Goal: Task Accomplishment & Management: Manage account settings

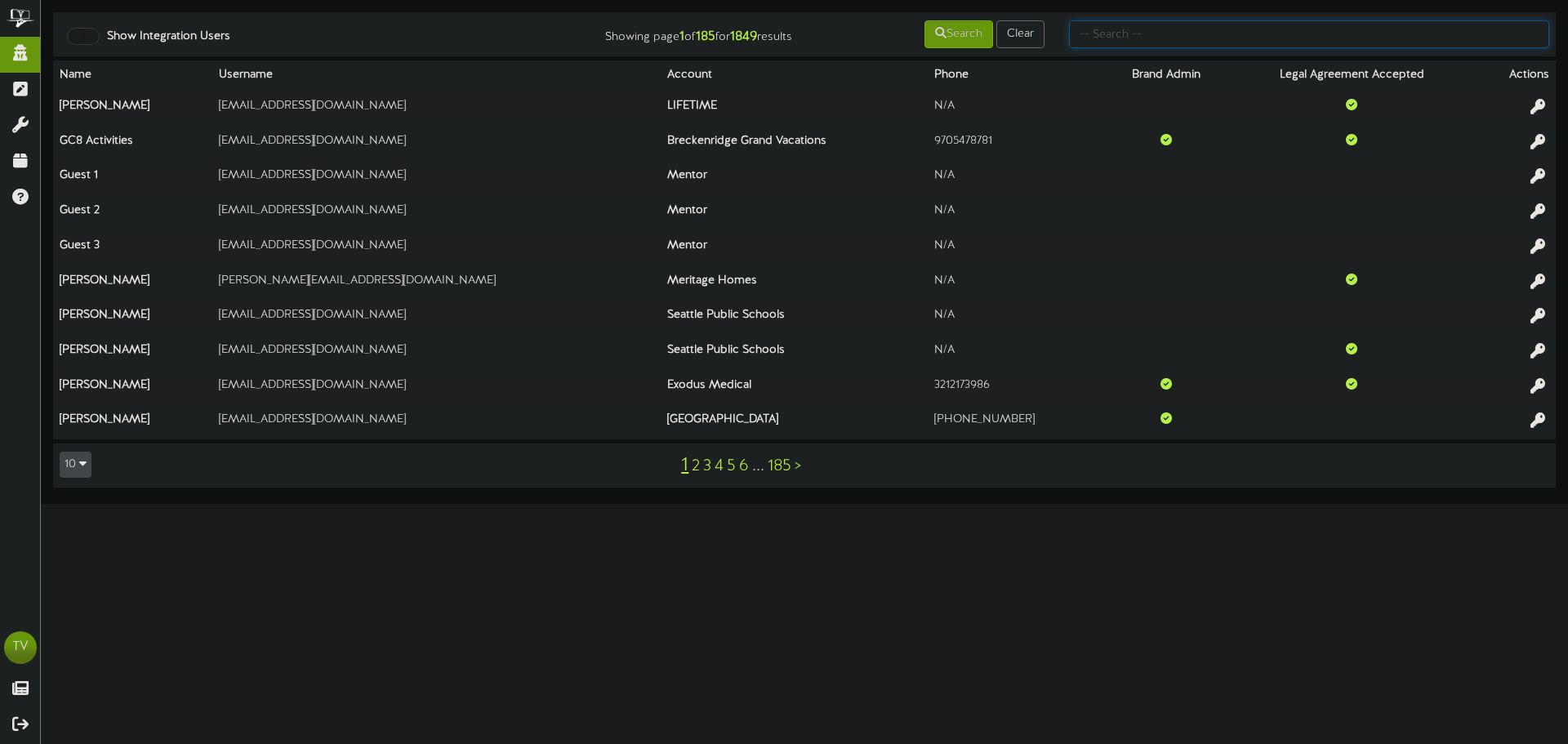
click at [1168, 44] on input "text" at bounding box center [1308, 34] width 480 height 28
type input "seth"
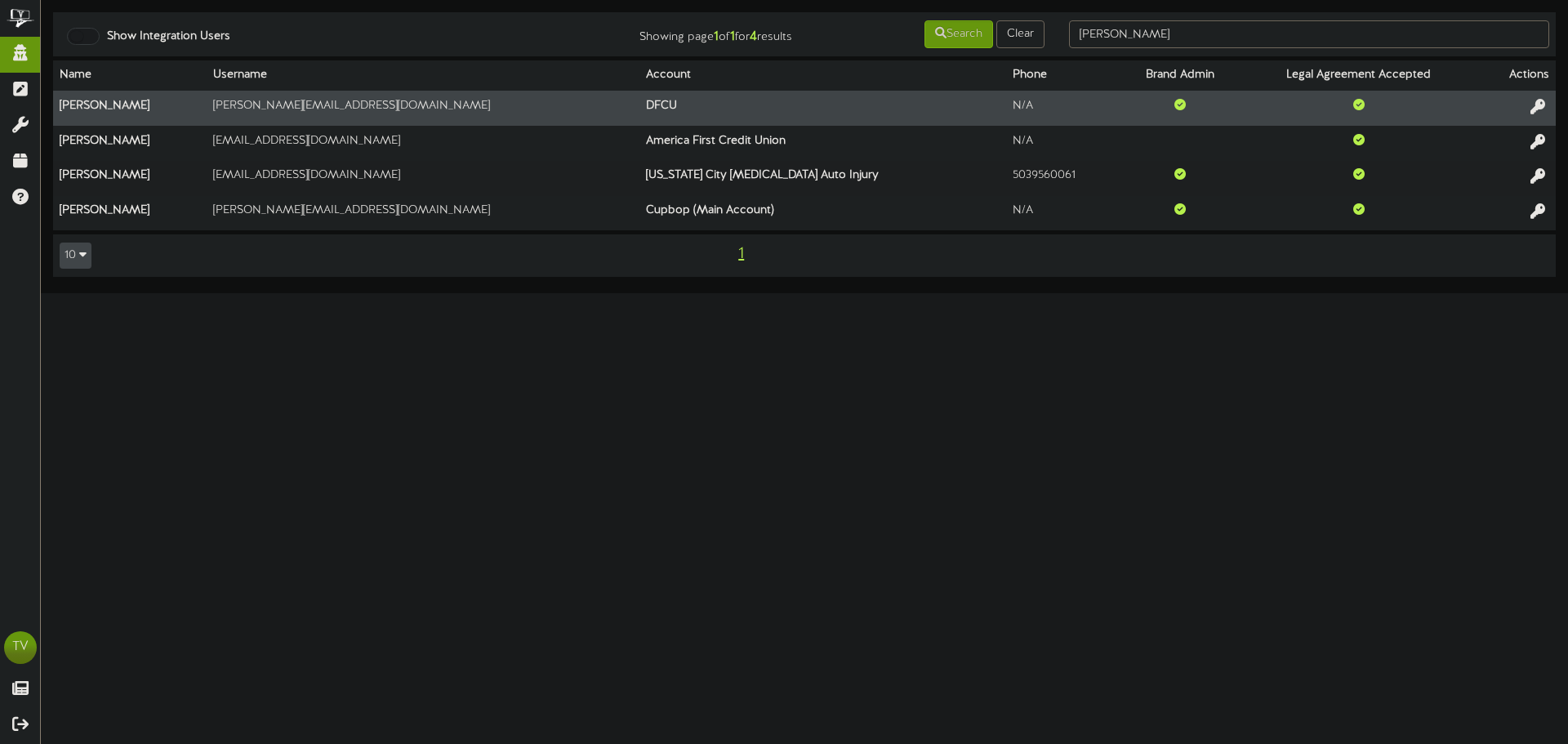
drag, startPoint x: 1538, startPoint y: 109, endPoint x: 1522, endPoint y: 108, distance: 16.0
click at [1538, 110] on icon at bounding box center [1537, 106] width 15 height 15
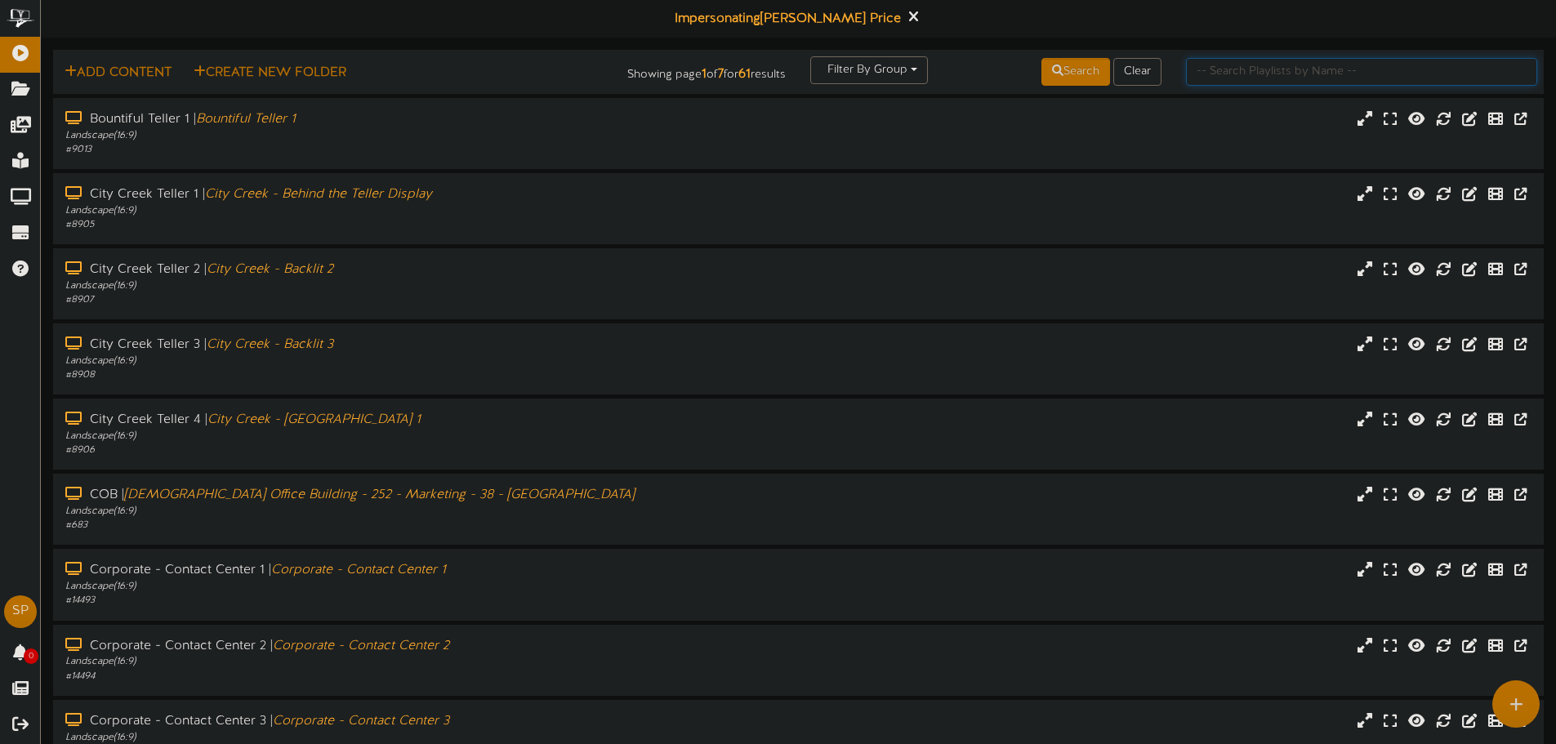
click at [1208, 70] on input "text" at bounding box center [1361, 72] width 351 height 28
type input "[DEMOGRAPHIC_DATA]"
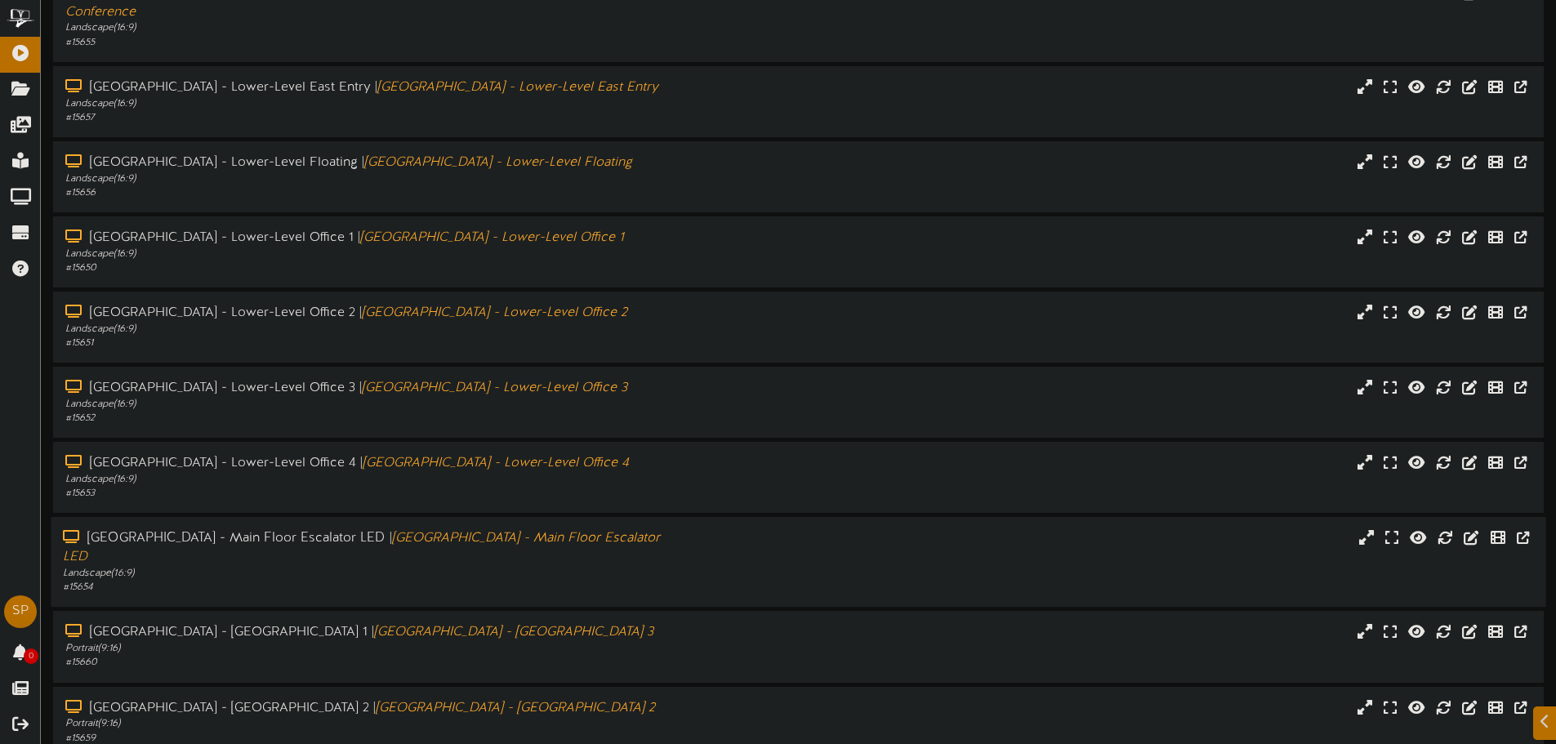
scroll to position [169, 0]
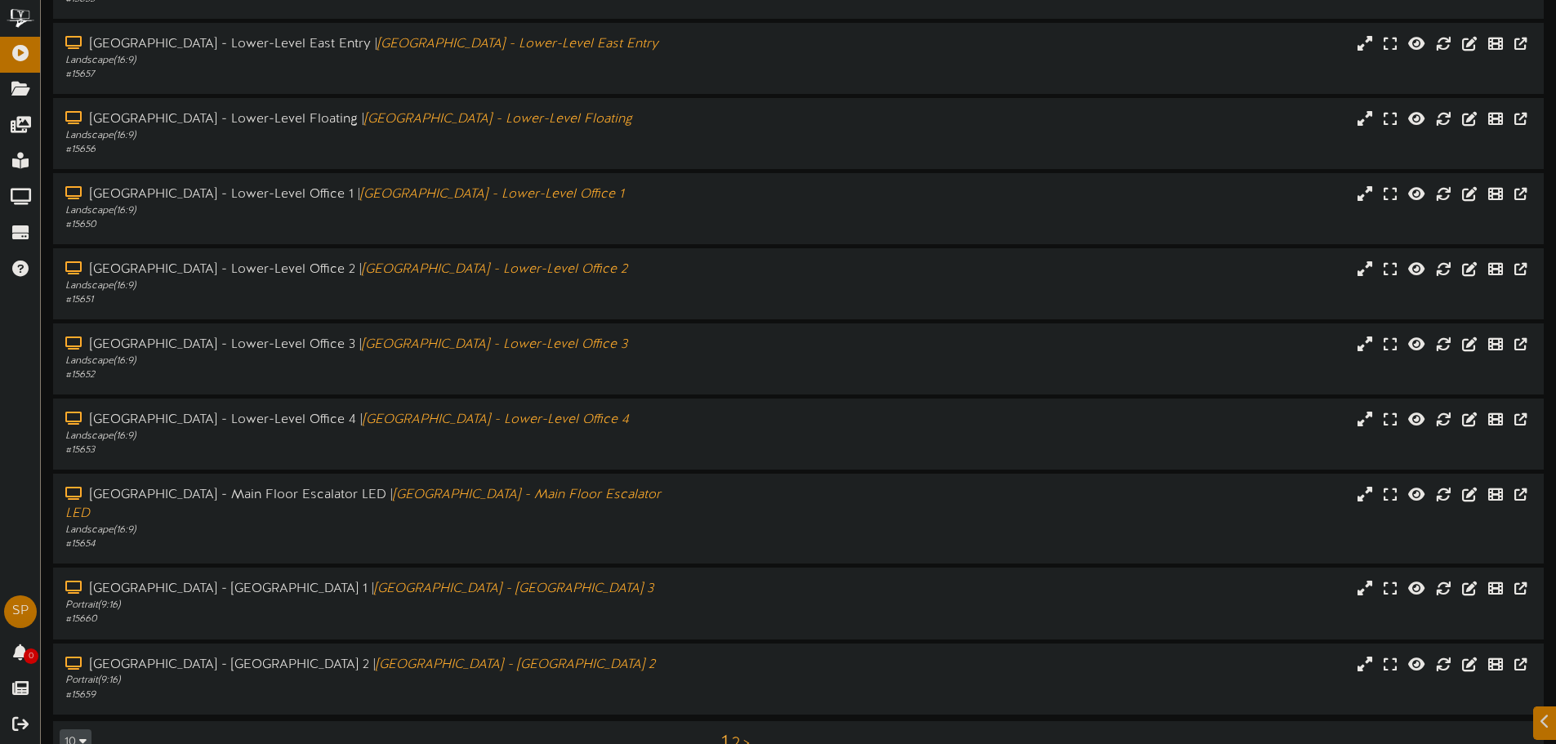
click at [76, 730] on button "10" at bounding box center [76, 743] width 32 height 26
click at [73, 649] on div "25" at bounding box center [75, 661] width 31 height 25
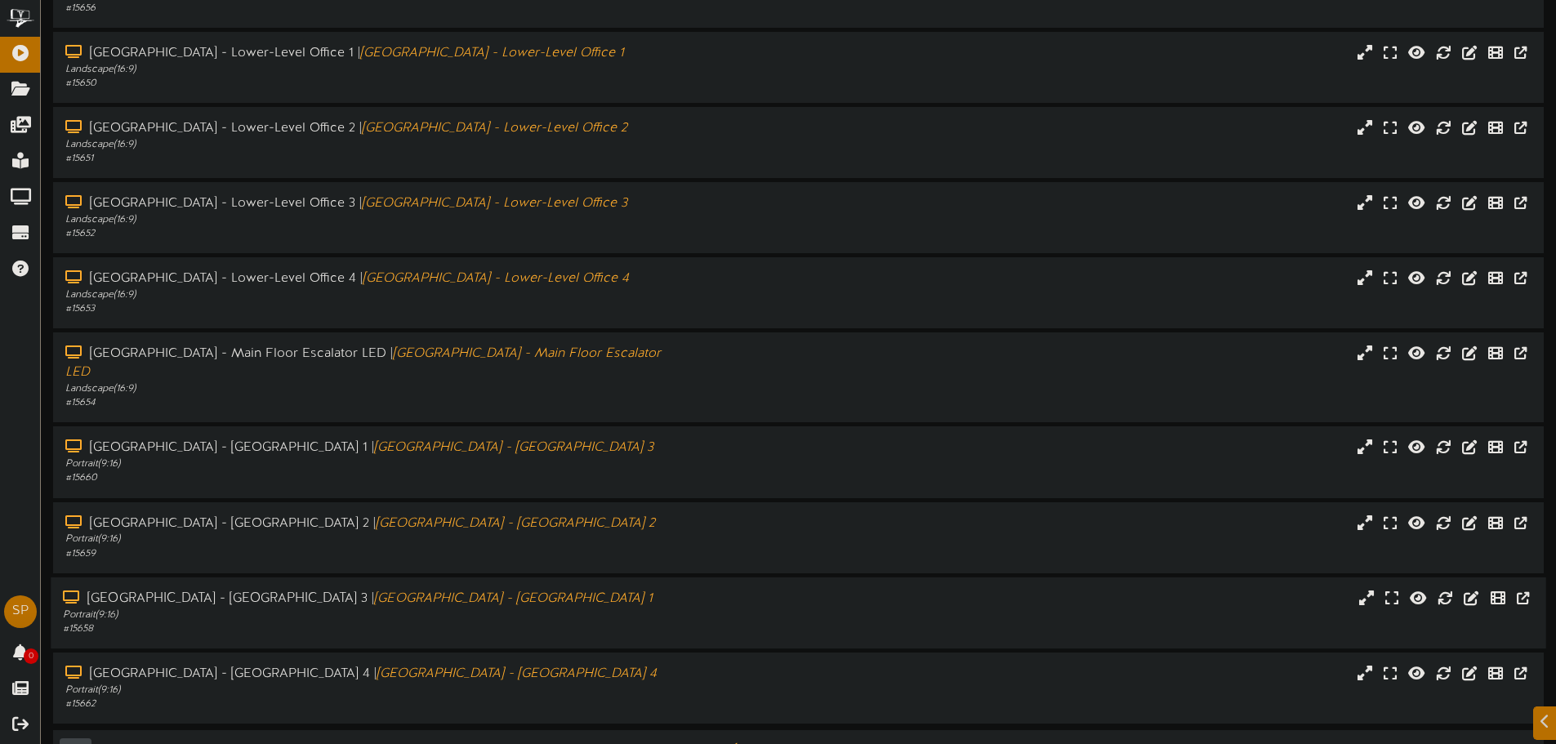
scroll to position [318, 0]
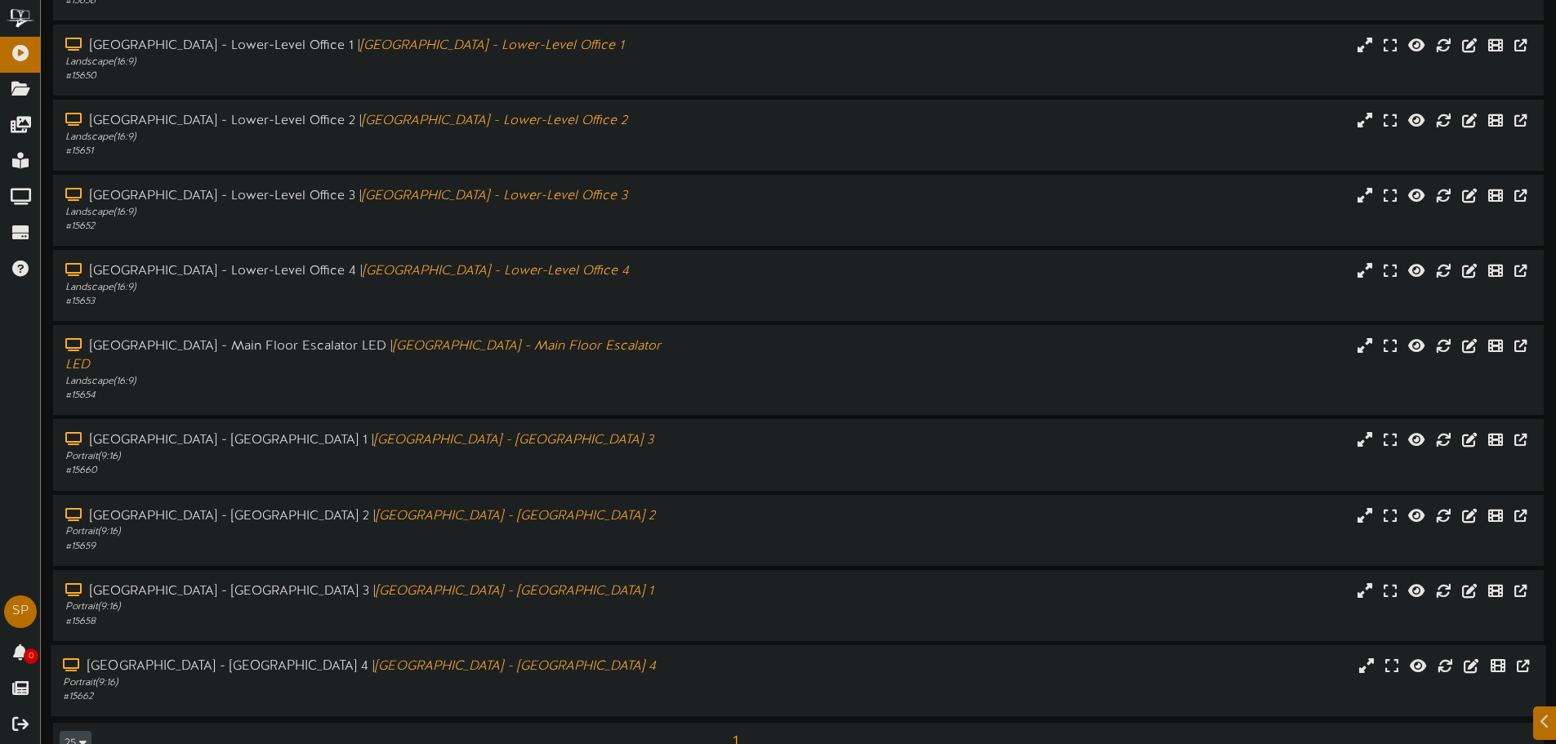
click at [381, 645] on div "South Temple - Main Floor West Wall 4 | South Temple - Main Floor West Wall 4 P…" at bounding box center [798, 680] width 1495 height 71
click at [378, 615] on div "# 15658" at bounding box center [362, 622] width 599 height 14
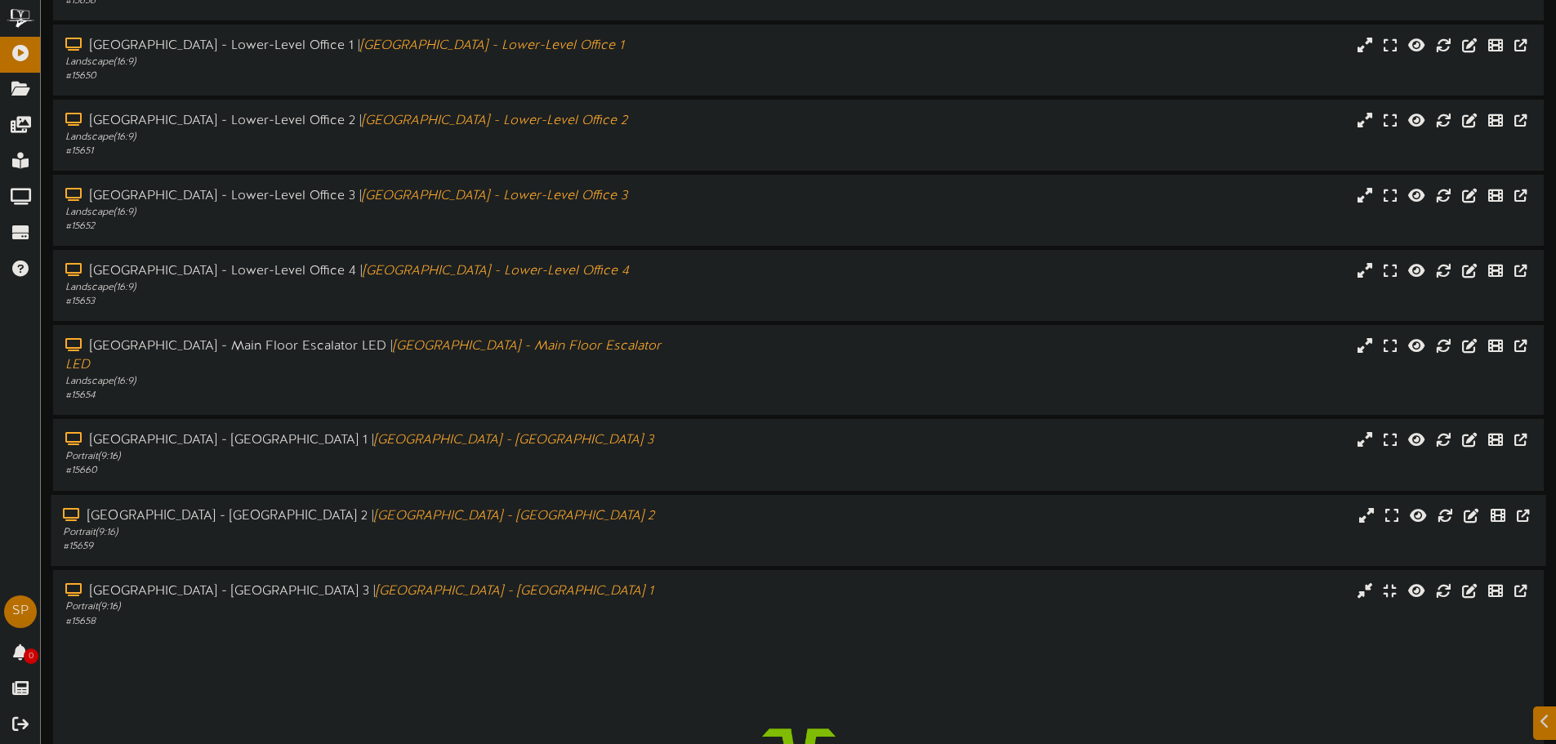
click at [363, 540] on div "# 15659" at bounding box center [362, 547] width 599 height 14
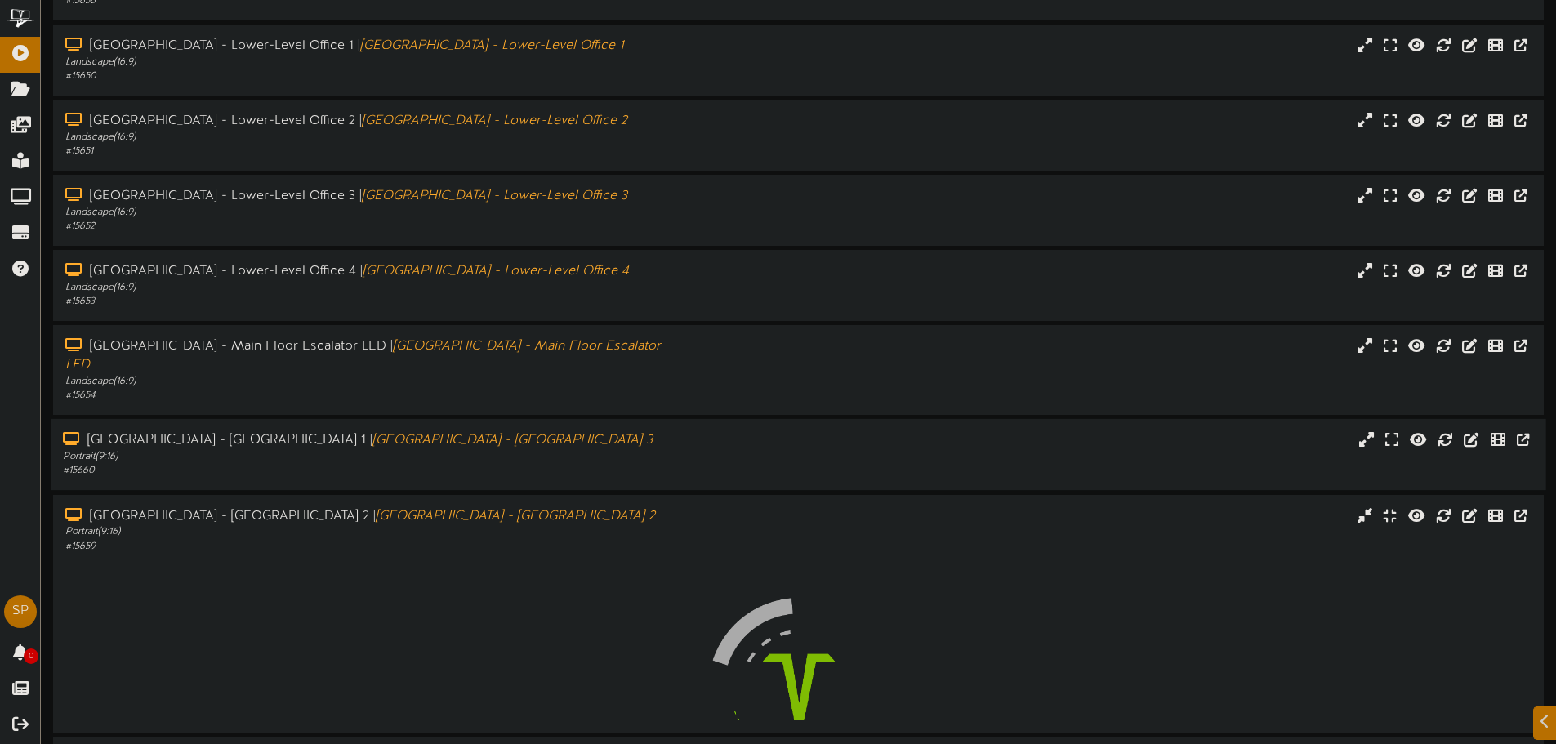
click at [364, 450] on div "Portrait ( 9:16 )" at bounding box center [362, 457] width 599 height 14
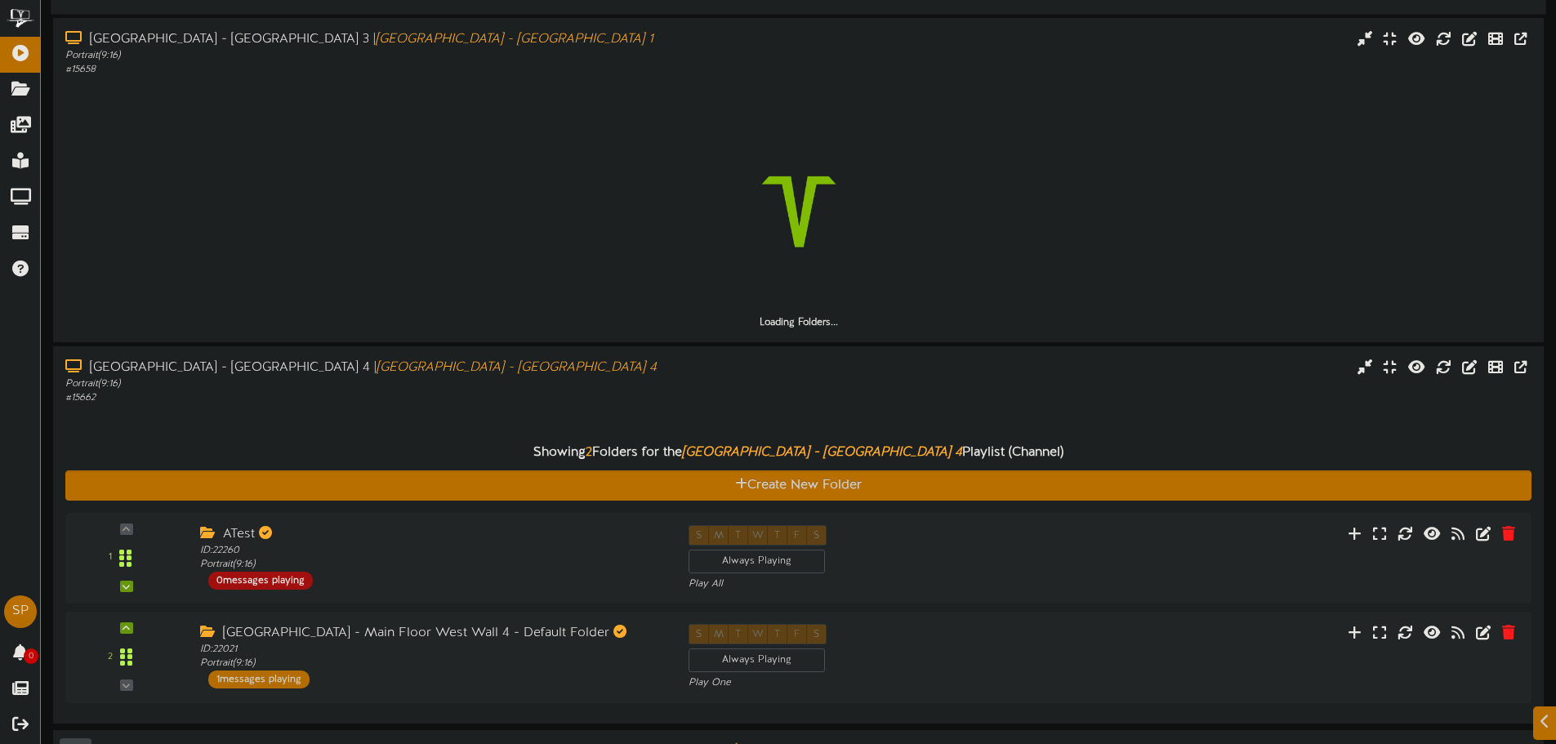
scroll to position [1384, 0]
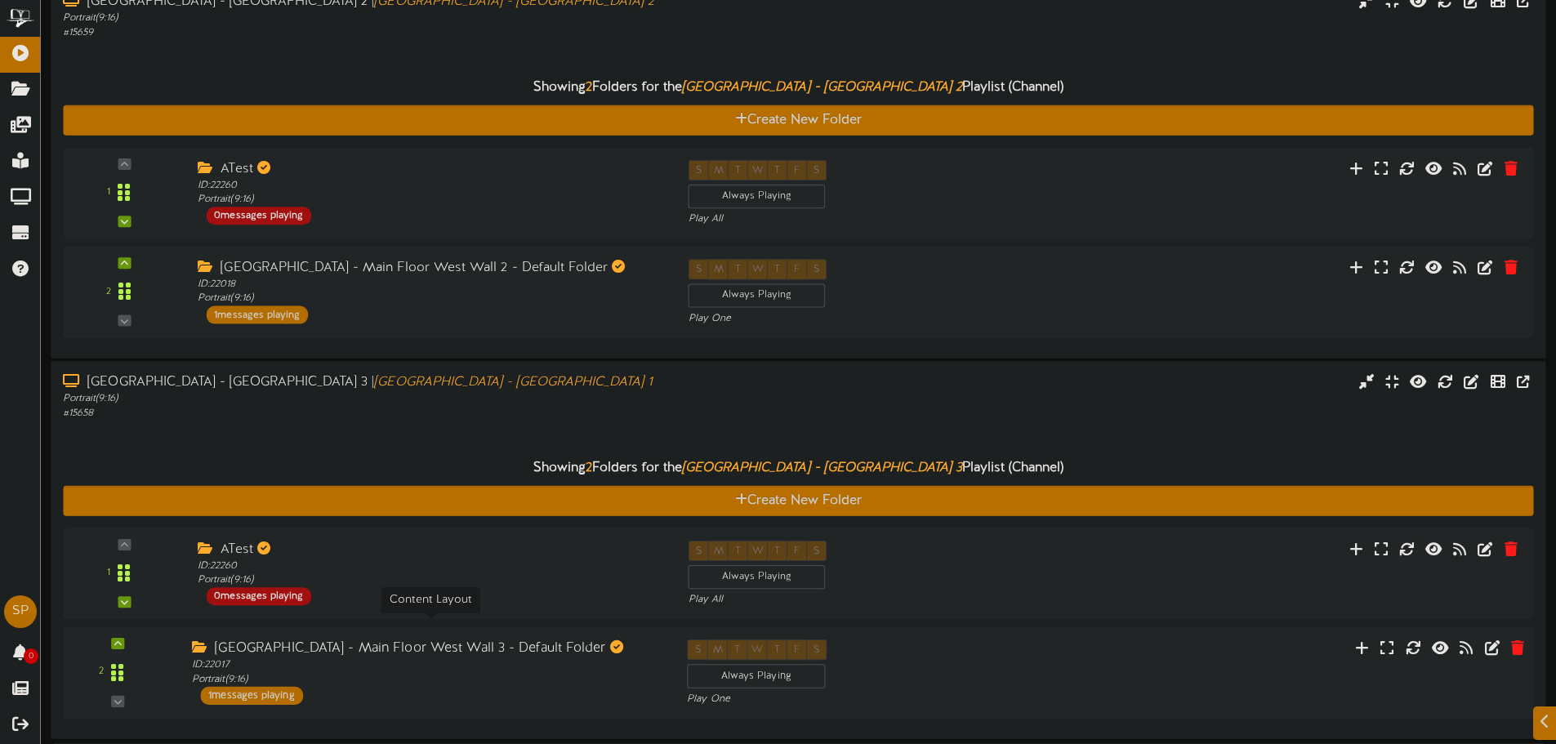
click at [363, 577] on div "1" at bounding box center [798, 624] width 1471 height 190
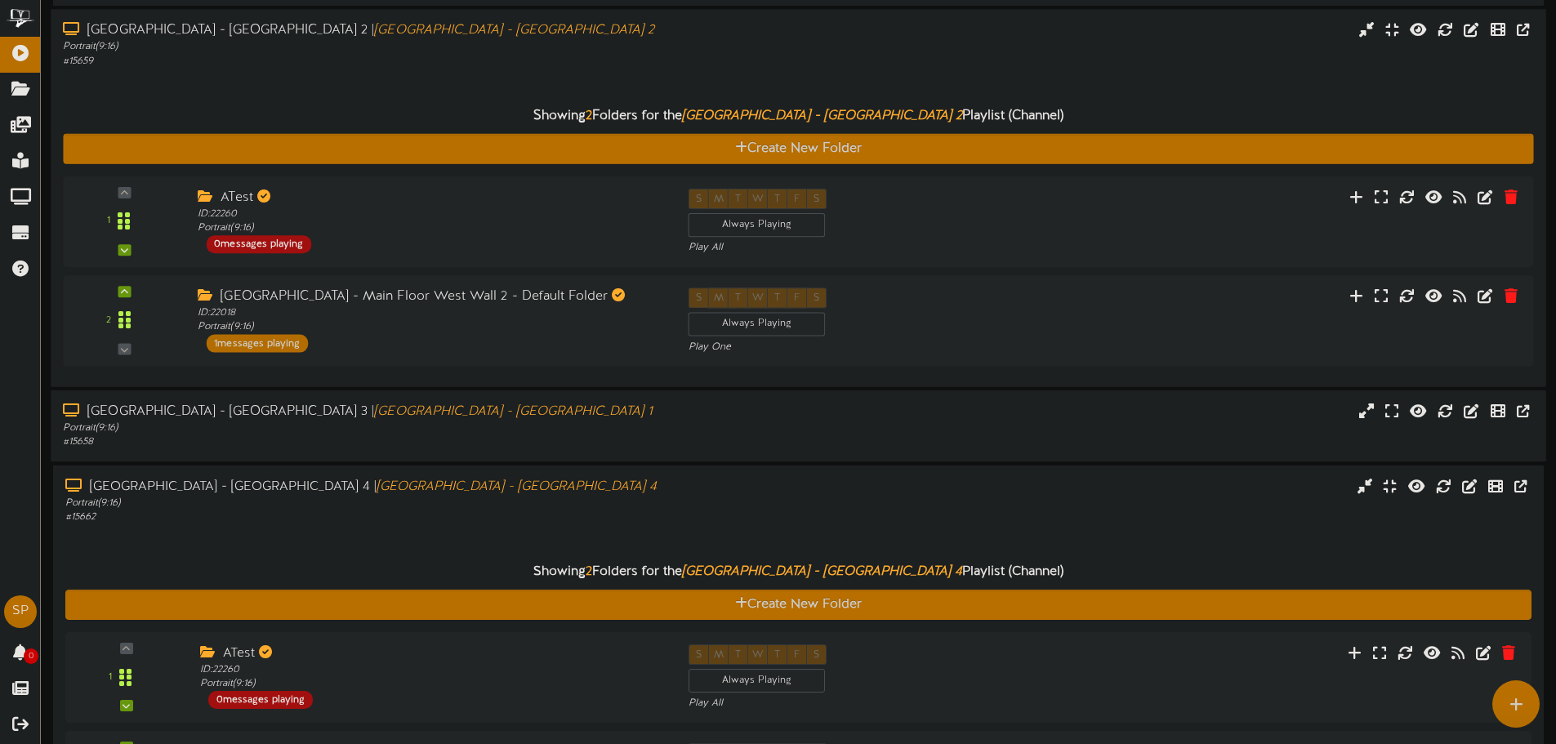
click at [367, 435] on div "# 15658" at bounding box center [362, 442] width 599 height 14
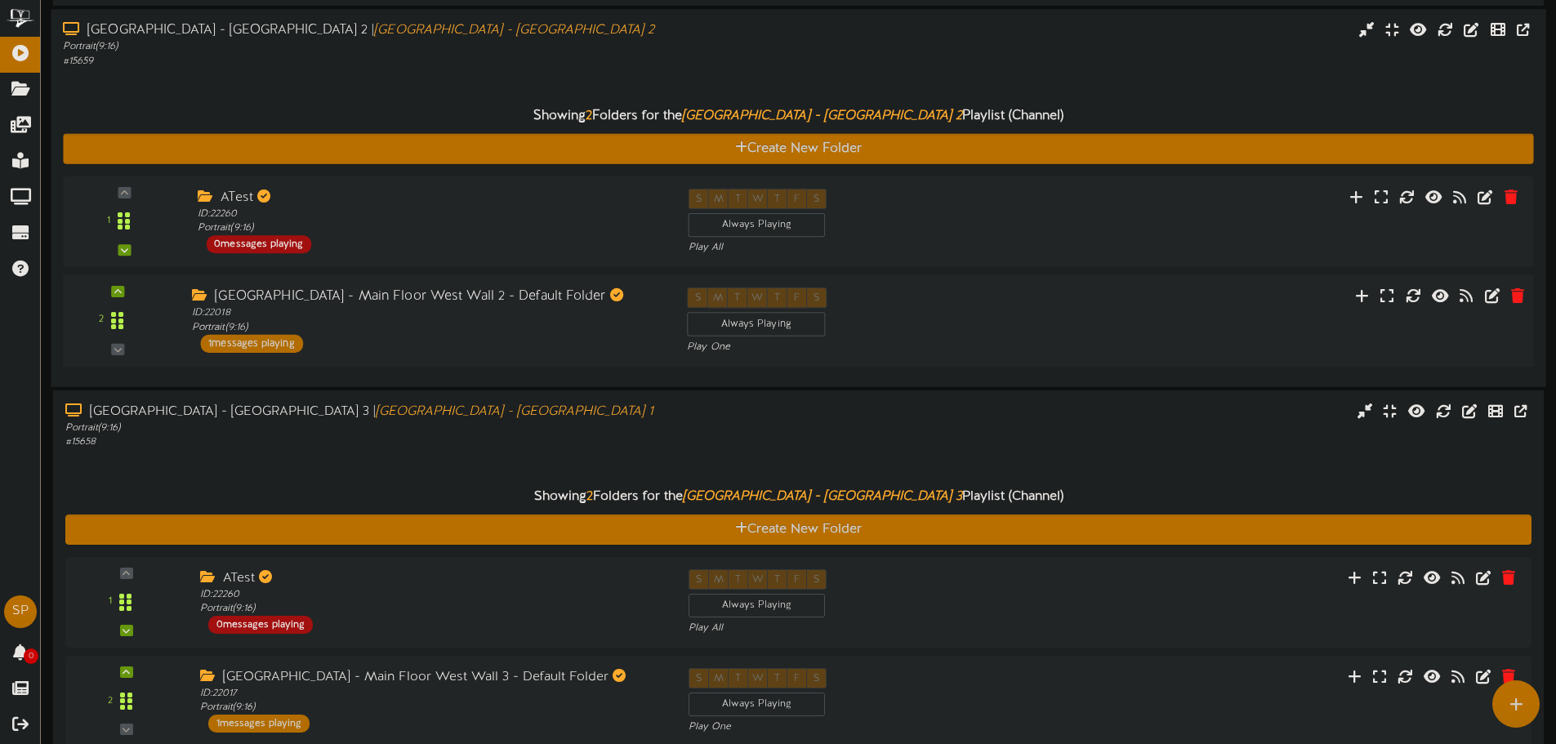
click at [352, 298] on div "South Temple - Main Floor West Wall 2 - Default Folder ID: 22018 Portrait ( 9:1…" at bounding box center [427, 320] width 495 height 65
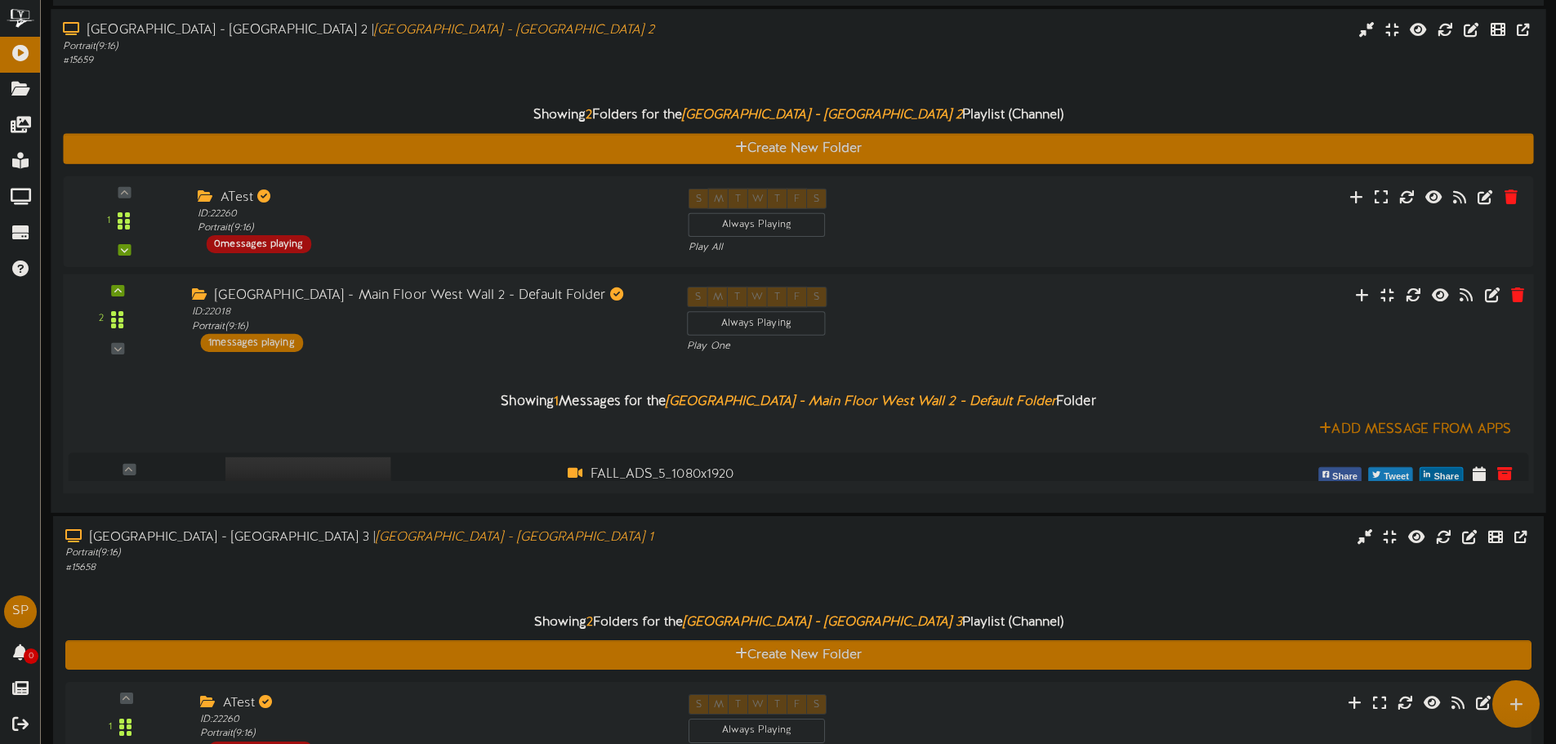
scroll to position [1108, 0]
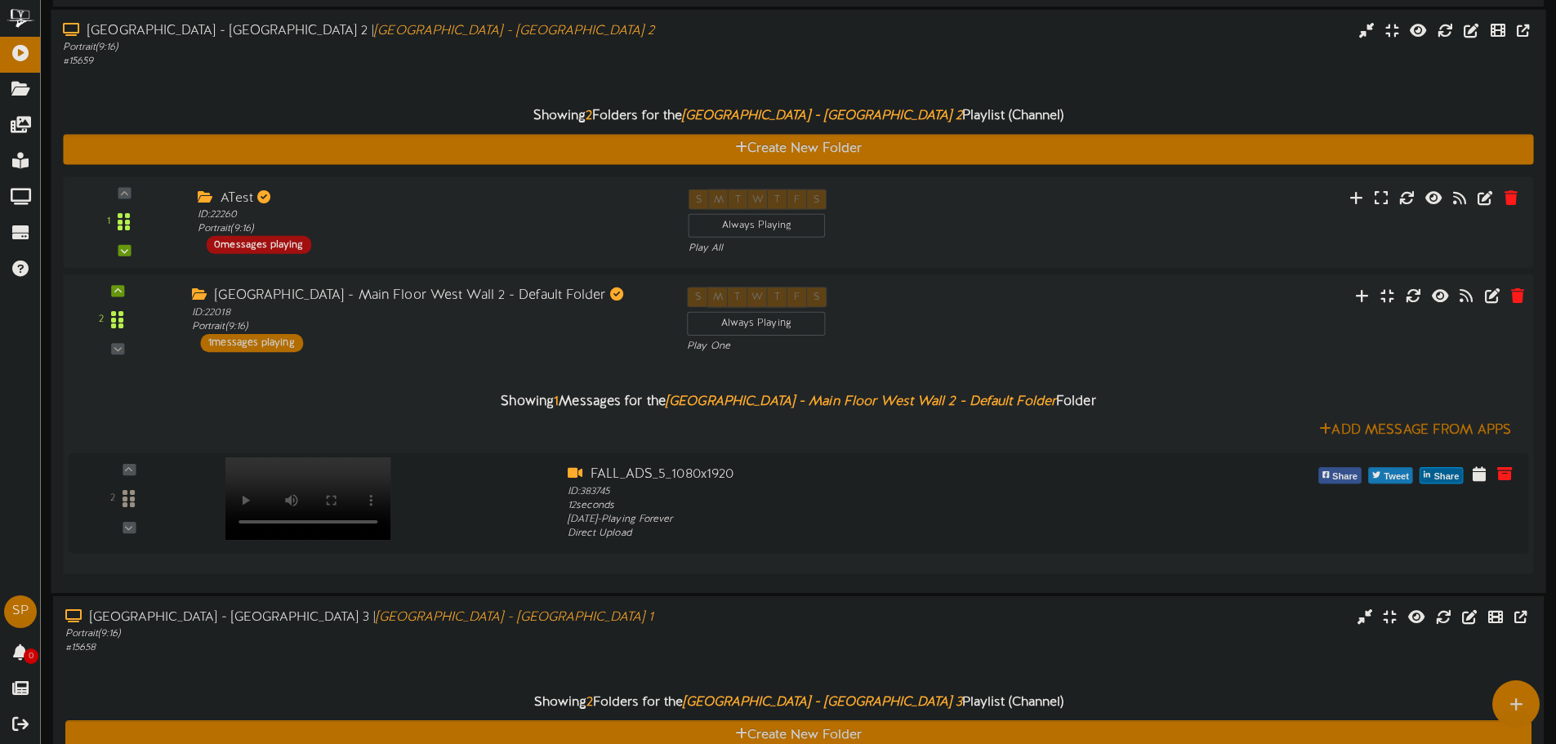
click at [353, 298] on div "South Temple - Main Floor West Wall 2 - Default Folder ID: 22018 Portrait ( 9:1…" at bounding box center [427, 319] width 495 height 65
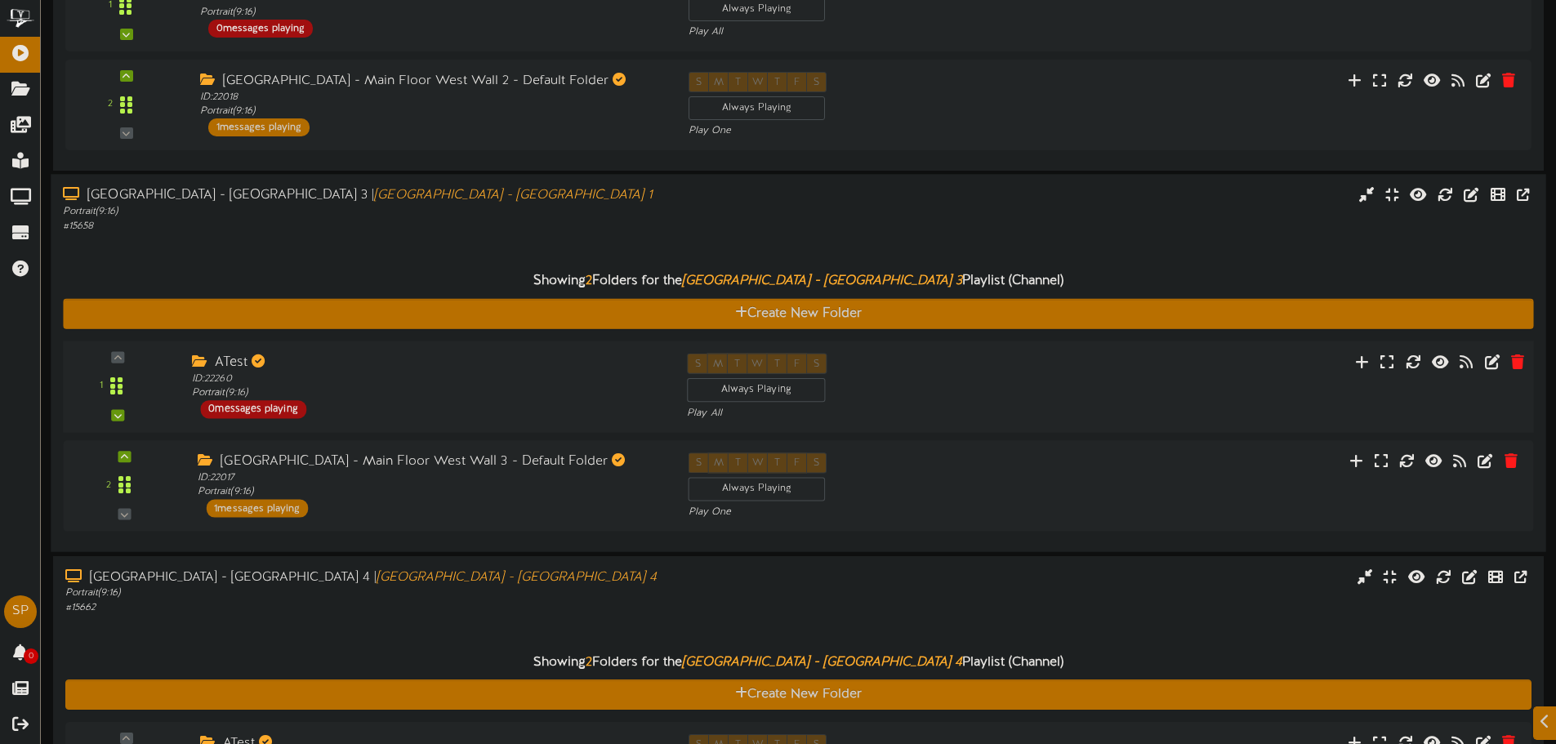
scroll to position [1354, 0]
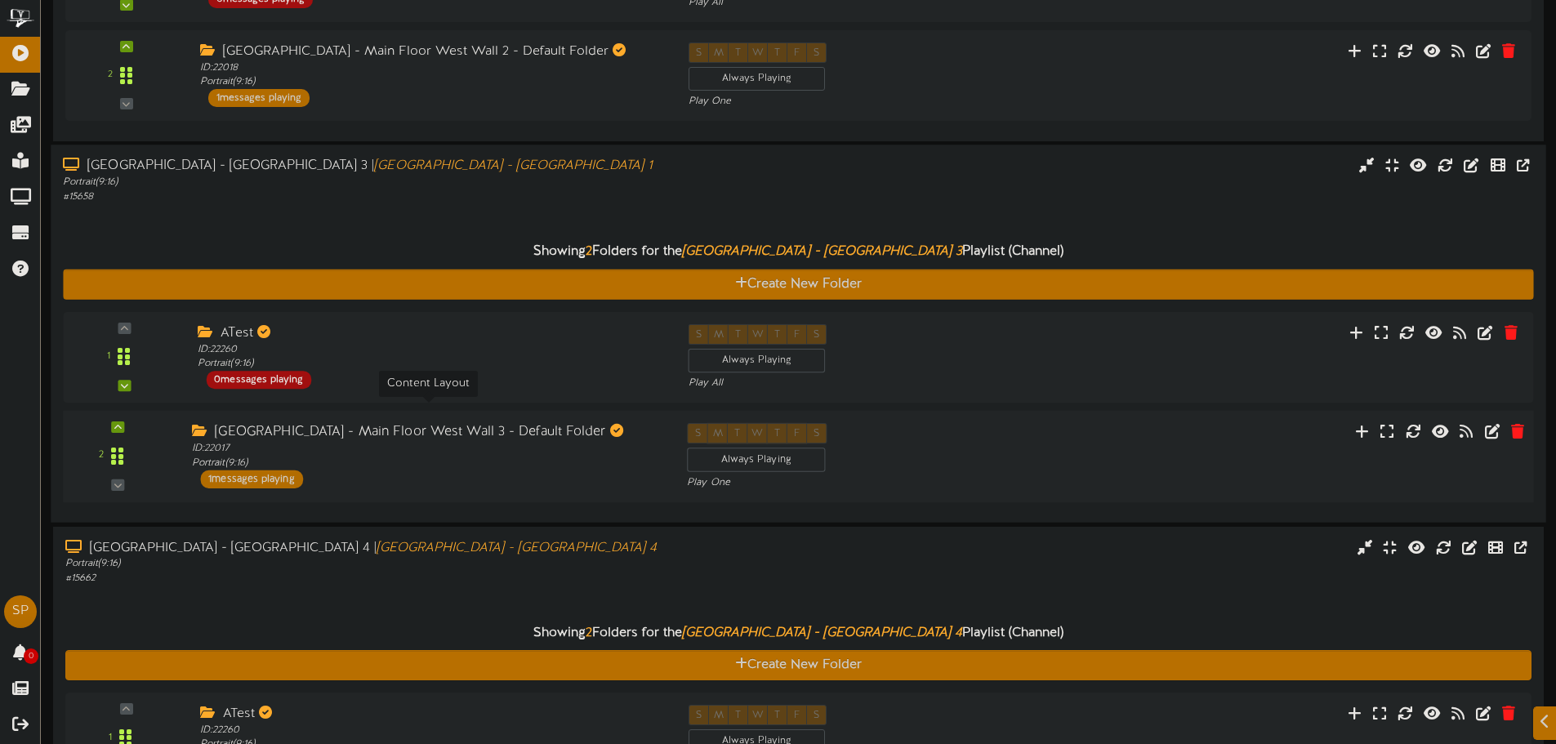
click at [529, 442] on div "ID: 22017 Portrait ( 9:16 )" at bounding box center [427, 456] width 471 height 29
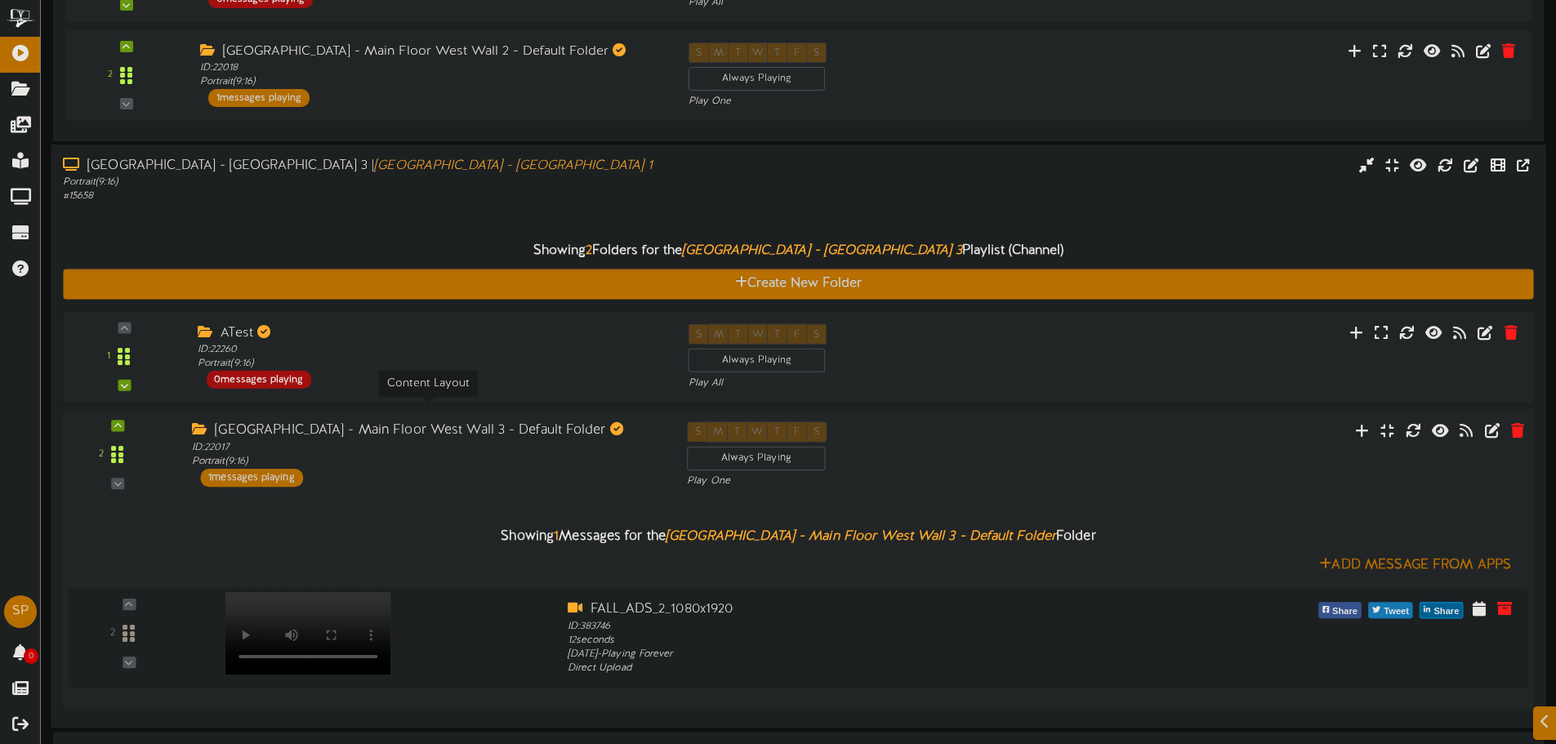
click at [529, 441] on div "ID: 22017 Portrait ( 9:16 )" at bounding box center [427, 455] width 471 height 29
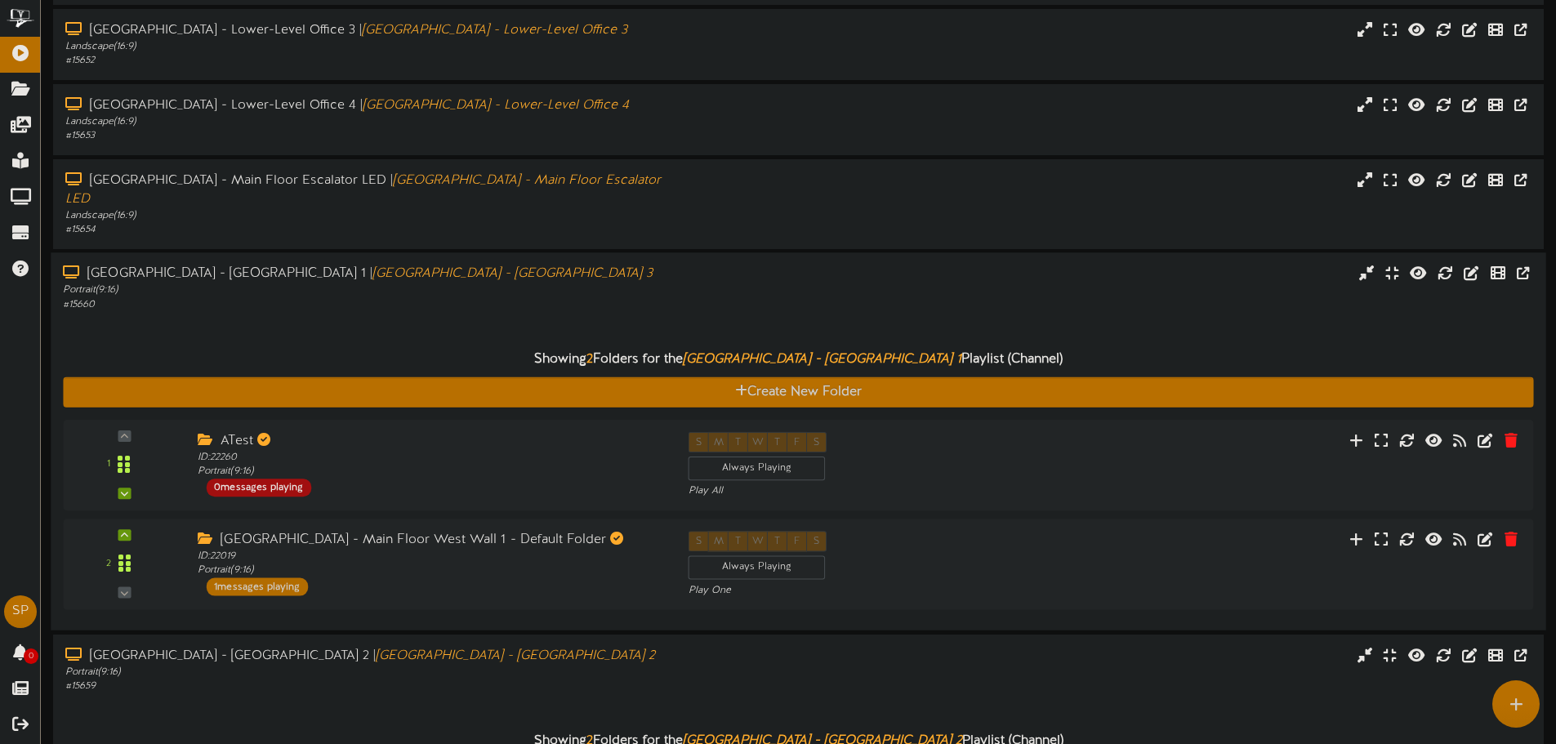
scroll to position [455, 0]
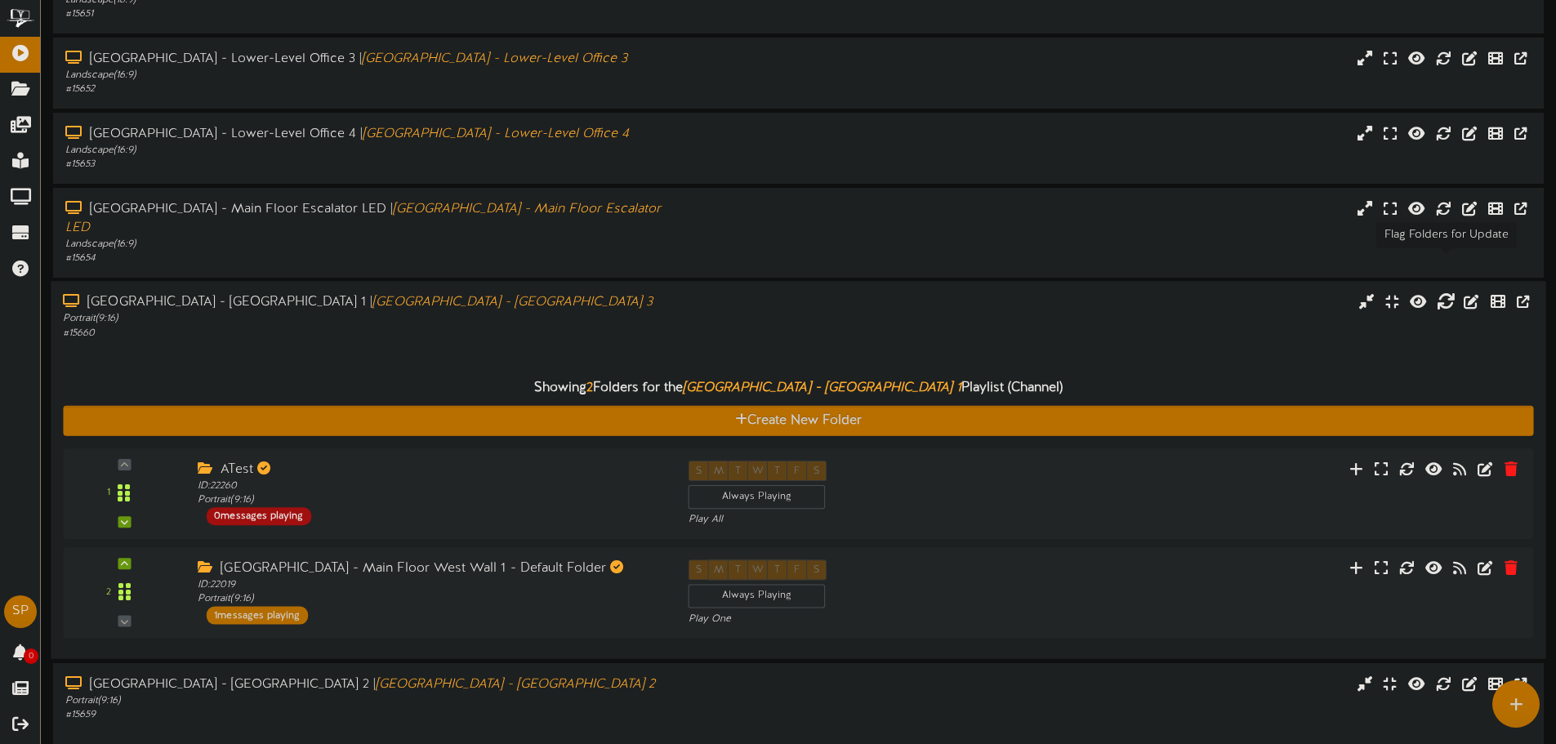
click at [1445, 292] on icon at bounding box center [1446, 301] width 18 height 18
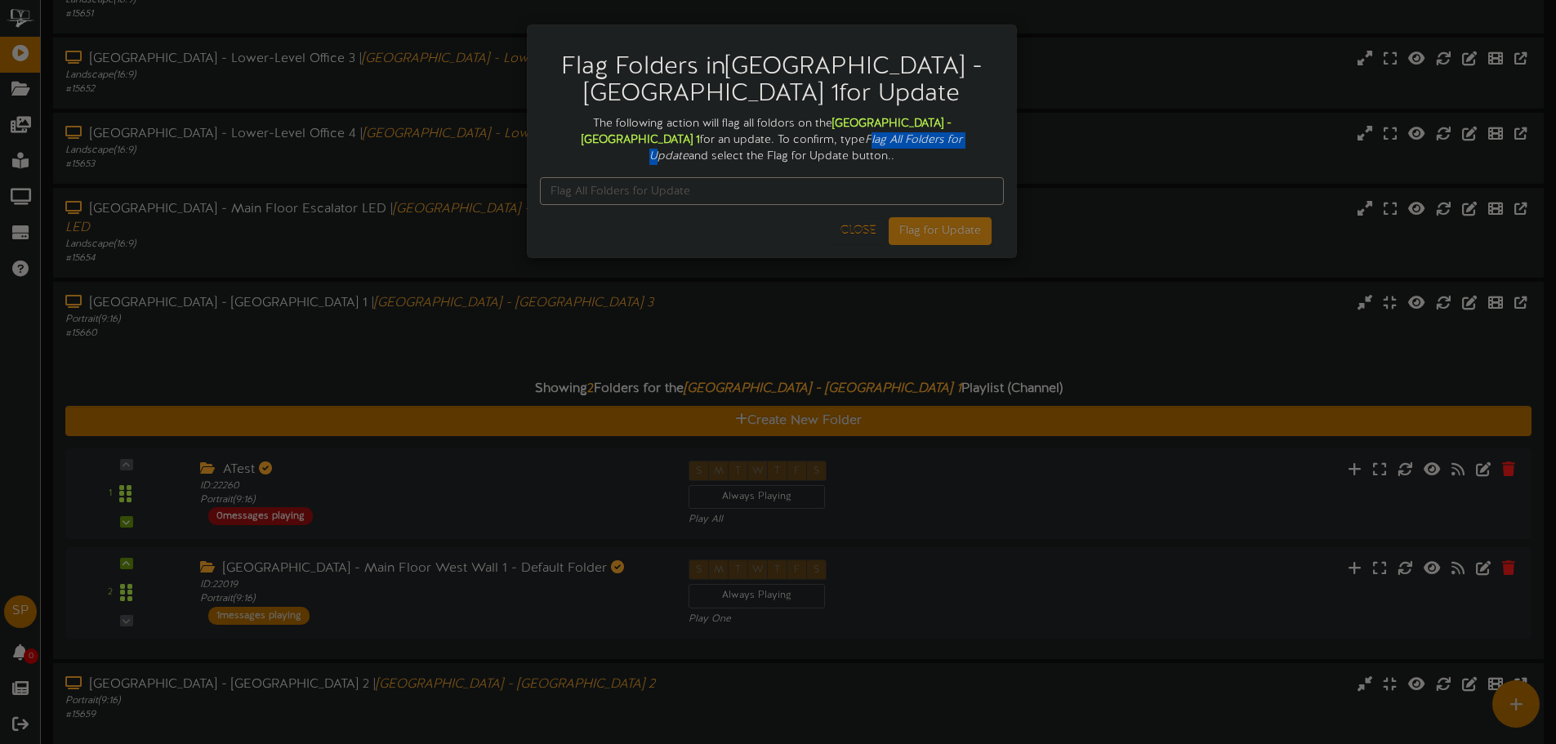
drag, startPoint x: 767, startPoint y: 138, endPoint x: 832, endPoint y: 140, distance: 65.4
click at [873, 141] on icon "Flag All Folders for Update" at bounding box center [805, 148] width 313 height 29
drag, startPoint x: 765, startPoint y: 141, endPoint x: 905, endPoint y: 143, distance: 140.5
click at [905, 143] on div "The following action will flag all foldors on the South Temple - Main Floor Wes…" at bounding box center [772, 140] width 464 height 49
copy icon "Flag All Folders for Update"
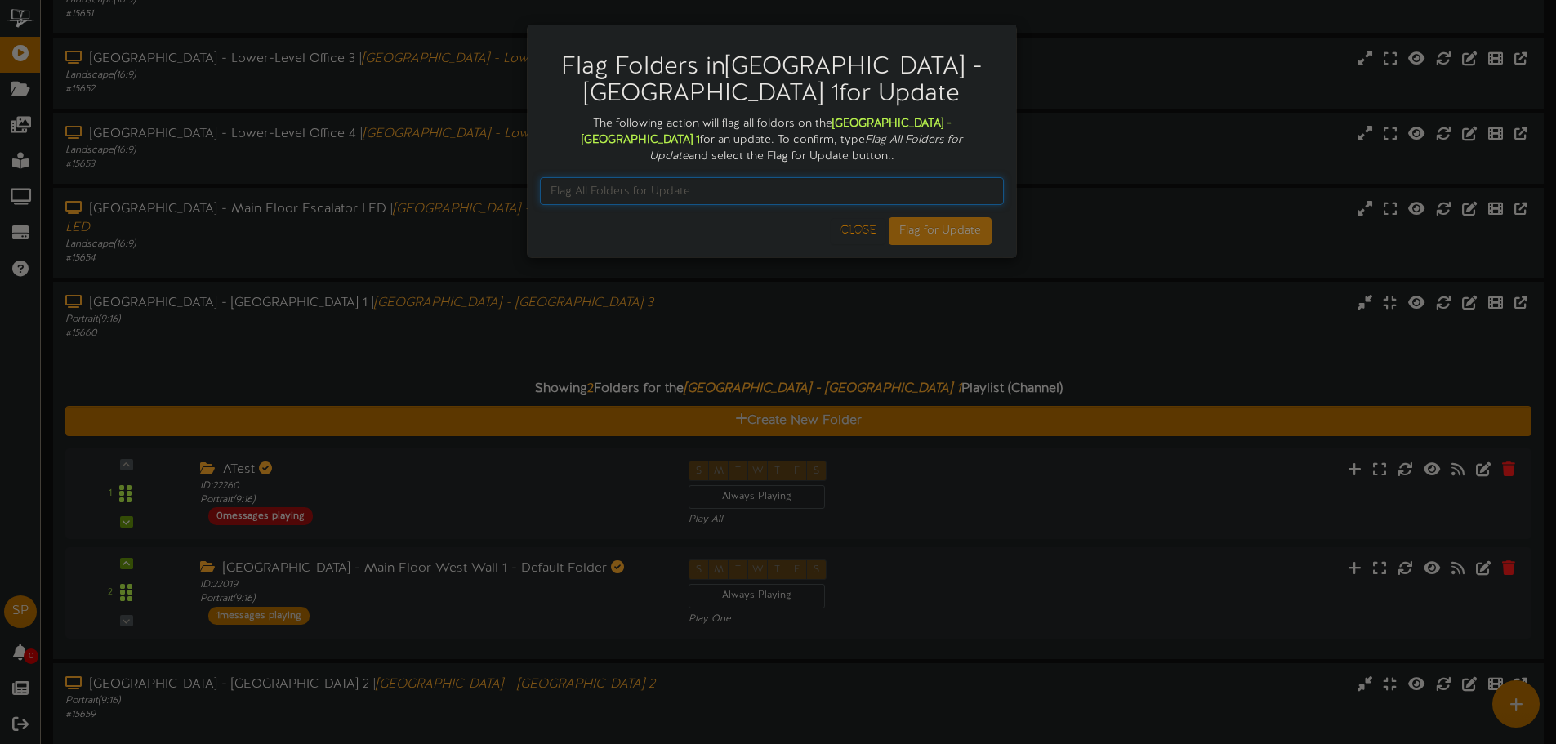
click at [773, 198] on input "text" at bounding box center [772, 191] width 464 height 28
paste input "Flag All Folders for Update"
type input "Flag All Folders for Update"
click at [935, 235] on button "Flag for Update" at bounding box center [940, 231] width 103 height 28
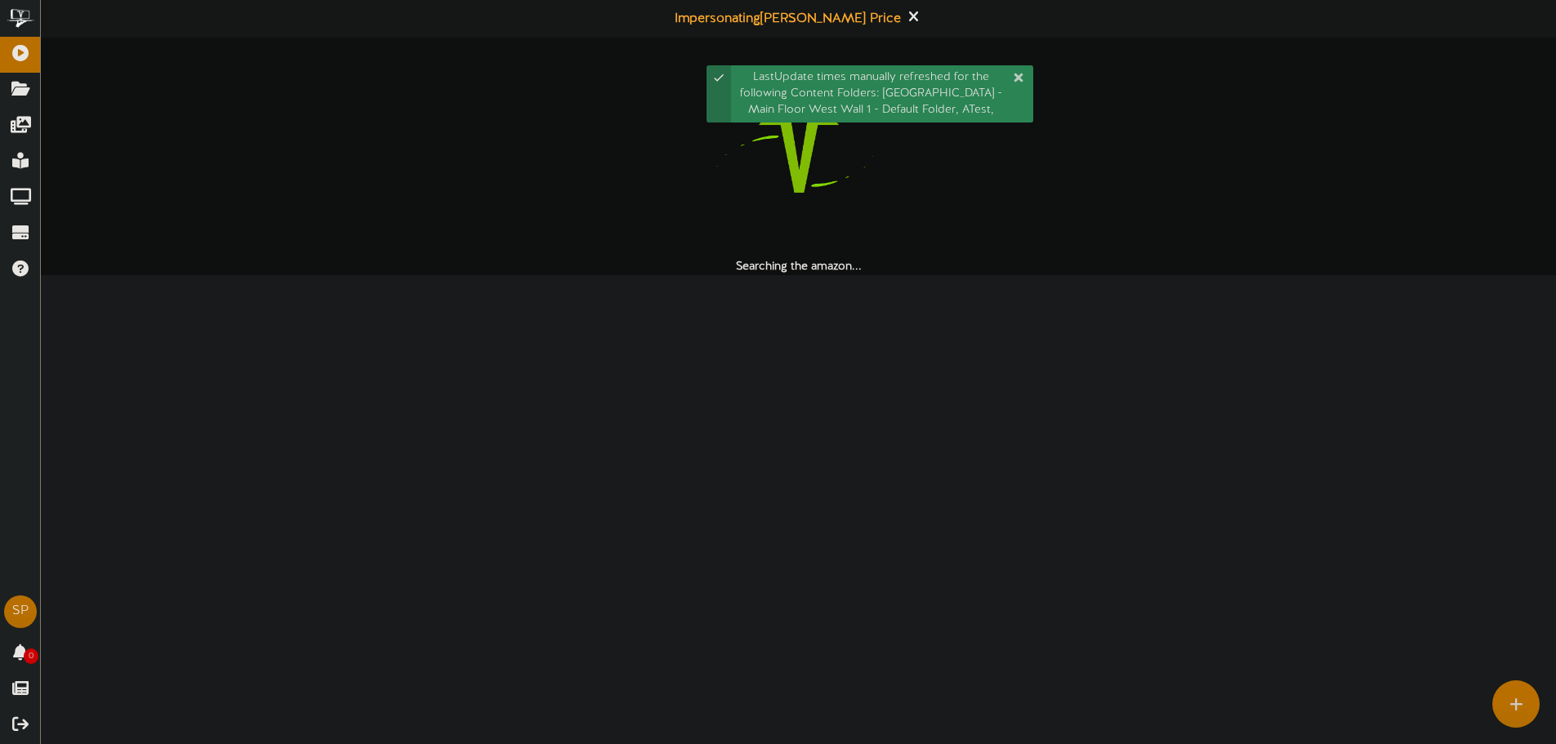
scroll to position [0, 0]
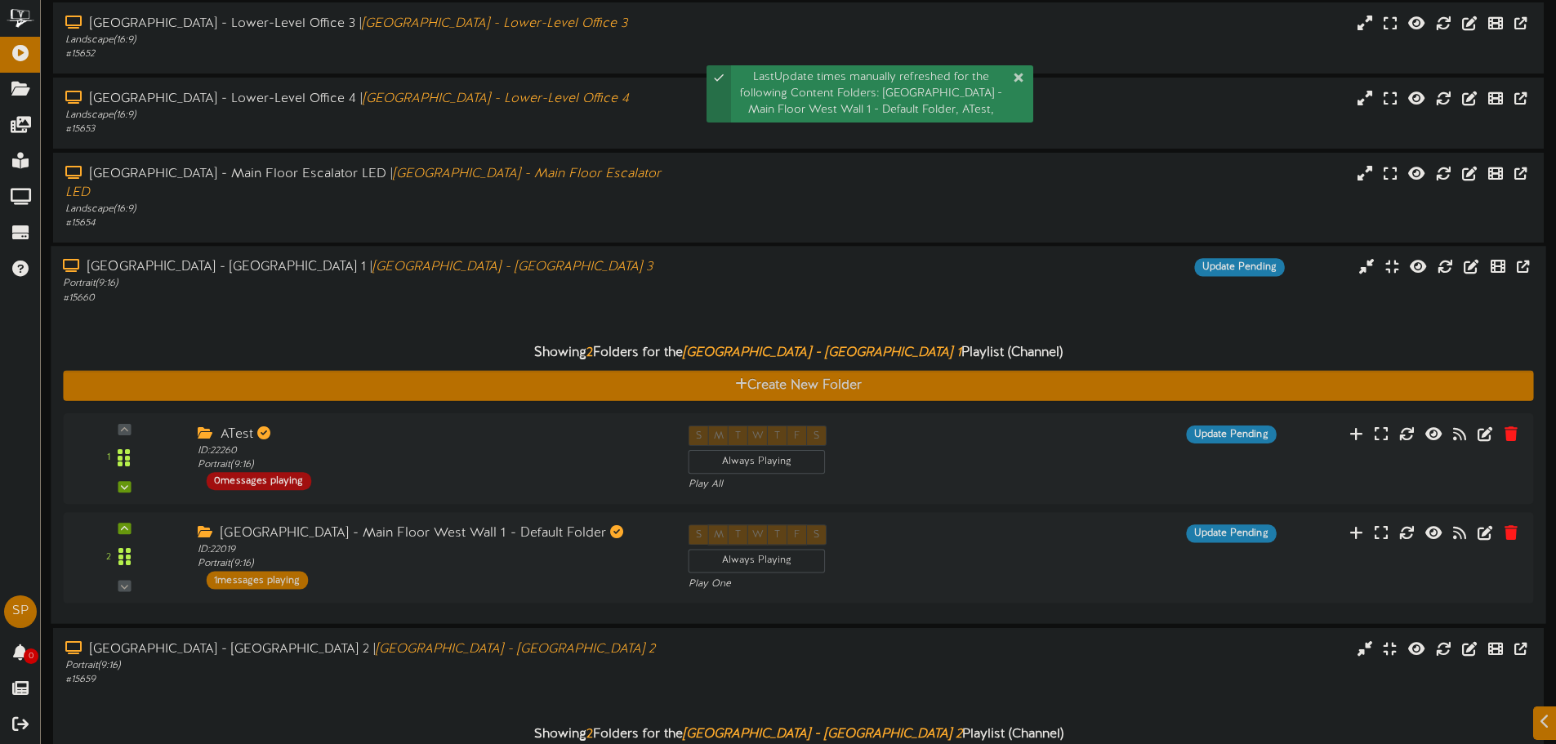
click at [943, 261] on div "South Temple - Main Floor West Wall 1 | South Temple - Main Floor West Wall 3 P…" at bounding box center [798, 282] width 1495 height 47
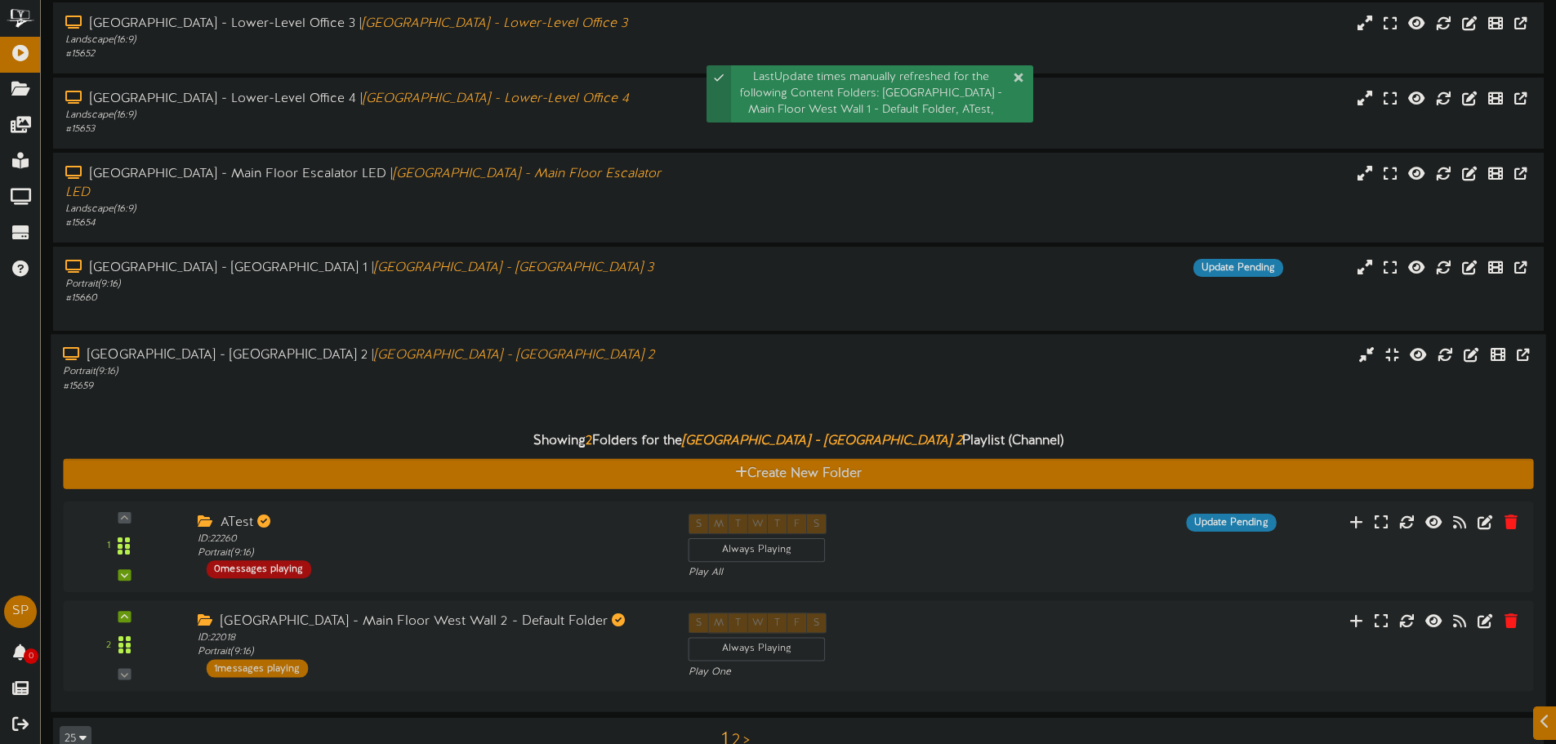
scroll to position [475, 0]
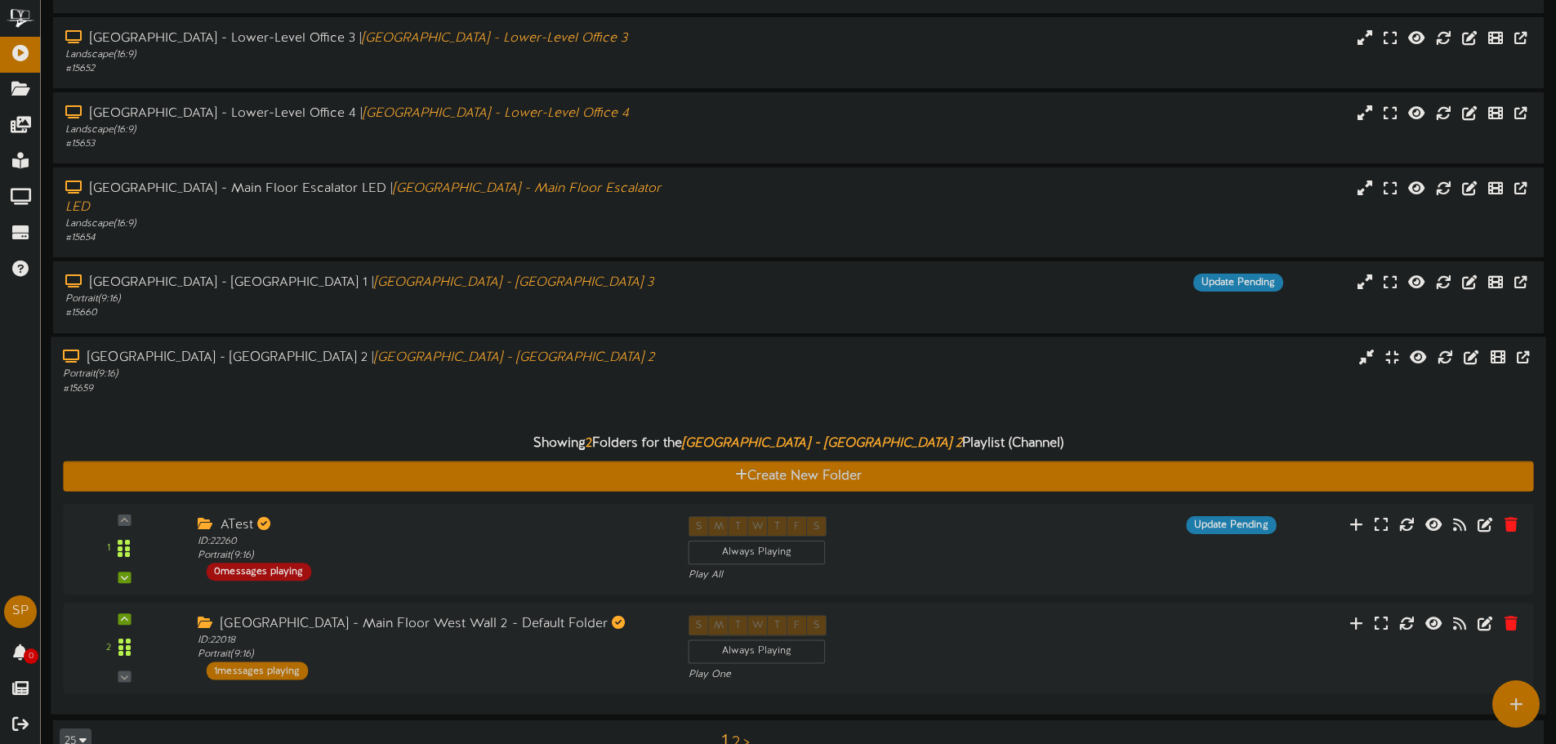
click at [1259, 349] on div "South Temple - Main Floor West Wall 2 | South Temple - Main Floor West Wall 2 P…" at bounding box center [798, 372] width 1495 height 47
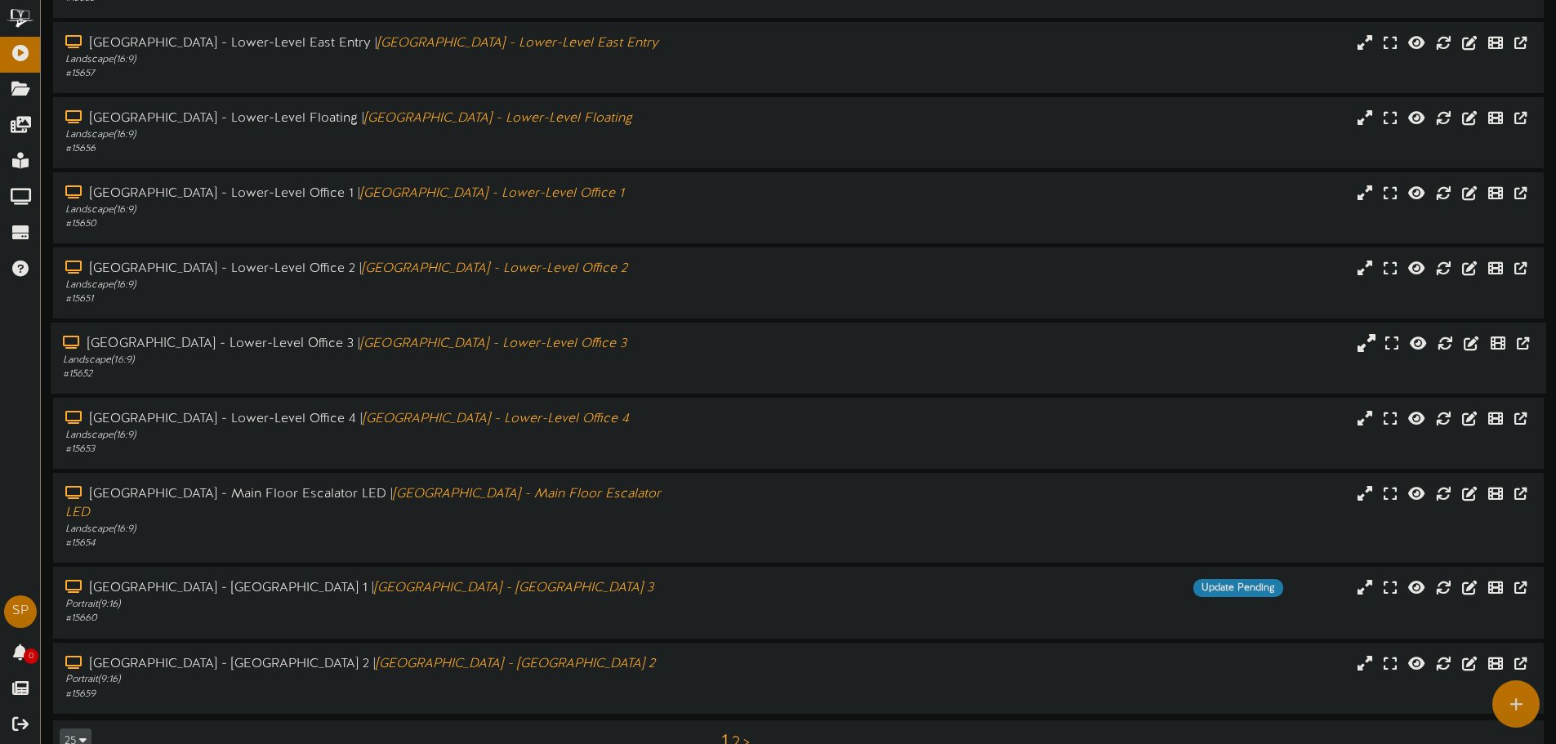
scroll to position [169, 0]
click at [1448, 654] on icon at bounding box center [1446, 663] width 18 height 18
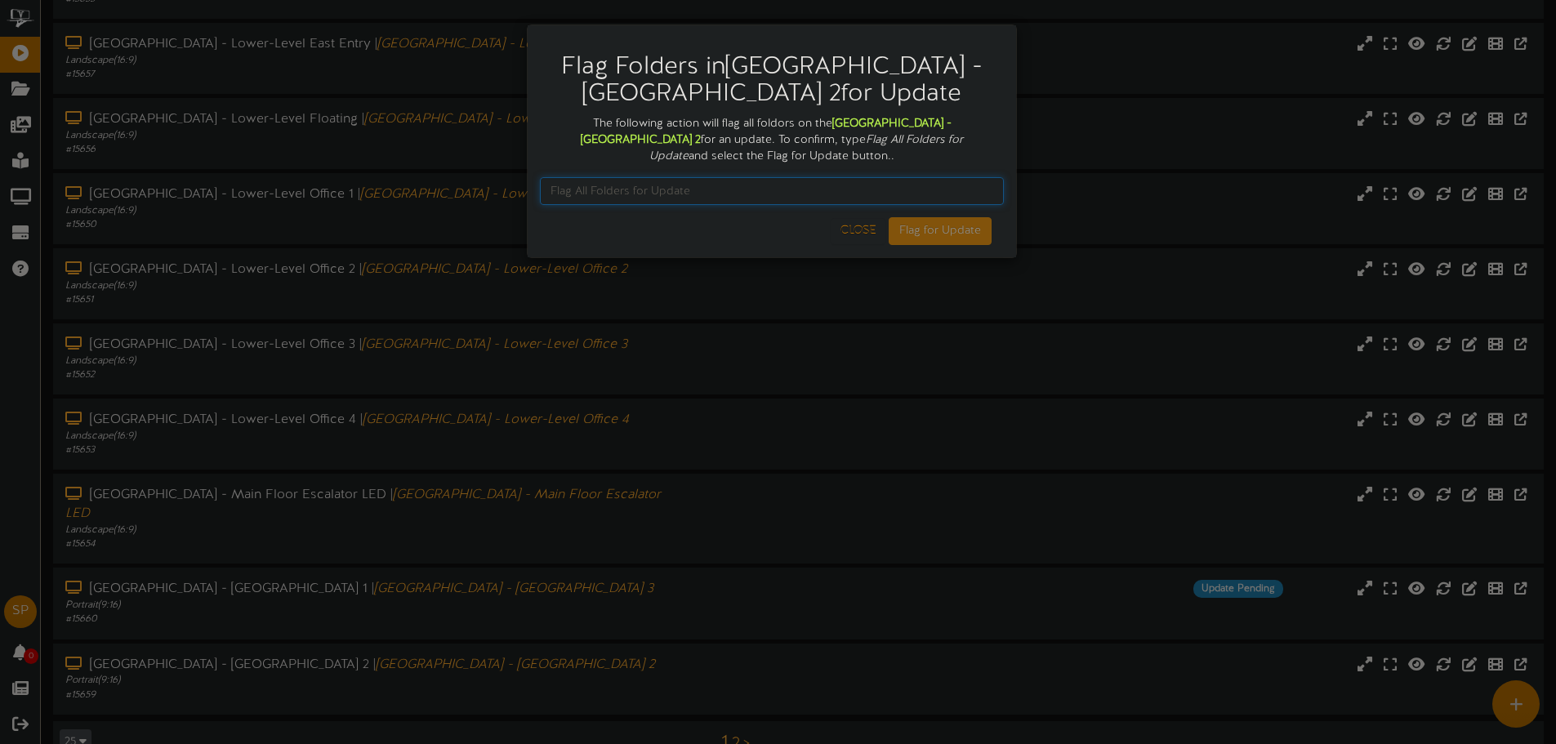
click at [915, 193] on input "text" at bounding box center [772, 191] width 464 height 28
paste input "Flag All Folders for Update"
type input "Flag All Folders for Update"
click at [955, 237] on button "Flag for Update" at bounding box center [940, 231] width 103 height 28
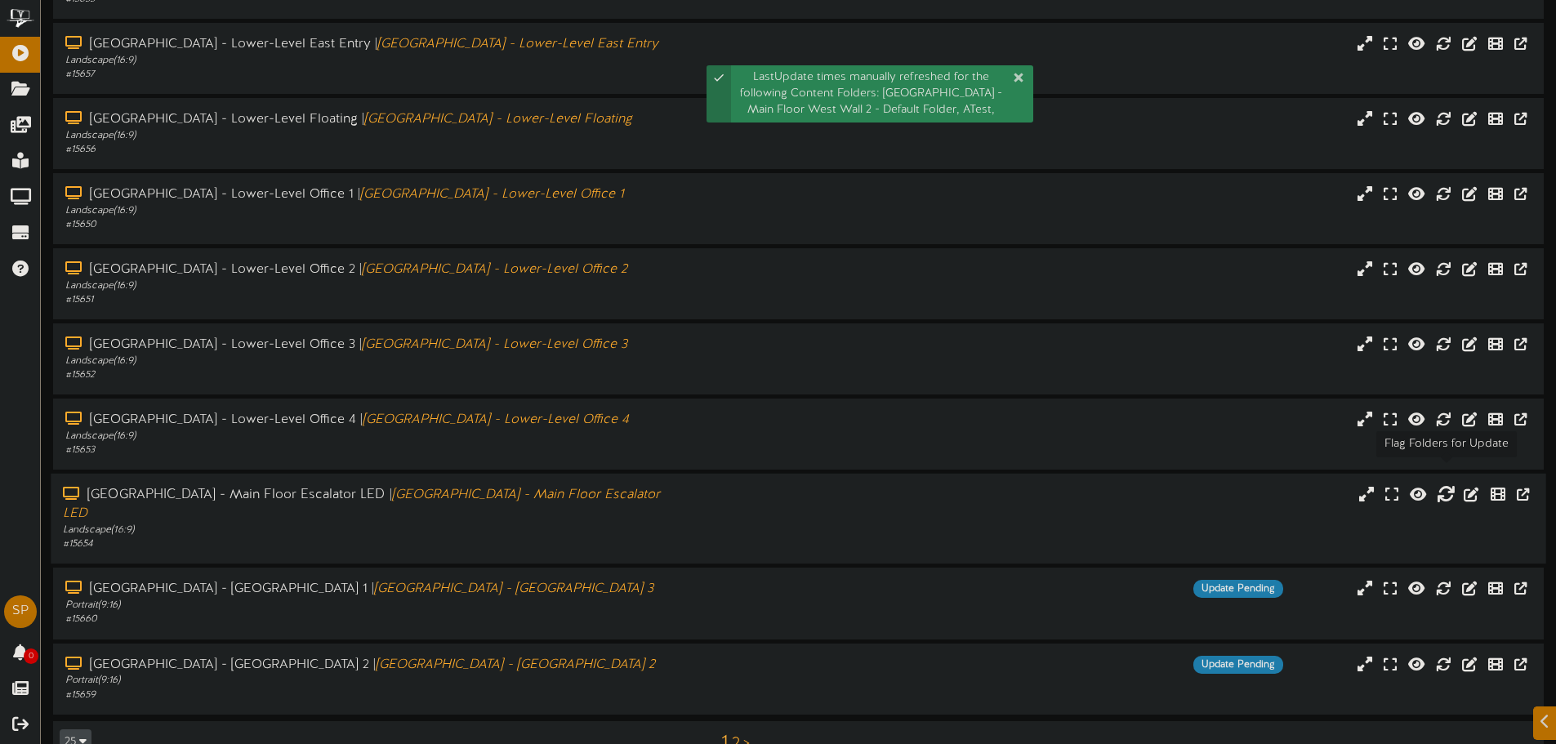
click at [1440, 485] on icon at bounding box center [1446, 494] width 18 height 18
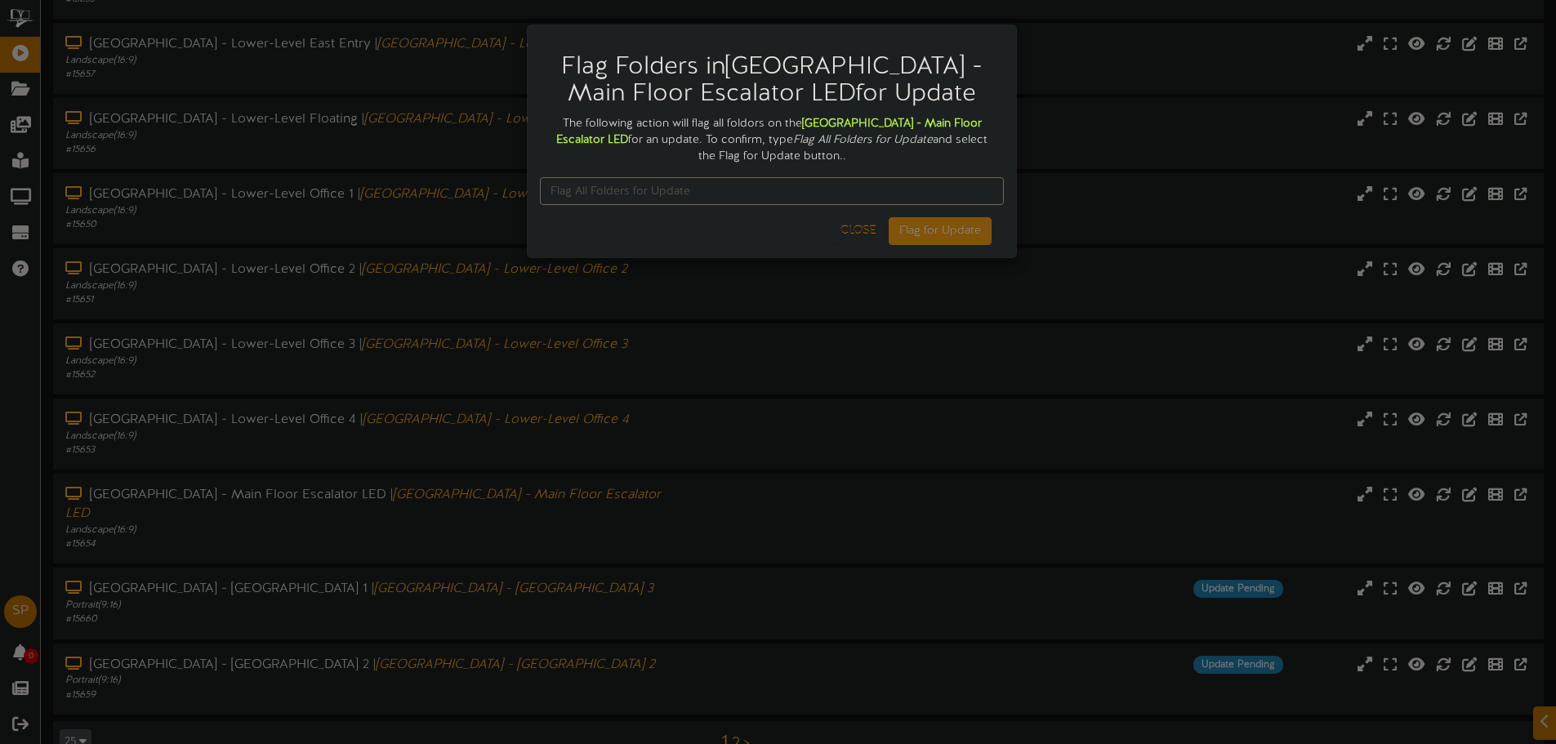
click at [837, 211] on div at bounding box center [772, 191] width 464 height 52
drag, startPoint x: 855, startPoint y: 238, endPoint x: 885, endPoint y: 242, distance: 29.7
click at [856, 239] on button "Close" at bounding box center [858, 231] width 55 height 26
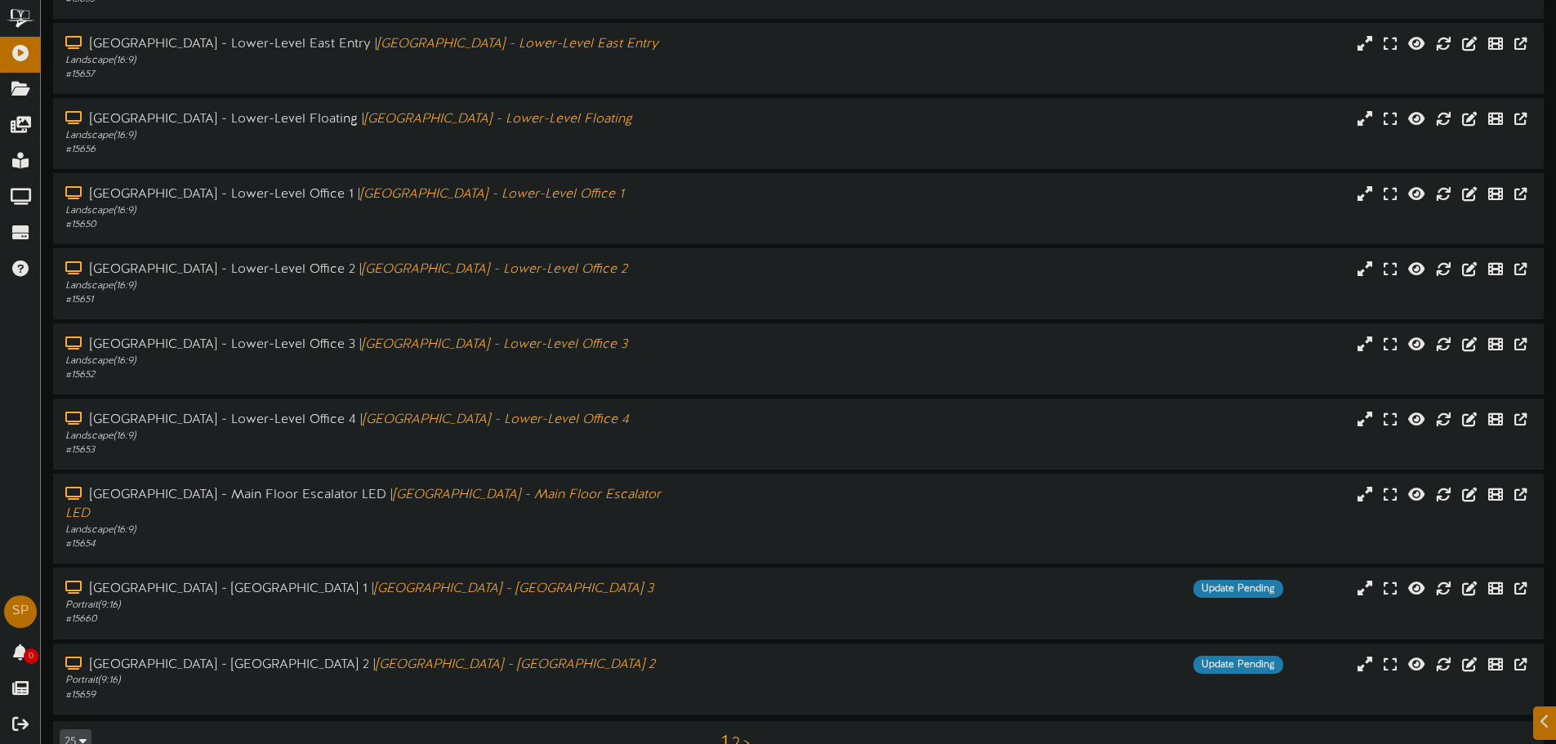
click at [734, 735] on link "2" at bounding box center [736, 744] width 8 height 18
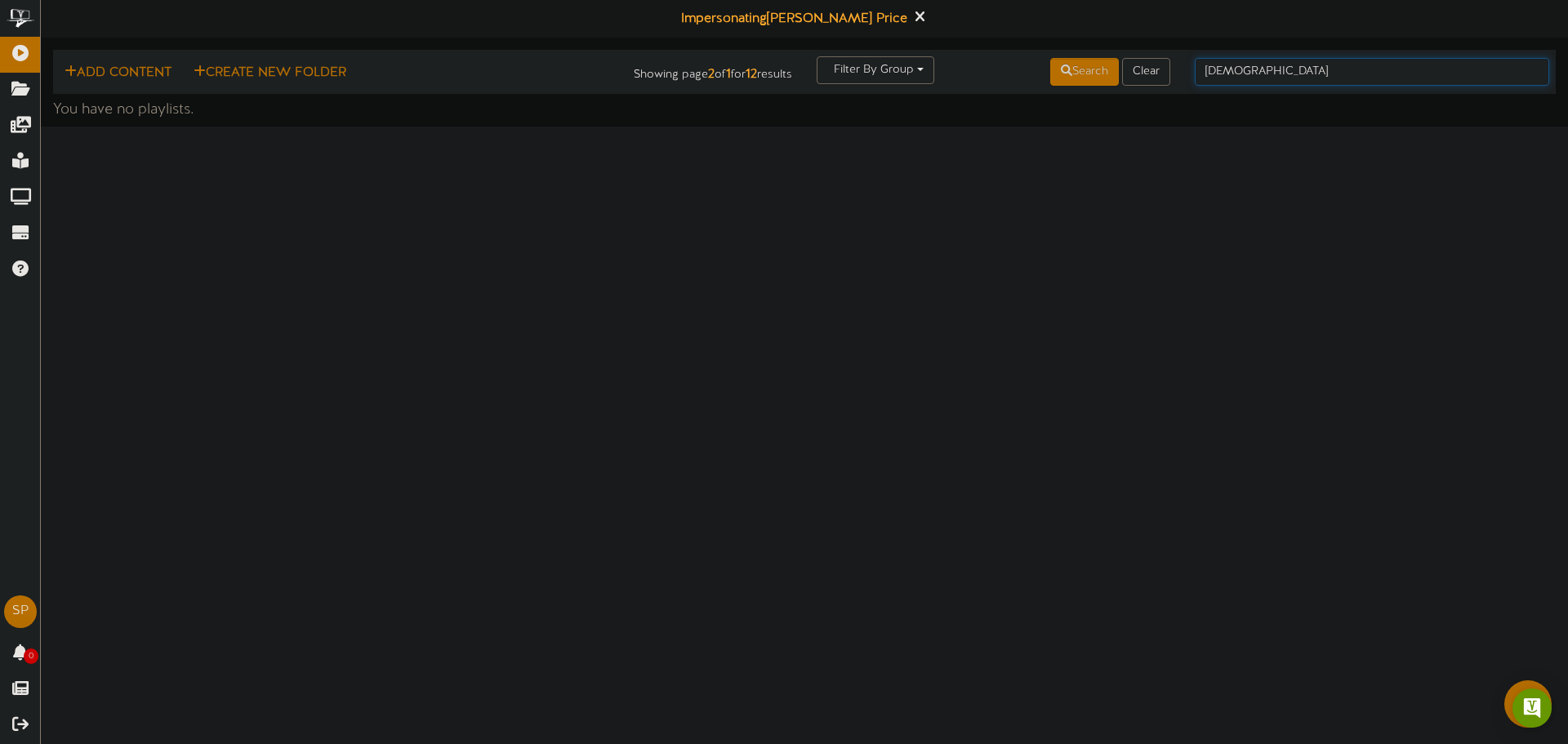
click at [1267, 78] on input "[DEMOGRAPHIC_DATA]" at bounding box center [1371, 72] width 355 height 28
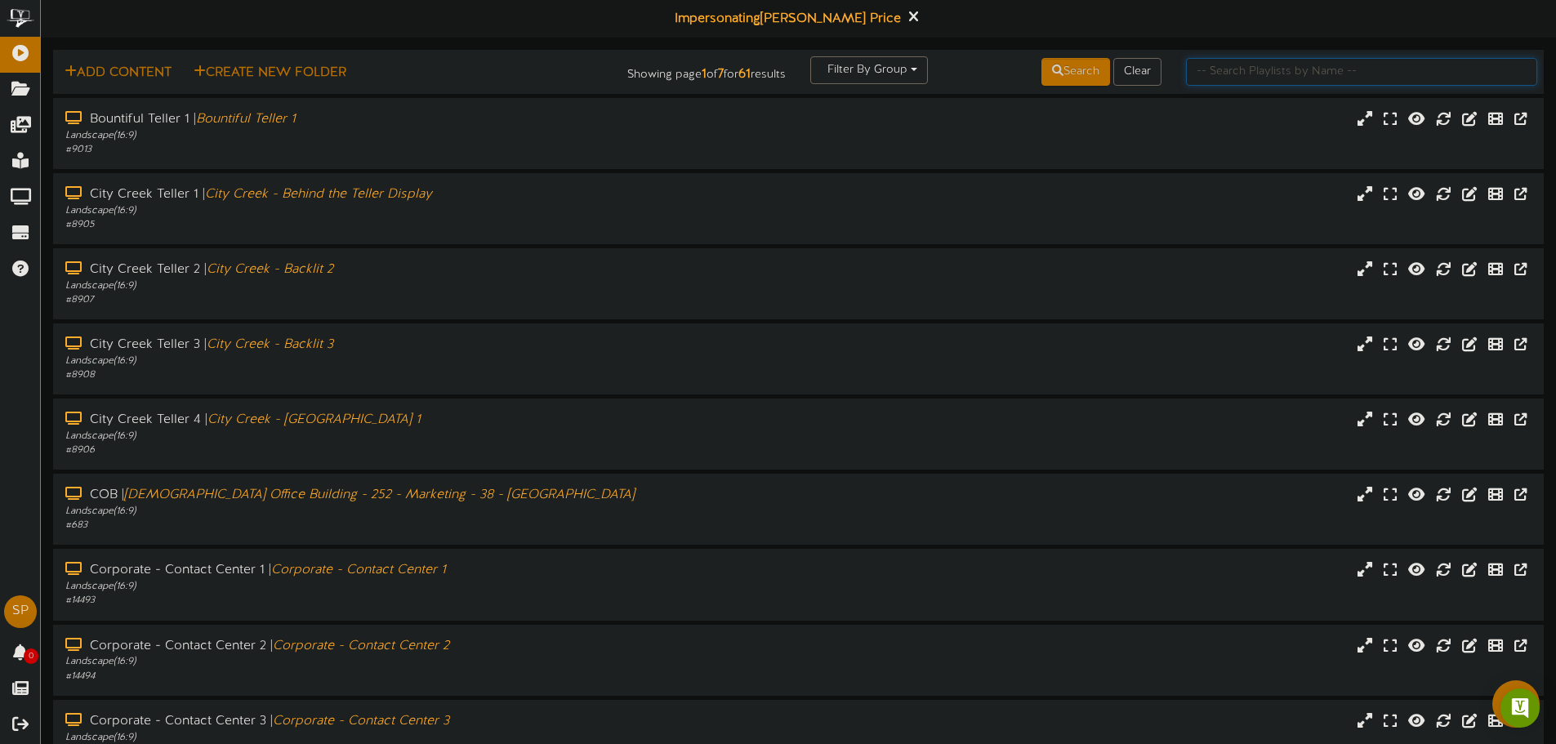
click at [1190, 70] on input "text" at bounding box center [1361, 72] width 351 height 28
type input "[DEMOGRAPHIC_DATA]"
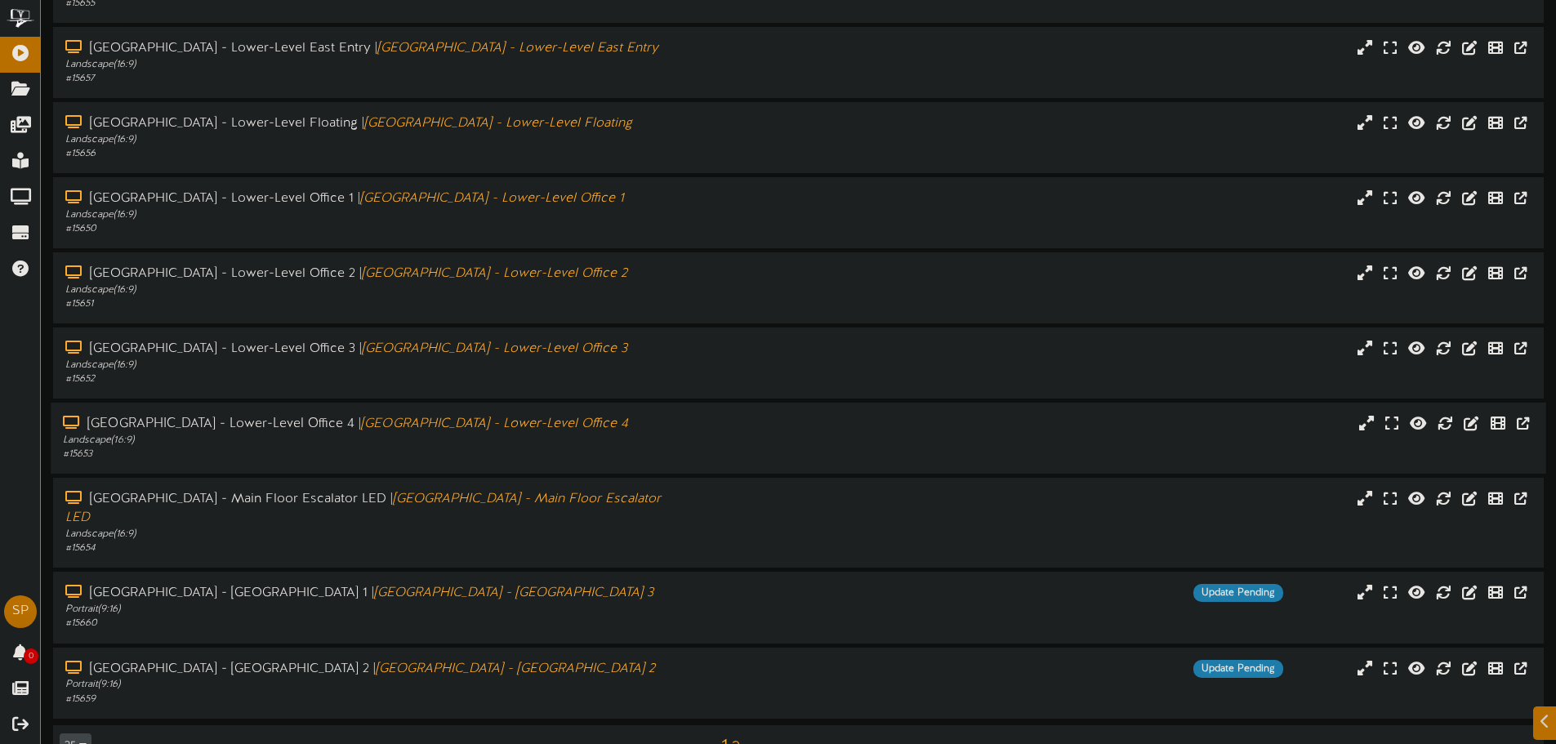
scroll to position [169, 0]
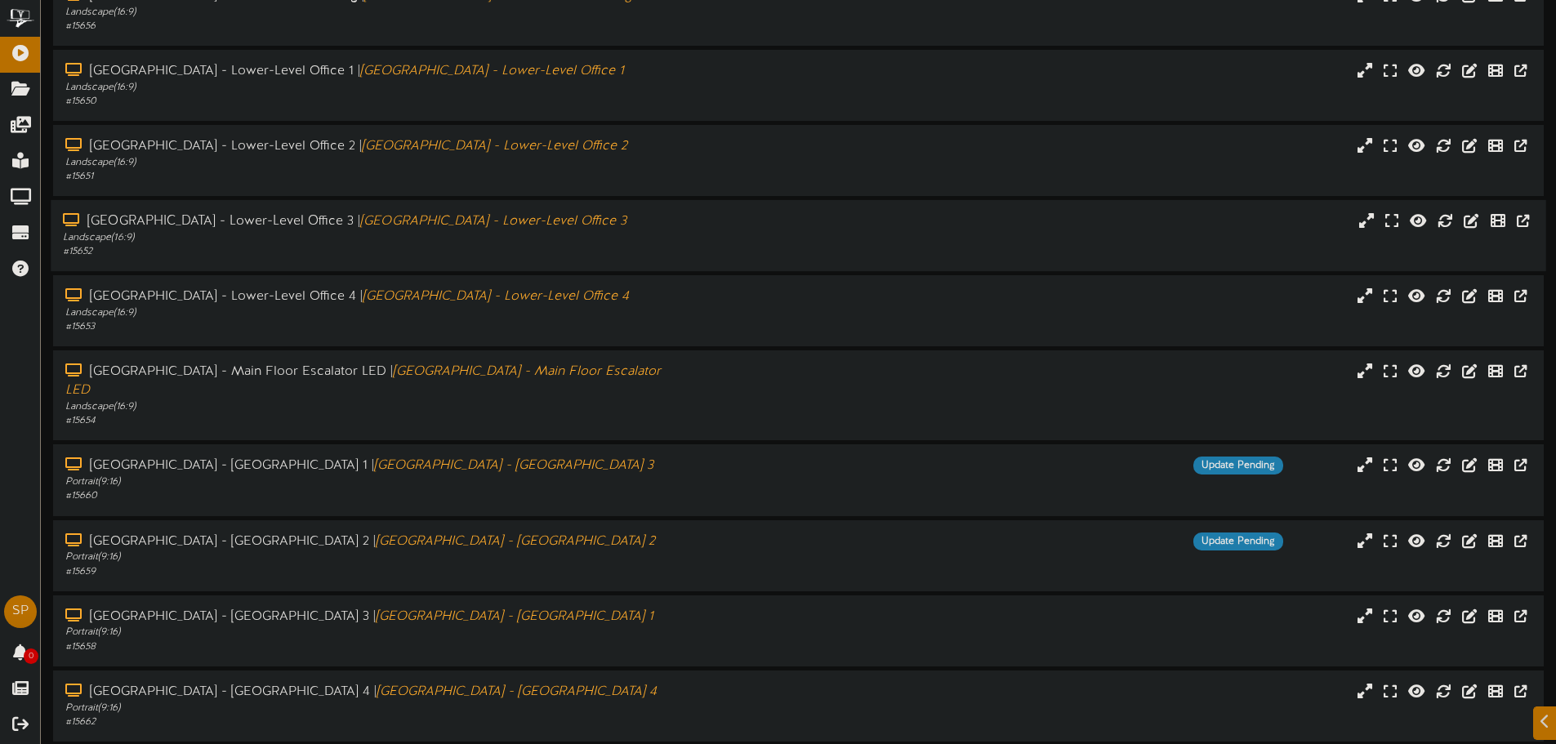
scroll to position [318, 0]
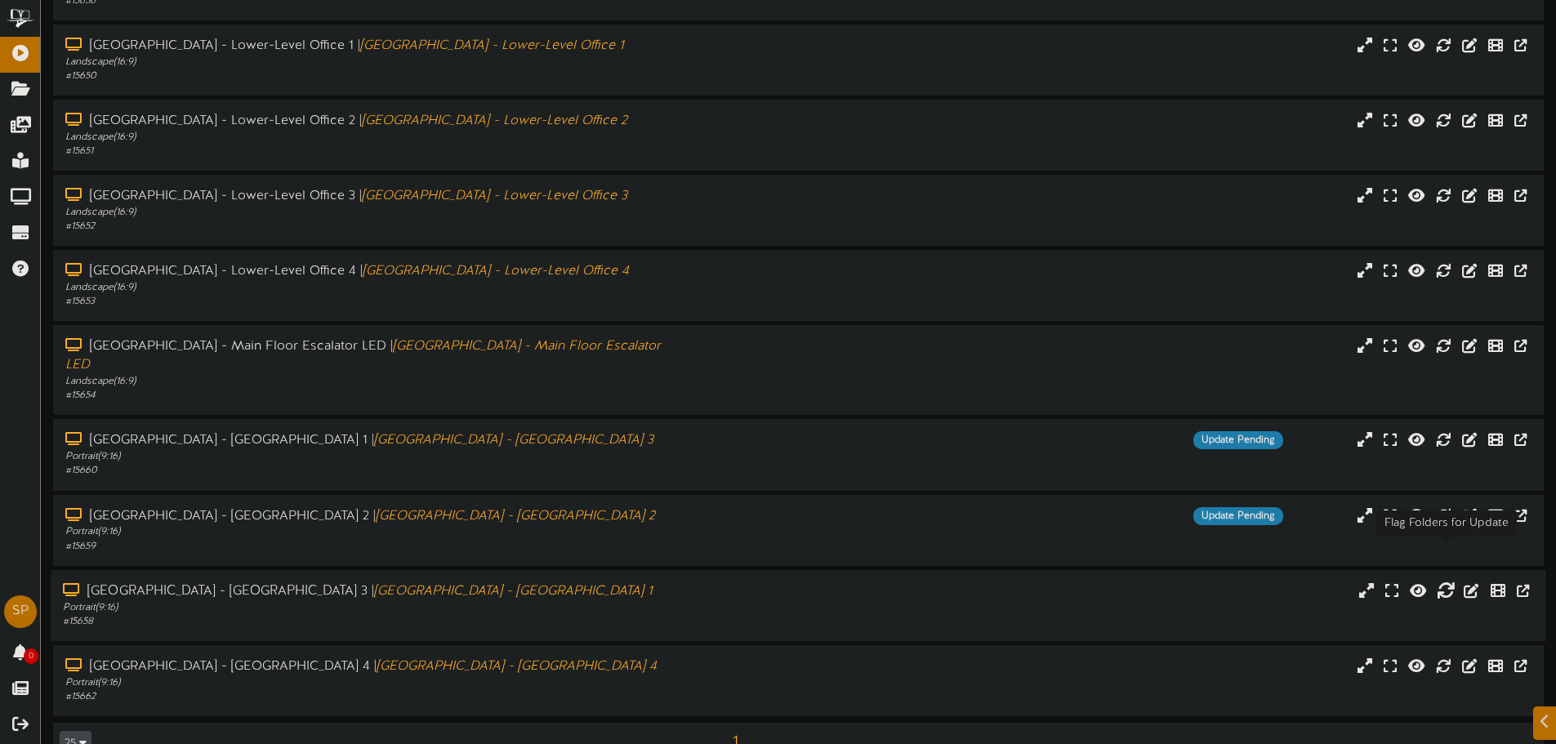
click at [1446, 581] on icon at bounding box center [1446, 590] width 18 height 18
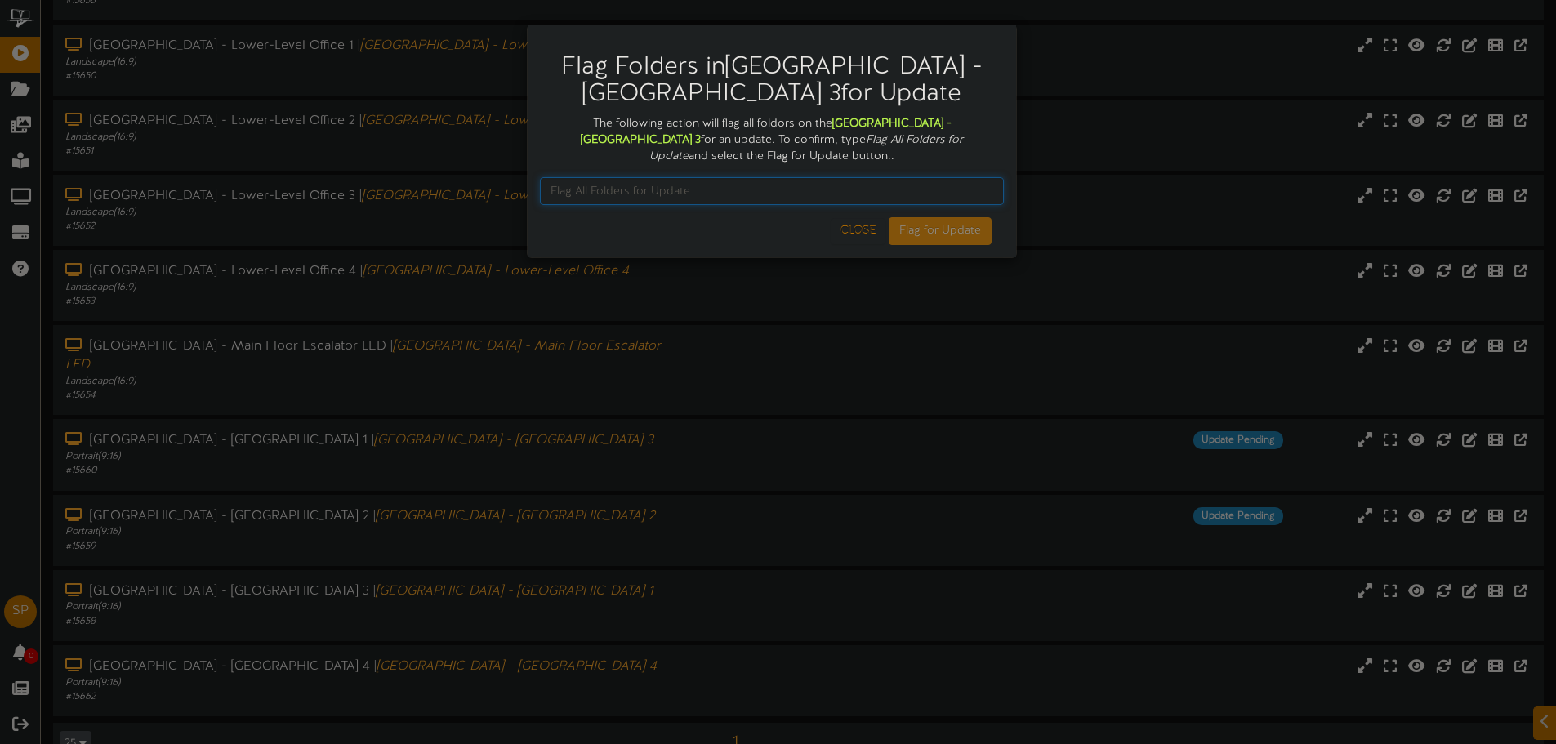
click at [850, 199] on input "text" at bounding box center [772, 191] width 464 height 28
paste input "Flag All Folders for Update"
type input "Flag All Folders for Update"
click at [944, 217] on button "Flag for Update" at bounding box center [940, 231] width 103 height 28
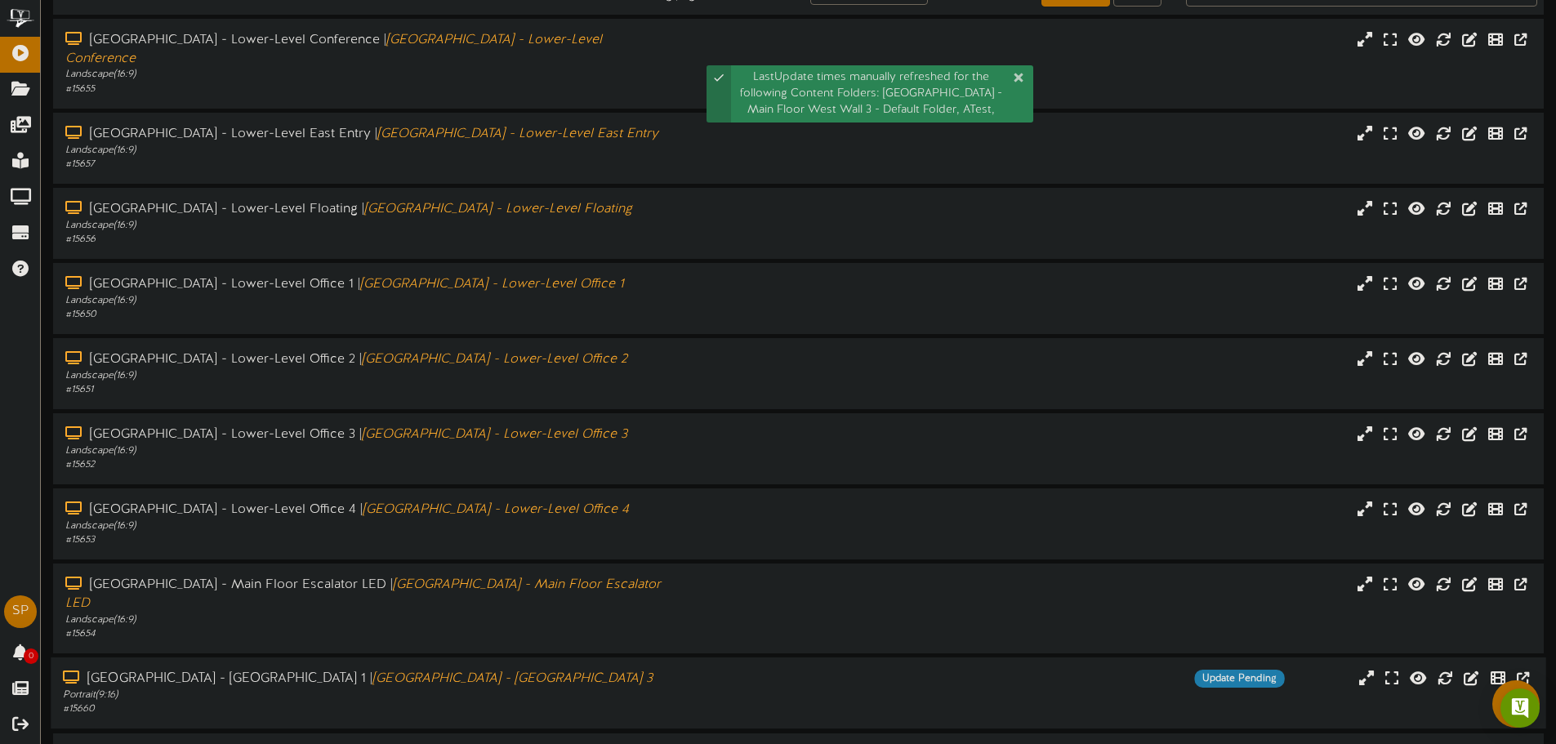
scroll to position [169, 0]
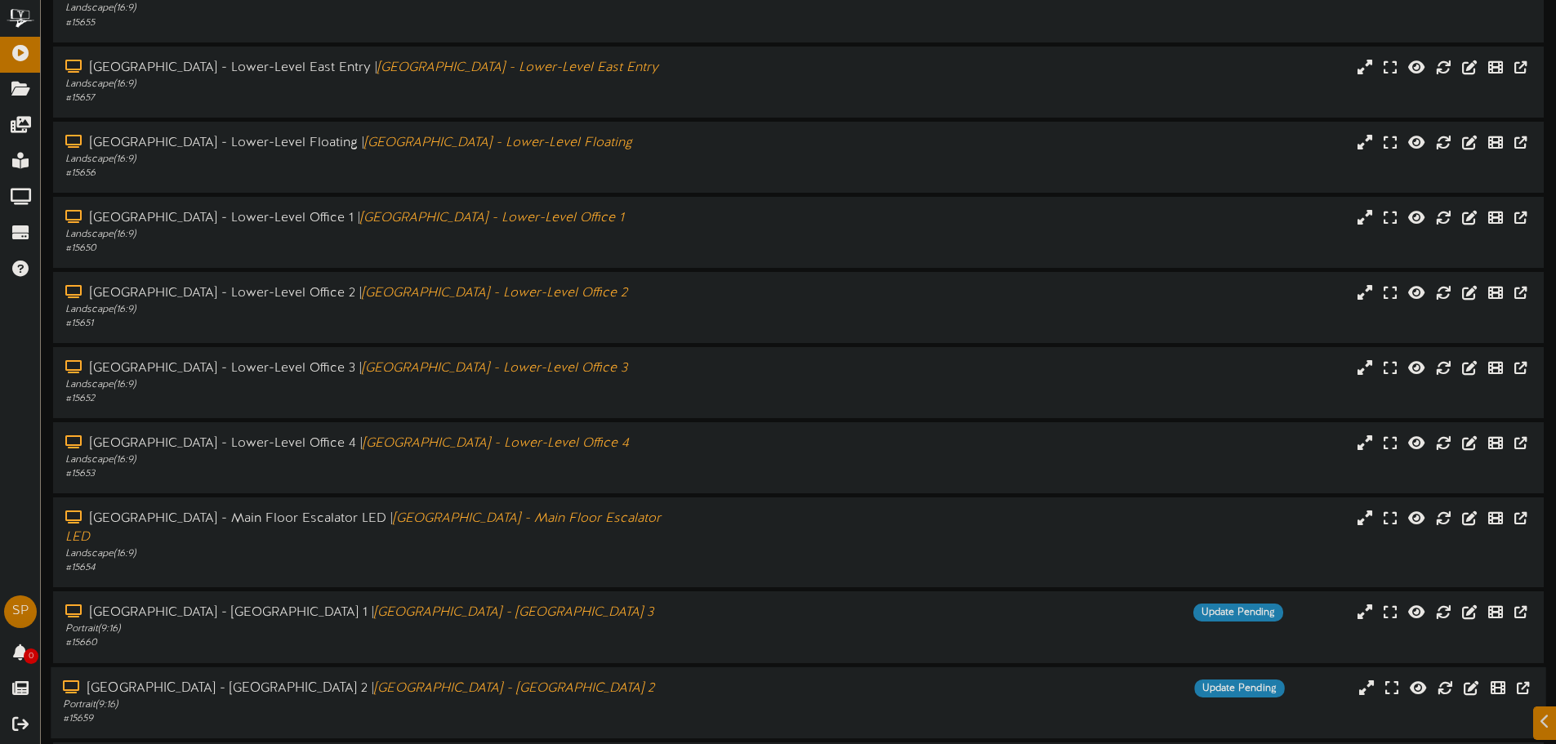
scroll to position [318, 0]
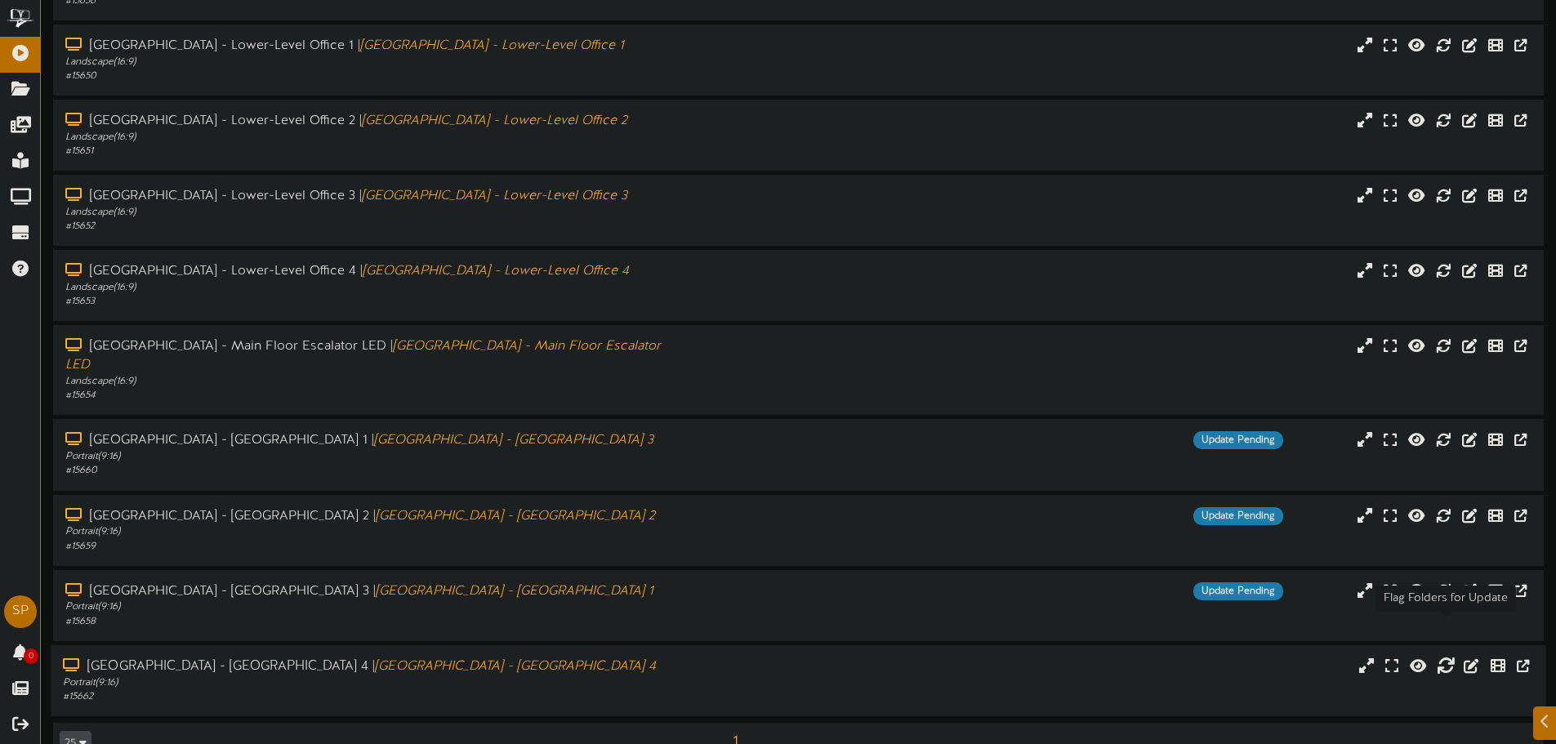
click at [1446, 656] on icon at bounding box center [1446, 665] width 18 height 18
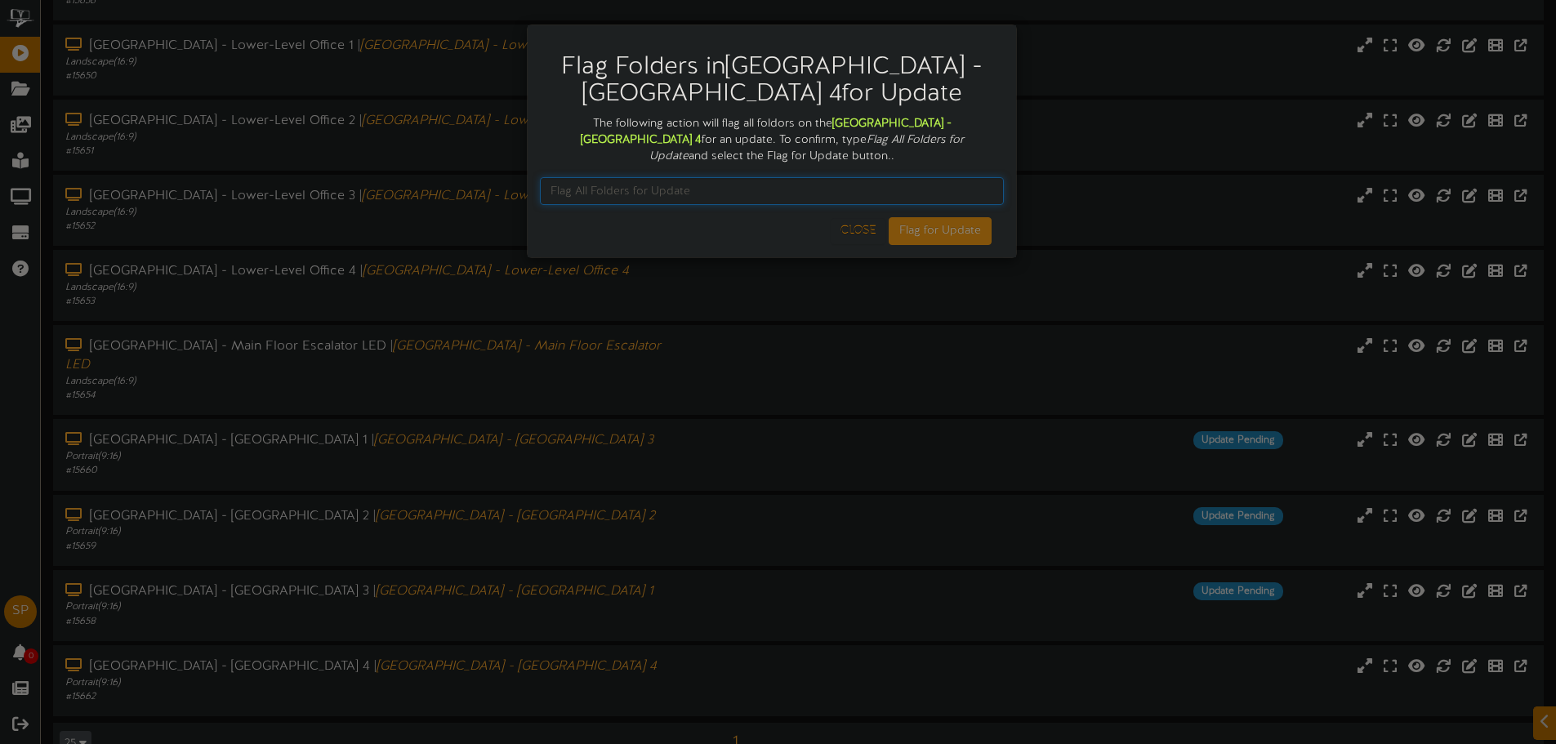
click at [636, 188] on input "text" at bounding box center [772, 191] width 464 height 28
paste input "Flag All Folders for Update"
type input "Flag All Folders for Update"
click at [971, 228] on button "Flag for Update" at bounding box center [940, 231] width 103 height 28
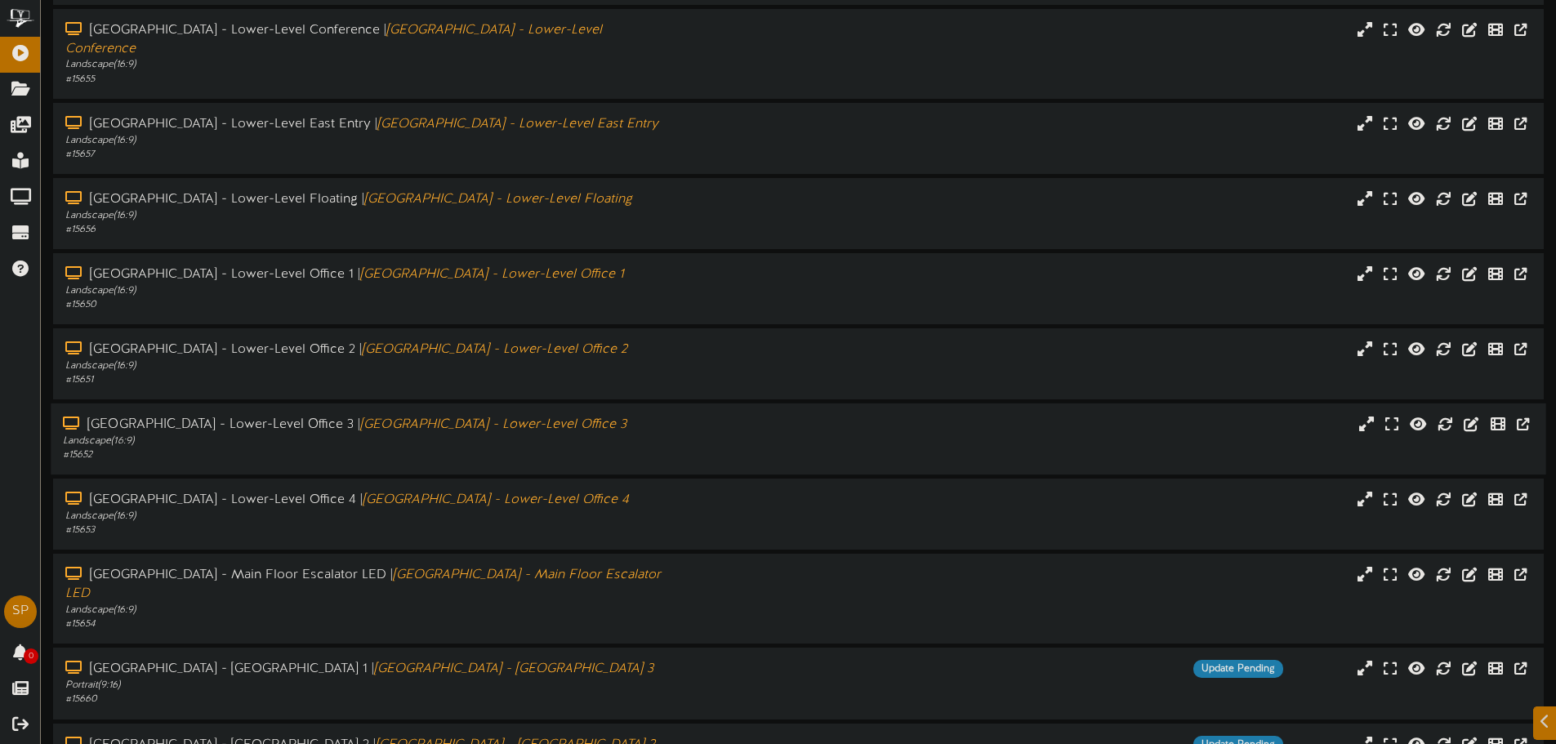
scroll to position [169, 0]
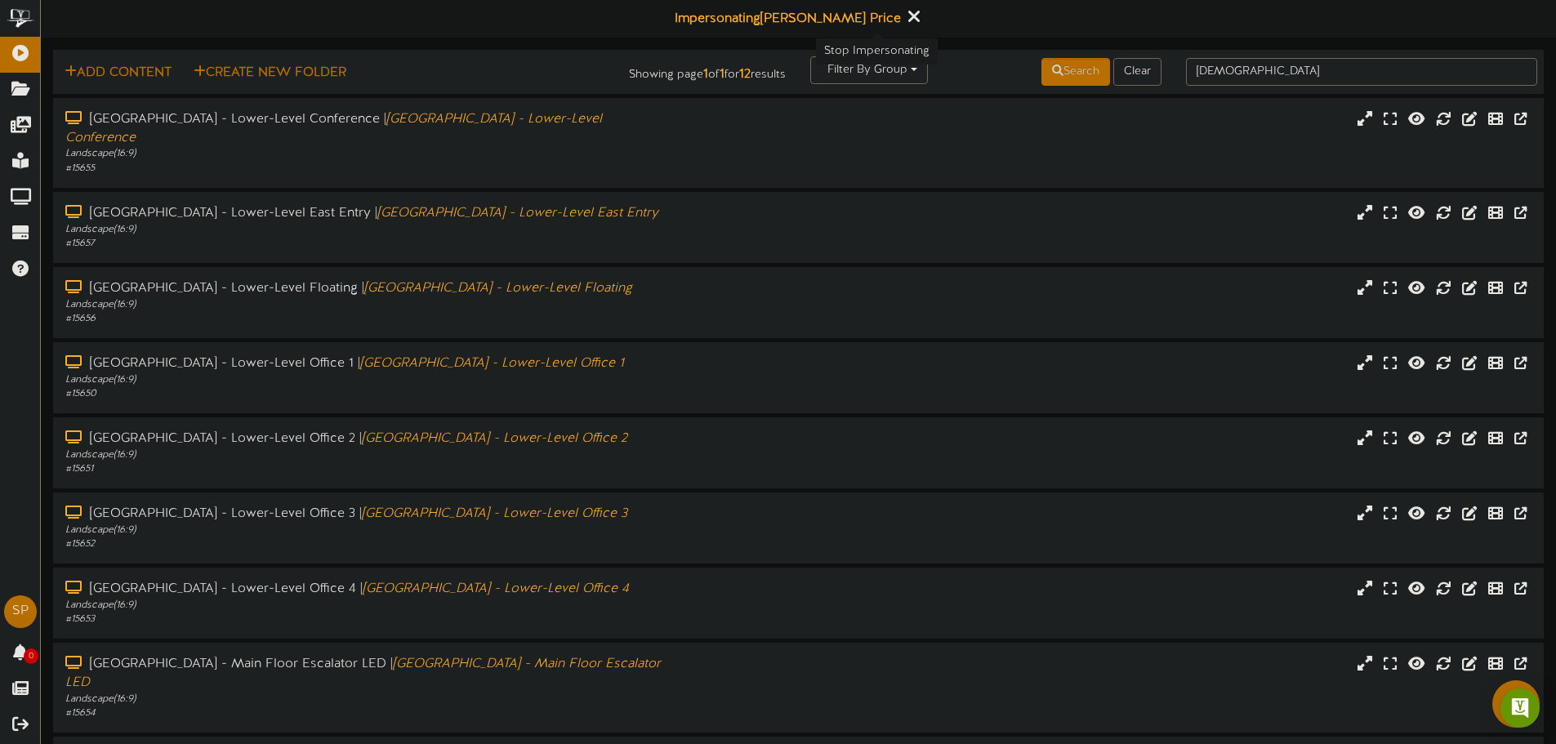
click at [904, 23] on button at bounding box center [914, 18] width 20 height 25
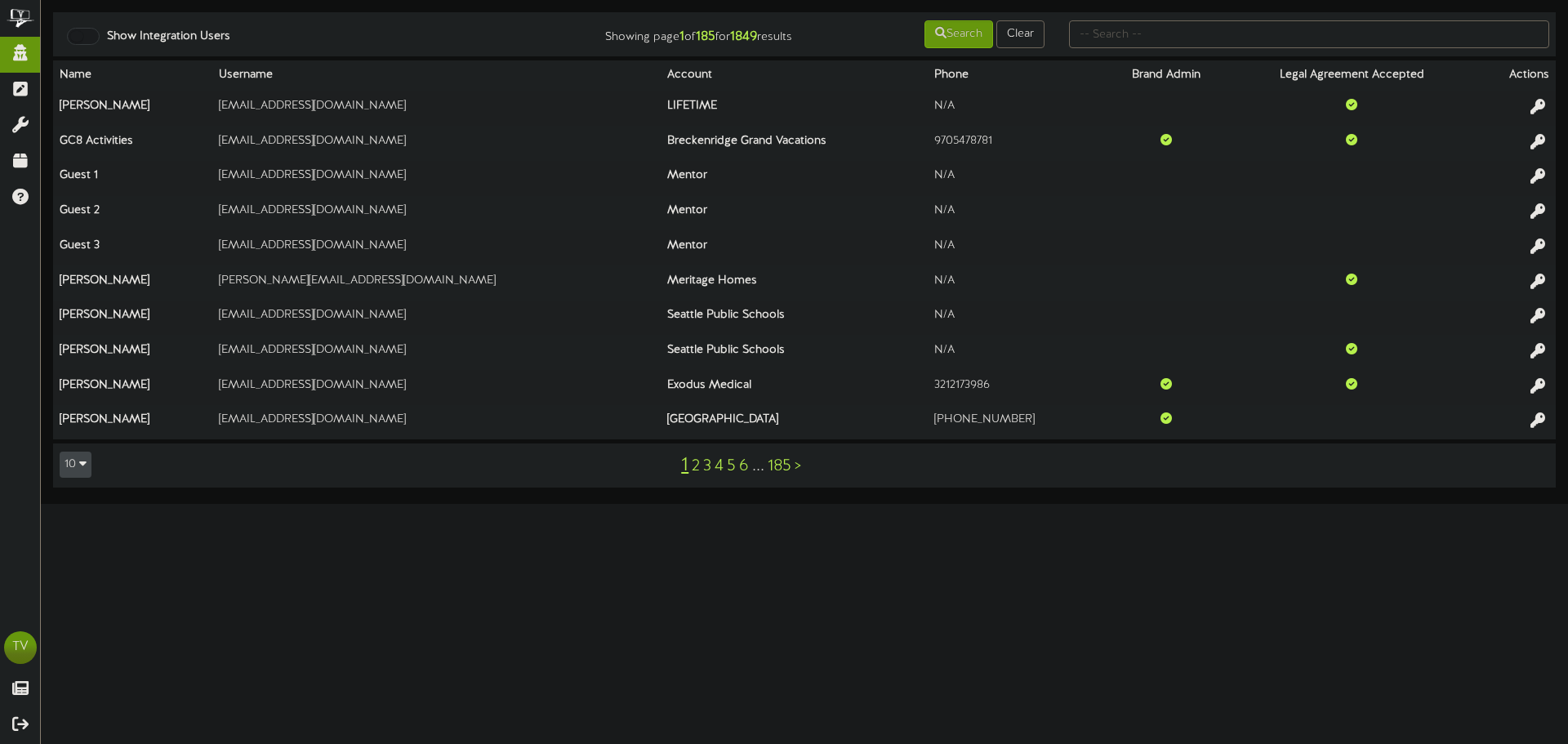
click at [1121, 20] on div at bounding box center [1308, 34] width 505 height 31
click at [1121, 24] on input "text" at bounding box center [1308, 34] width 480 height 28
type input "short"
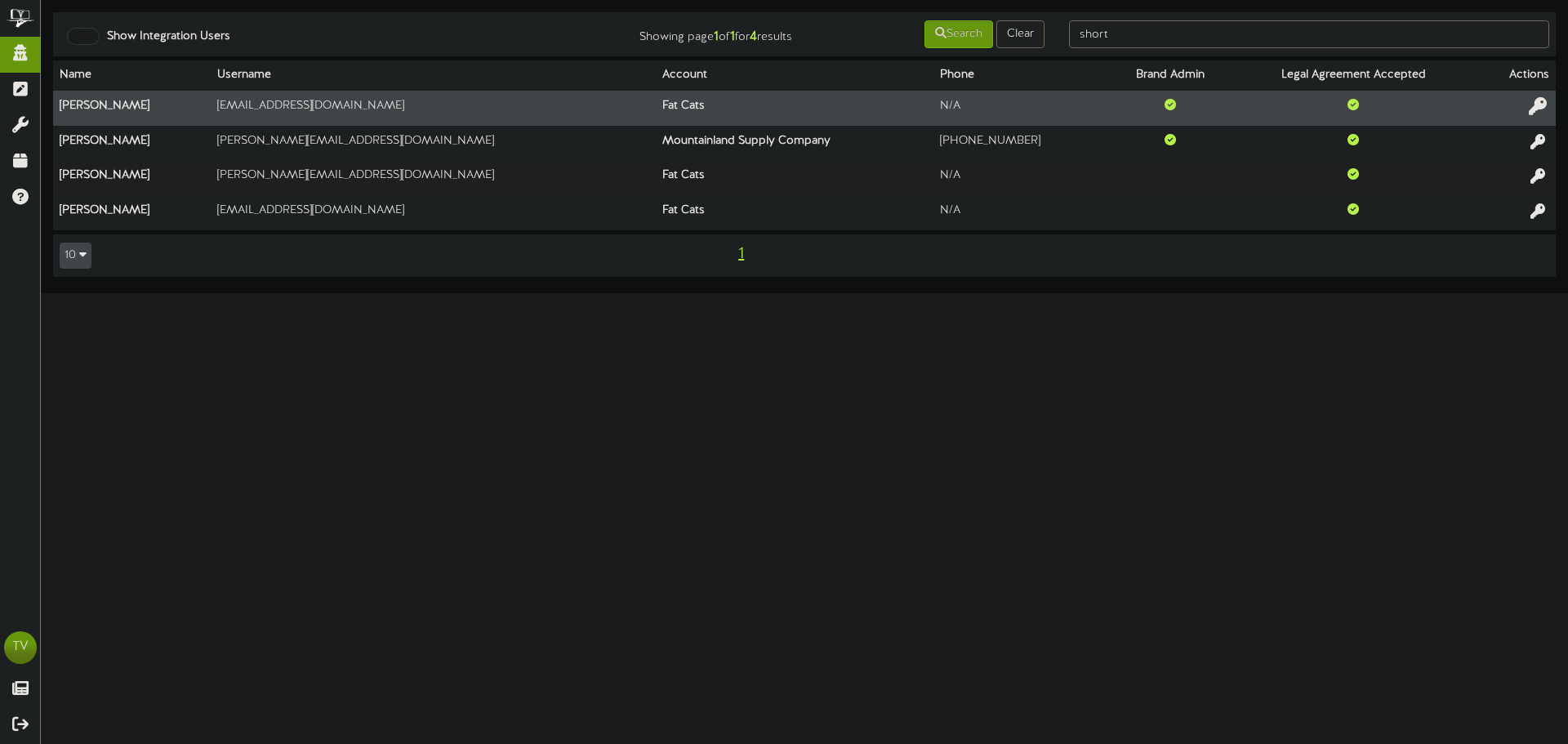
click at [1543, 108] on icon at bounding box center [1537, 106] width 18 height 18
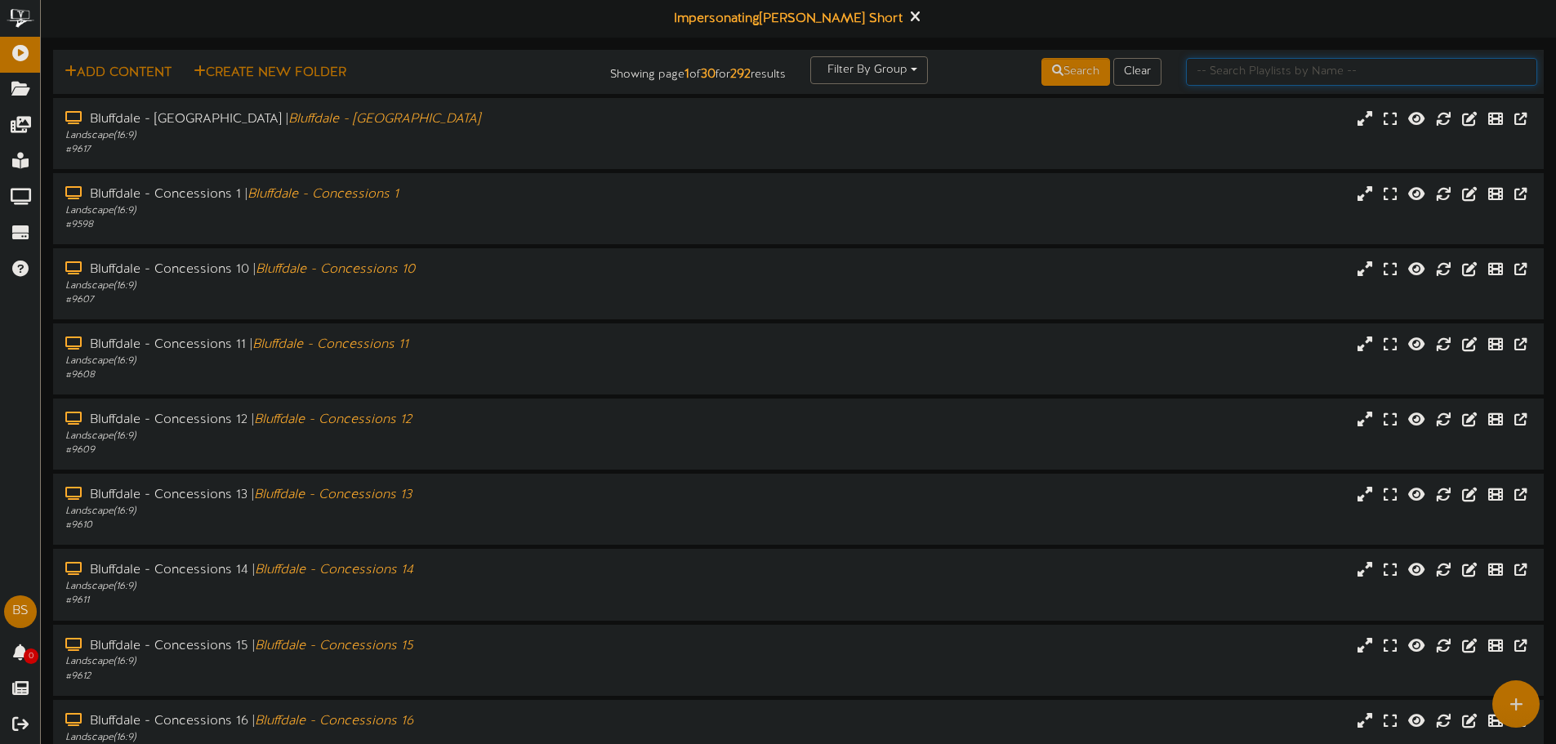
click at [1256, 69] on input "text" at bounding box center [1361, 72] width 351 height 28
type input "[PERSON_NAME] - theater"
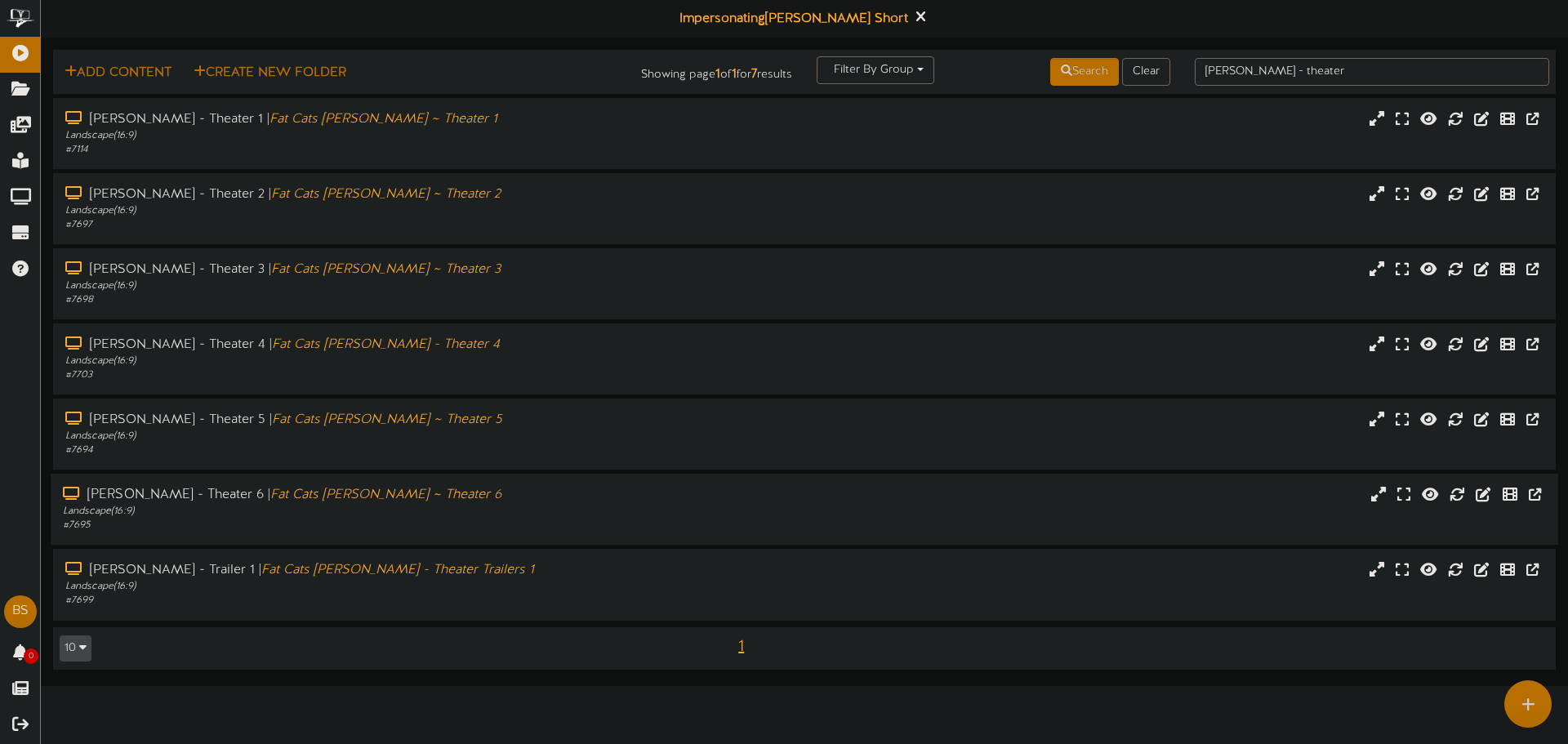
click at [384, 516] on div "Landscape ( 16:9 )" at bounding box center [365, 512] width 604 height 14
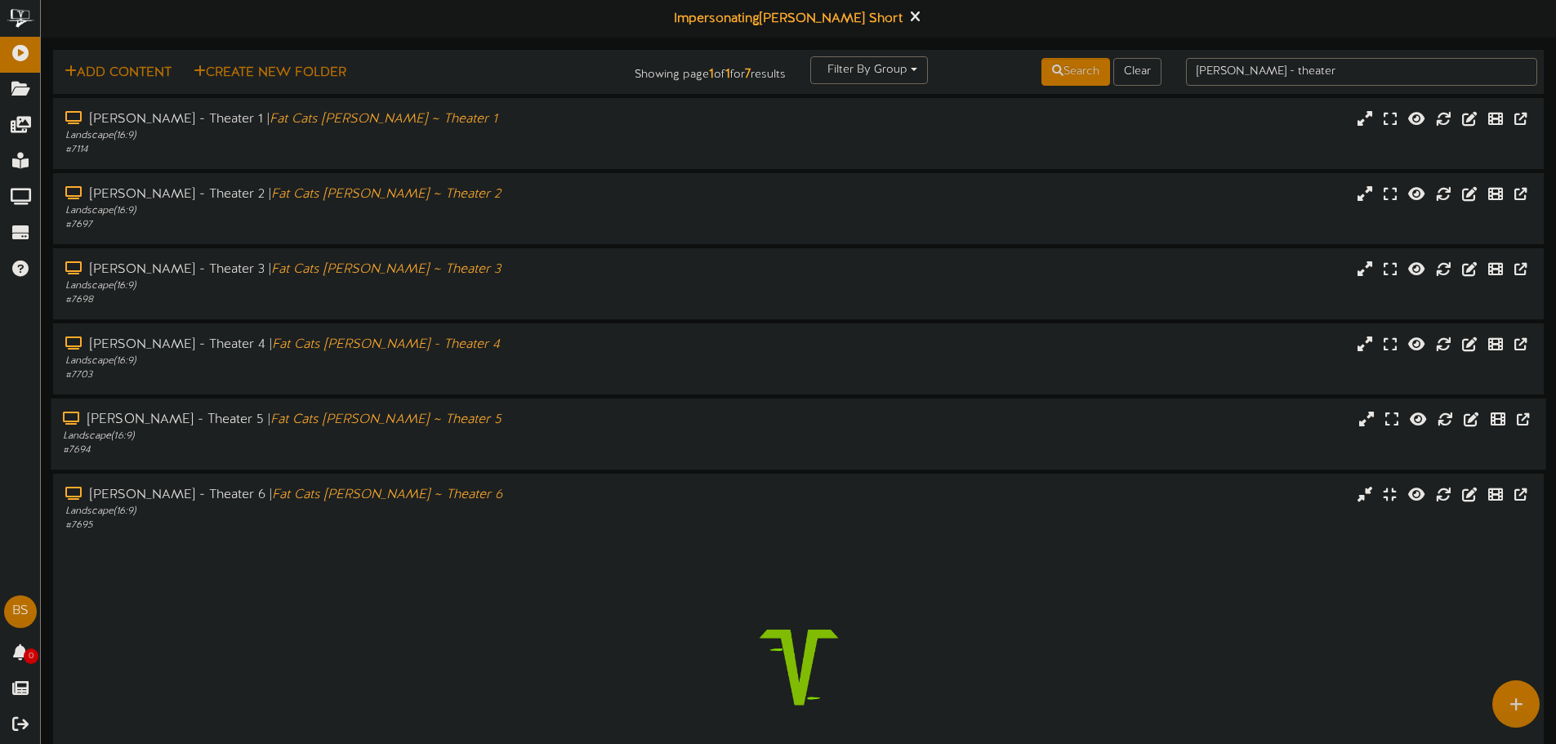
click at [380, 420] on div "Gilbert - Theater 5 | Fat Cats Gilbert ~ Theater 5" at bounding box center [362, 420] width 599 height 19
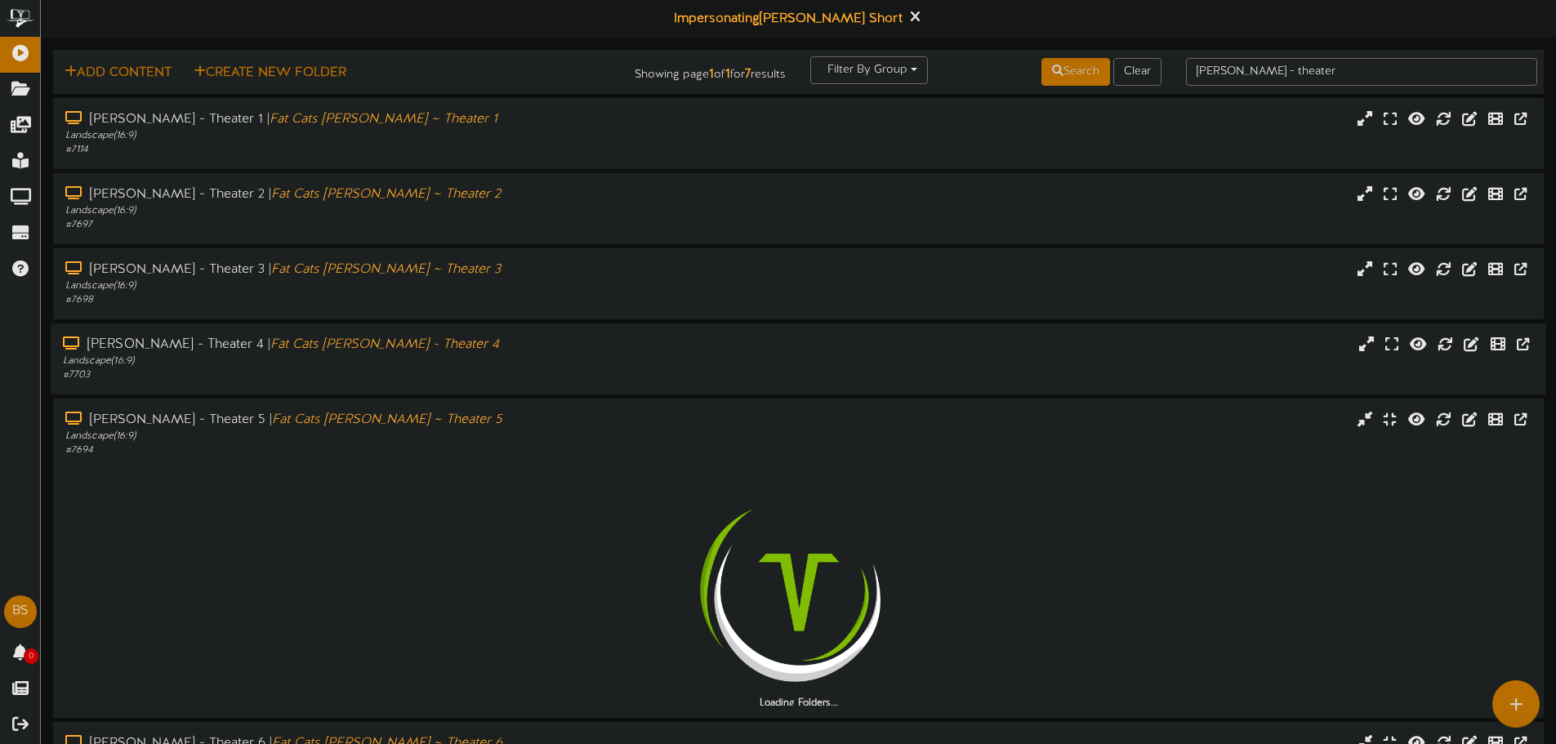
click at [390, 353] on div "Gilbert - Theater 4 | Fat Cats Gilbert - Theater 4" at bounding box center [362, 345] width 599 height 19
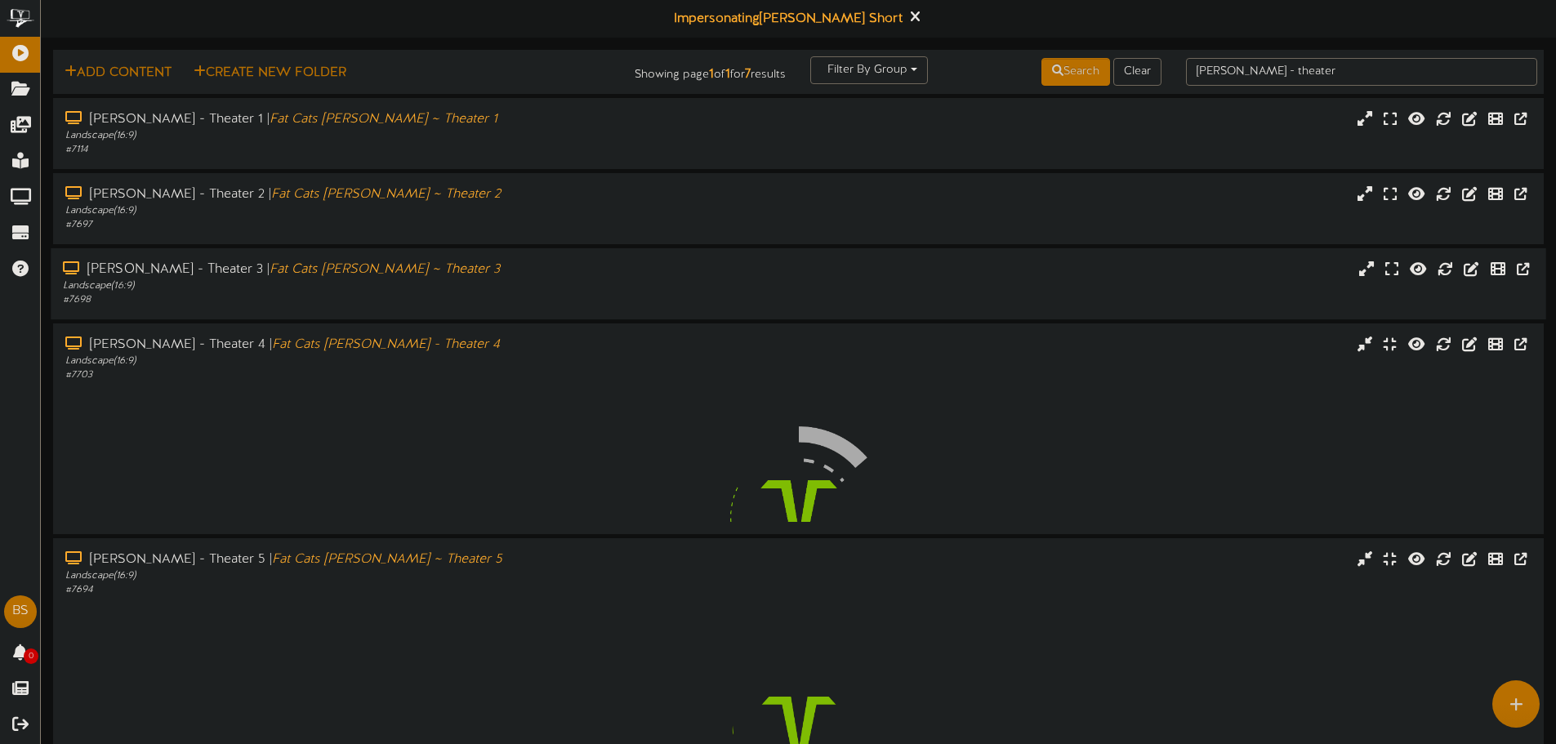
click at [379, 281] on div "Landscape ( 16:9 )" at bounding box center [362, 286] width 599 height 14
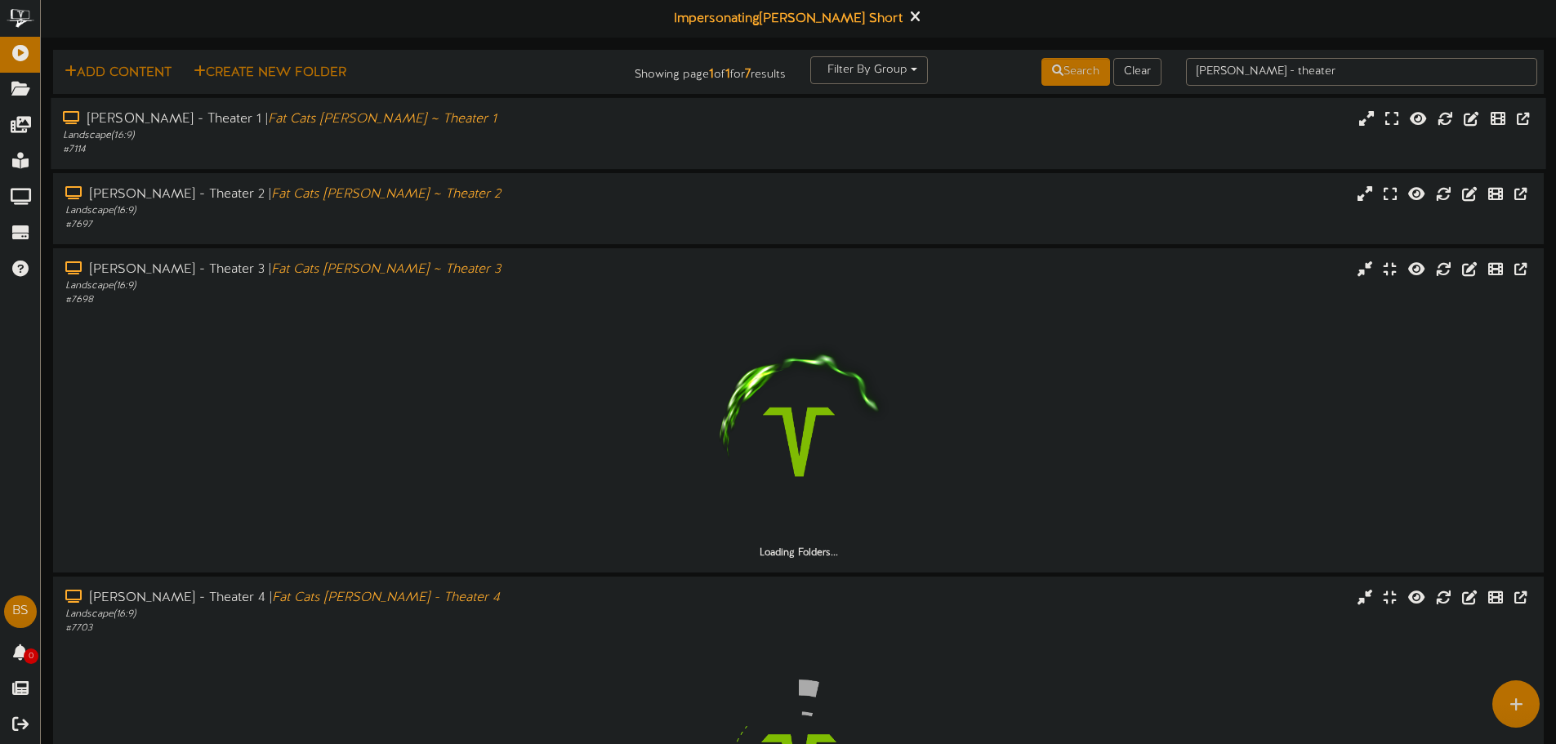
click at [360, 148] on div "# 7114" at bounding box center [362, 150] width 599 height 14
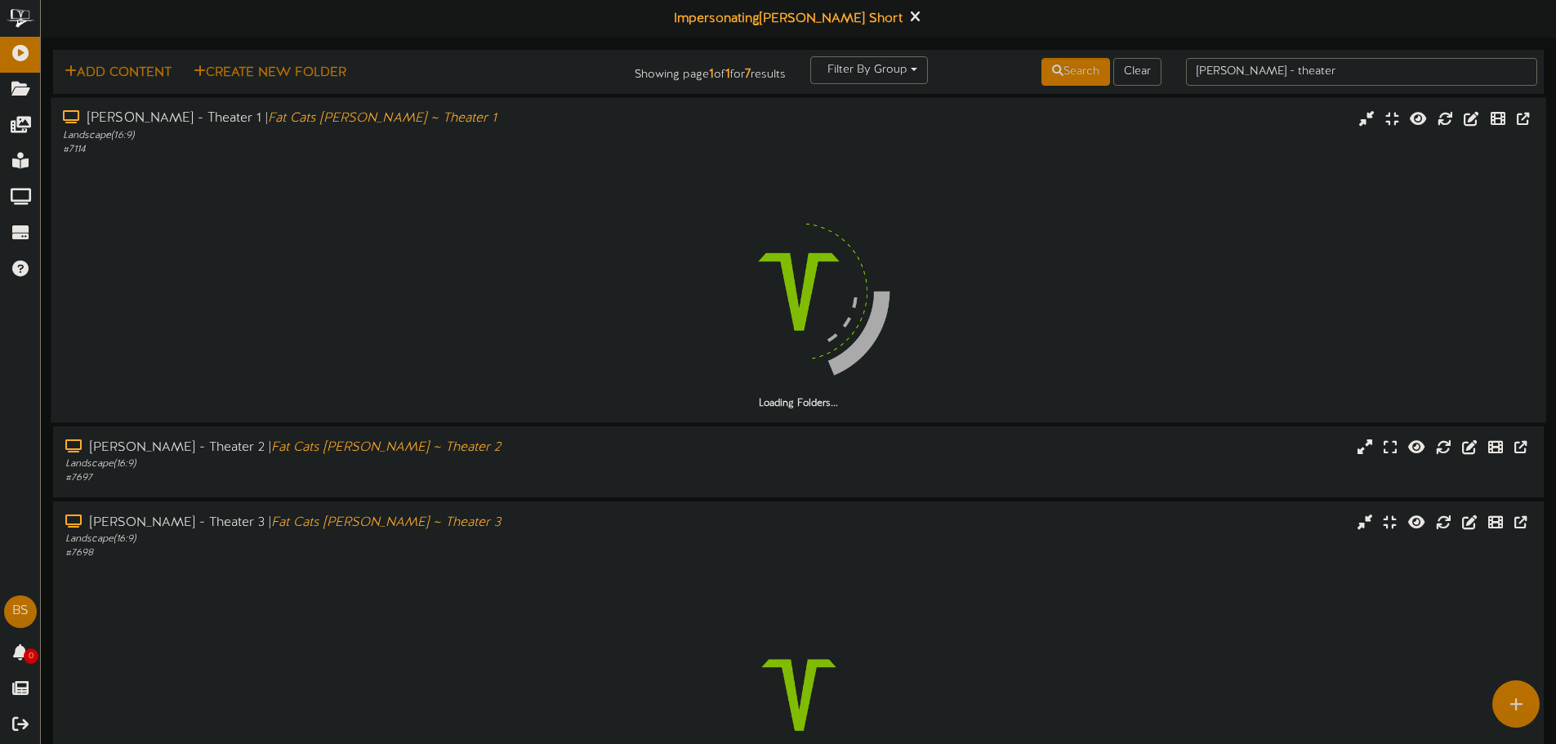
drag, startPoint x: 333, startPoint y: 444, endPoint x: 310, endPoint y: 335, distance: 111.7
click at [334, 436] on div "Gilbert - Theater 2 | Fat Cats Gilbert ~ Theater 2 Landscape ( 16:9 ) # 7697" at bounding box center [798, 461] width 1491 height 71
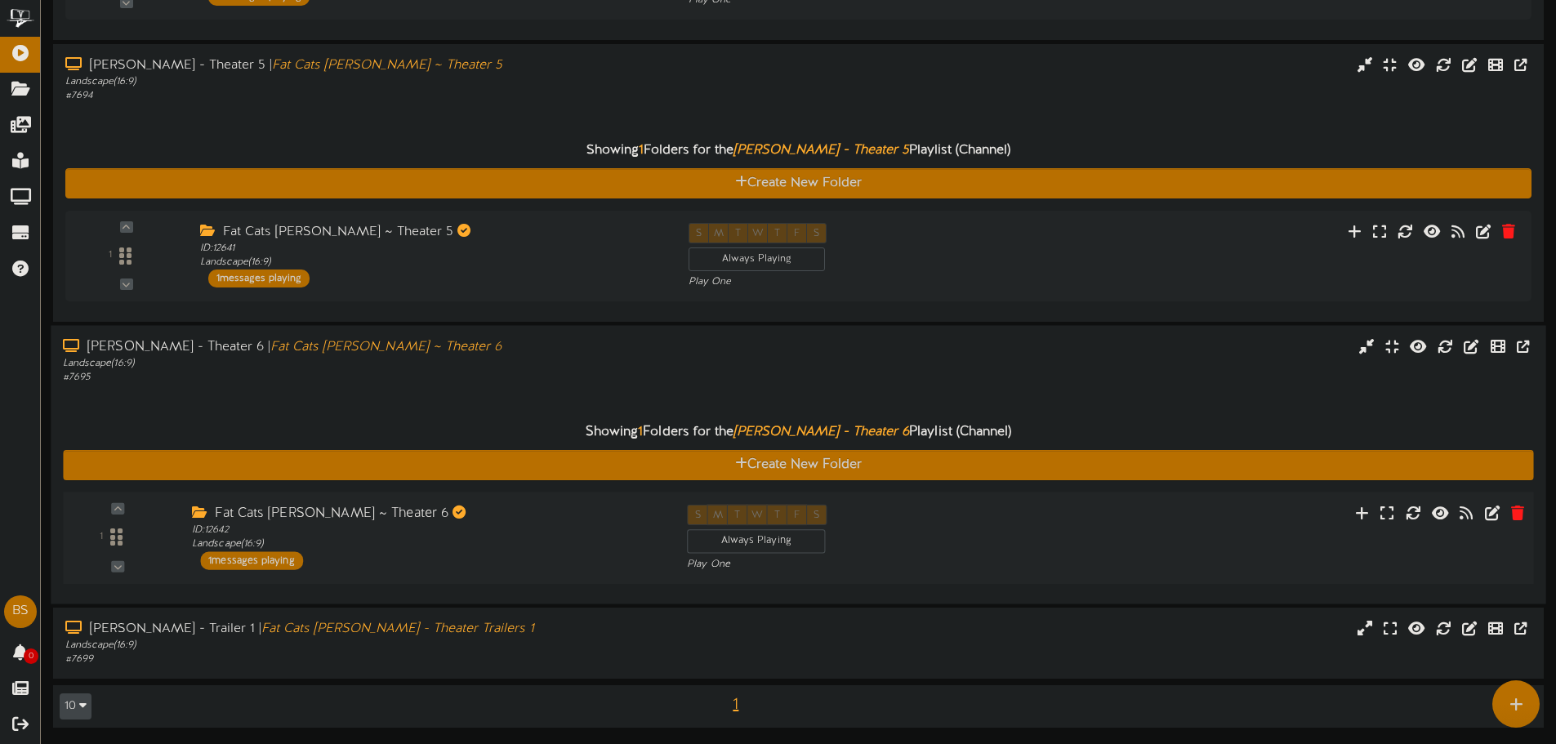
click at [299, 511] on div "Fat Cats [PERSON_NAME] ~ Theater 6" at bounding box center [427, 514] width 471 height 19
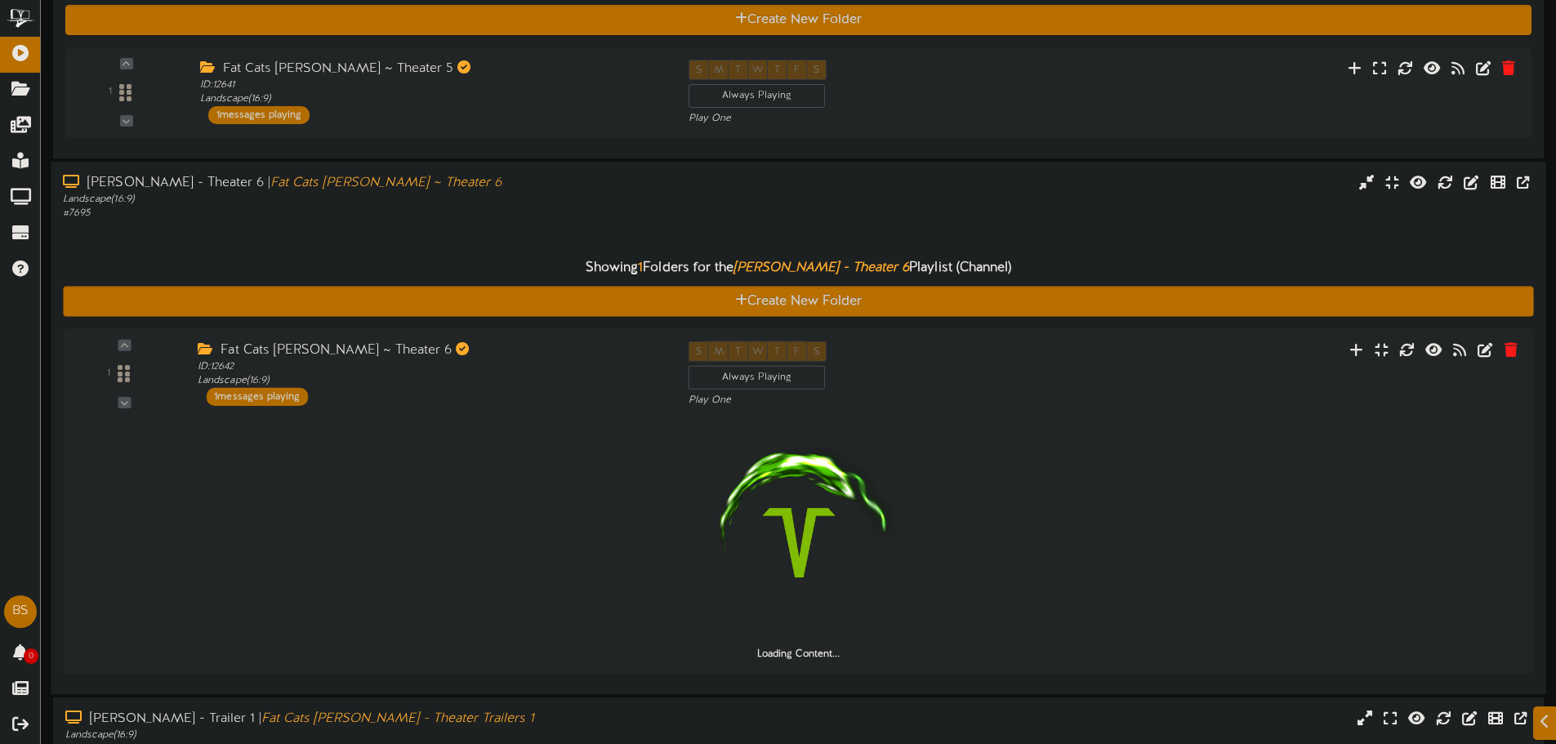
scroll to position [1346, 0]
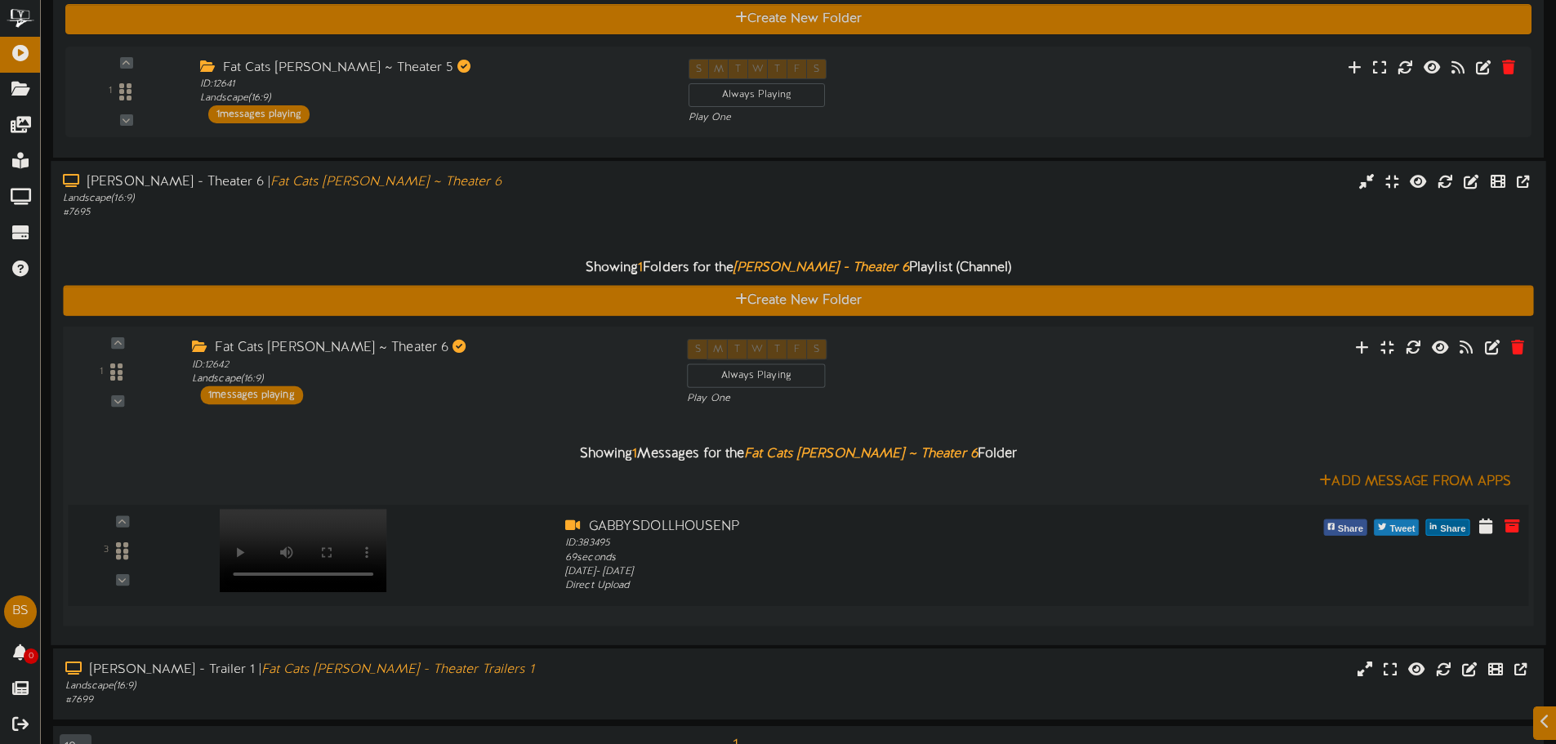
click at [291, 522] on video at bounding box center [303, 550] width 167 height 83
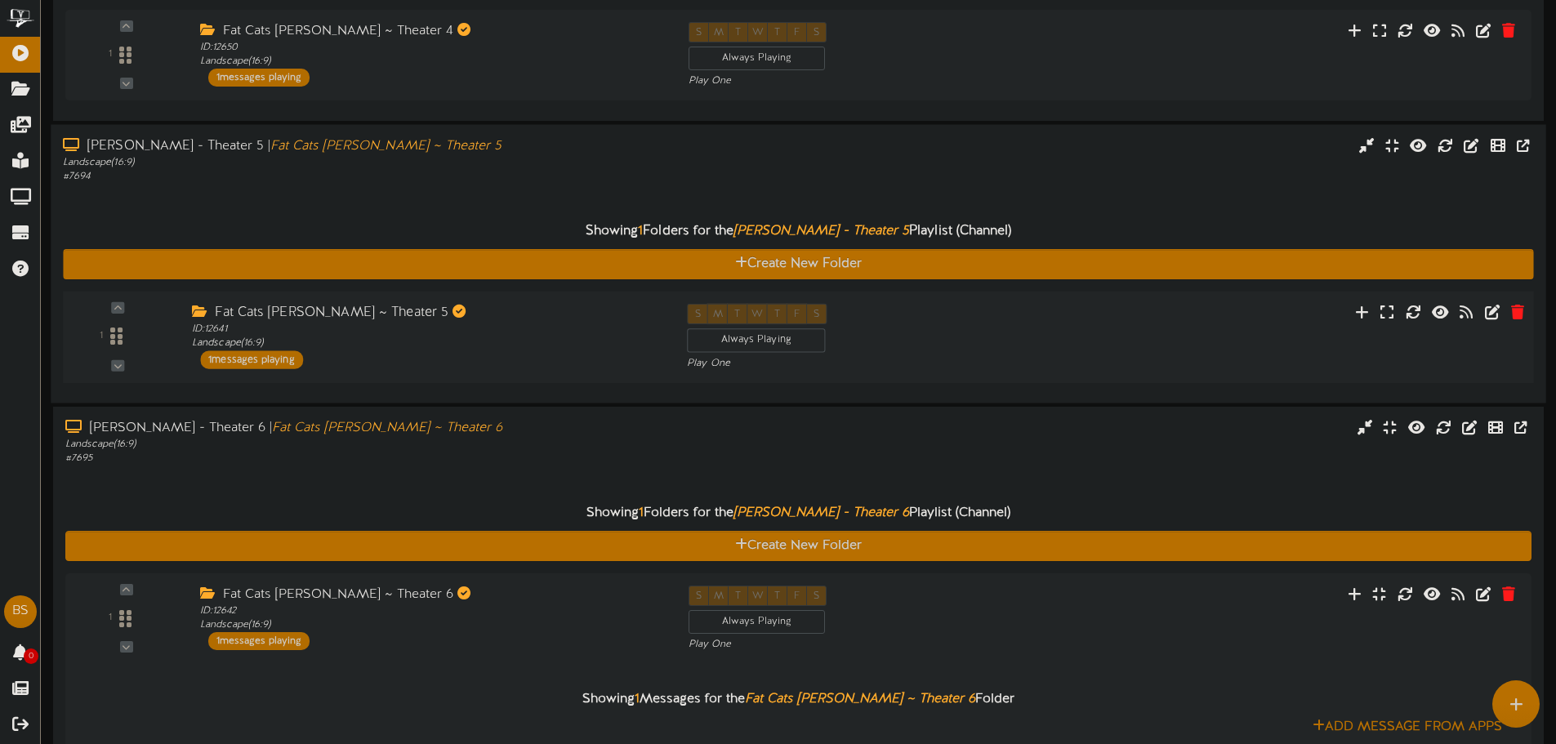
click at [364, 317] on div "Fat Cats [PERSON_NAME] ~ Theater 5" at bounding box center [427, 313] width 471 height 19
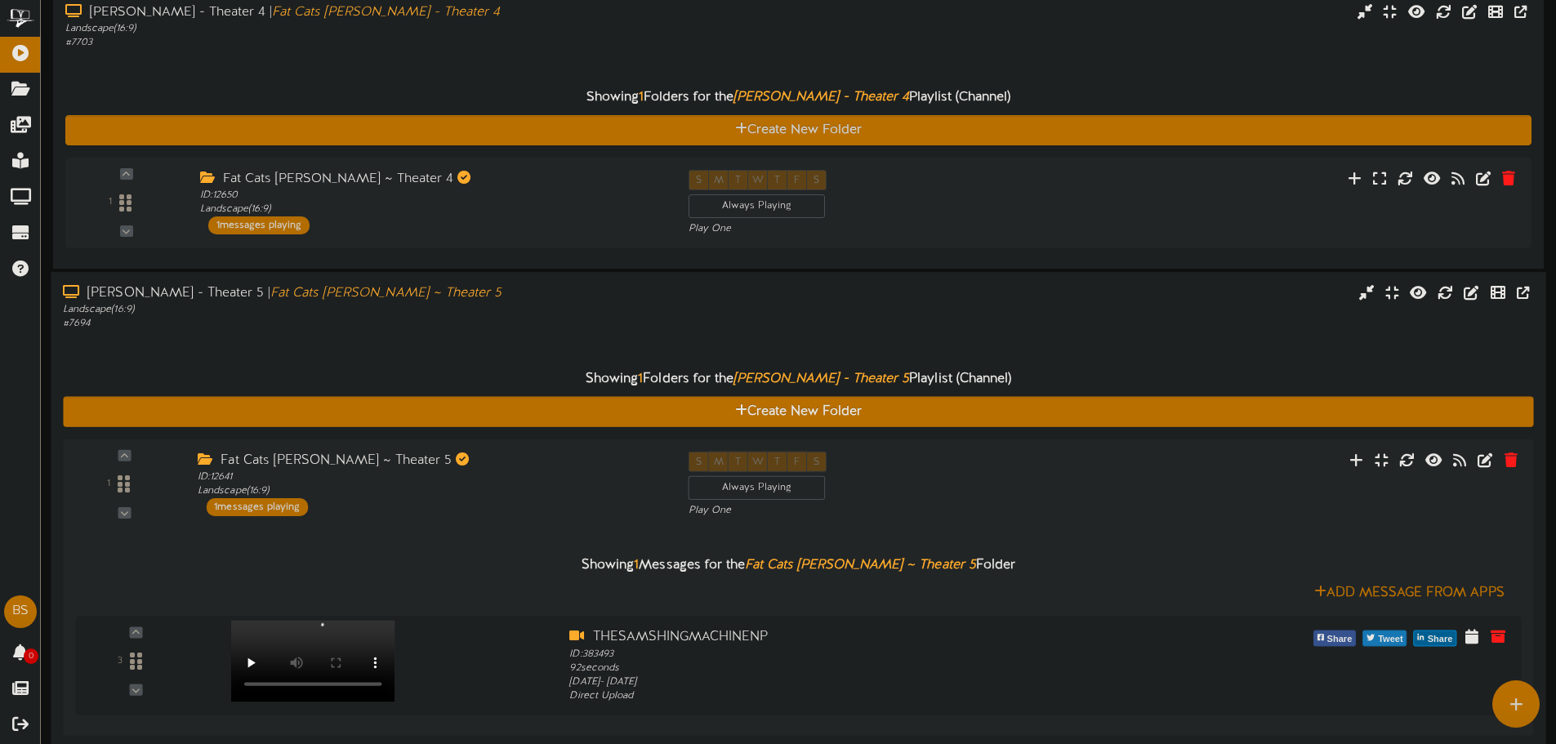
scroll to position [937, 0]
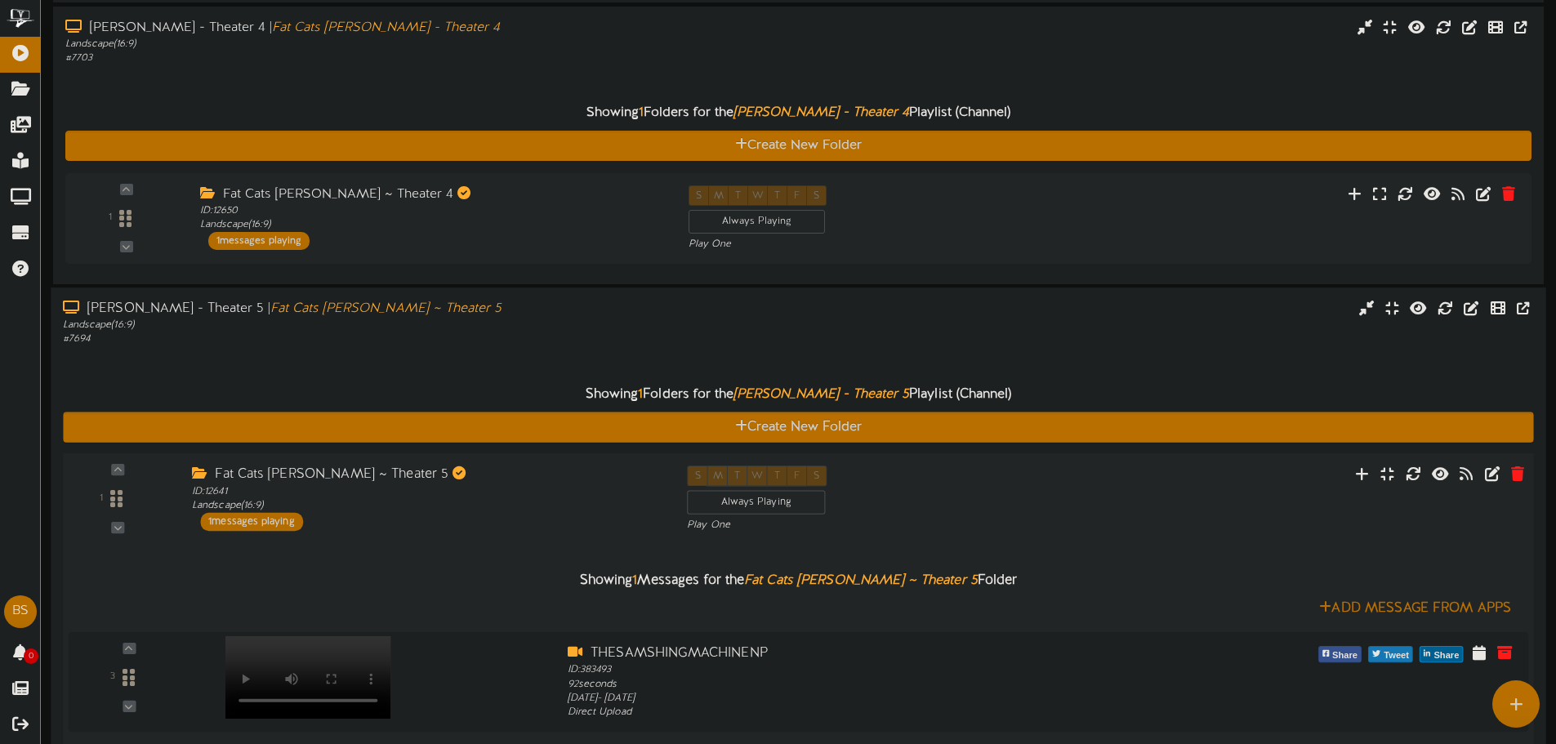
click at [438, 514] on div "Fat Cats Gilbert ~ Theater 5 ID: 12641 Landscape ( 16:9 ) 1 messages playing" at bounding box center [427, 498] width 495 height 65
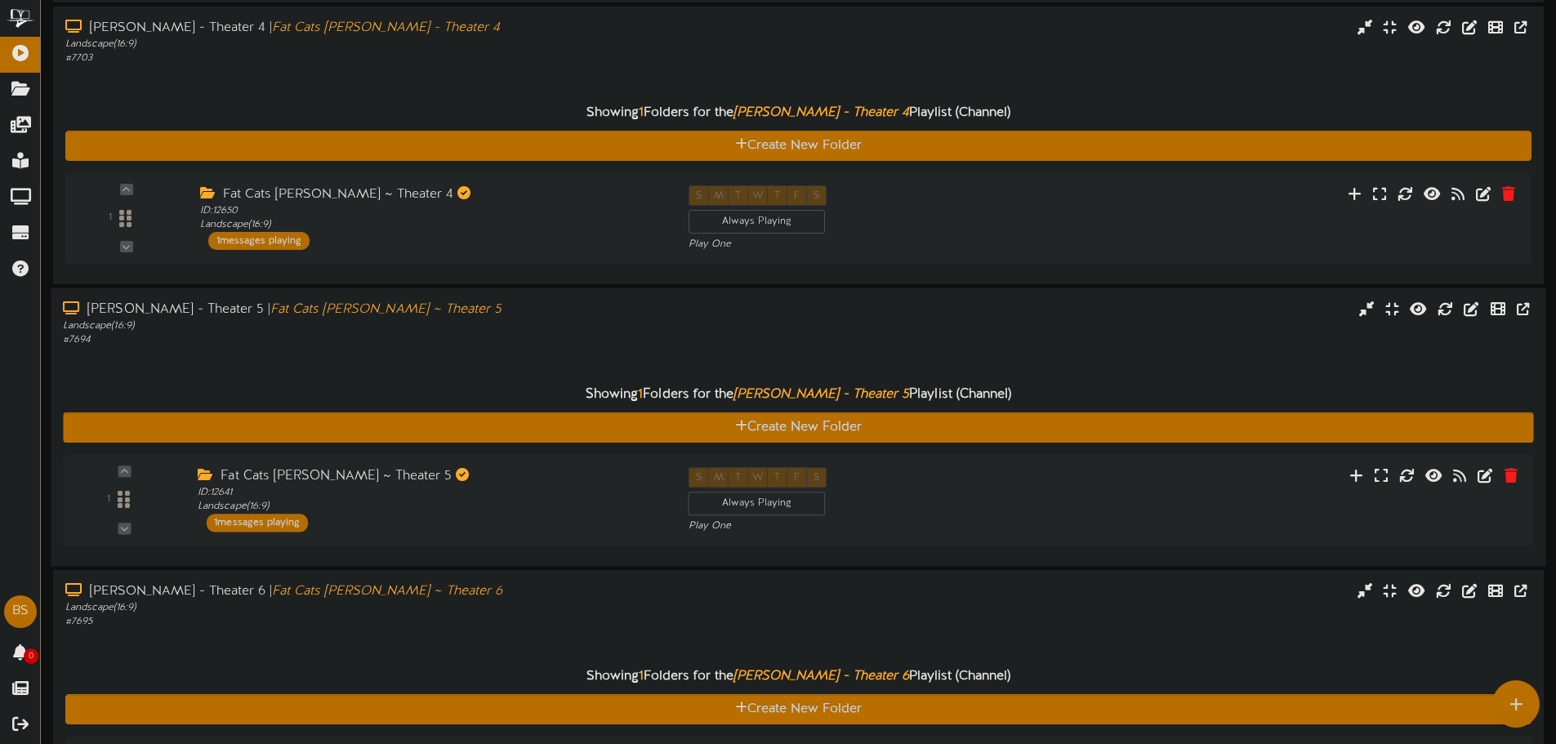
click at [333, 323] on div "Landscape ( 16:9 )" at bounding box center [362, 326] width 599 height 14
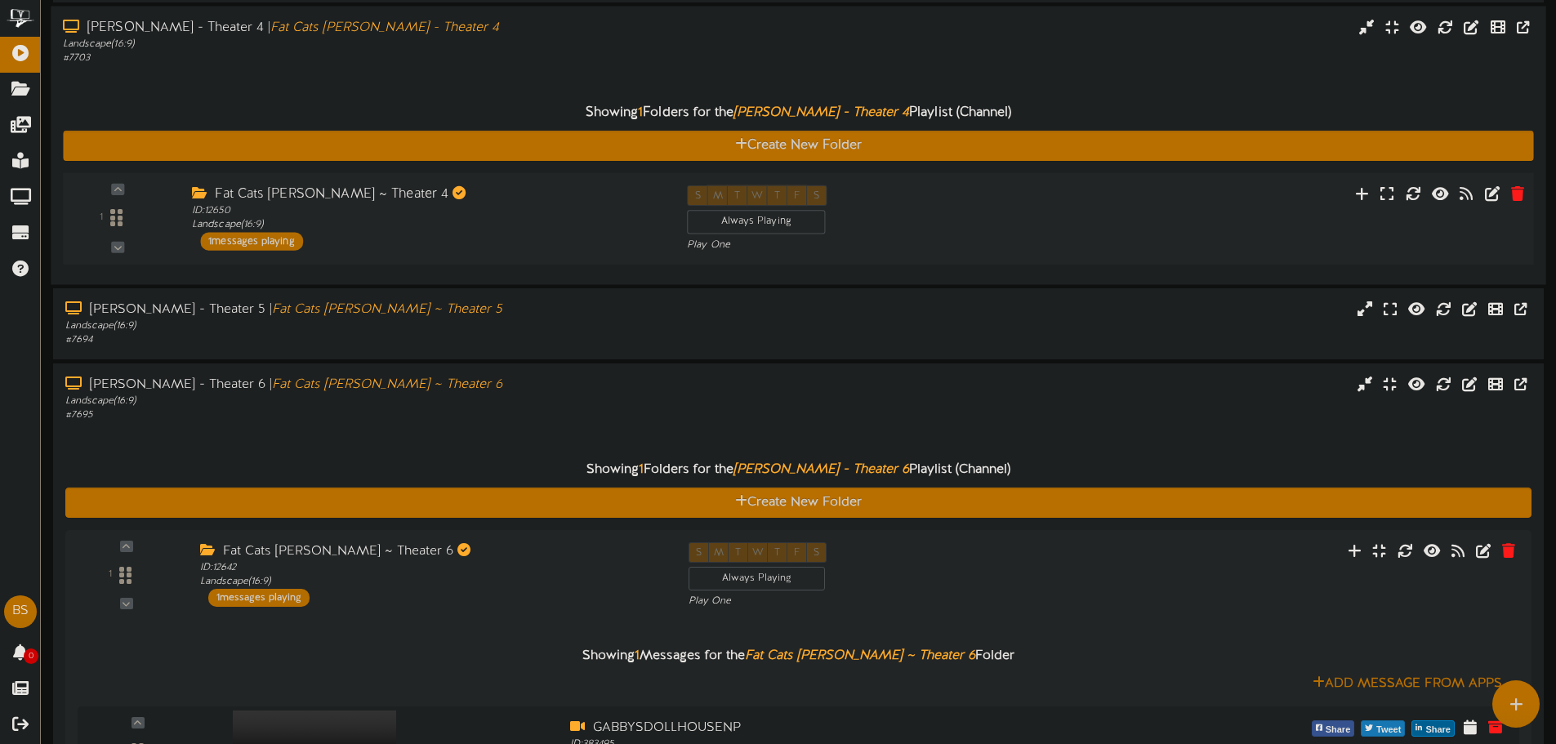
click at [350, 236] on div "Fat Cats Gilbert ~ Theater 4 ID: 12650 Landscape ( 16:9 ) 1 messages playing" at bounding box center [427, 217] width 495 height 65
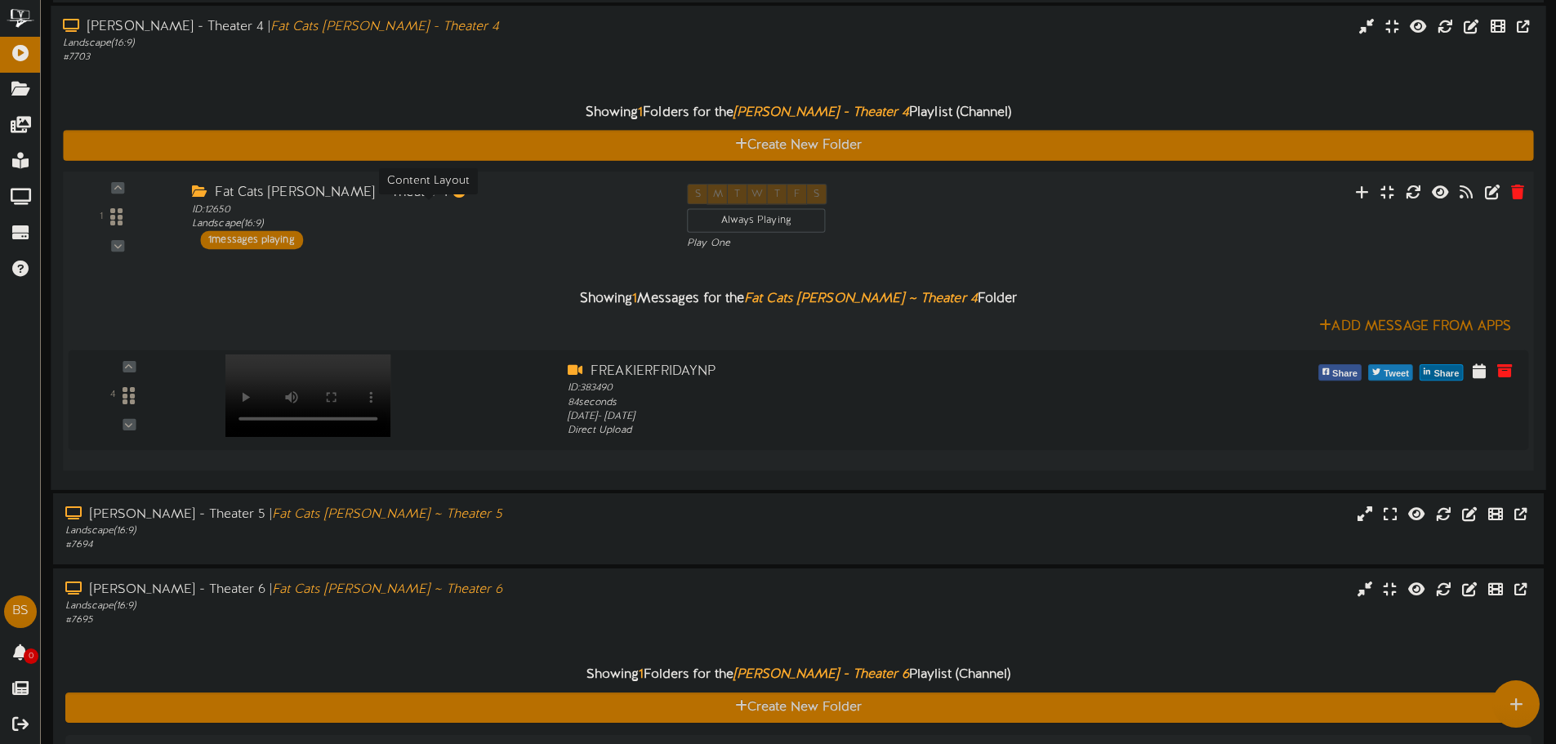
click at [581, 221] on div "ID: 12650 Landscape ( 16:9 )" at bounding box center [427, 217] width 471 height 29
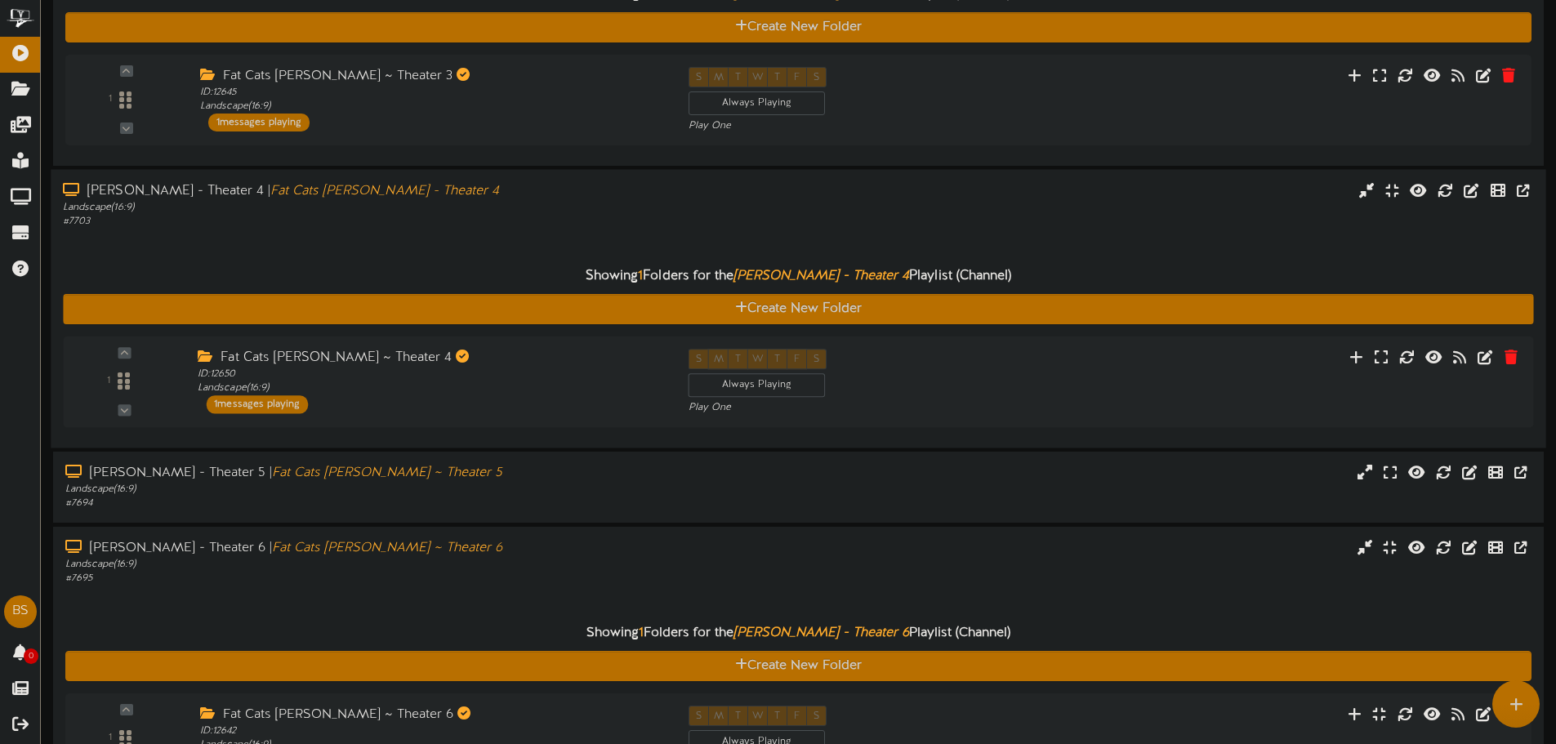
click at [337, 230] on div "Showing 1 Folders for the Gilbert - Theater 4 Playlist (Channel) Create New Fol…" at bounding box center [798, 333] width 1471 height 208
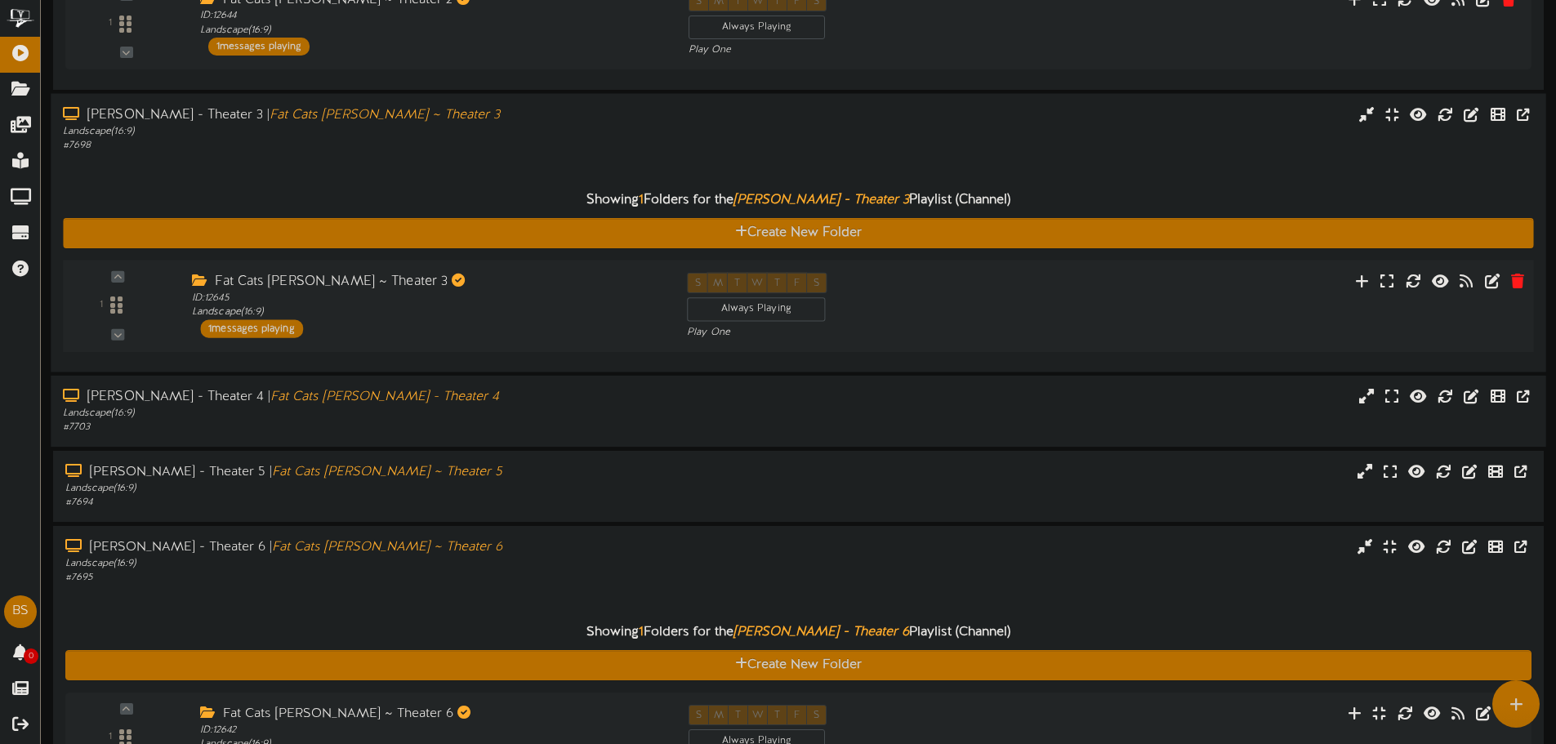
scroll to position [529, 0]
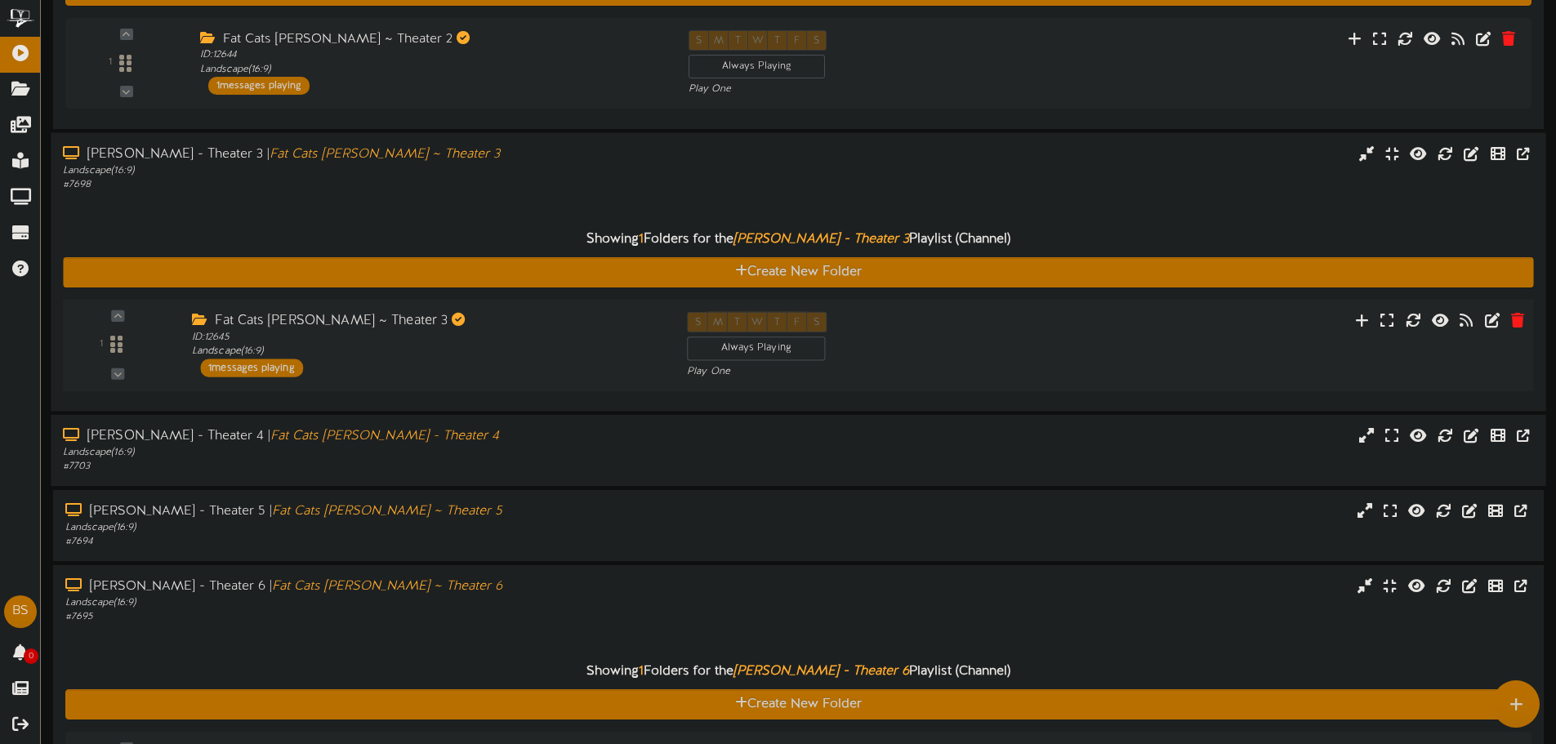
click at [324, 360] on div "Fat Cats Gilbert ~ Theater 3 ID: 12645 Landscape ( 16:9 ) 1 messages playing" at bounding box center [427, 343] width 495 height 65
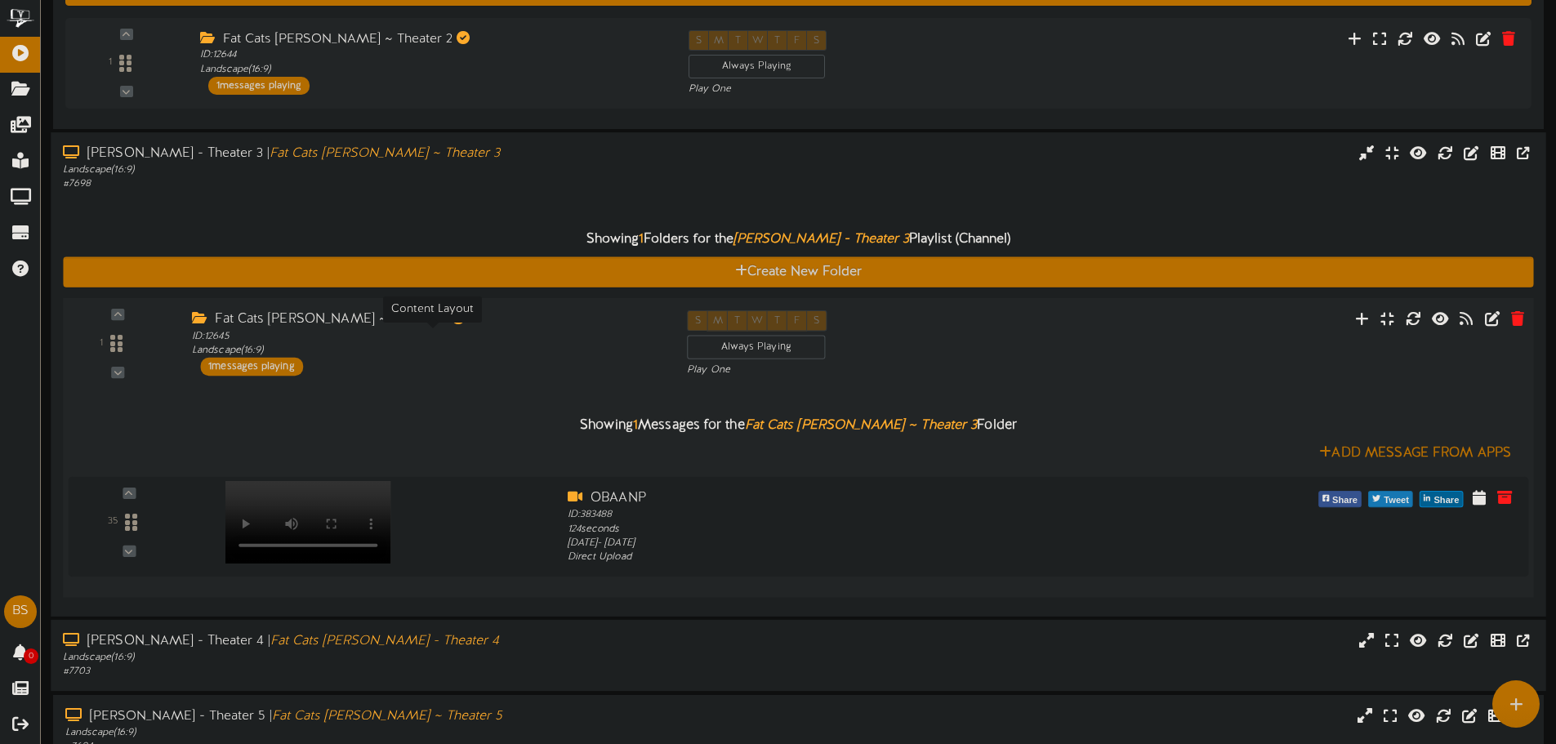
click at [484, 343] on div "ID: 12645 Landscape ( 16:9 )" at bounding box center [427, 343] width 471 height 29
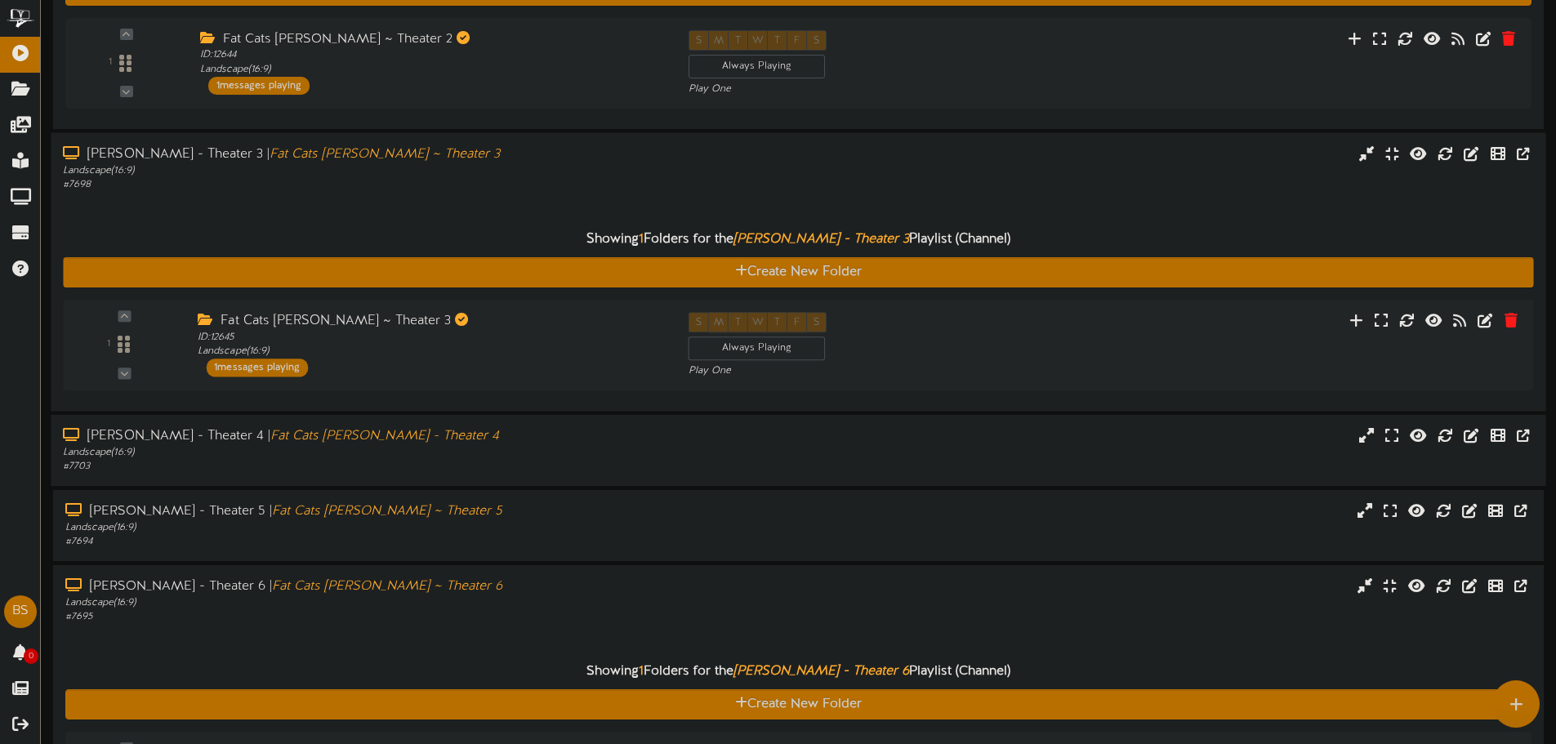
click at [368, 196] on div "Showing 1 Folders for the Gilbert - Theater 3 Playlist (Channel) Create New Fol…" at bounding box center [798, 296] width 1471 height 208
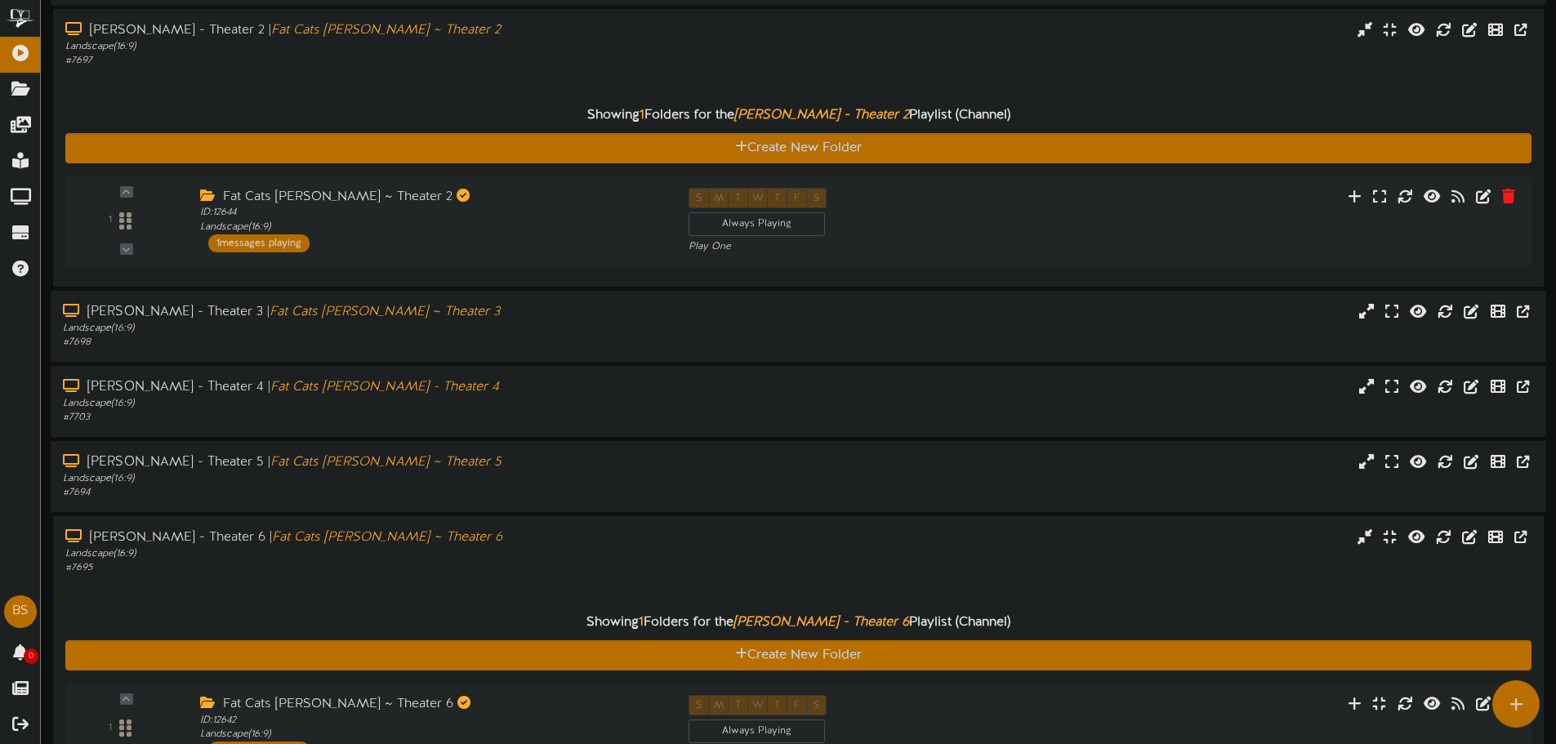
scroll to position [365, 0]
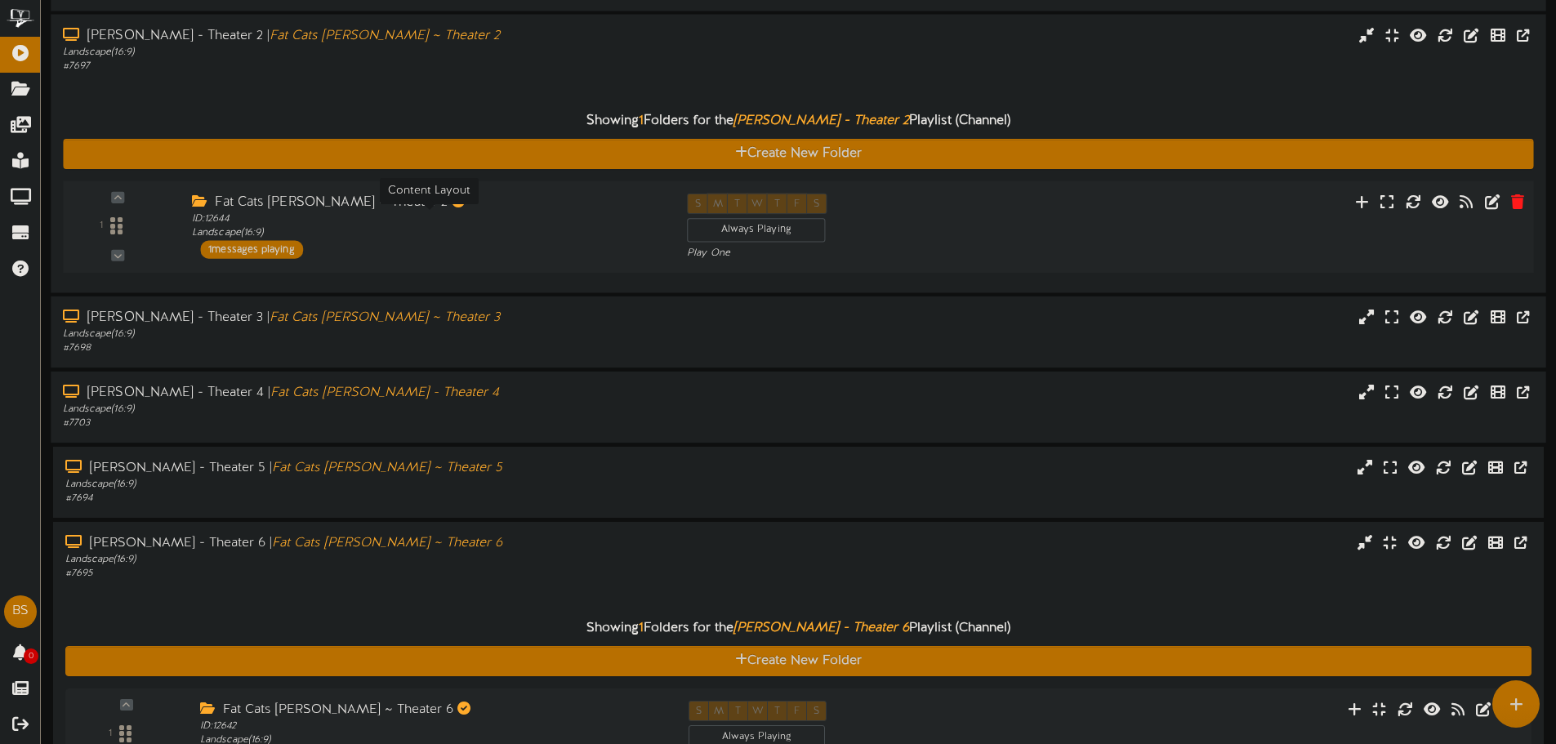
click at [348, 234] on div "ID: 12644 Landscape ( 16:9 )" at bounding box center [427, 226] width 471 height 29
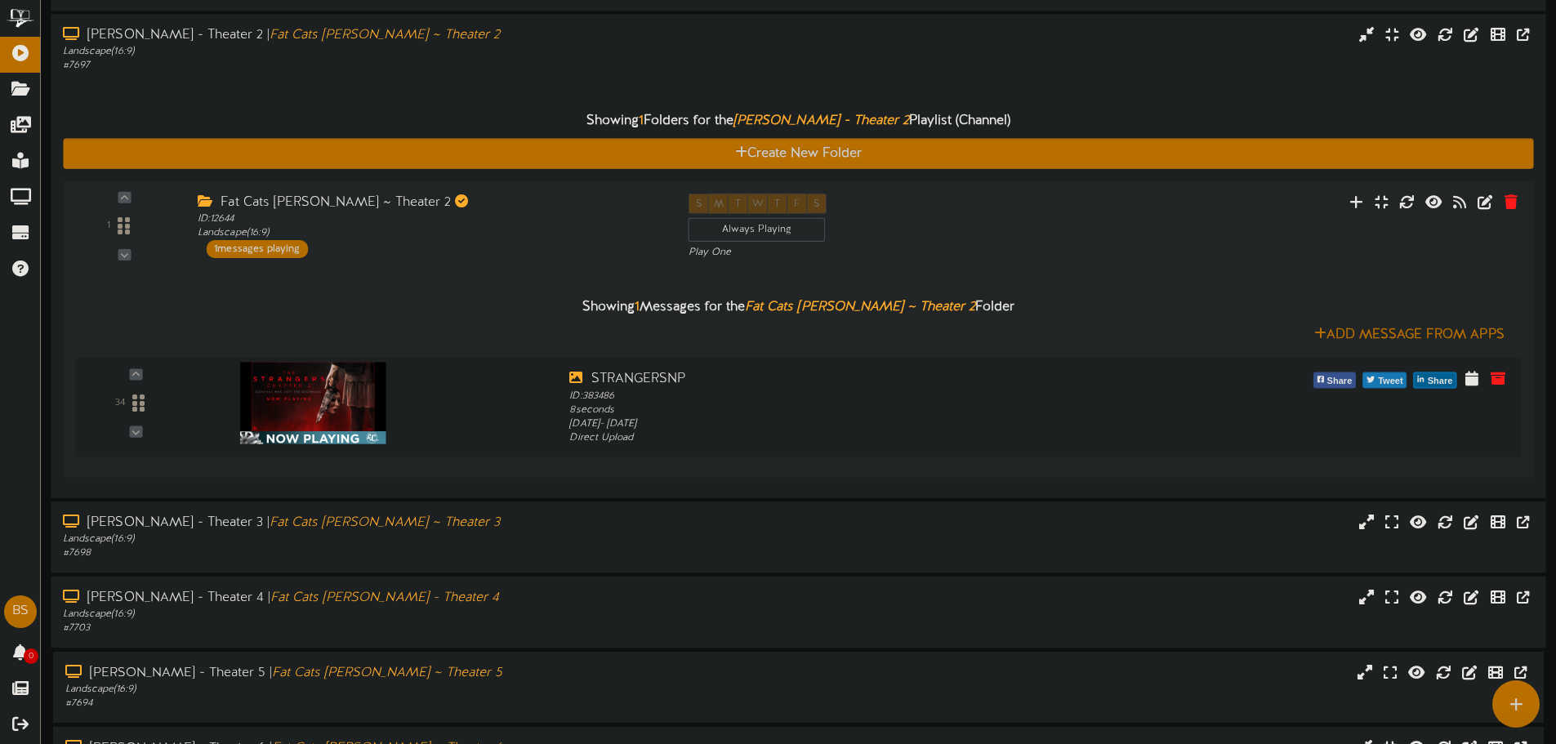
click at [412, 91] on div "Showing 1 Folders for the Gilbert - Theater 2 Playlist (Channel) Create New Fol…" at bounding box center [798, 279] width 1471 height 413
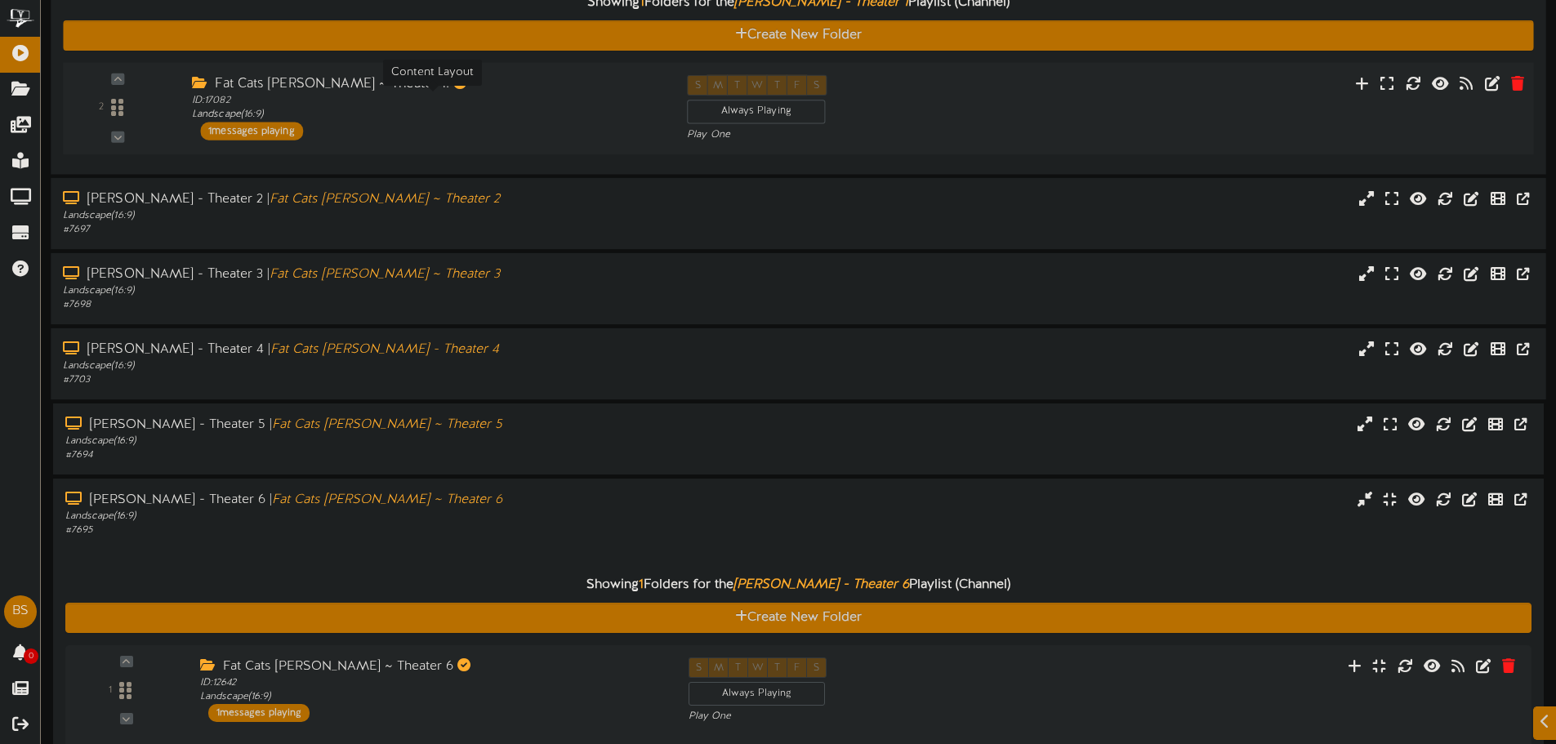
click at [303, 89] on div "Fat Cats Gilbert ~ Theater 1." at bounding box center [427, 83] width 471 height 19
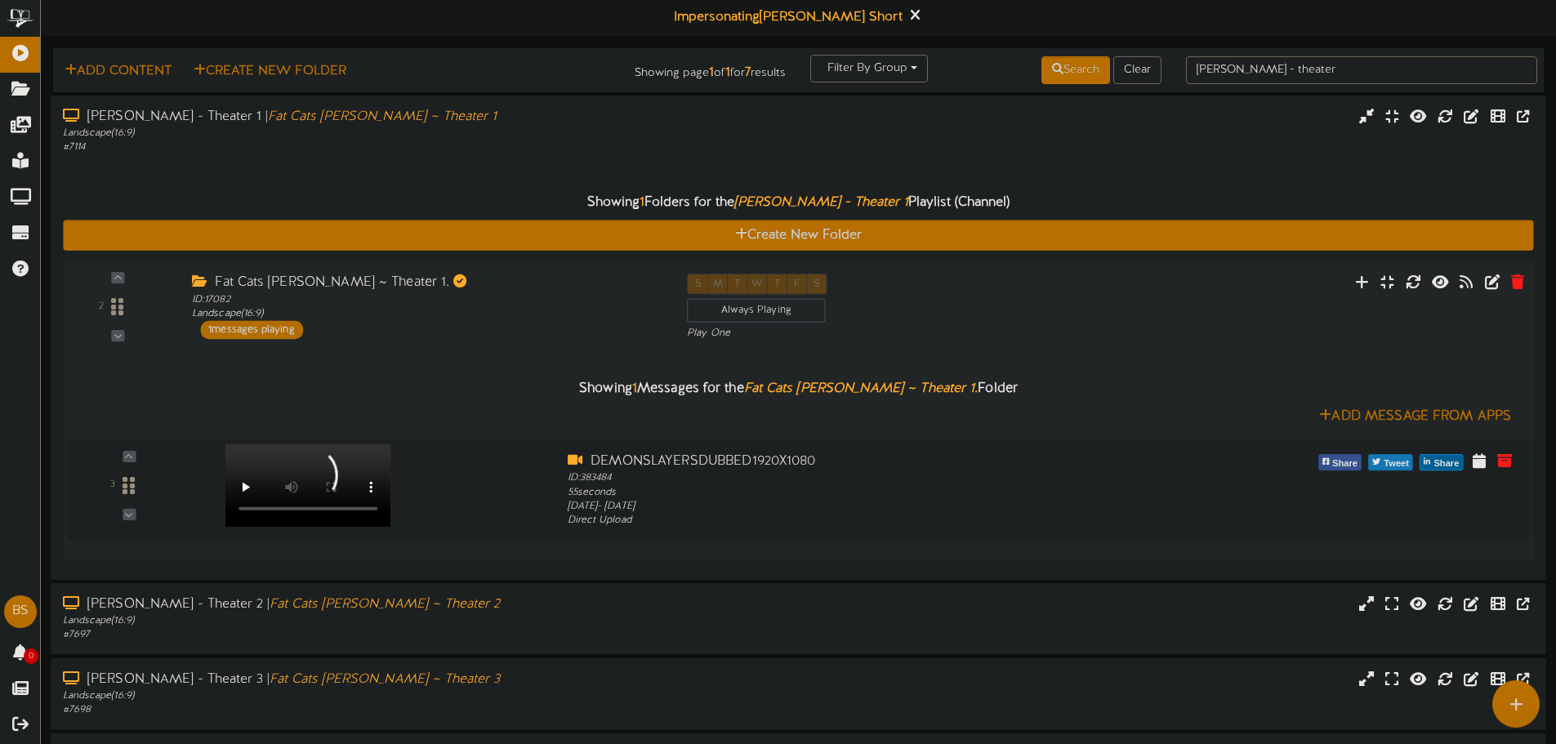
scroll to position [0, 0]
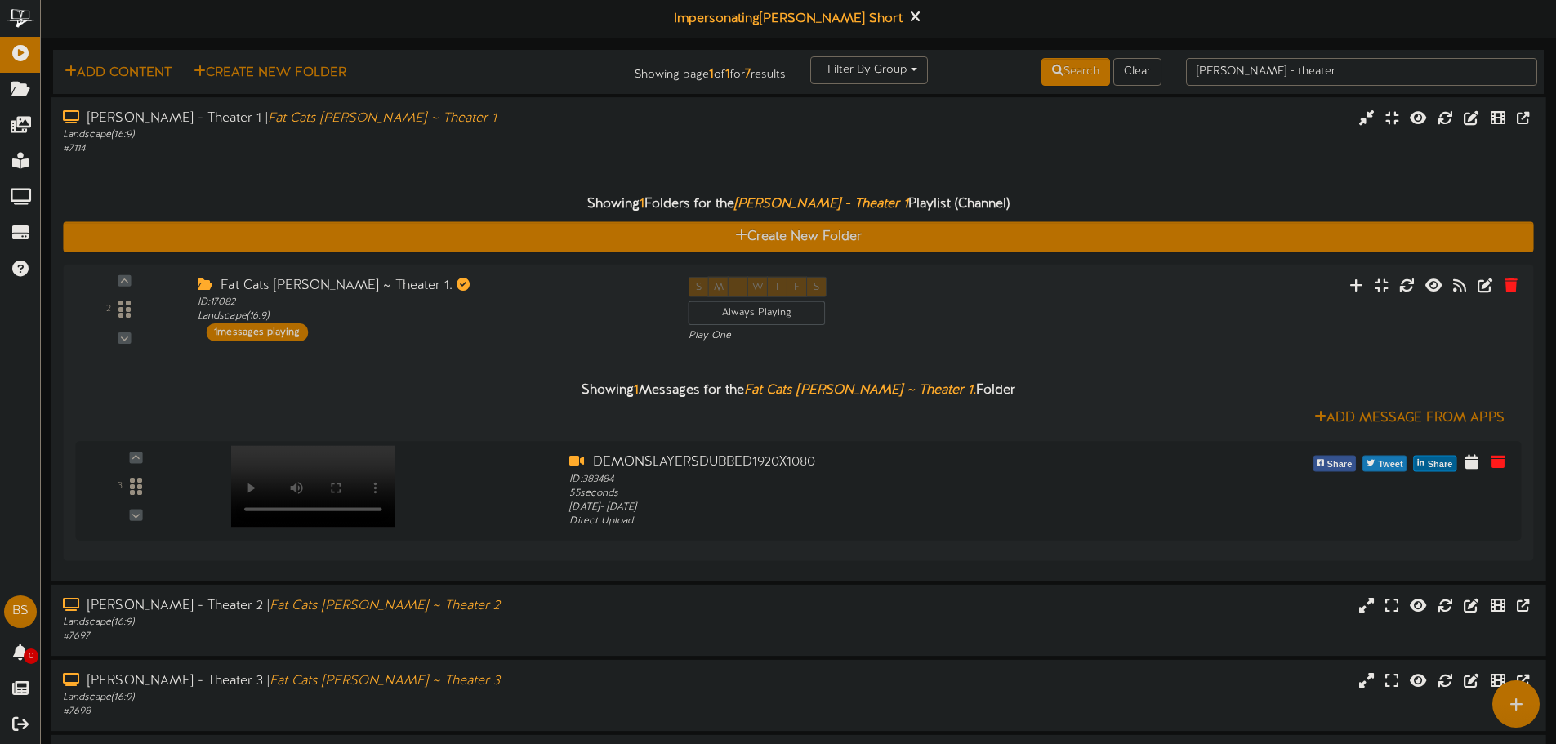
click at [268, 165] on div "Showing 1 Folders for the Gilbert - Theater 1 Playlist (Channel) Create New Fol…" at bounding box center [798, 362] width 1471 height 413
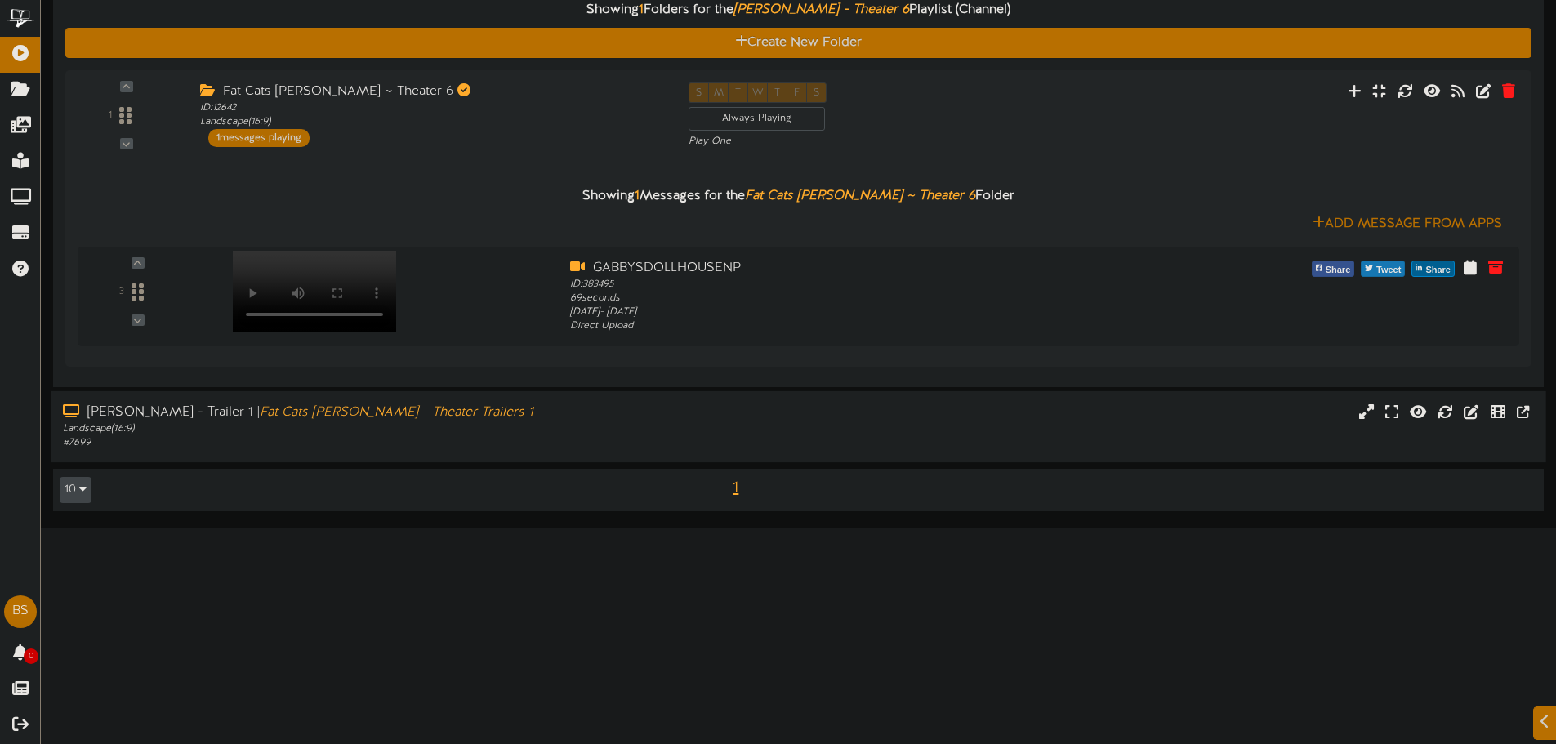
scroll to position [572, 0]
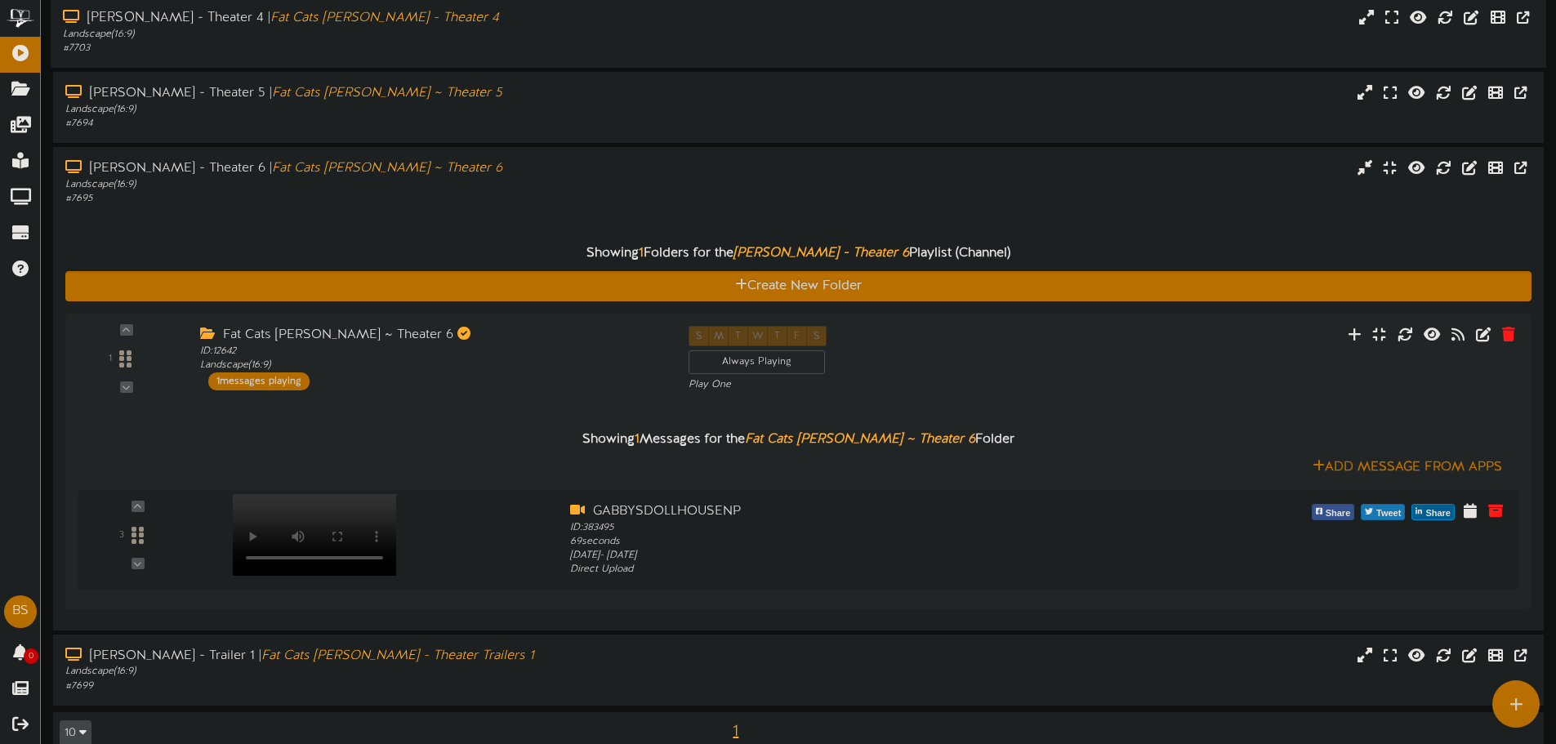
drag, startPoint x: 880, startPoint y: 185, endPoint x: 895, endPoint y: 187, distance: 14.8
click at [880, 185] on div "Gilbert - Theater 6 | Fat Cats Gilbert ~ Theater 6 Landscape ( 16:9 ) # 7695" at bounding box center [798, 182] width 1491 height 47
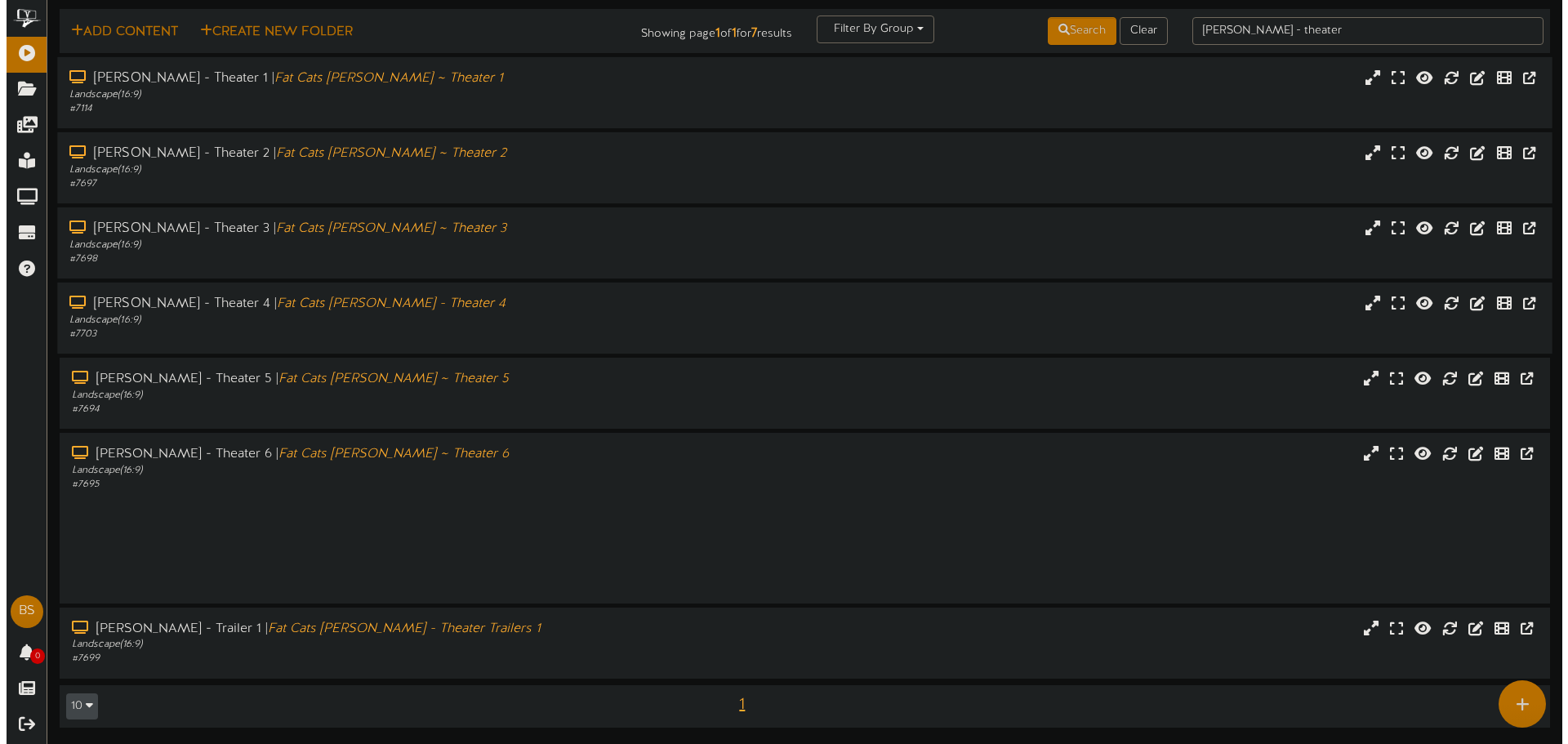
scroll to position [0, 0]
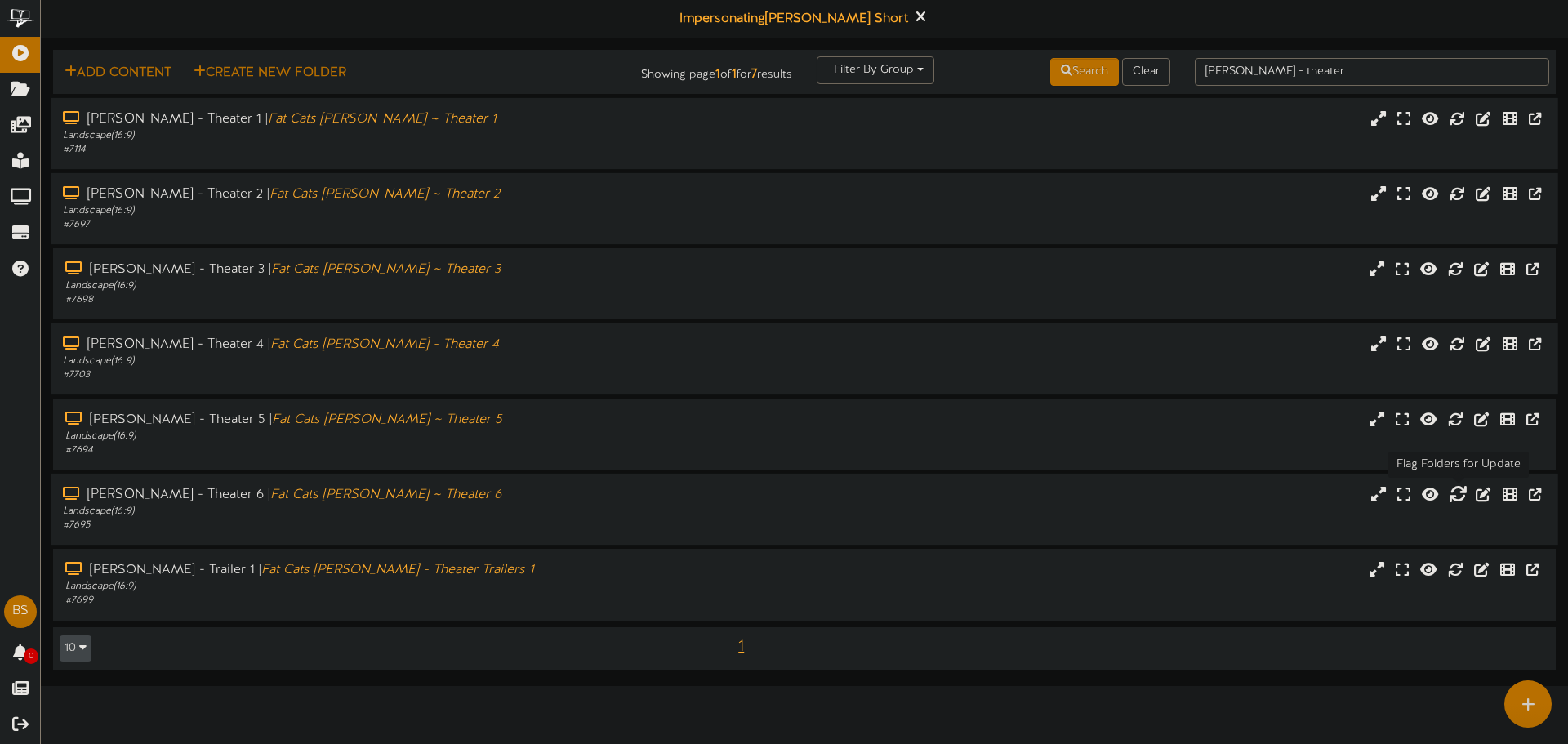
click at [1465, 500] on icon at bounding box center [1457, 494] width 18 height 18
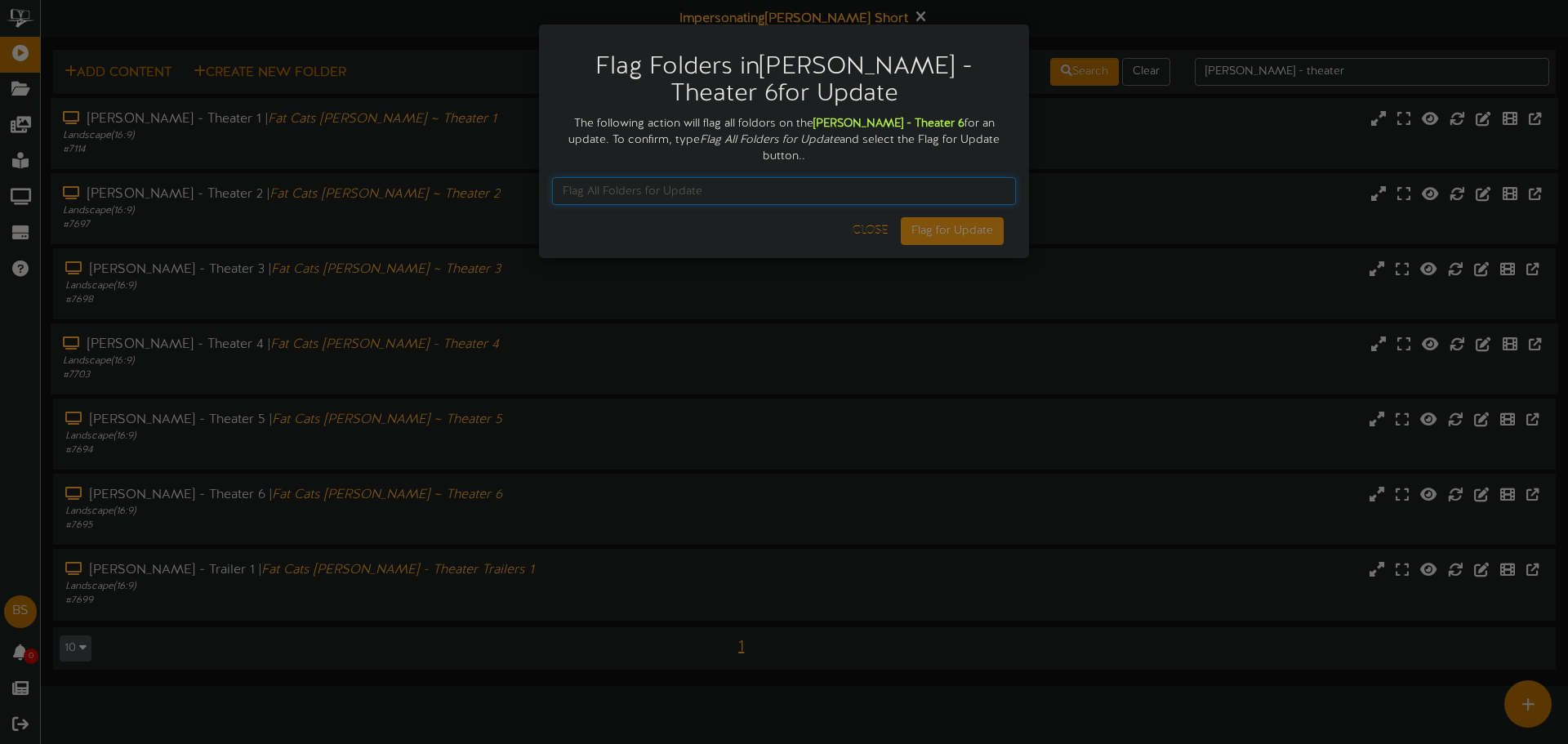
click at [678, 185] on input "text" at bounding box center [784, 191] width 464 height 28
drag, startPoint x: 650, startPoint y: 142, endPoint x: 786, endPoint y: 143, distance: 136.0
click at [786, 143] on icon "Flag All Folders for Update" at bounding box center [770, 140] width 140 height 12
copy icon "Flag All Folders for Update"
click at [796, 177] on input "text" at bounding box center [784, 191] width 464 height 28
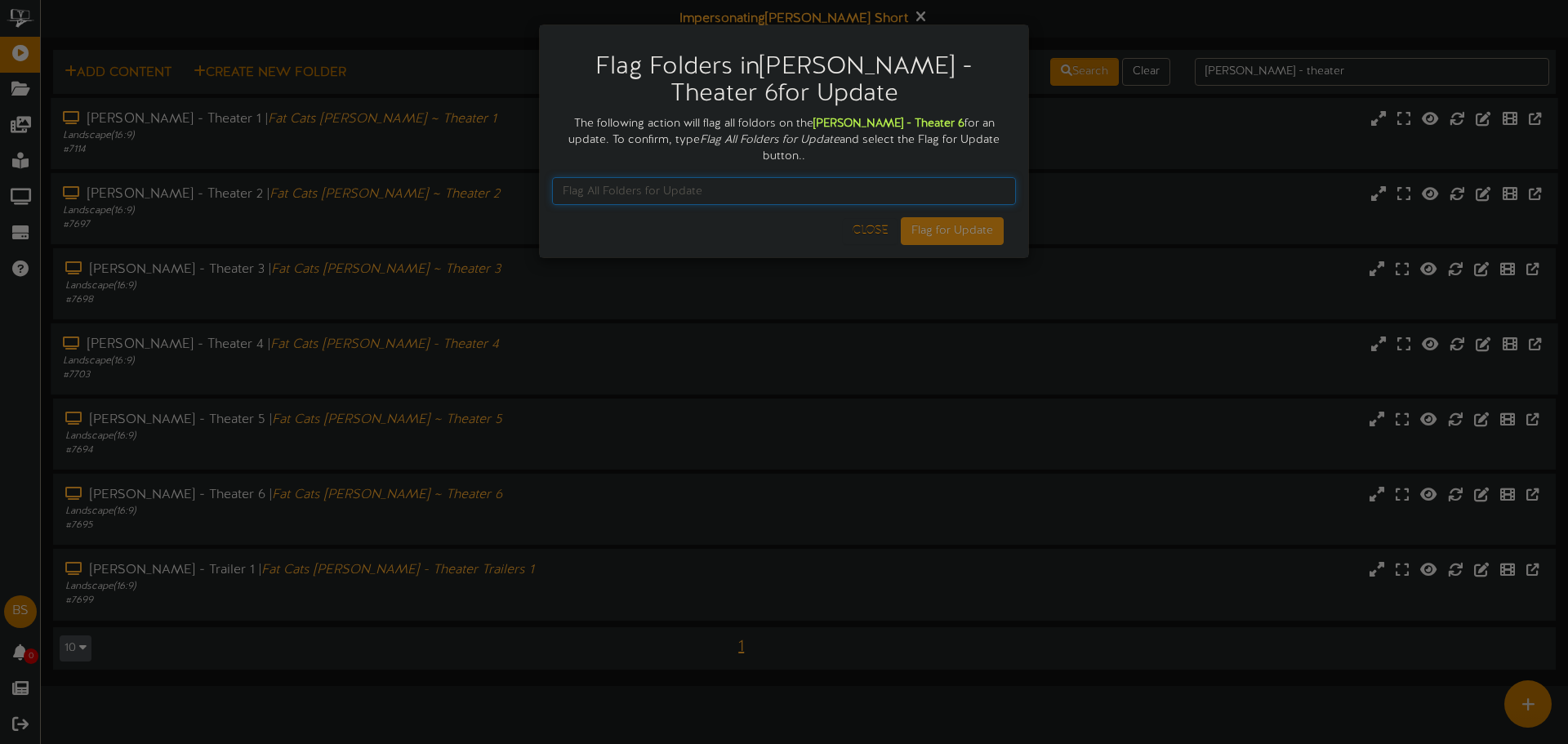
paste input "Flag All Folders for Update"
type input "Flag All Folders for Update"
click at [982, 220] on button "Flag for Update" at bounding box center [951, 231] width 103 height 28
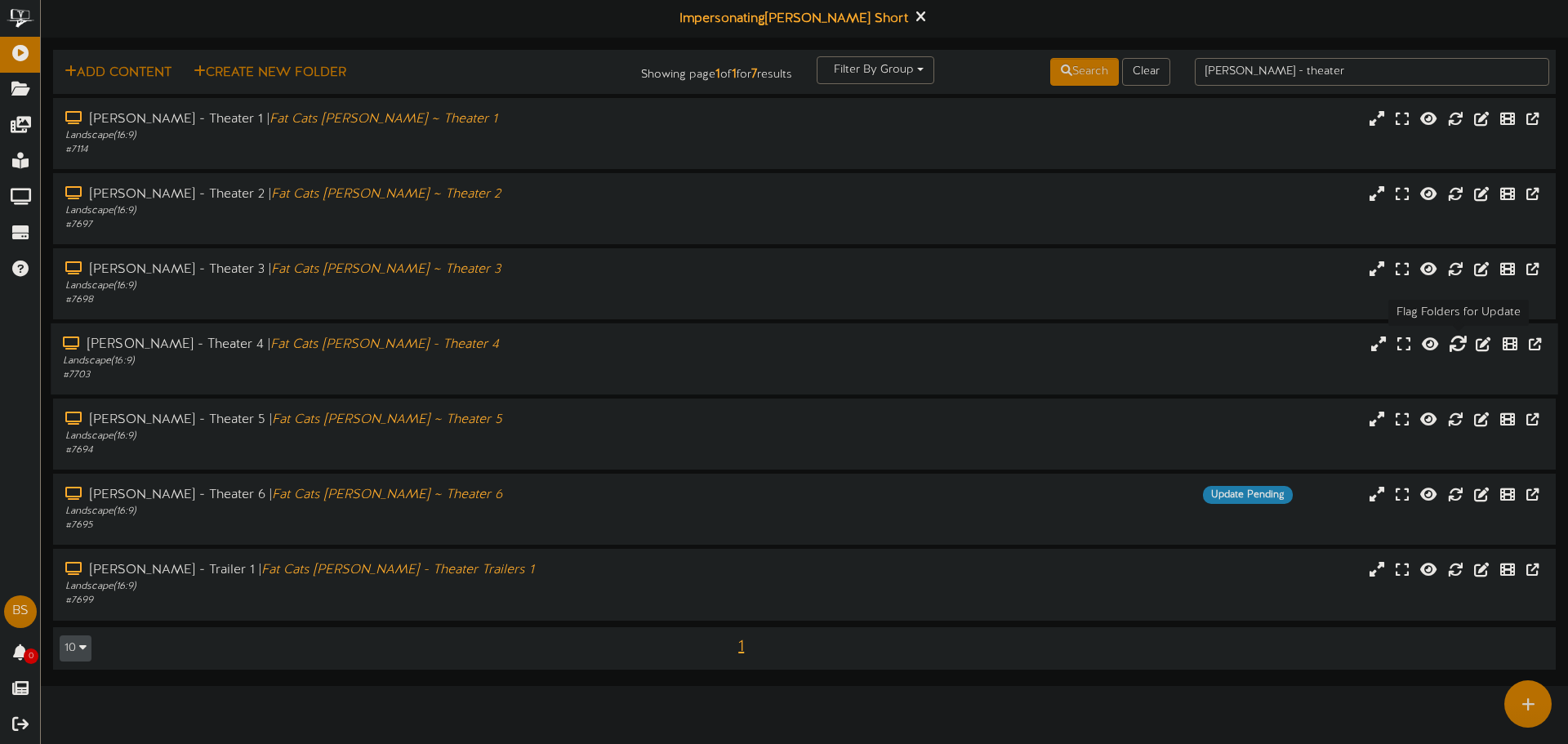
click at [1459, 344] on icon at bounding box center [1457, 344] width 18 height 18
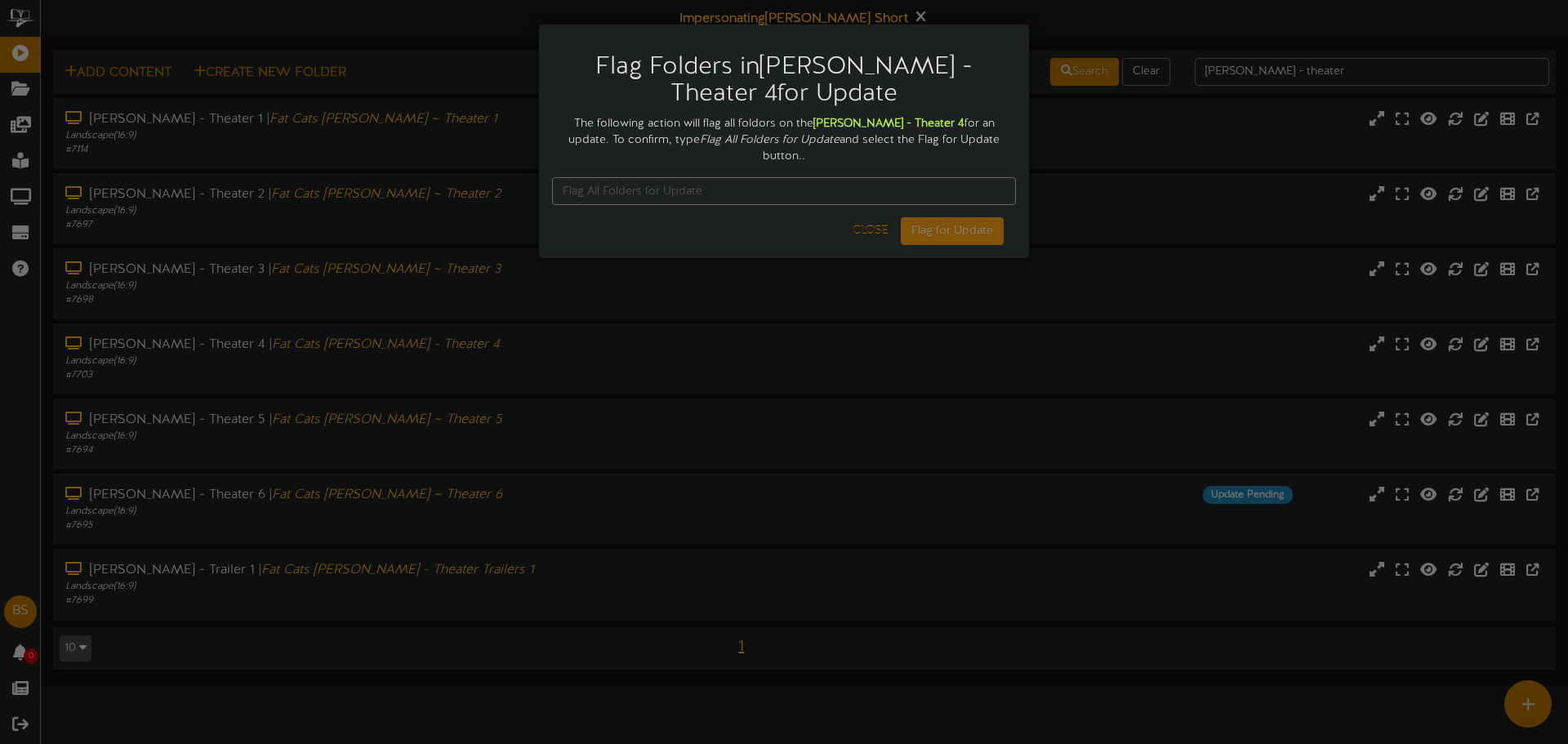
click at [789, 165] on div at bounding box center [784, 191] width 464 height 52
click at [791, 177] on input "text" at bounding box center [784, 191] width 464 height 28
click at [797, 181] on input "text" at bounding box center [784, 191] width 464 height 28
paste input "Flag All Folders for Update"
type input "Flag All Folders for Update"
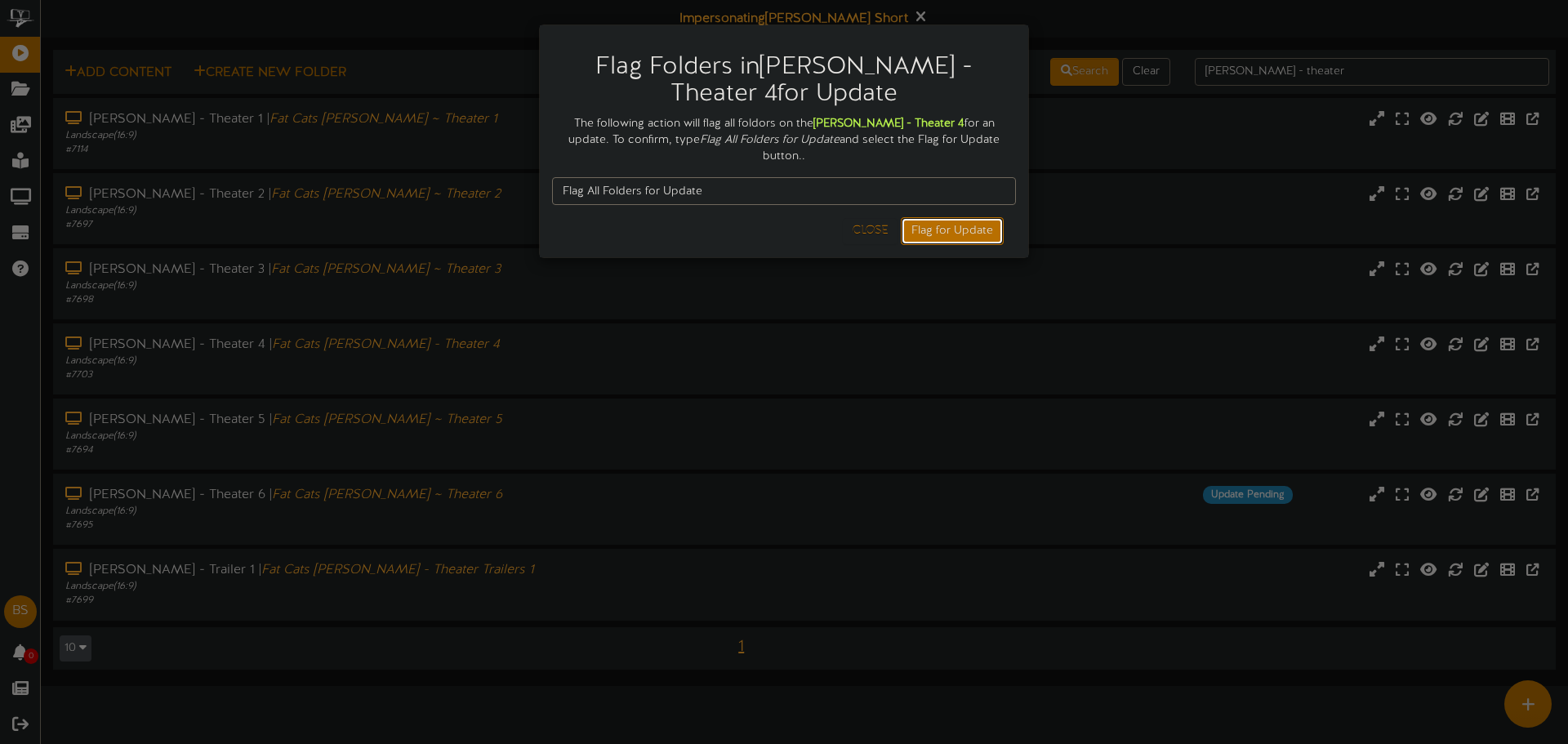
click at [956, 225] on button "Flag for Update" at bounding box center [951, 231] width 103 height 28
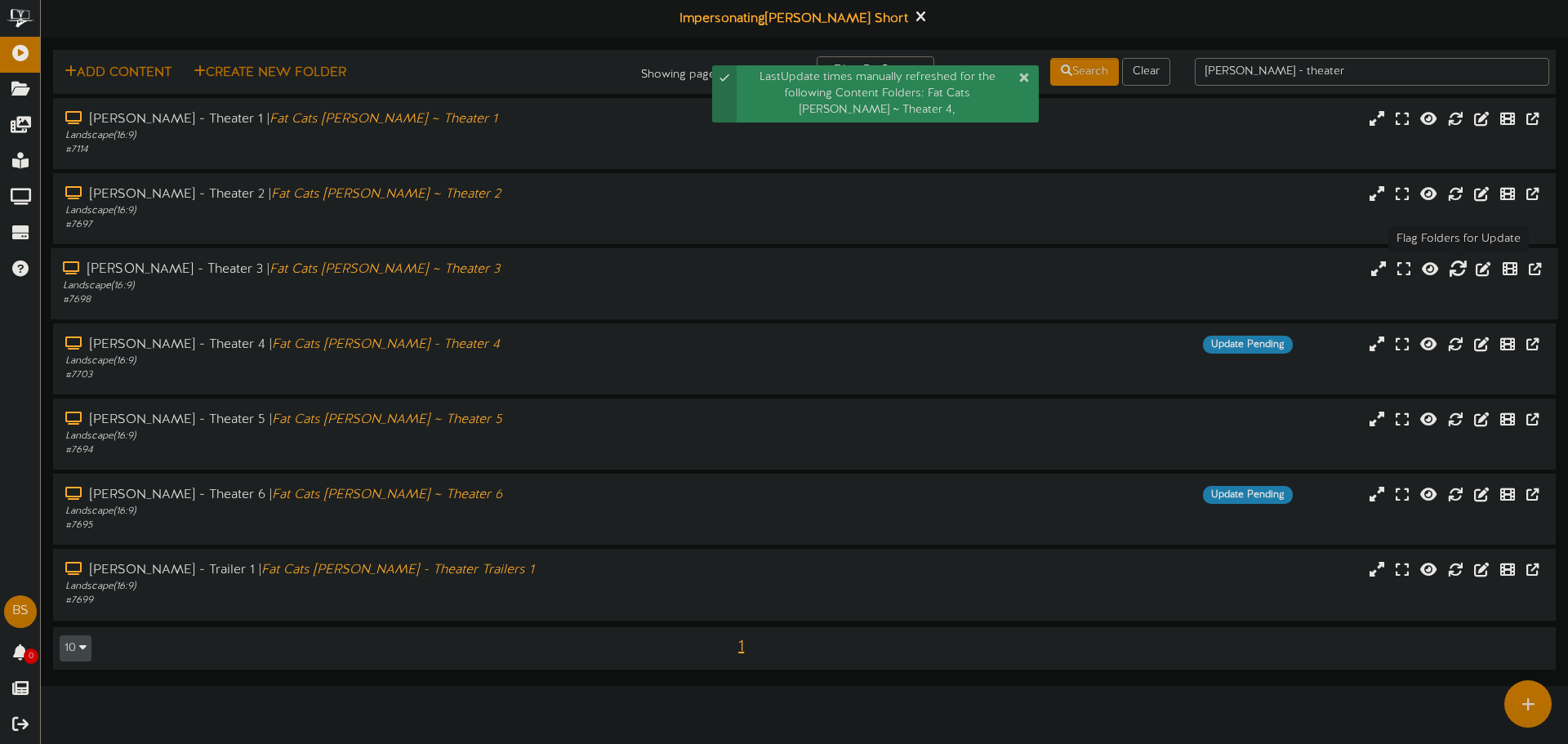
click at [1456, 272] on icon at bounding box center [1457, 268] width 18 height 18
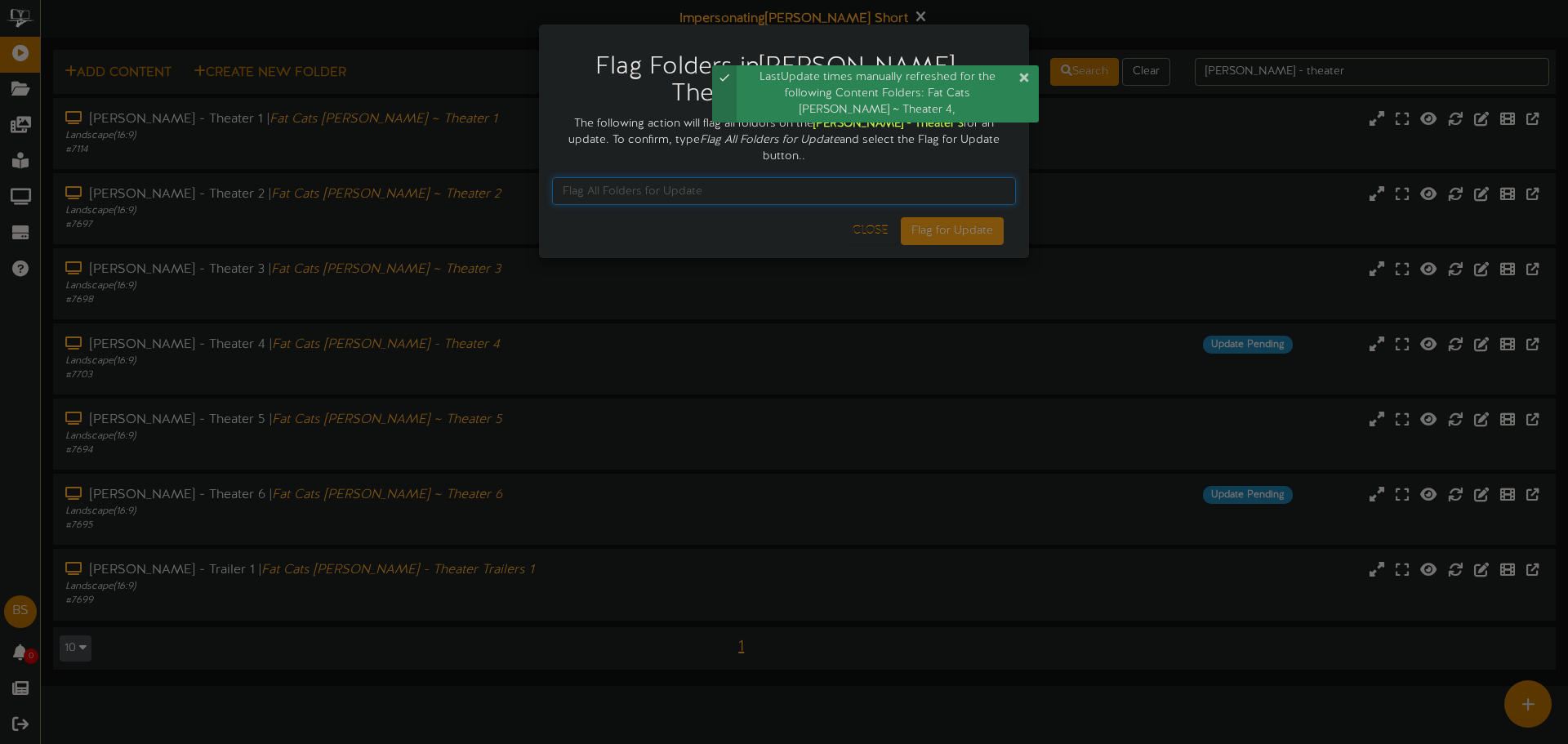
click at [760, 181] on input "text" at bounding box center [784, 191] width 464 height 28
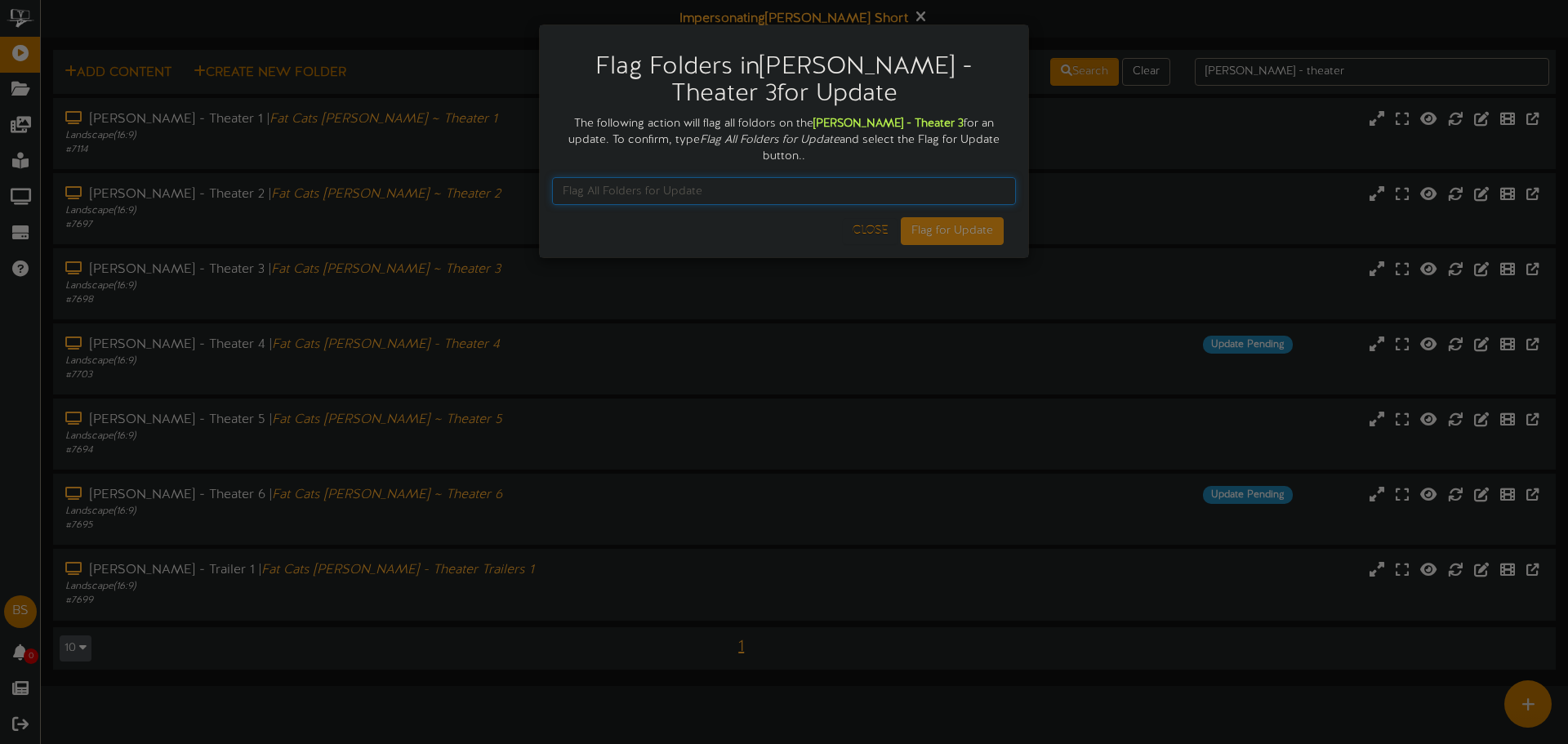
paste input "Flag All Folders for Update"
type input "Flag All Folders for Update"
click at [977, 221] on button "Flag for Update" at bounding box center [951, 231] width 103 height 28
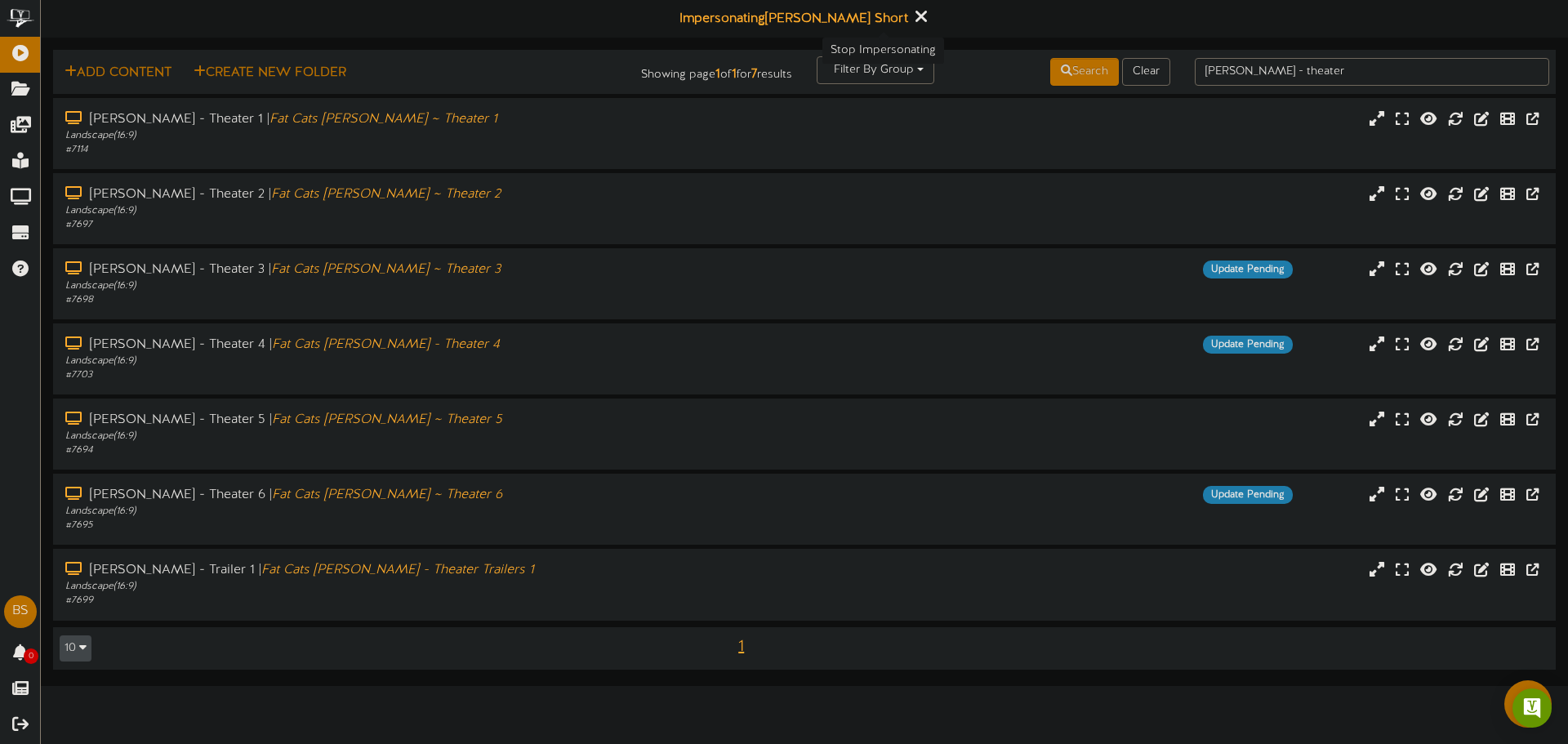
click at [915, 19] on icon at bounding box center [920, 16] width 11 height 18
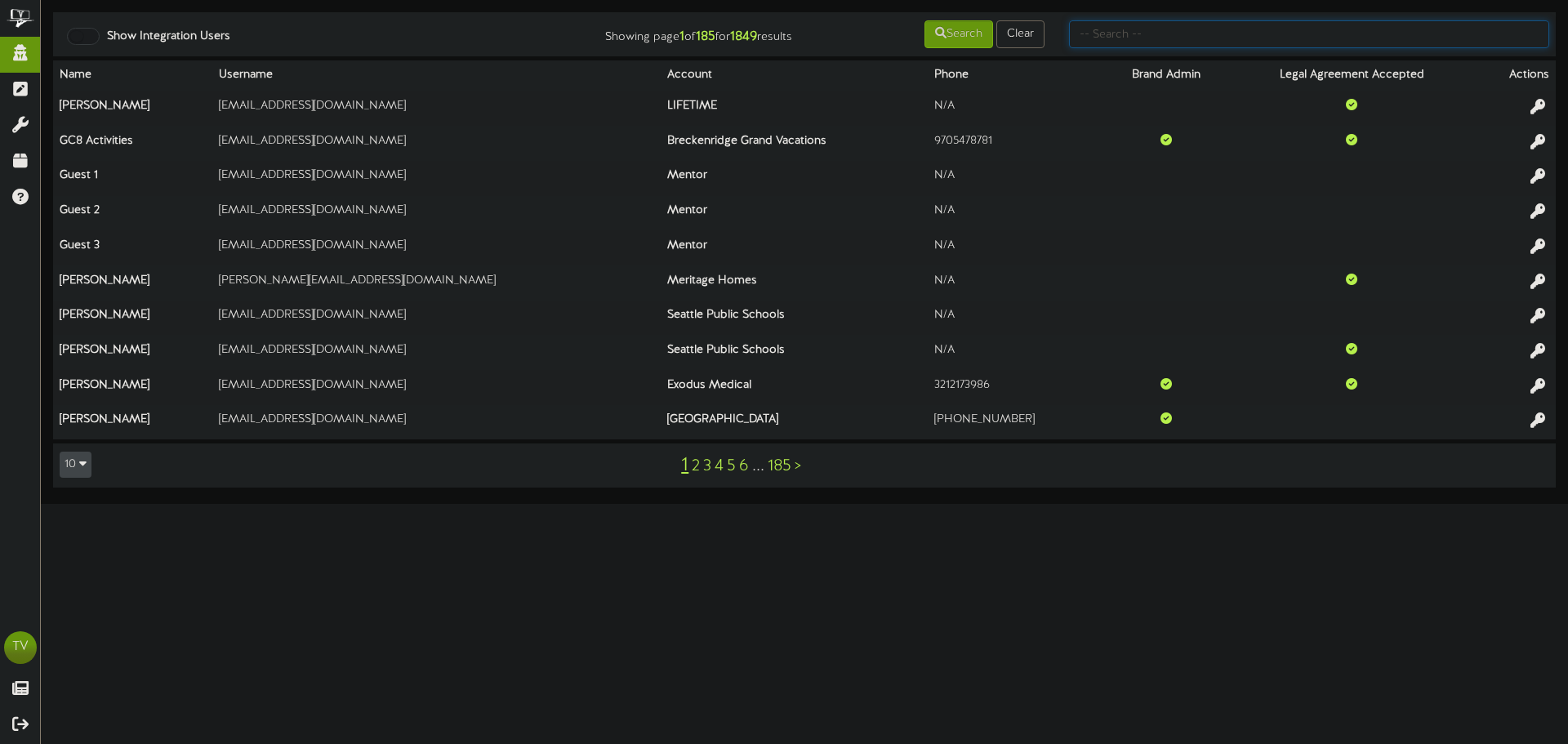
click at [1201, 39] on input "text" at bounding box center [1308, 34] width 480 height 28
type input "d"
type input "afcu"
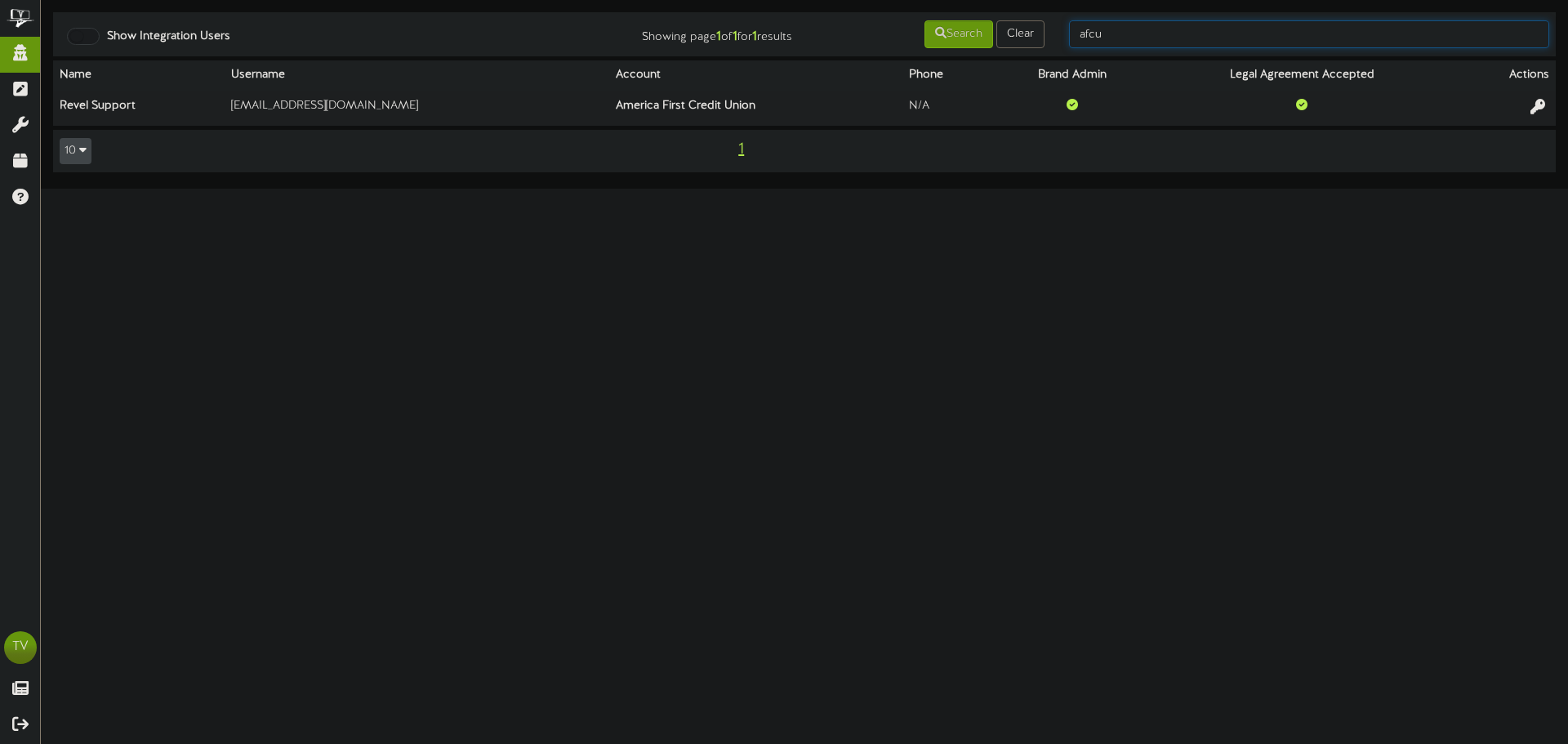
click at [1176, 25] on input "afcu" at bounding box center [1308, 34] width 480 height 28
click at [1175, 28] on input "afcu" at bounding box center [1308, 34] width 480 height 28
type input "seth"
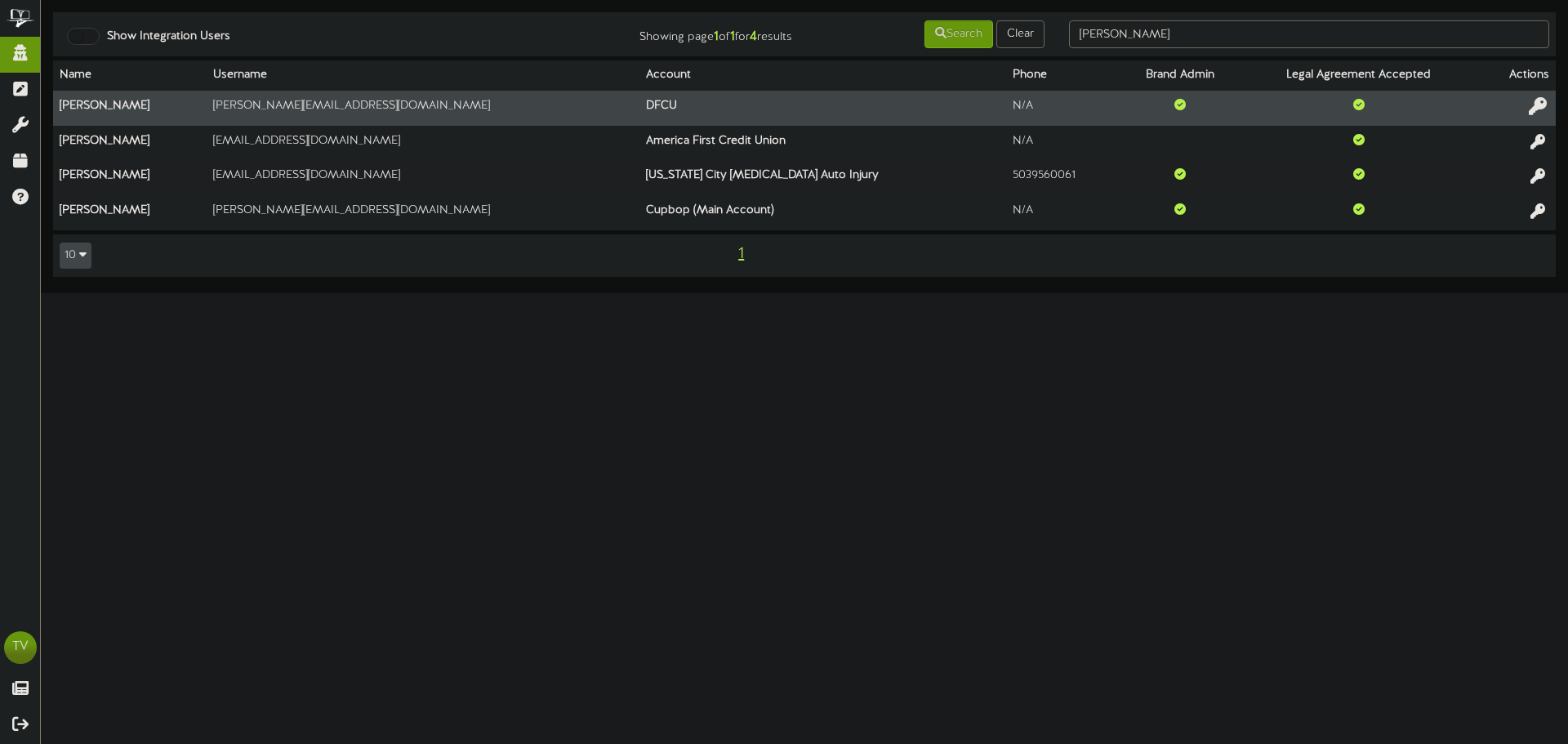
click at [1528, 100] on icon at bounding box center [1537, 106] width 18 height 18
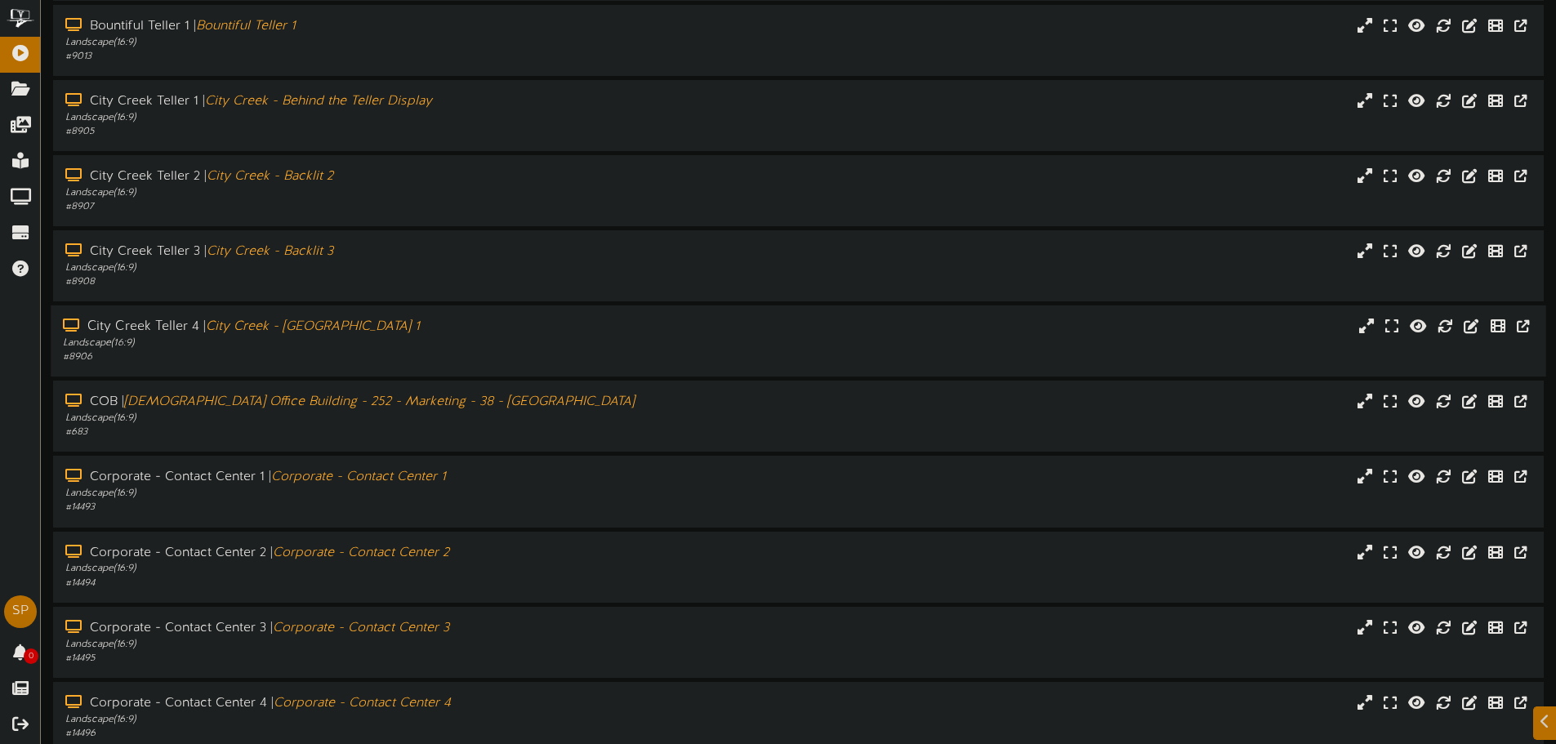
scroll to position [169, 0]
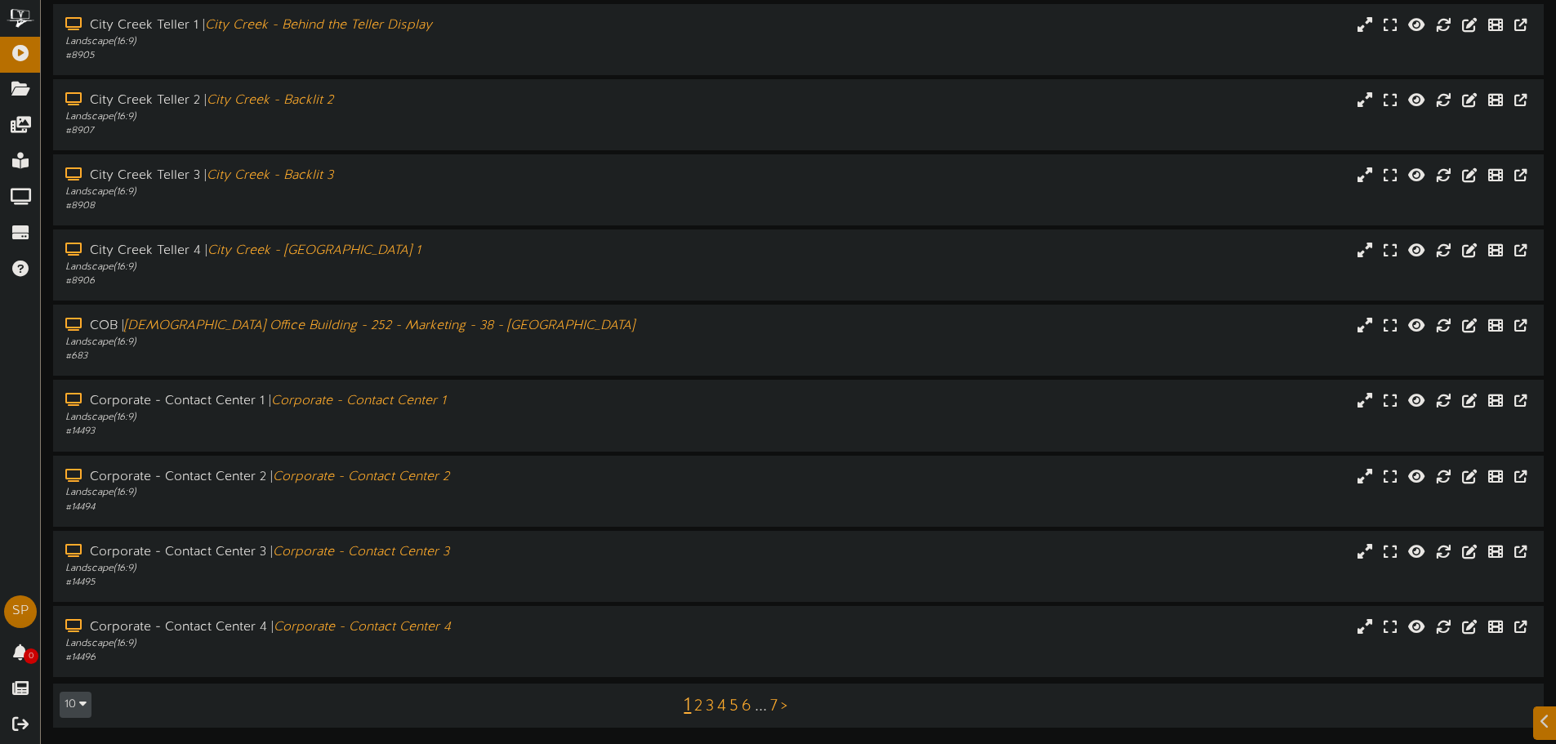
click at [87, 704] on button "10" at bounding box center [76, 705] width 32 height 26
click at [77, 627] on div "25" at bounding box center [75, 624] width 31 height 25
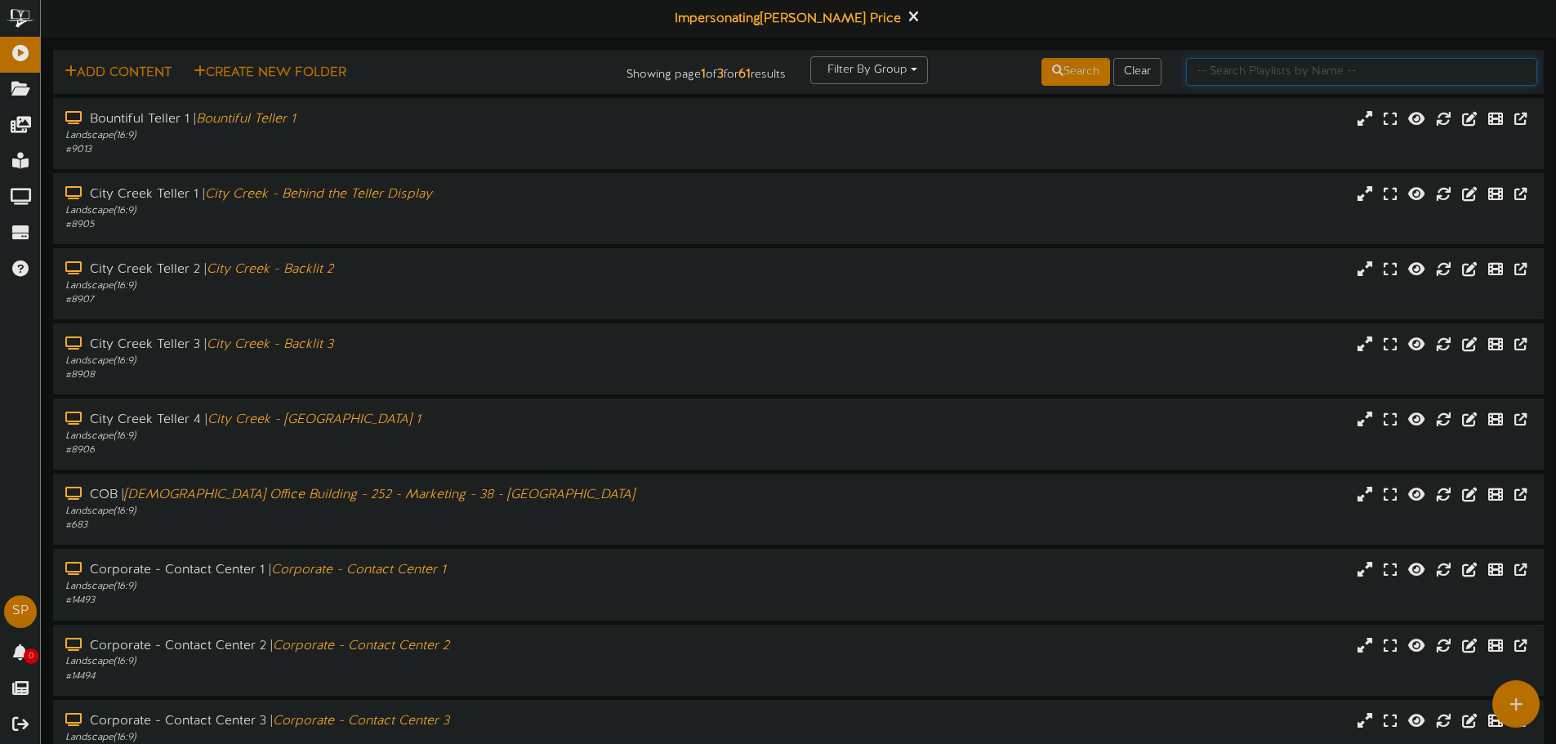
click at [1341, 74] on input "text" at bounding box center [1361, 72] width 351 height 28
type input "[DEMOGRAPHIC_DATA]"
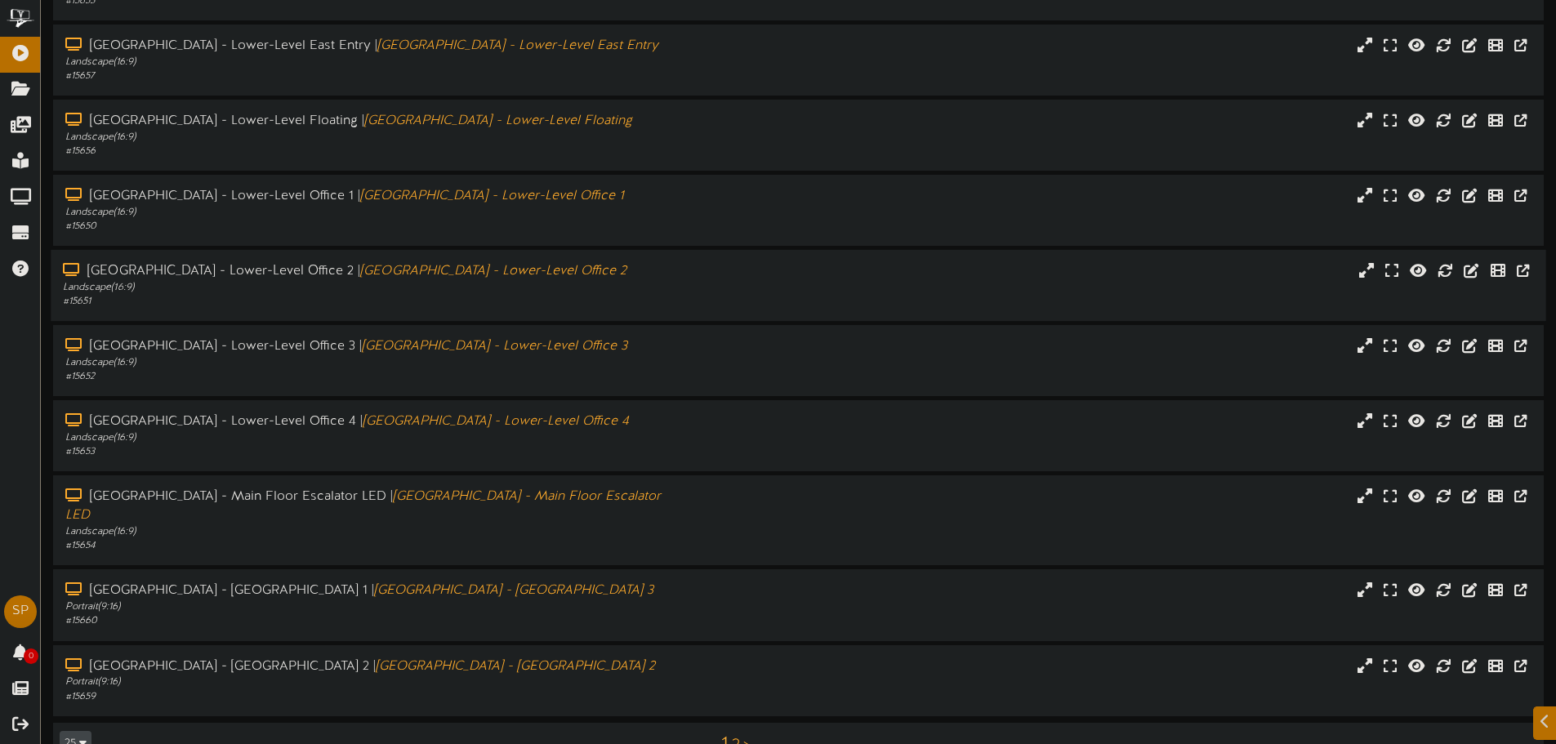
scroll to position [169, 0]
click at [373, 582] on icon "[GEOGRAPHIC_DATA] - [GEOGRAPHIC_DATA] 3" at bounding box center [513, 589] width 280 height 15
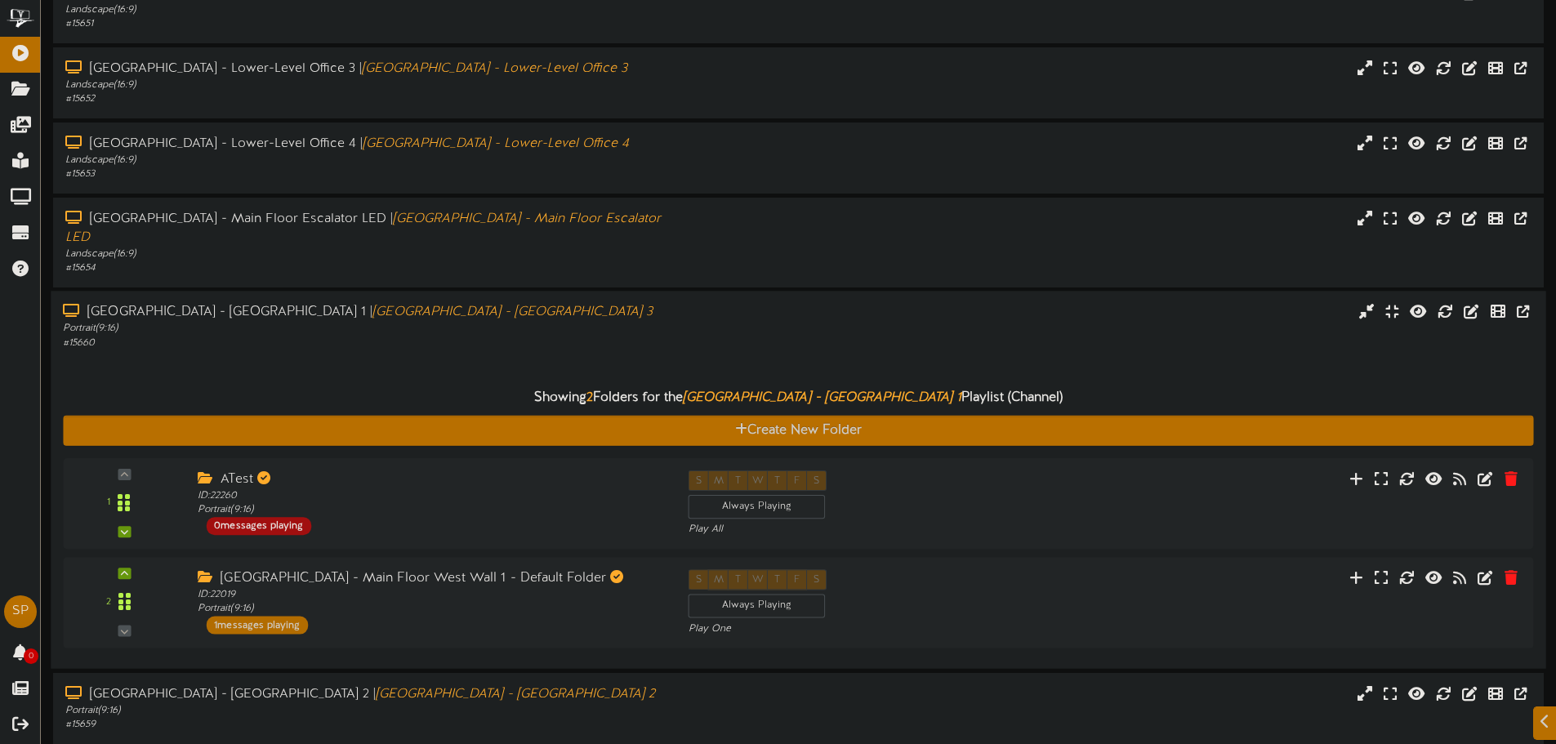
scroll to position [475, 0]
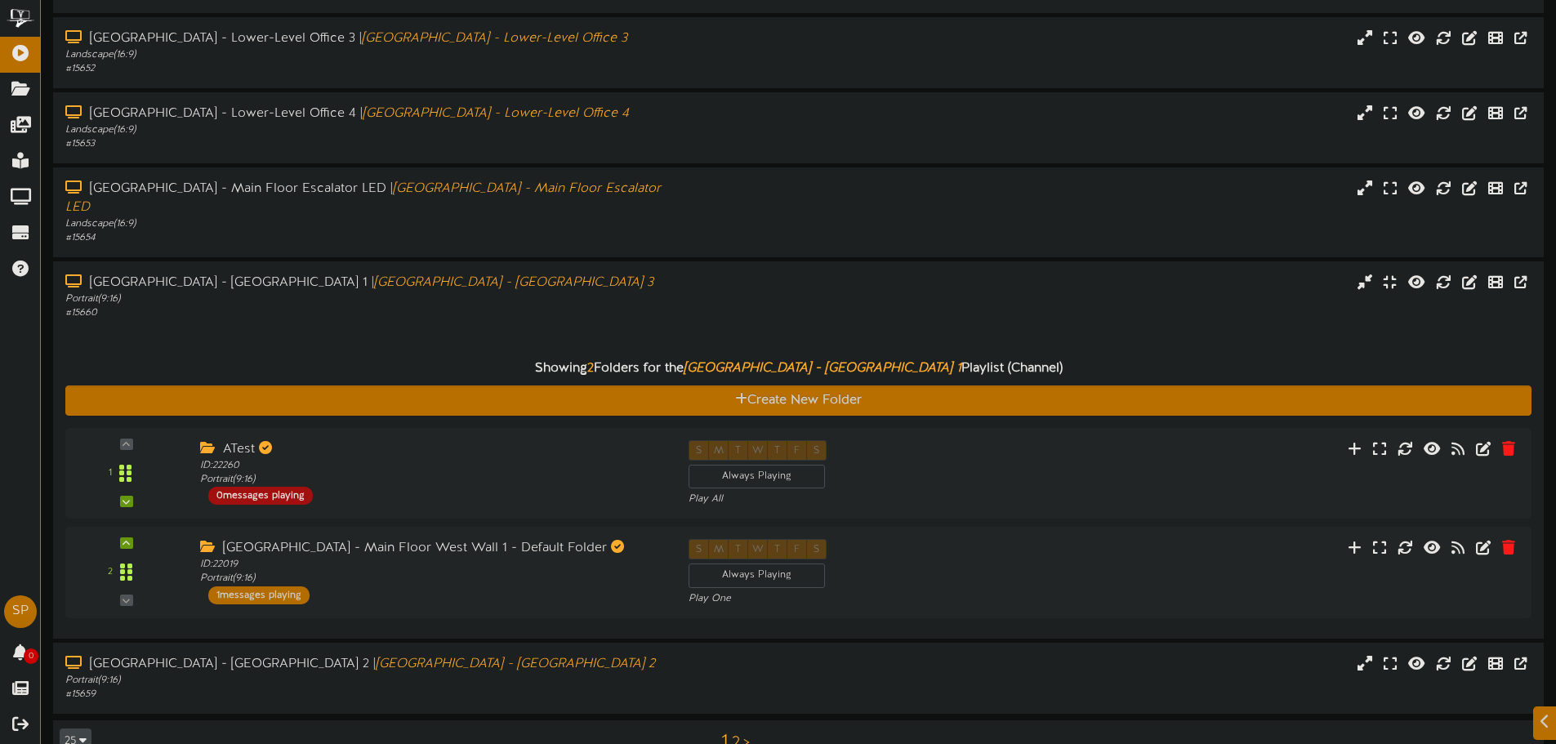
click at [64, 729] on button "25" at bounding box center [76, 742] width 32 height 26
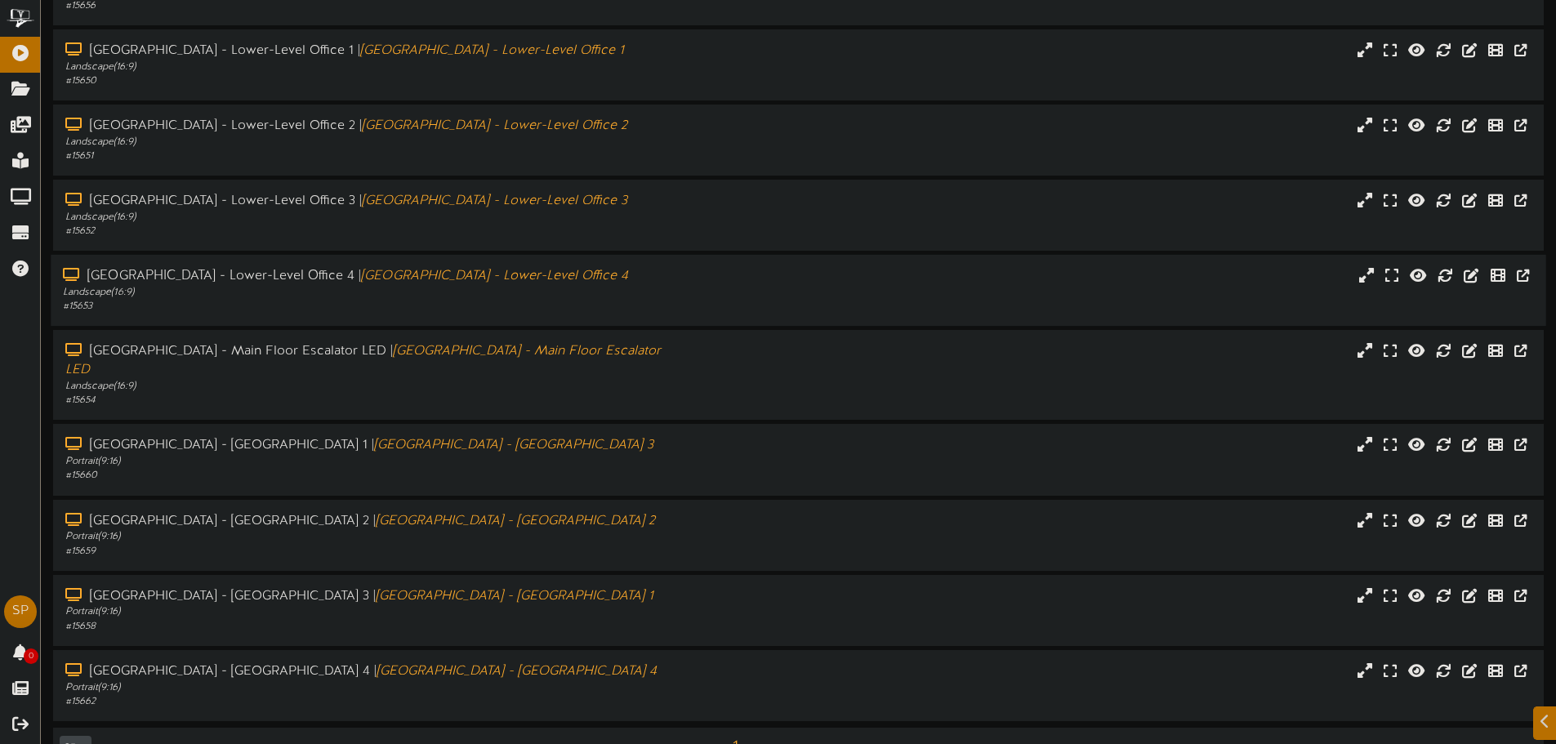
scroll to position [318, 0]
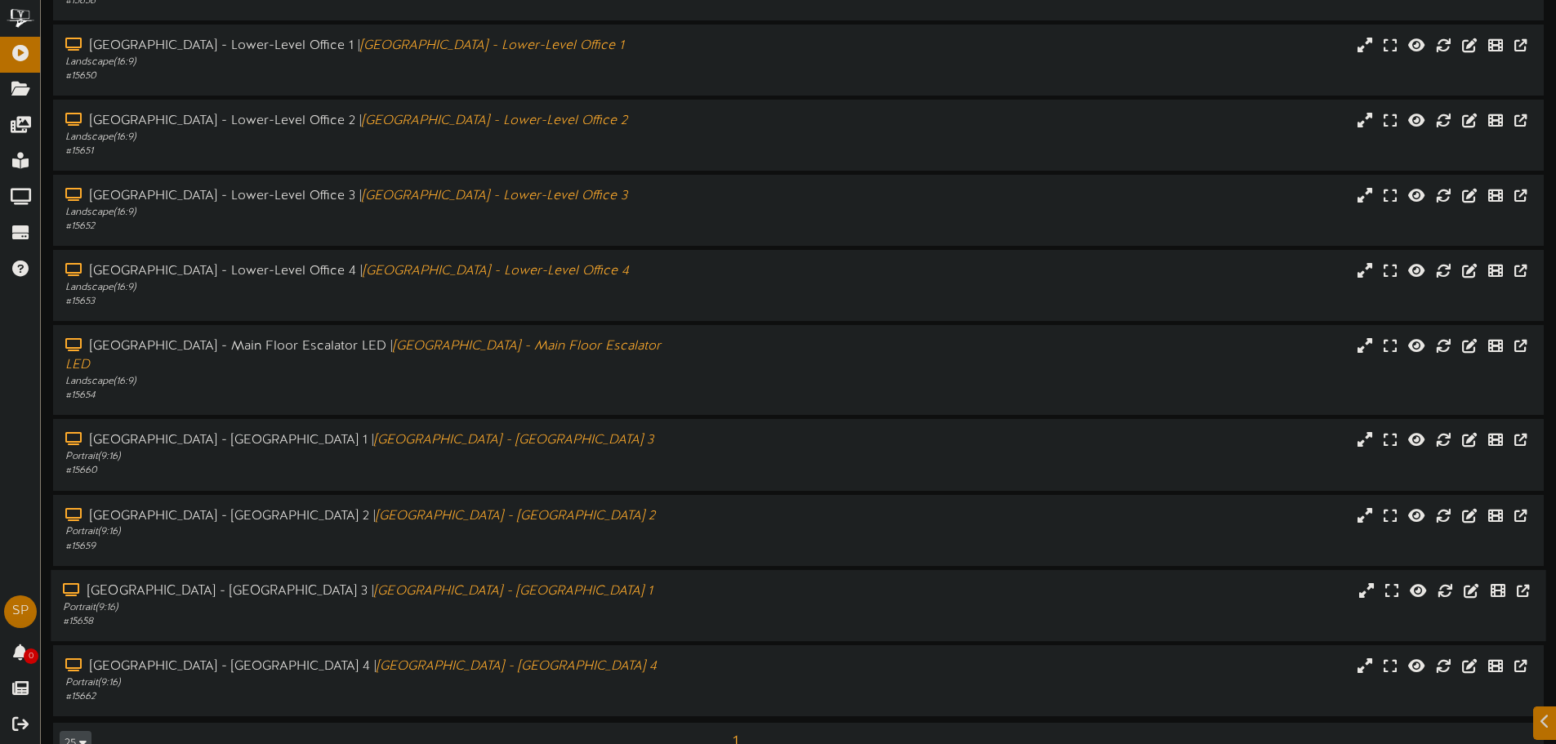
click at [350, 615] on div "# 15658" at bounding box center [362, 622] width 599 height 14
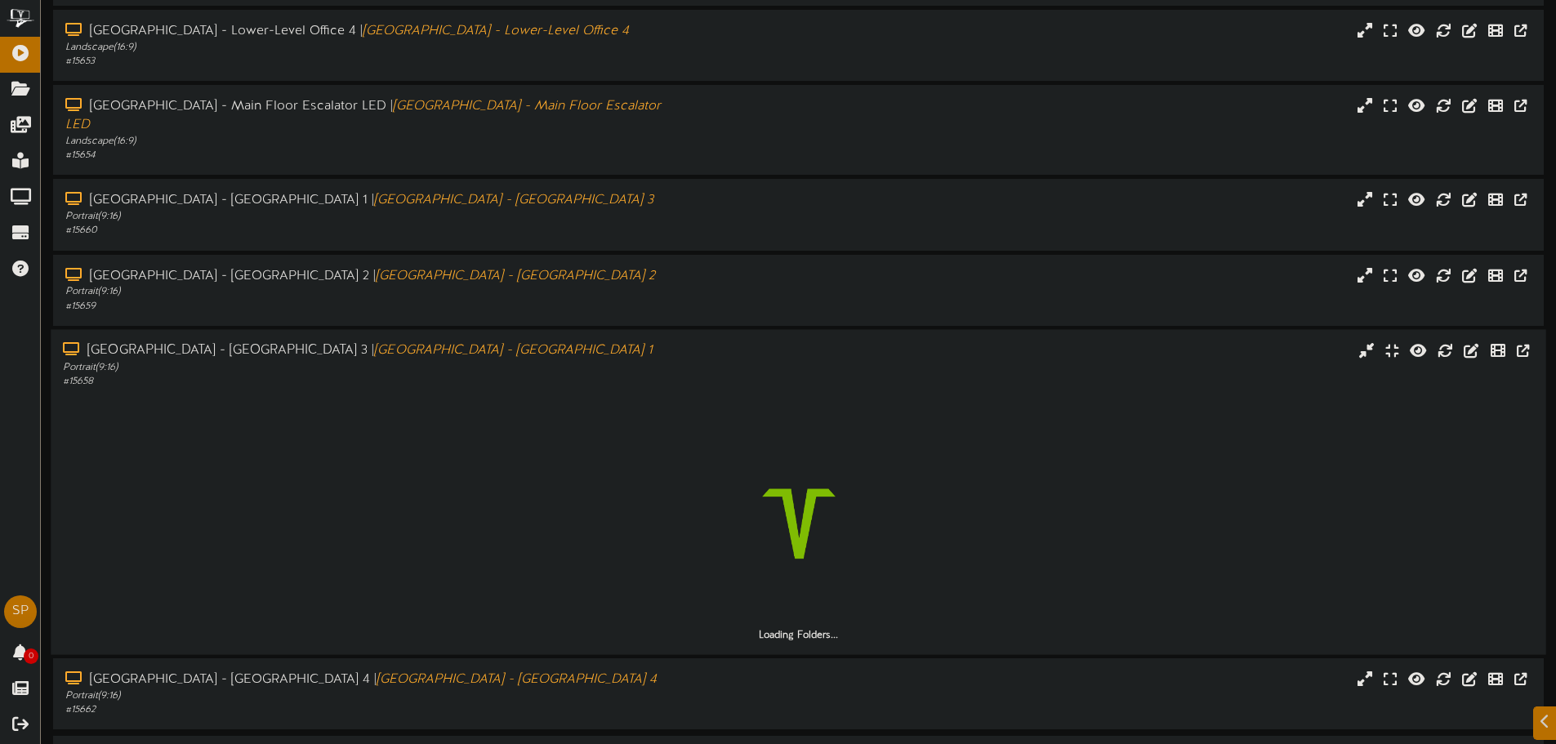
scroll to position [563, 0]
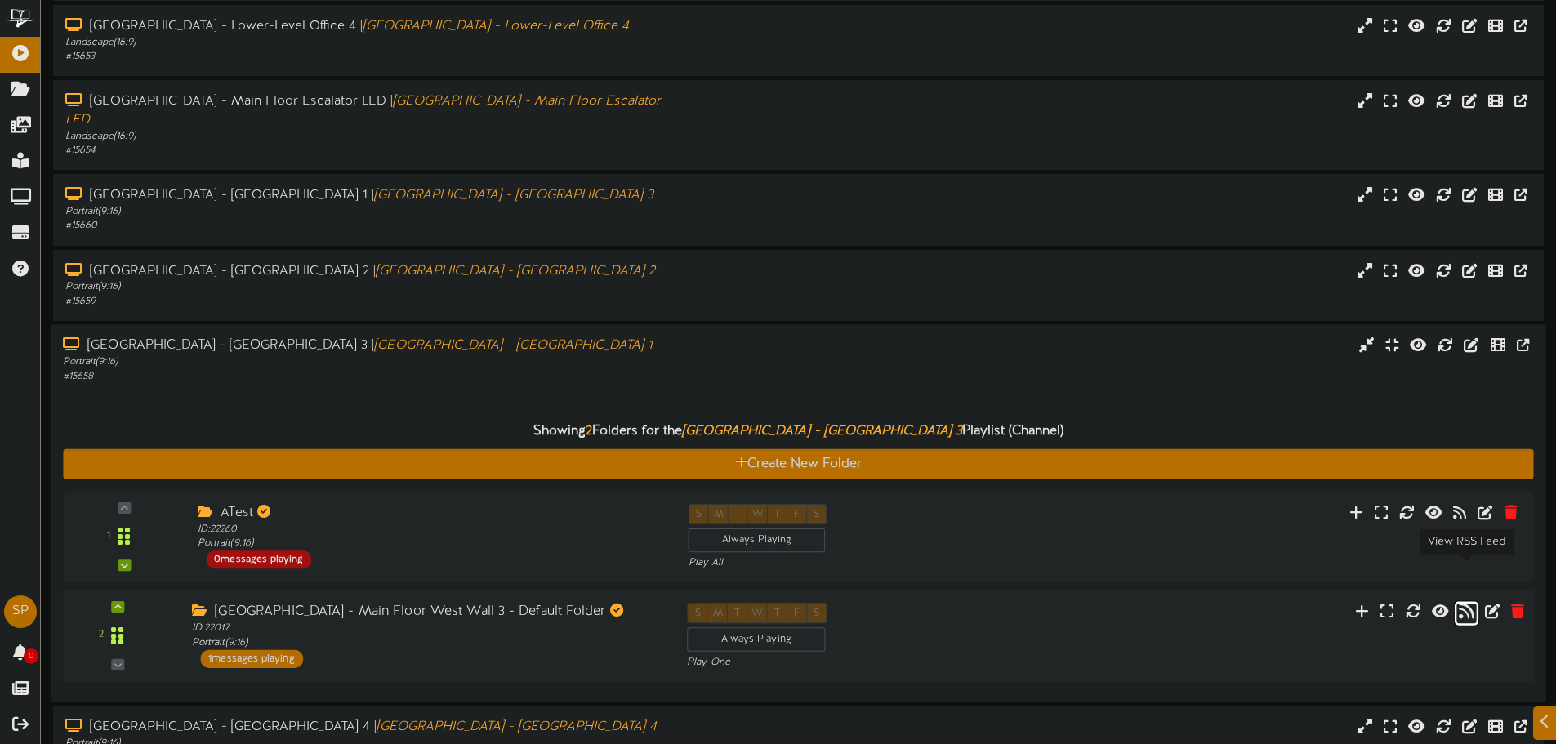
click at [1461, 601] on icon at bounding box center [1467, 610] width 16 height 18
click at [311, 612] on div "South Temple - Main Floor West Wall 3 - Default Folder ID: 22017 Portrait ( 9:1…" at bounding box center [427, 635] width 495 height 65
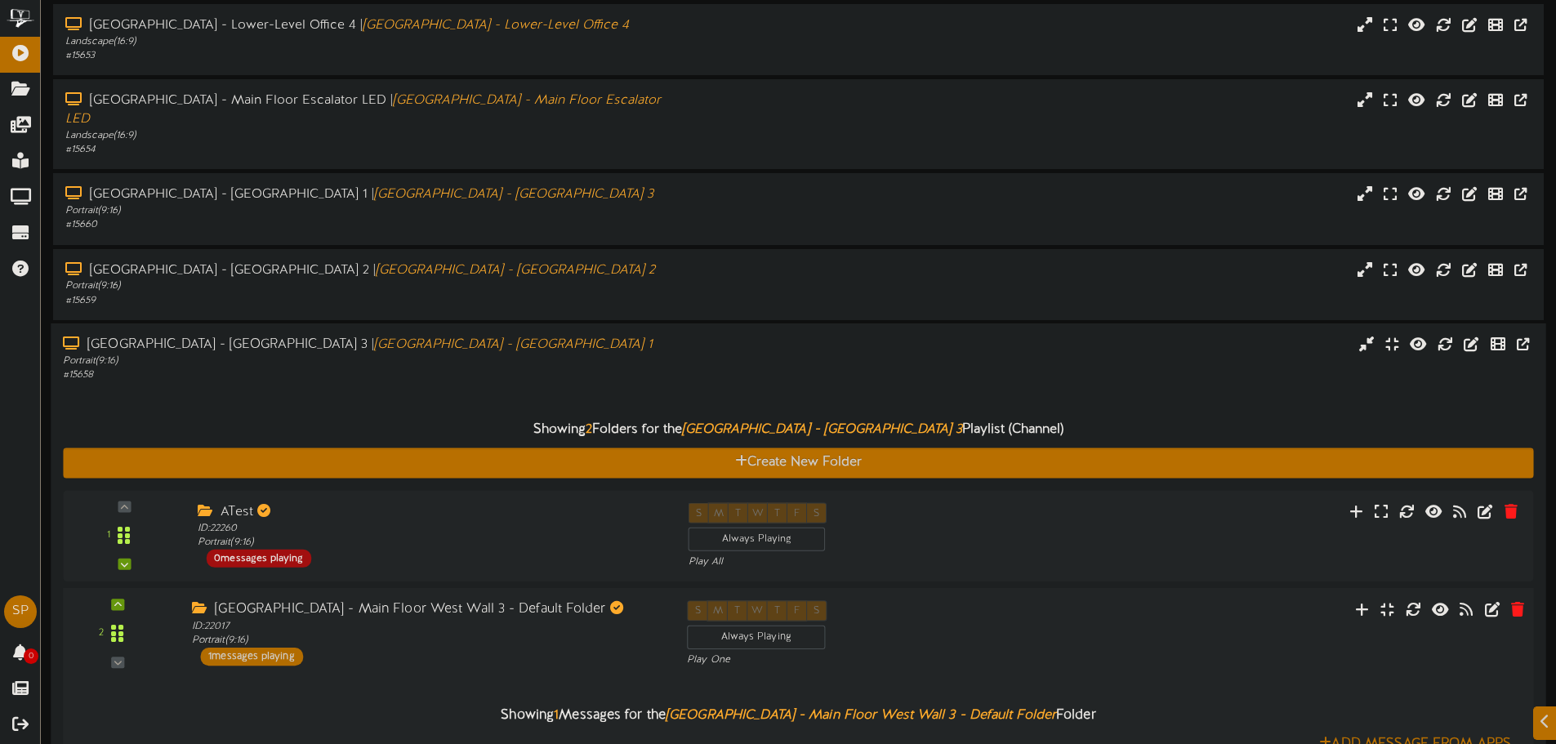
scroll to position [829, 0]
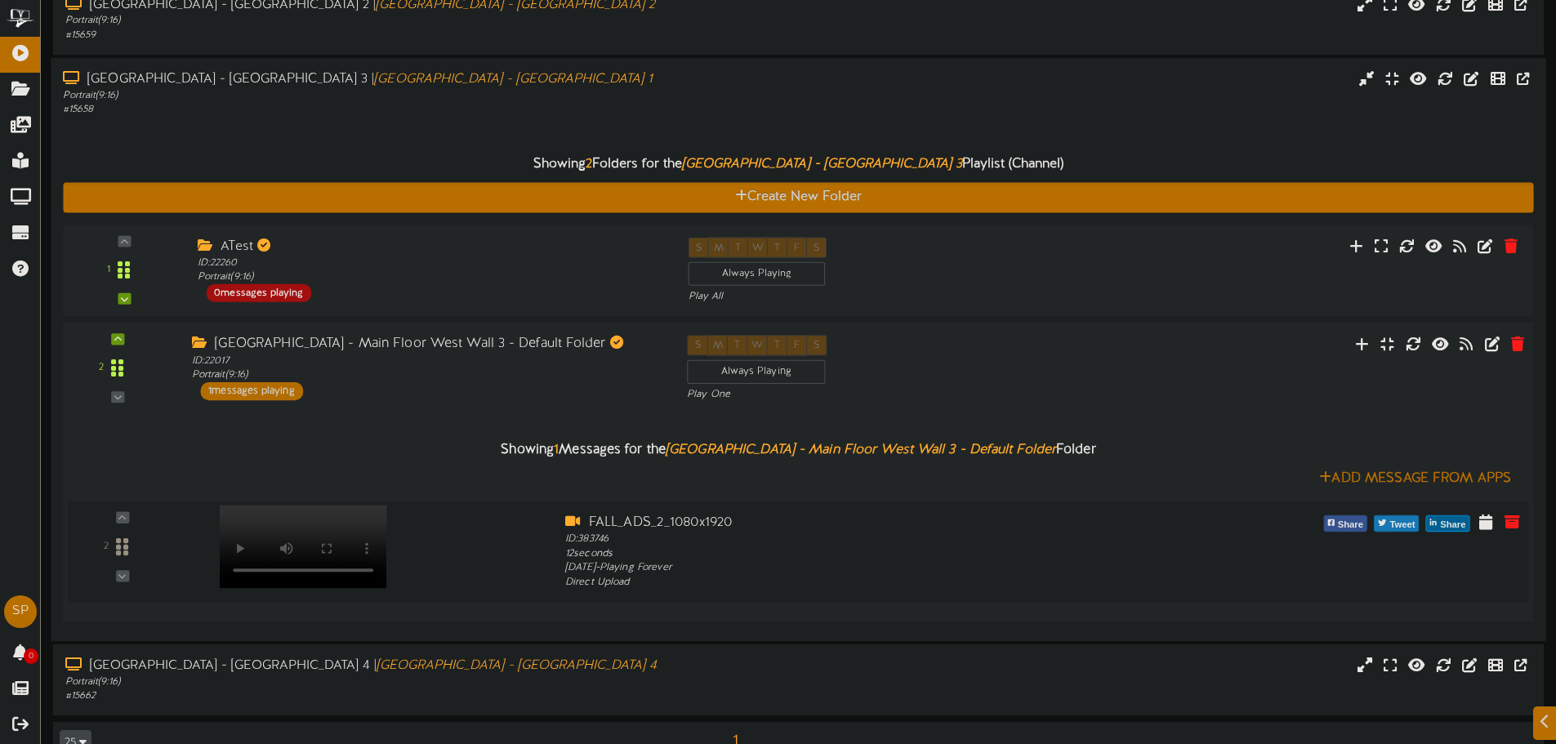
click at [291, 505] on video at bounding box center [303, 546] width 167 height 83
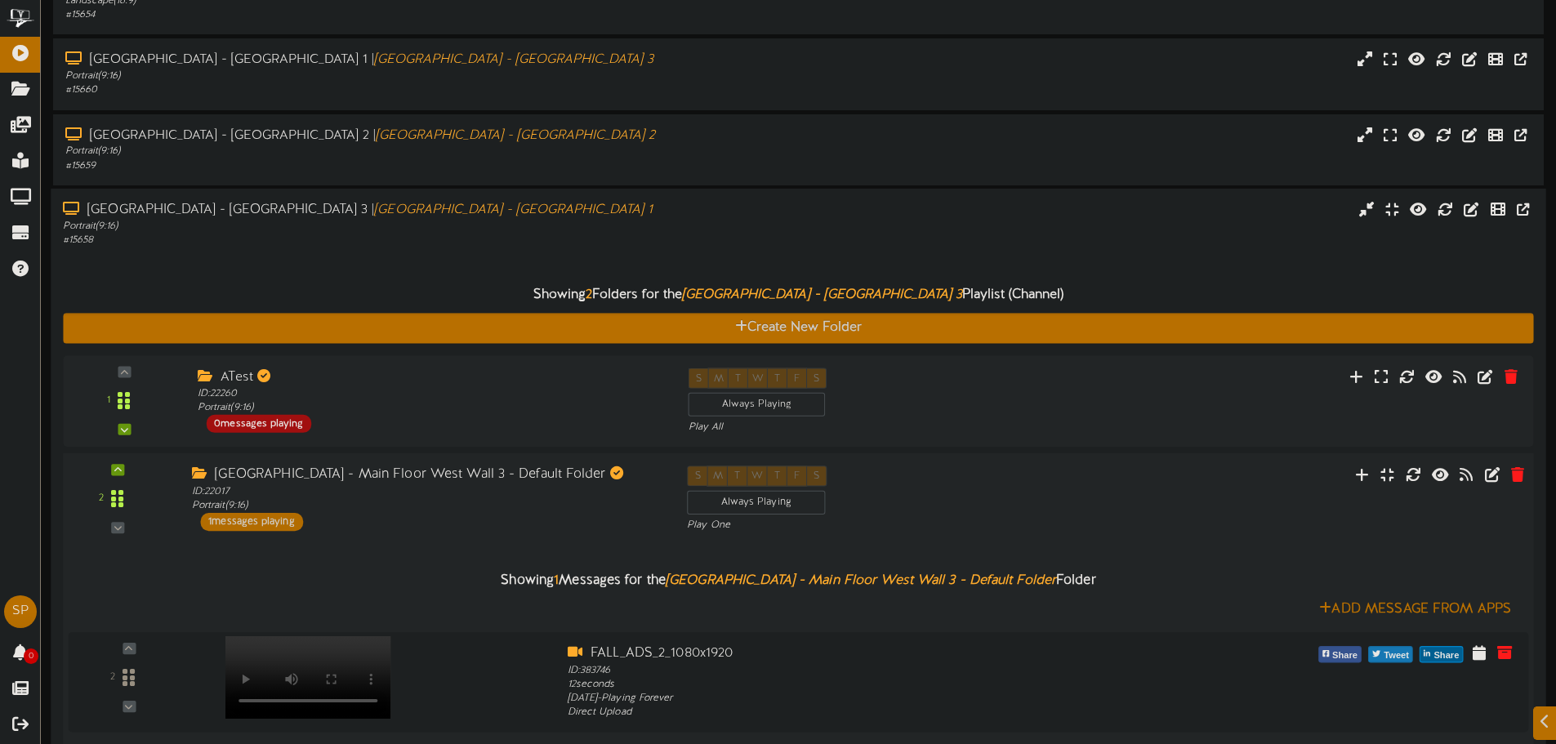
scroll to position [748, 0]
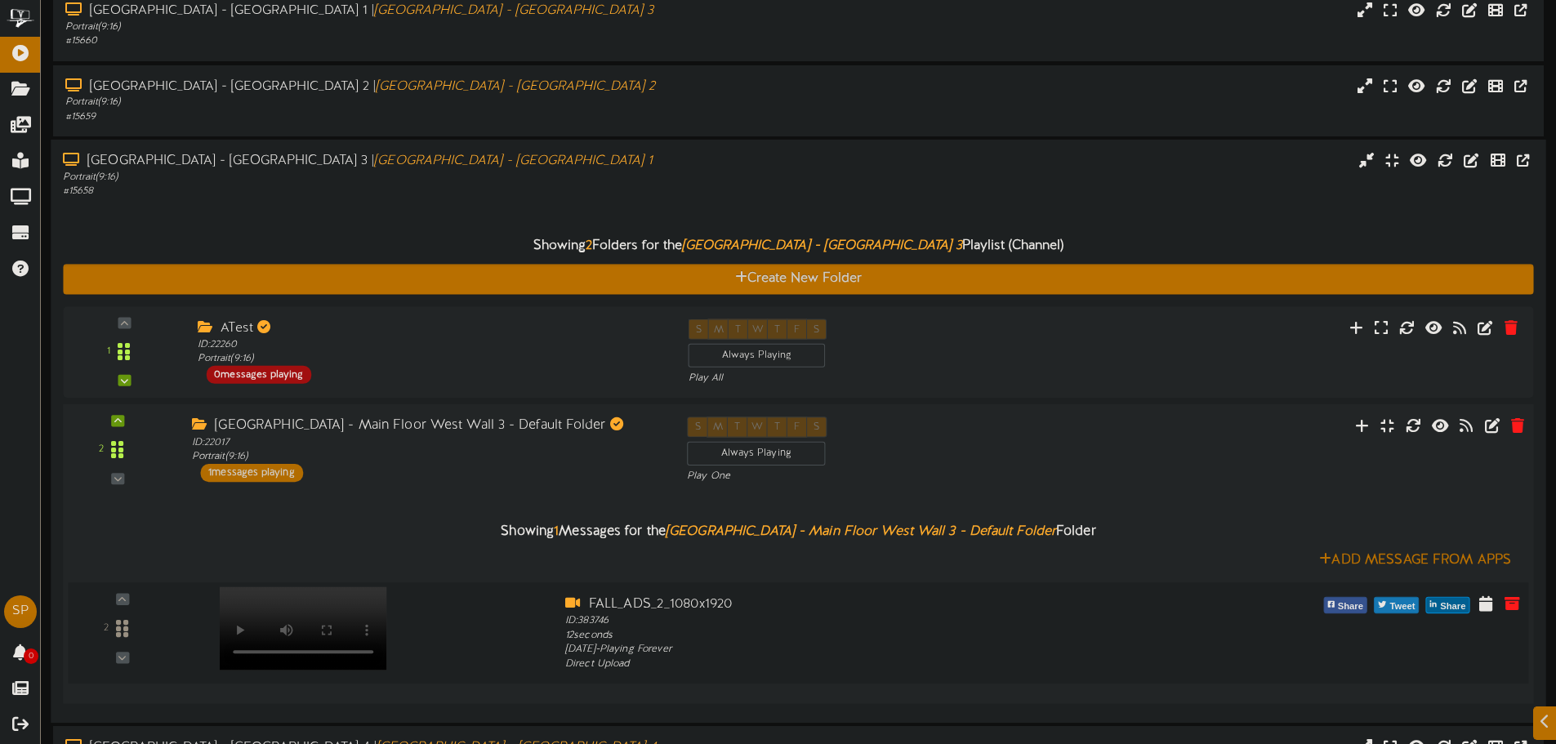
click at [287, 587] on video at bounding box center [303, 628] width 167 height 83
click at [405, 229] on div "Showing 2 Folders for the South Temple - Main Floor West Wall 3 Playlist (Chann…" at bounding box center [798, 246] width 1495 height 35
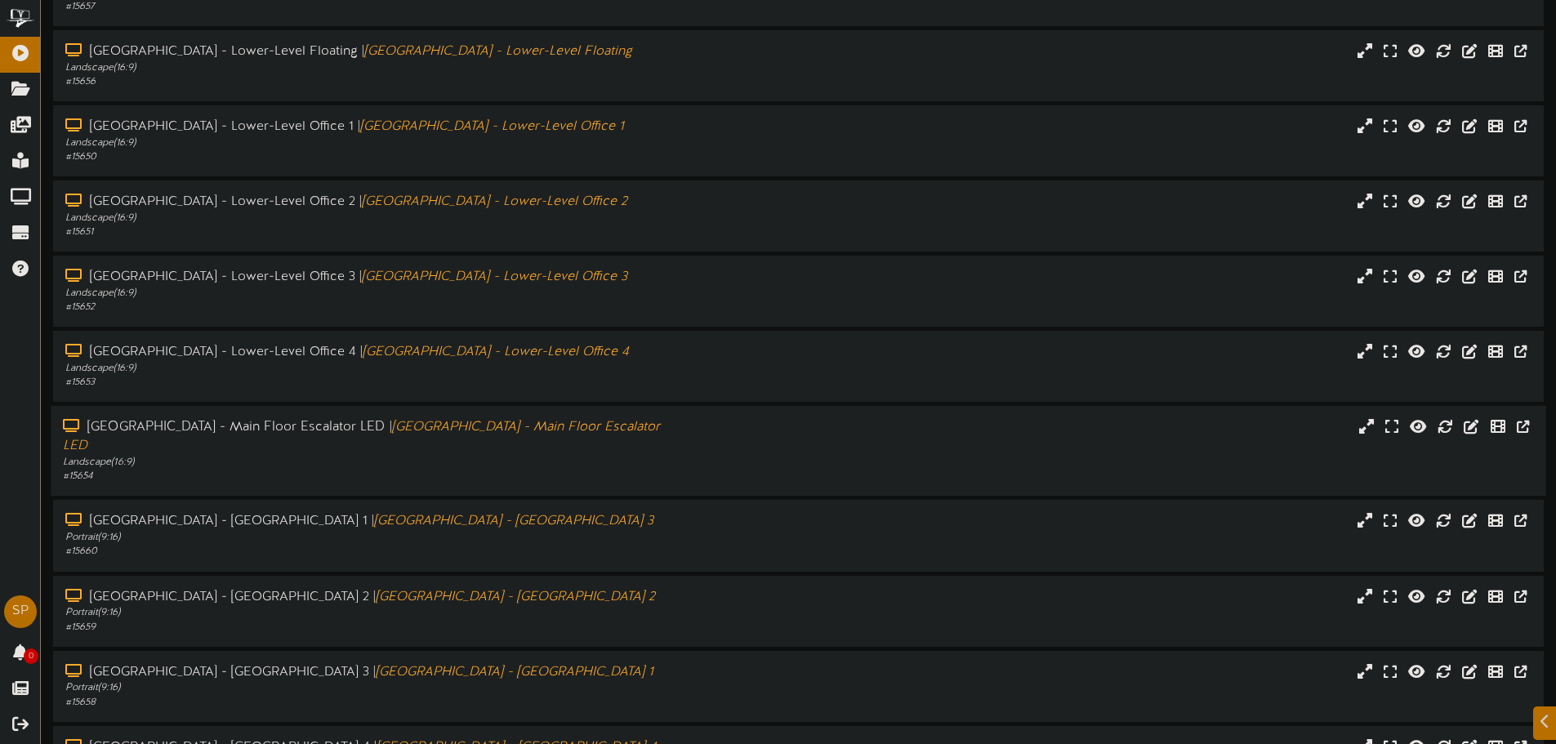
scroll to position [318, 0]
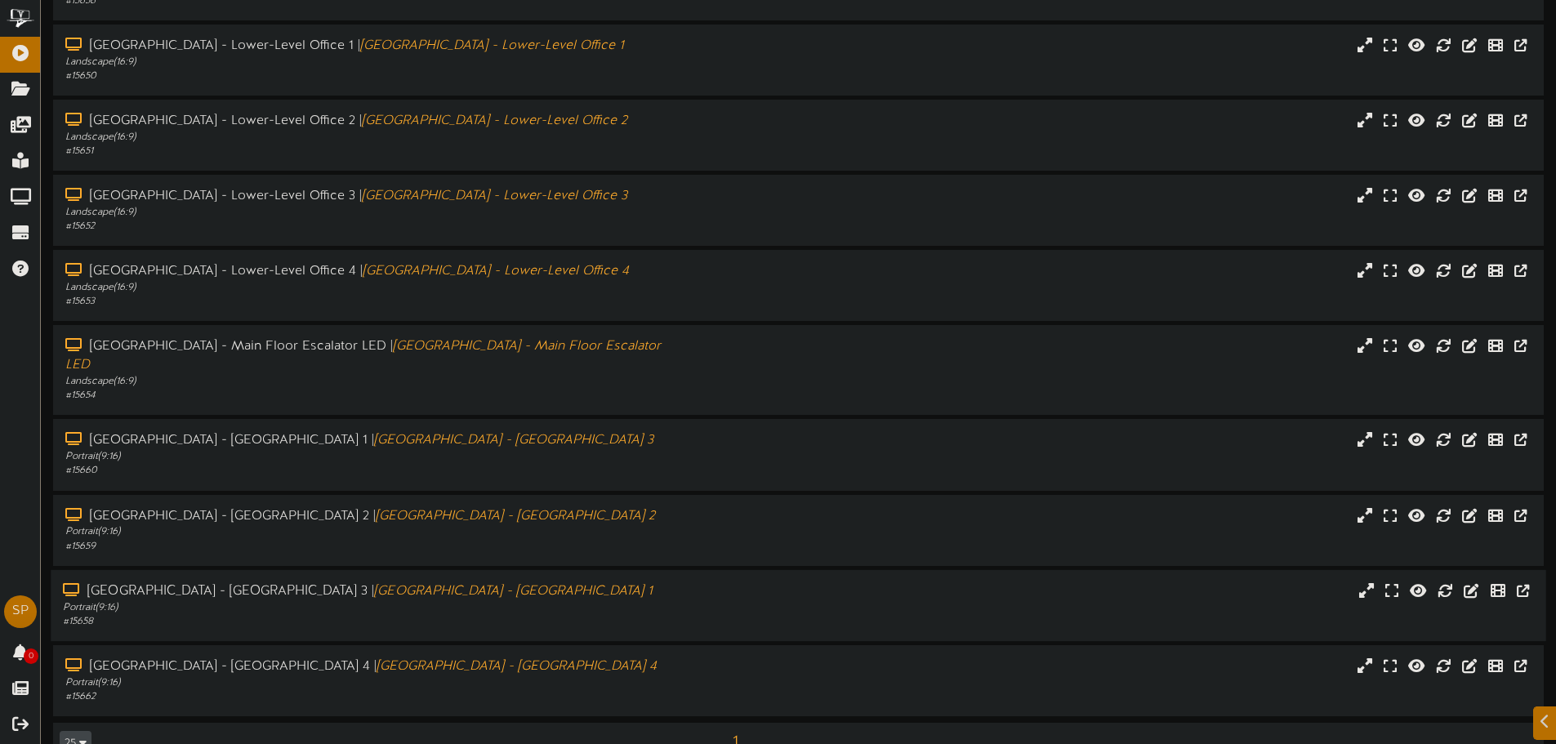
click at [592, 615] on div "# 15658" at bounding box center [362, 622] width 599 height 14
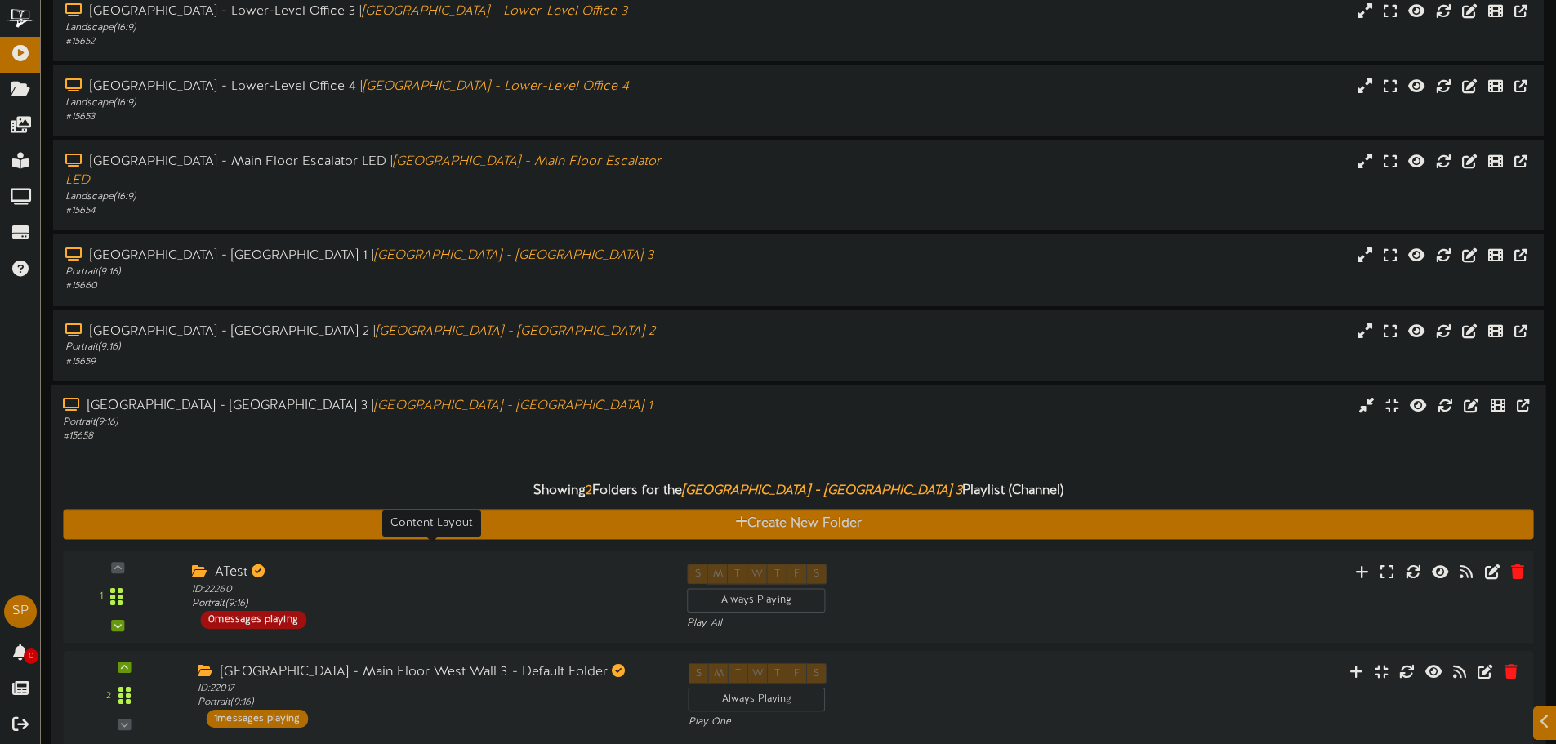
scroll to position [563, 0]
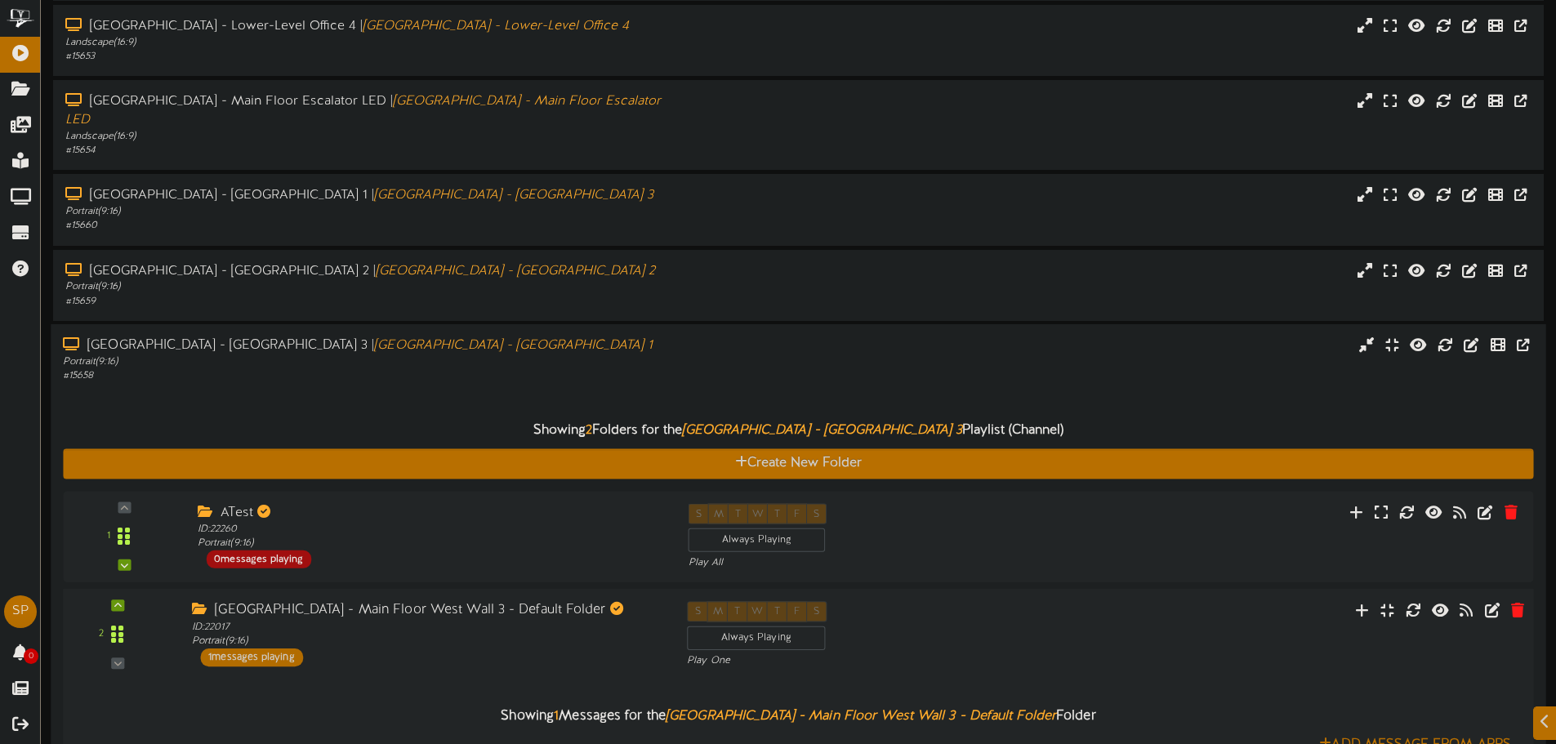
click at [483, 601] on div "South Temple - Main Floor West Wall 3 - Default Folder" at bounding box center [427, 610] width 471 height 19
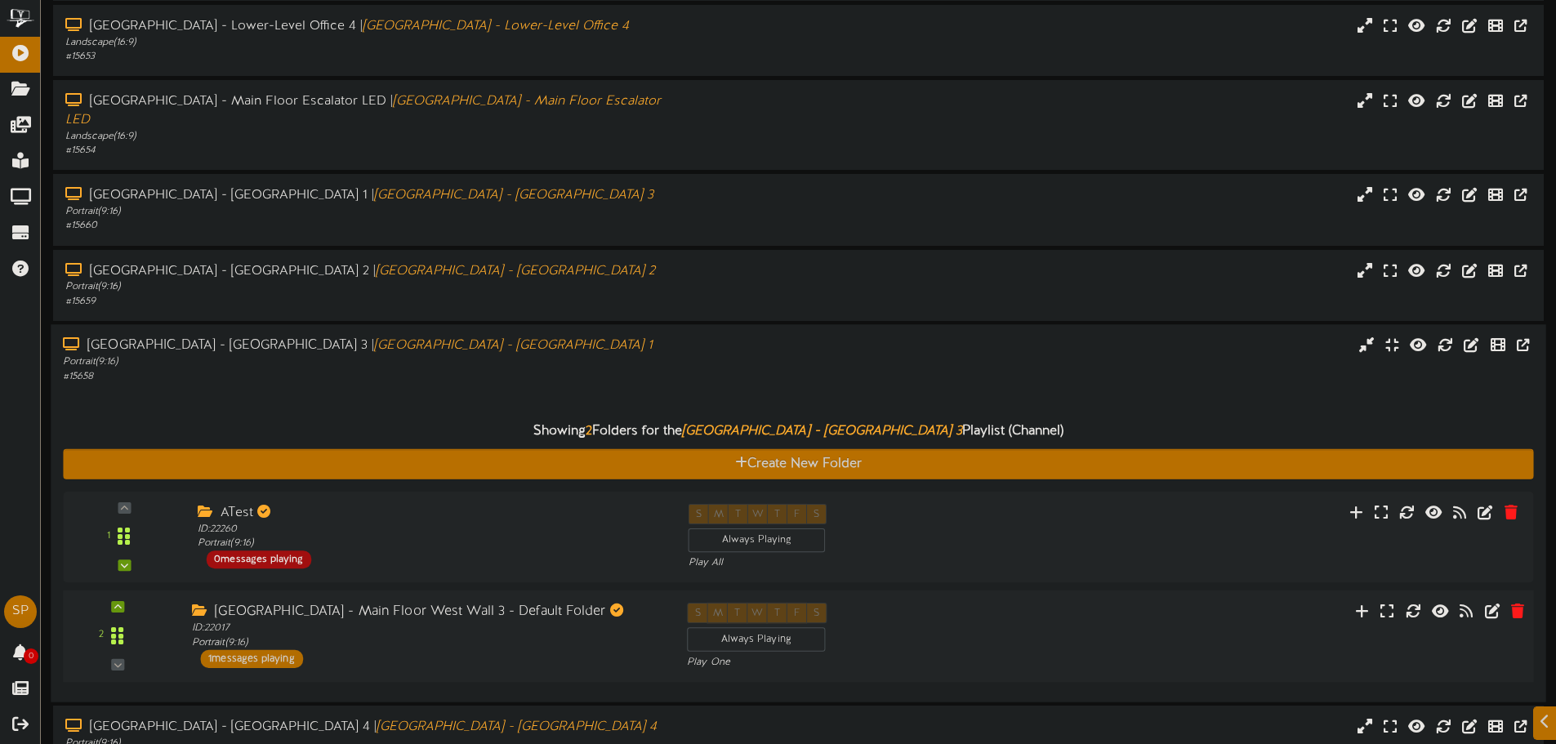
click at [492, 603] on div "[GEOGRAPHIC_DATA] - Main Floor West Wall 3 - Default Folder" at bounding box center [427, 612] width 471 height 19
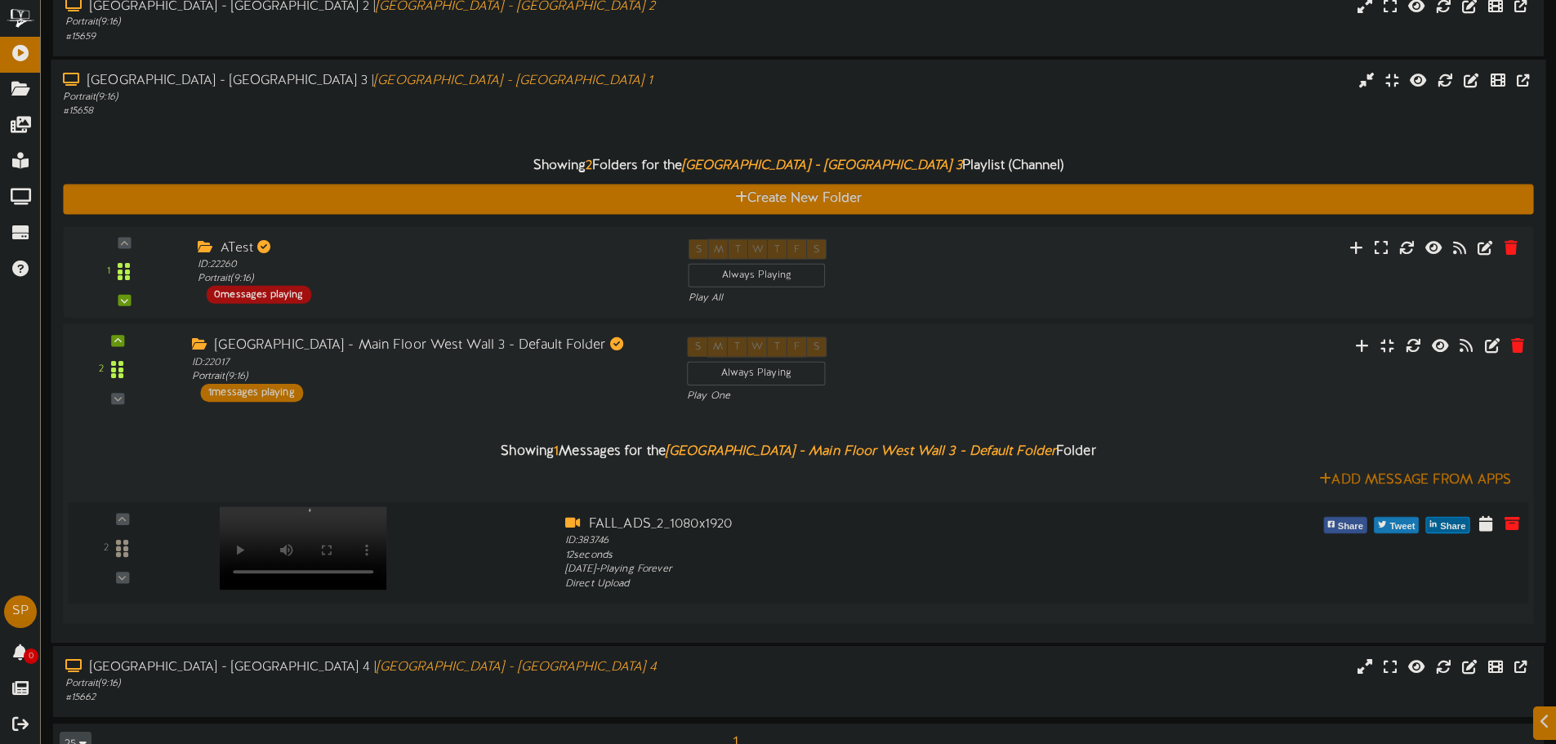
scroll to position [829, 0]
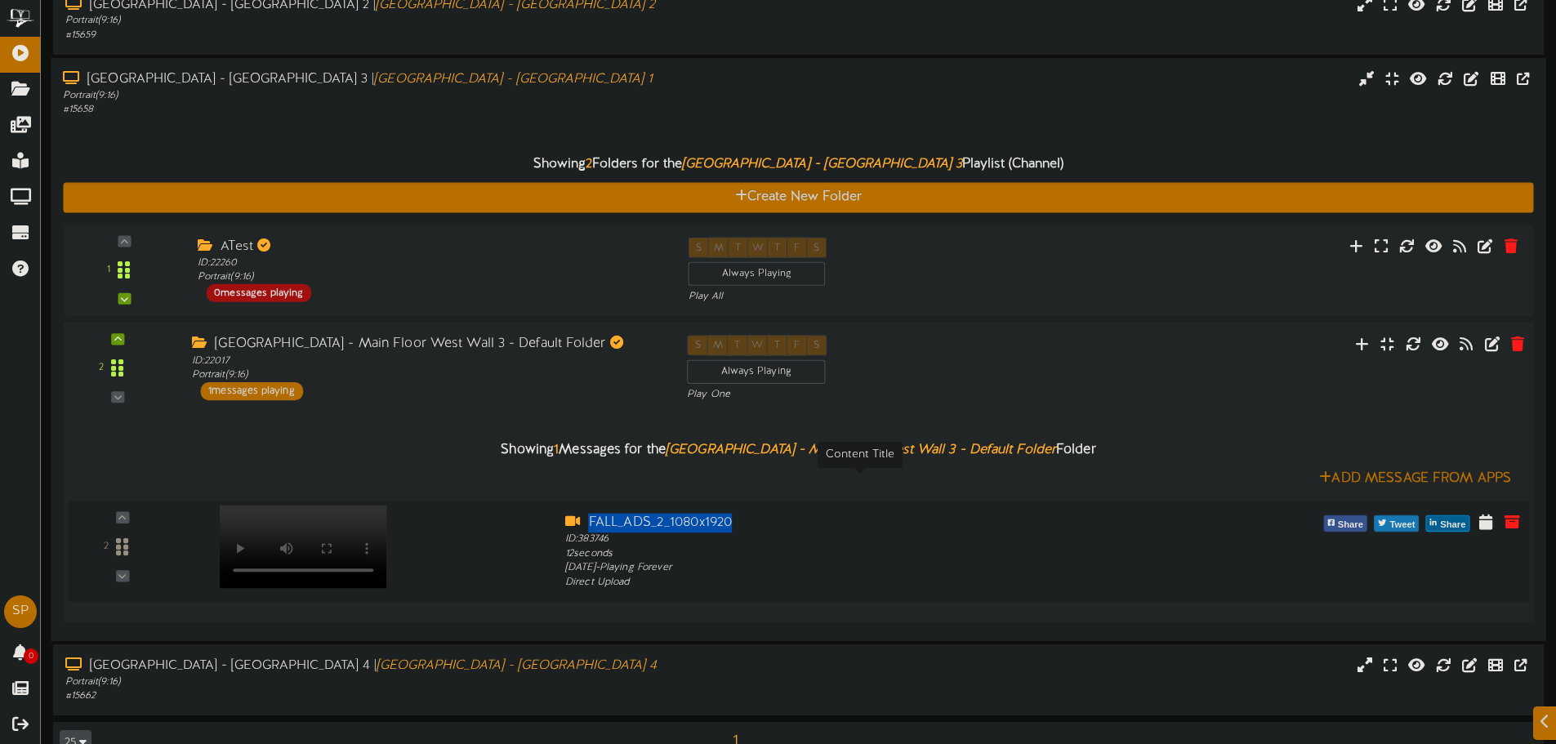
drag, startPoint x: 731, startPoint y: 486, endPoint x: 590, endPoint y: 491, distance: 141.4
click at [590, 513] on div "FALL_ADS_2_1080x1920" at bounding box center [860, 522] width 590 height 19
copy div "FALL_ADS_2_1080x1920"
click at [1362, 334] on icon at bounding box center [1362, 343] width 17 height 18
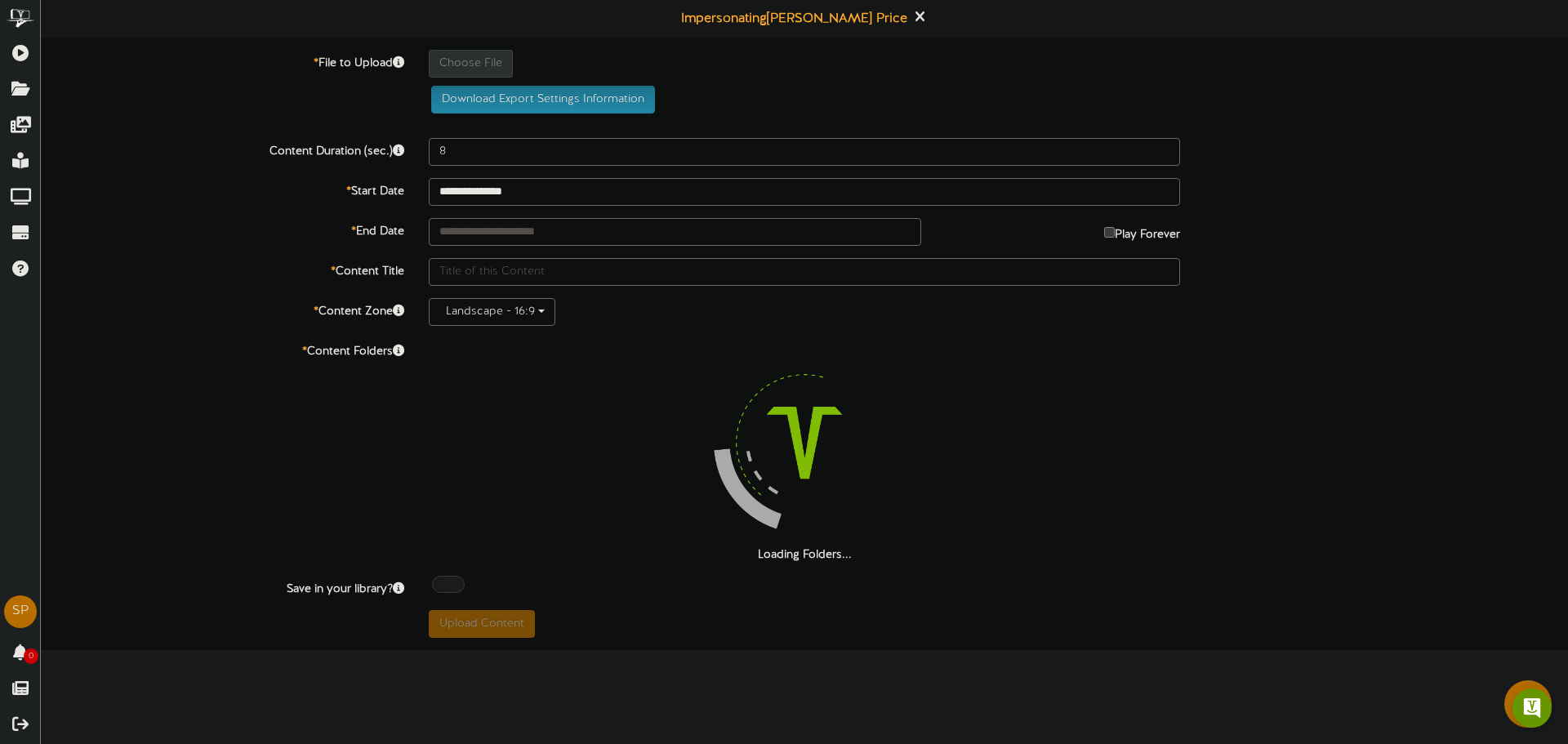
click at [456, 48] on div "**********" at bounding box center [804, 319] width 1527 height 638
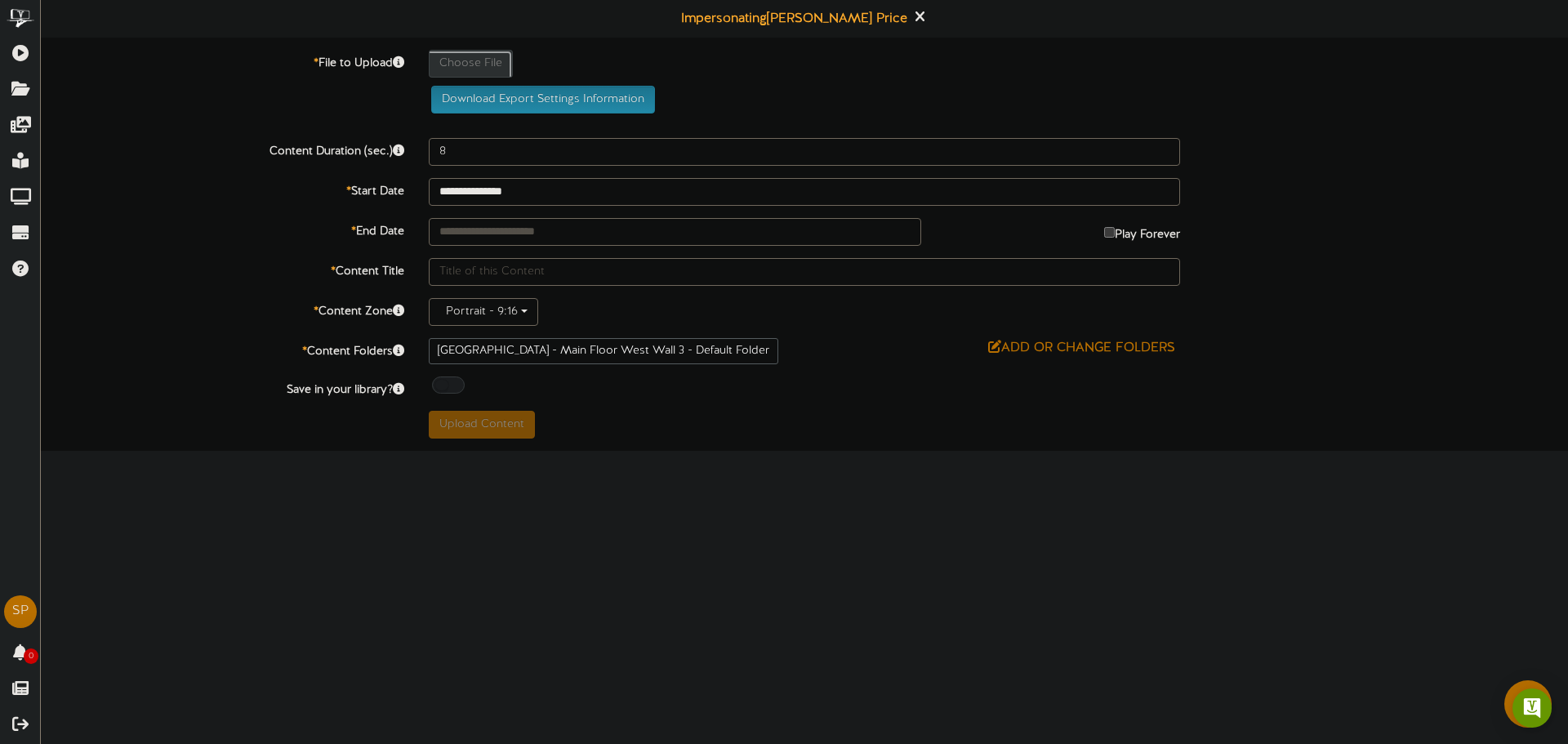
type input "**********"
type input "e9a938b3-7428-46c8-b161-24e5503499881"
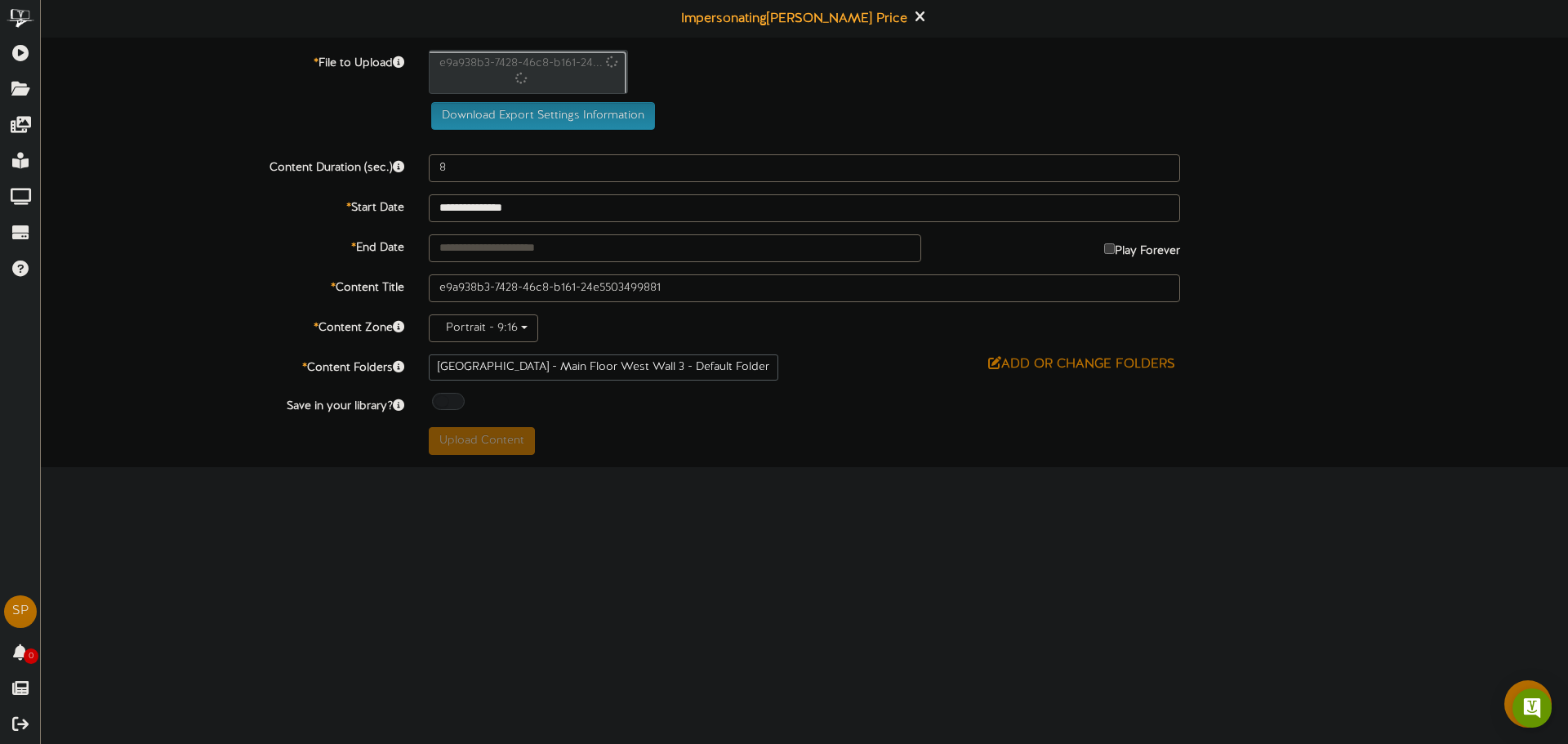
type input "12"
click at [597, 254] on input "text" at bounding box center [675, 248] width 493 height 28
type input "**********"
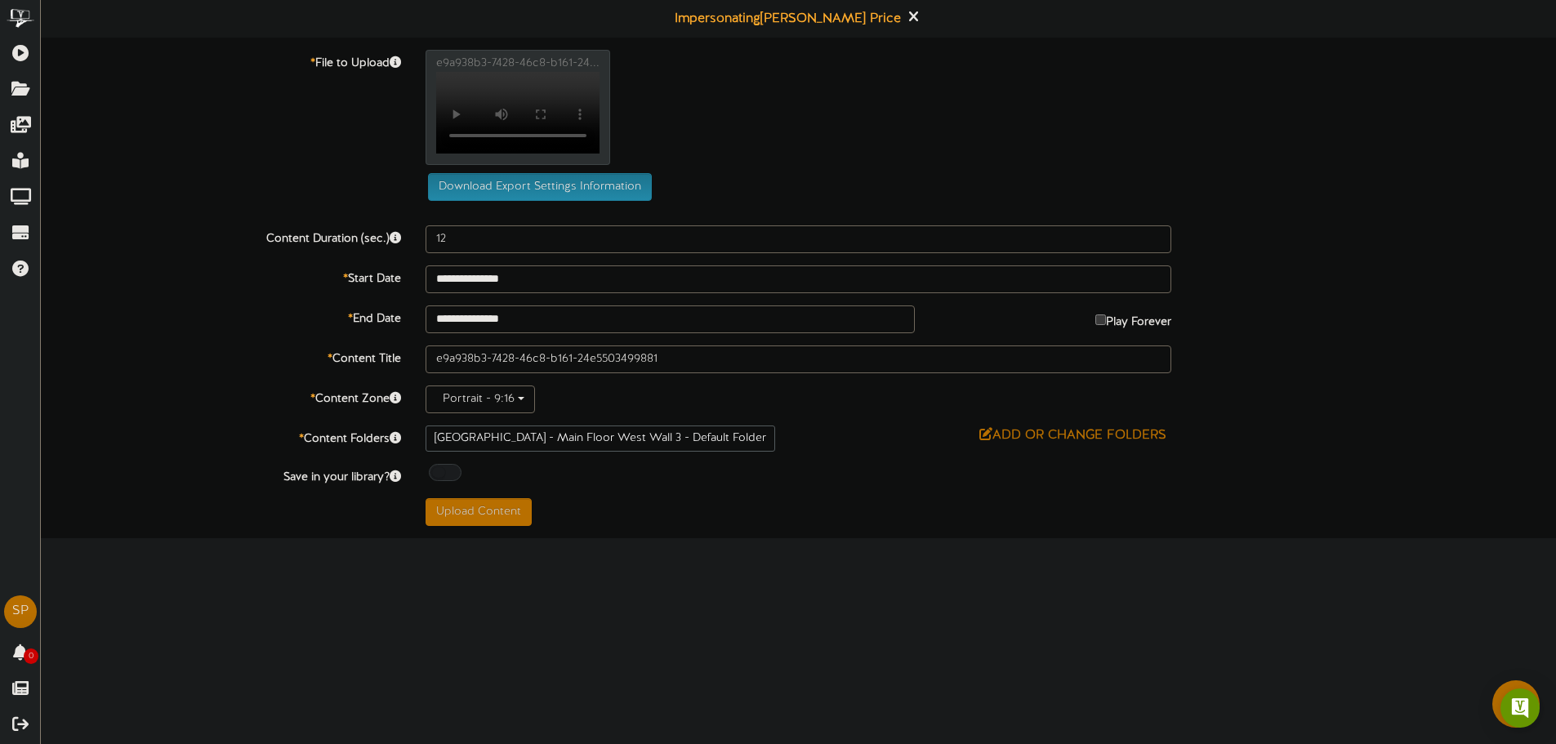
click at [782, 173] on div "e9a938b3-7428-46c8-b161-24... Your browser does not support HTML5 video." at bounding box center [990, 111] width 1155 height 123
click at [579, 373] on input "e9a938b3-7428-46c8-b161-24e5503499881" at bounding box center [799, 360] width 746 height 28
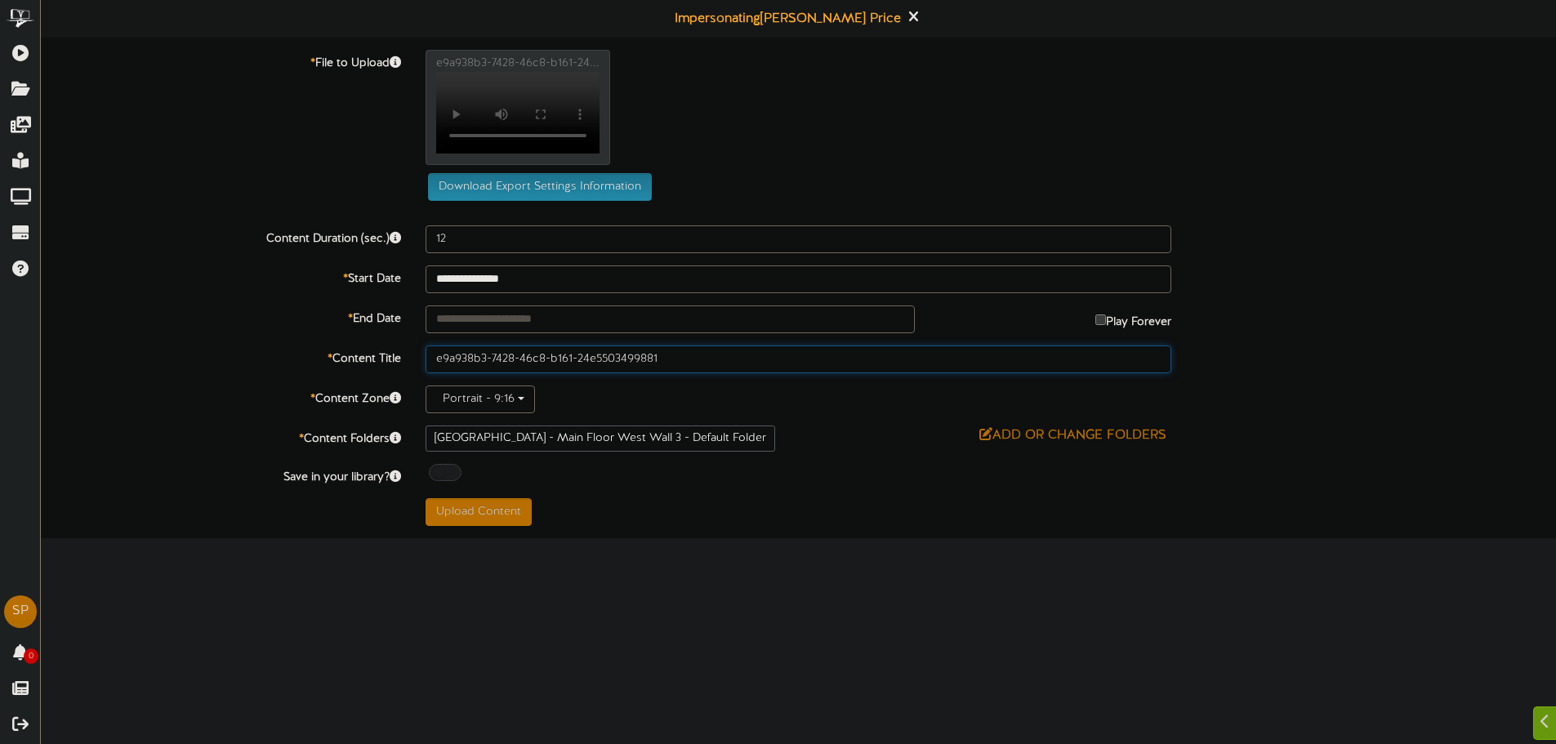
paste input "FALL_ADS_2_1080x1920"
type input "FALL_ADS_2_1080x1920 NEW"
click at [585, 413] on div "Portrait - 9:16" at bounding box center [799, 400] width 746 height 28
click at [454, 481] on div at bounding box center [445, 472] width 33 height 17
click at [463, 526] on button "Upload Content" at bounding box center [479, 512] width 106 height 28
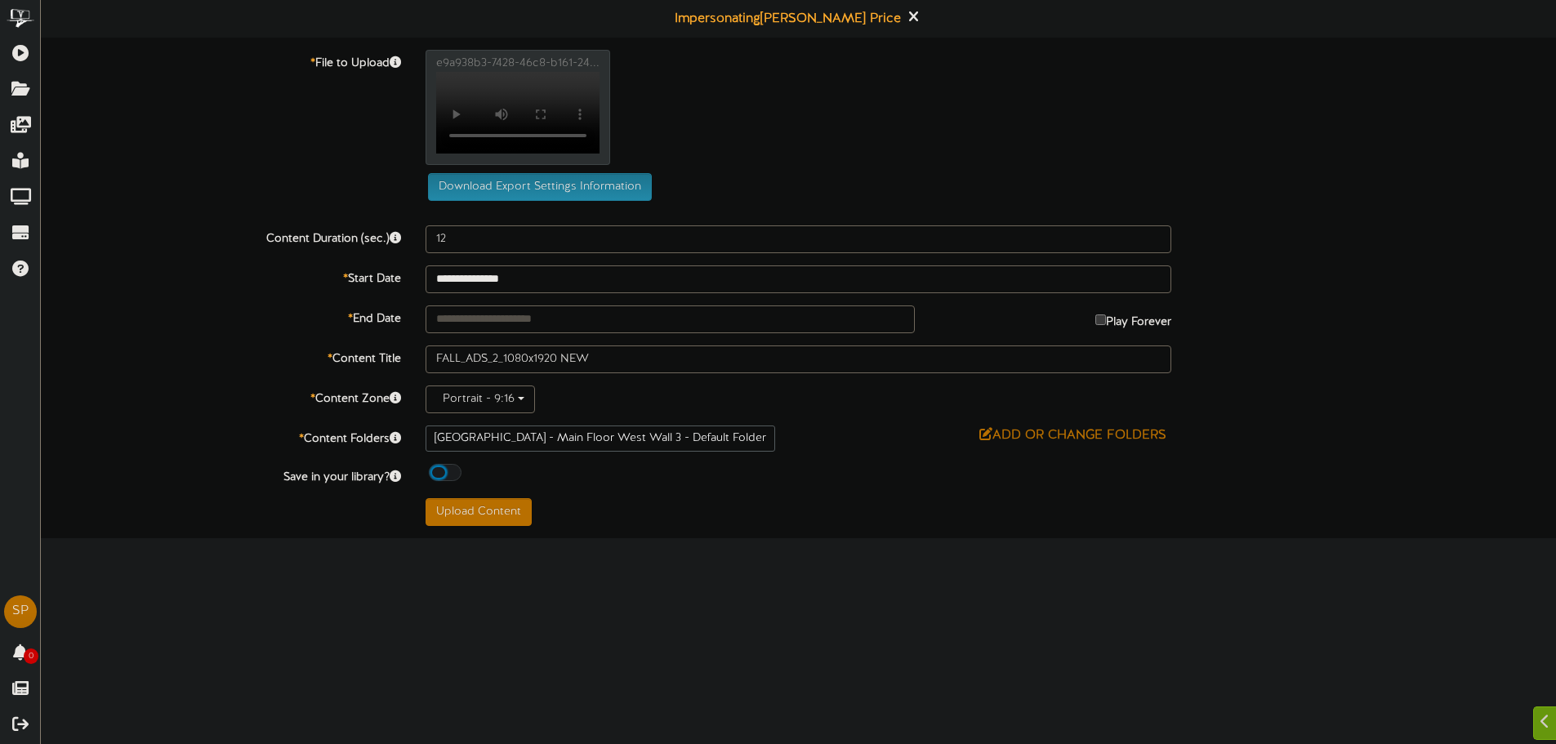
type input "**********"
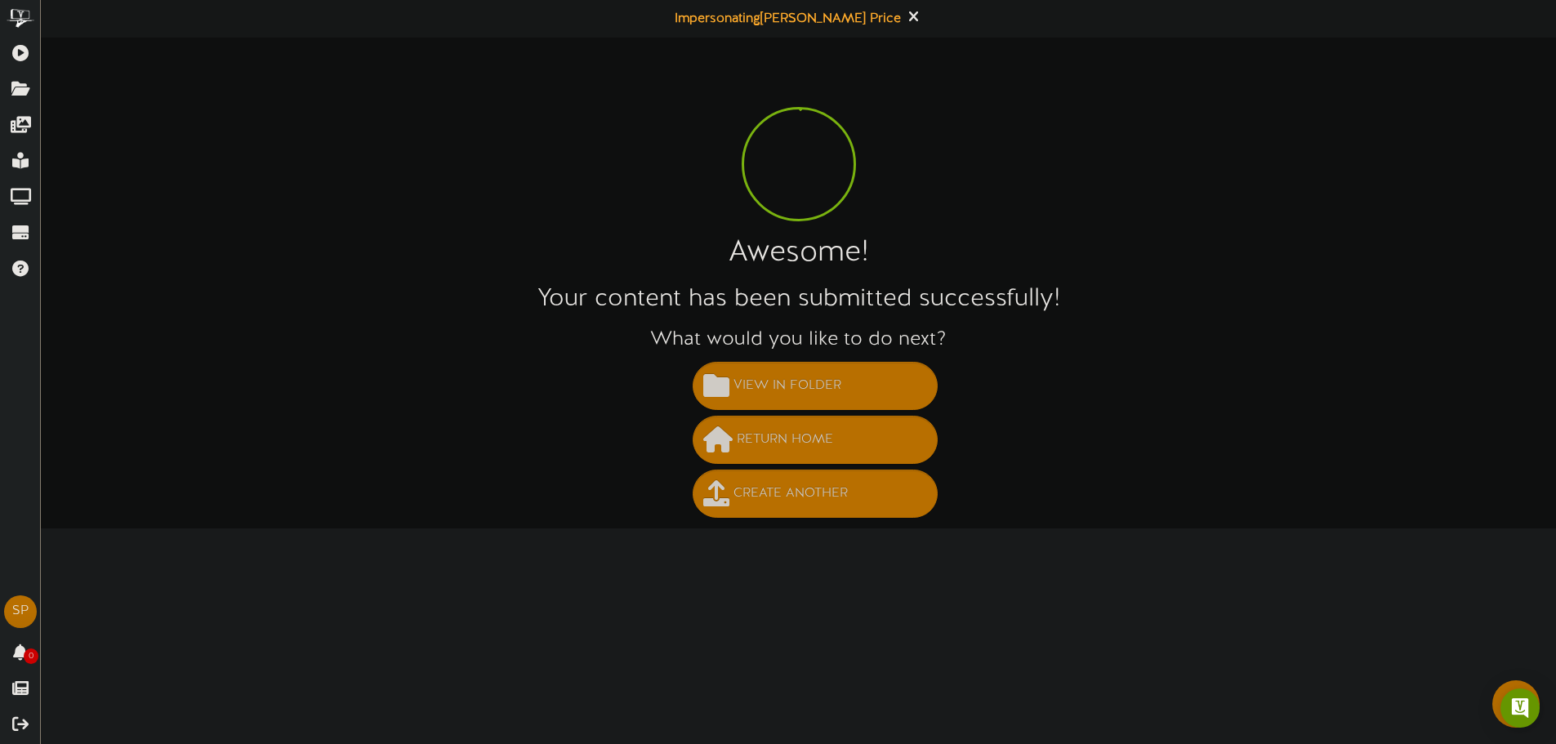
scroll to position [0, 0]
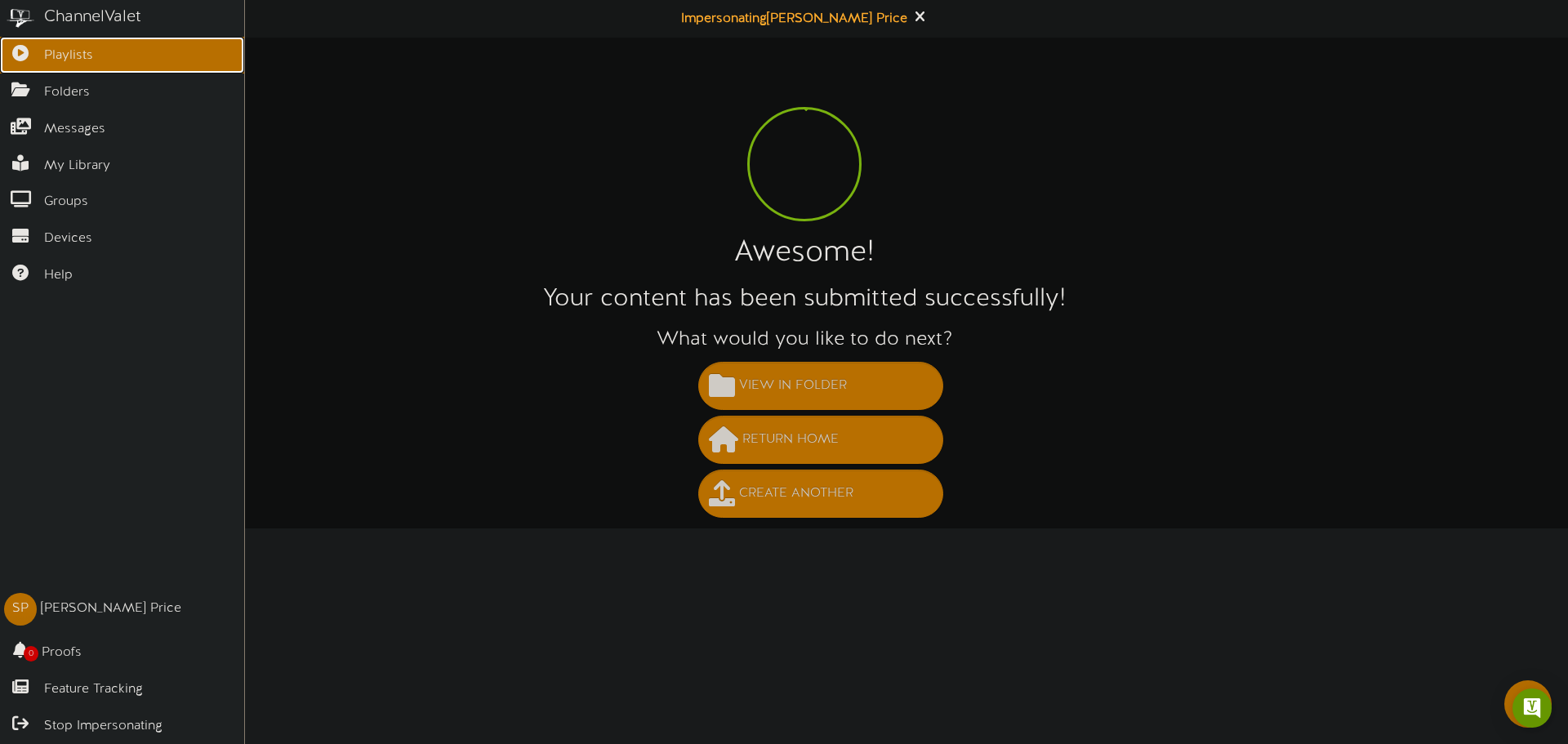
click at [11, 54] on icon at bounding box center [20, 51] width 41 height 12
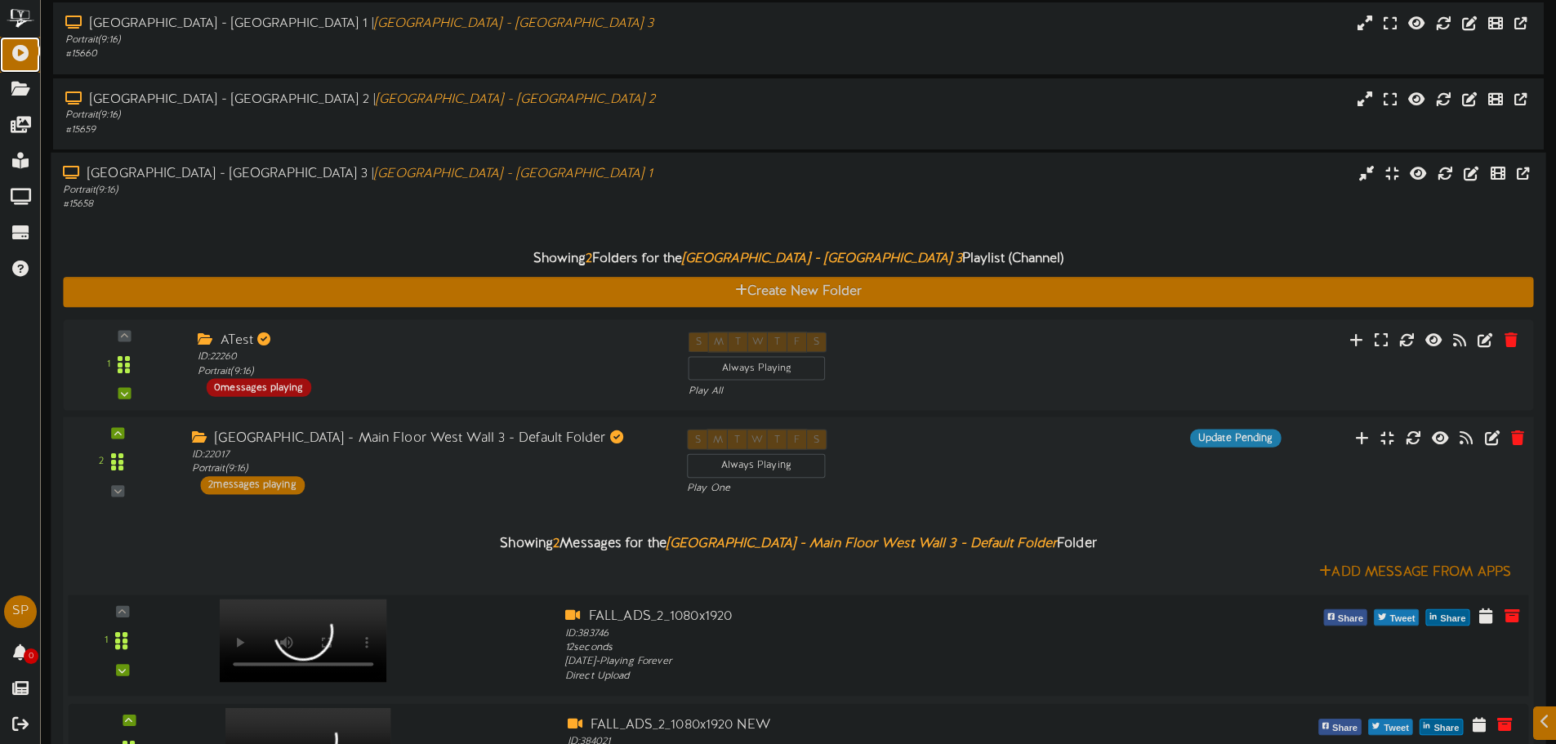
scroll to position [936, 0]
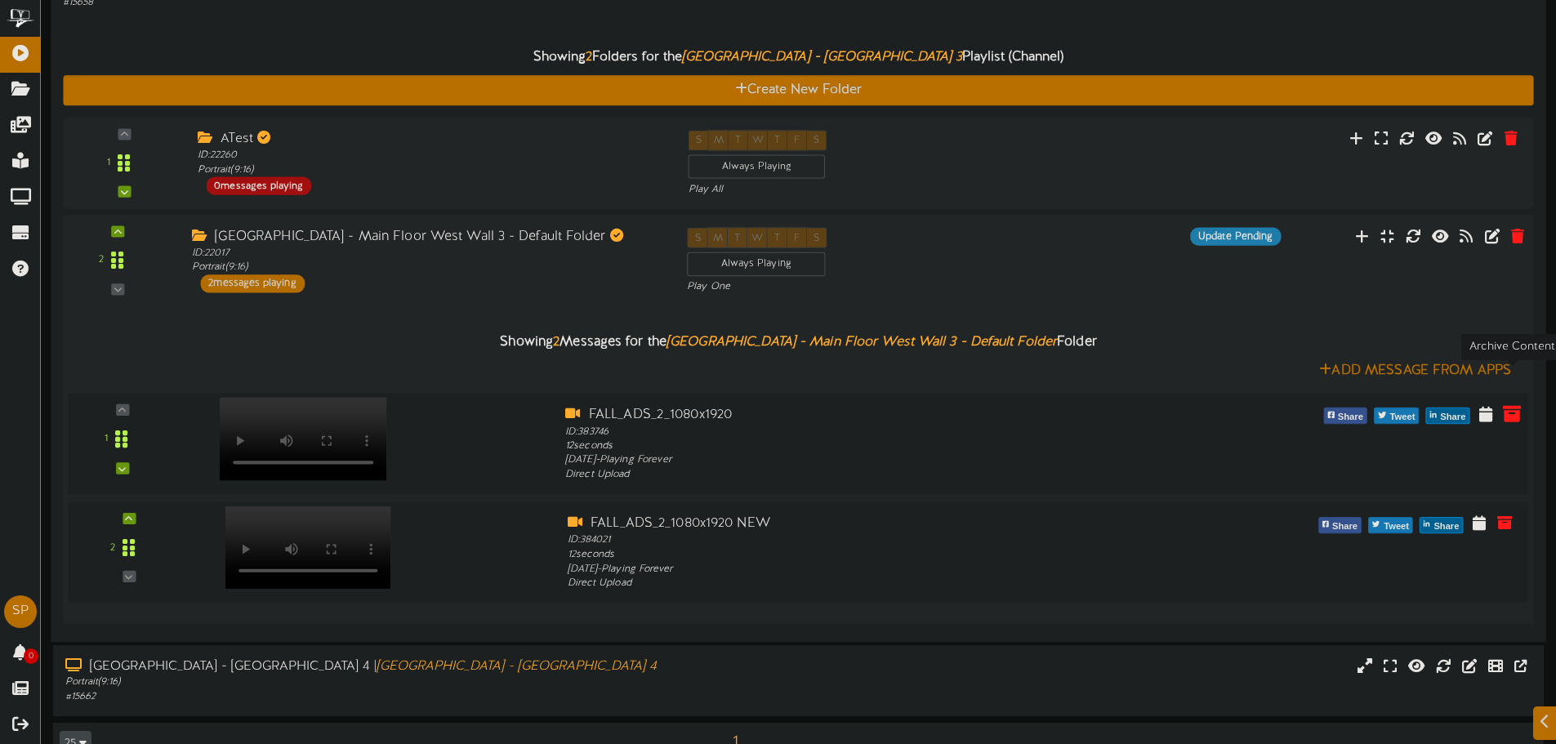
click at [1513, 404] on icon at bounding box center [1512, 413] width 18 height 18
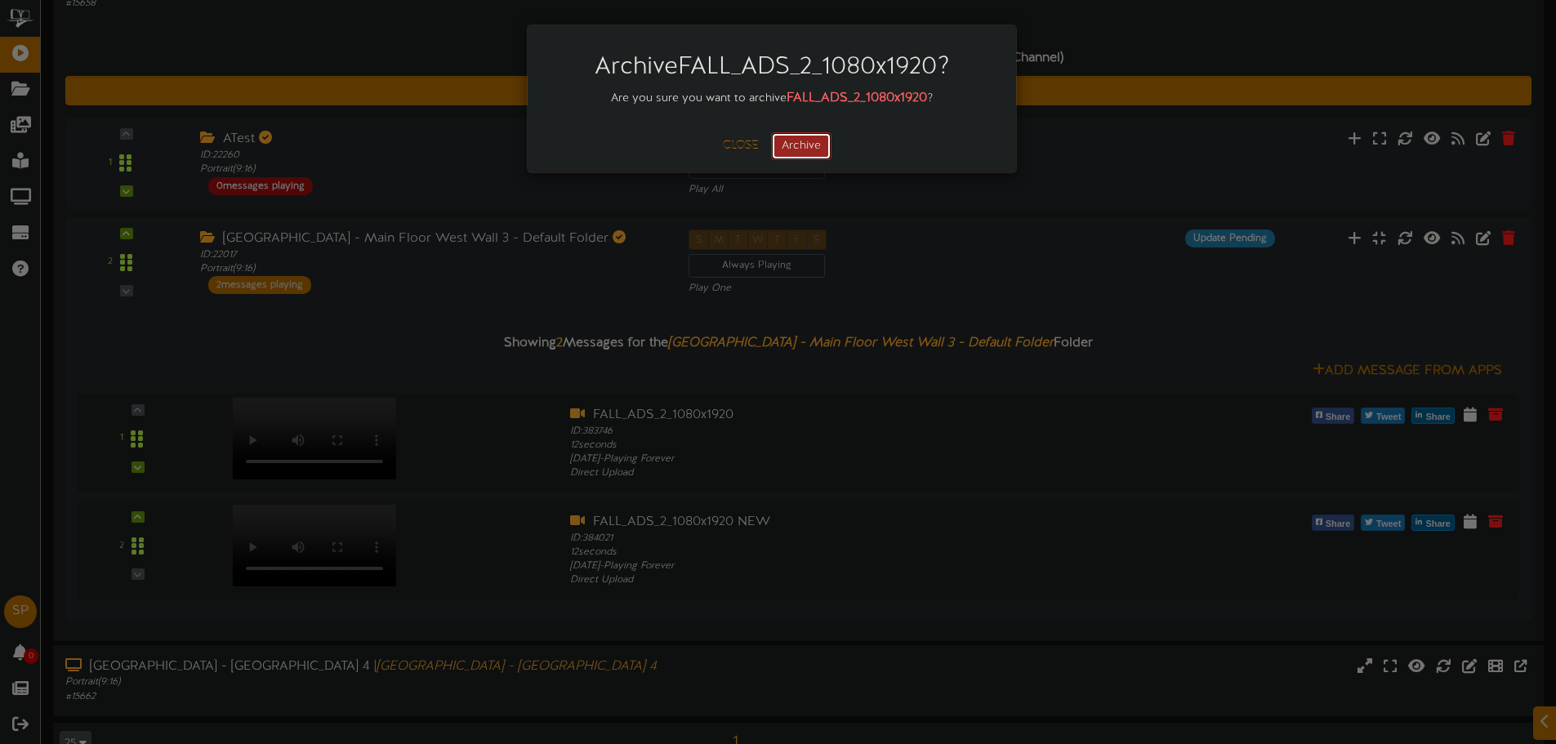
click at [808, 152] on button "Archive" at bounding box center [801, 146] width 60 height 28
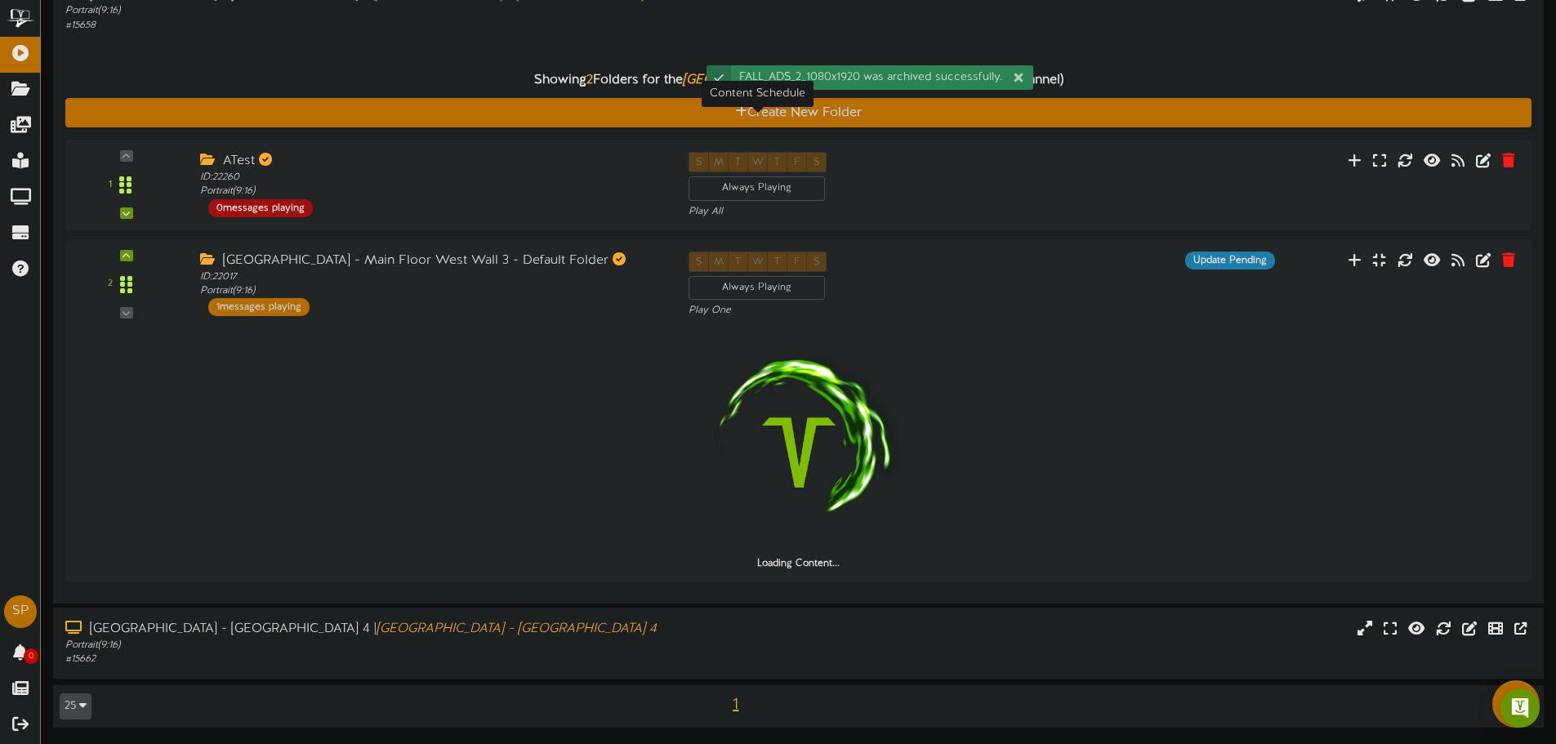
scroll to position [829, 0]
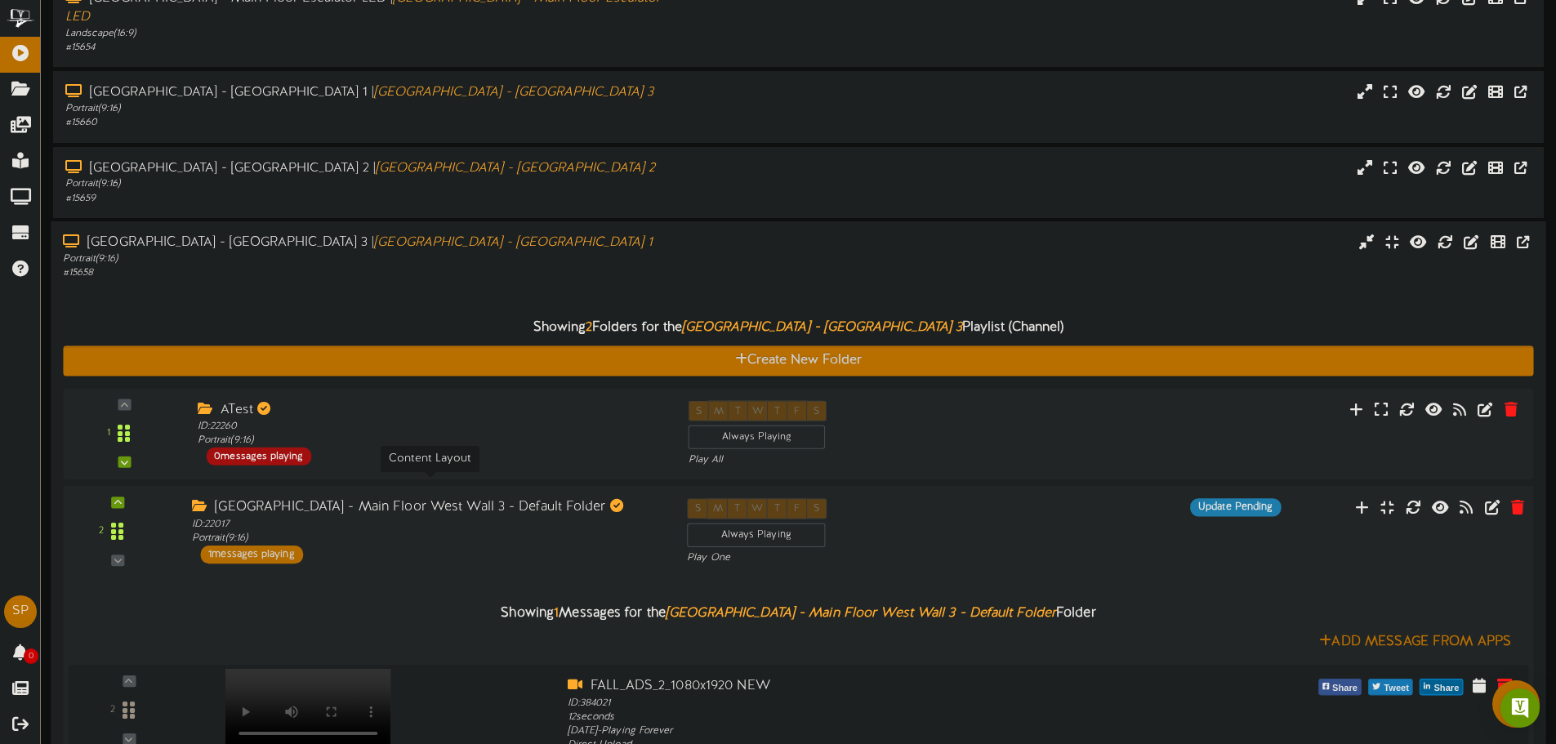
drag, startPoint x: 424, startPoint y: 492, endPoint x: 430, endPoint y: 481, distance: 12.1
click at [424, 517] on div "ID: 22017 Portrait ( 9:16 )" at bounding box center [427, 531] width 471 height 29
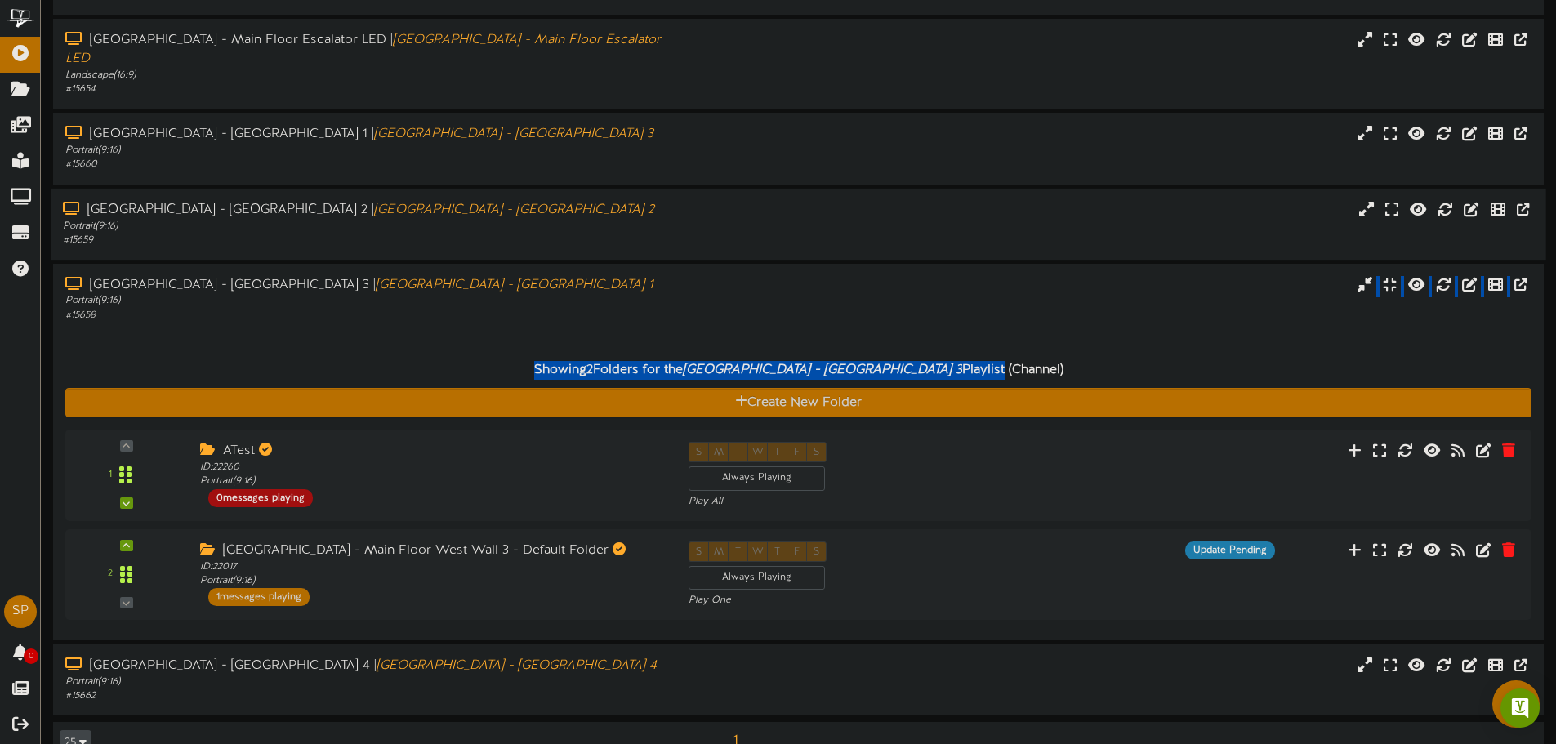
drag, startPoint x: 972, startPoint y: 282, endPoint x: 1288, endPoint y: 251, distance: 316.9
click at [998, 285] on div "South Temple - Main Floor West Wall 3 | South Temple - Main Floor West Wall 1 P…" at bounding box center [798, 452] width 1491 height 377
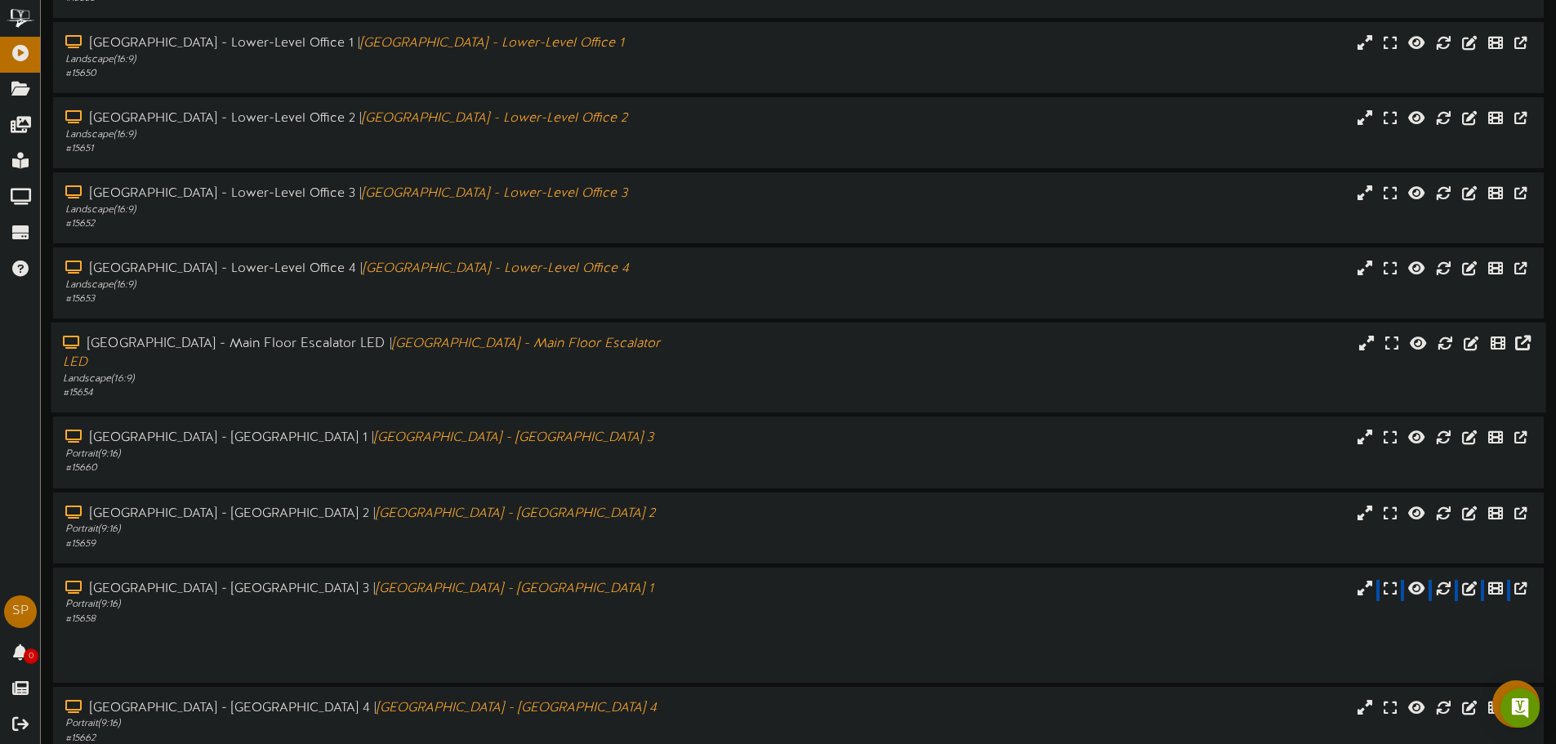
scroll to position [318, 0]
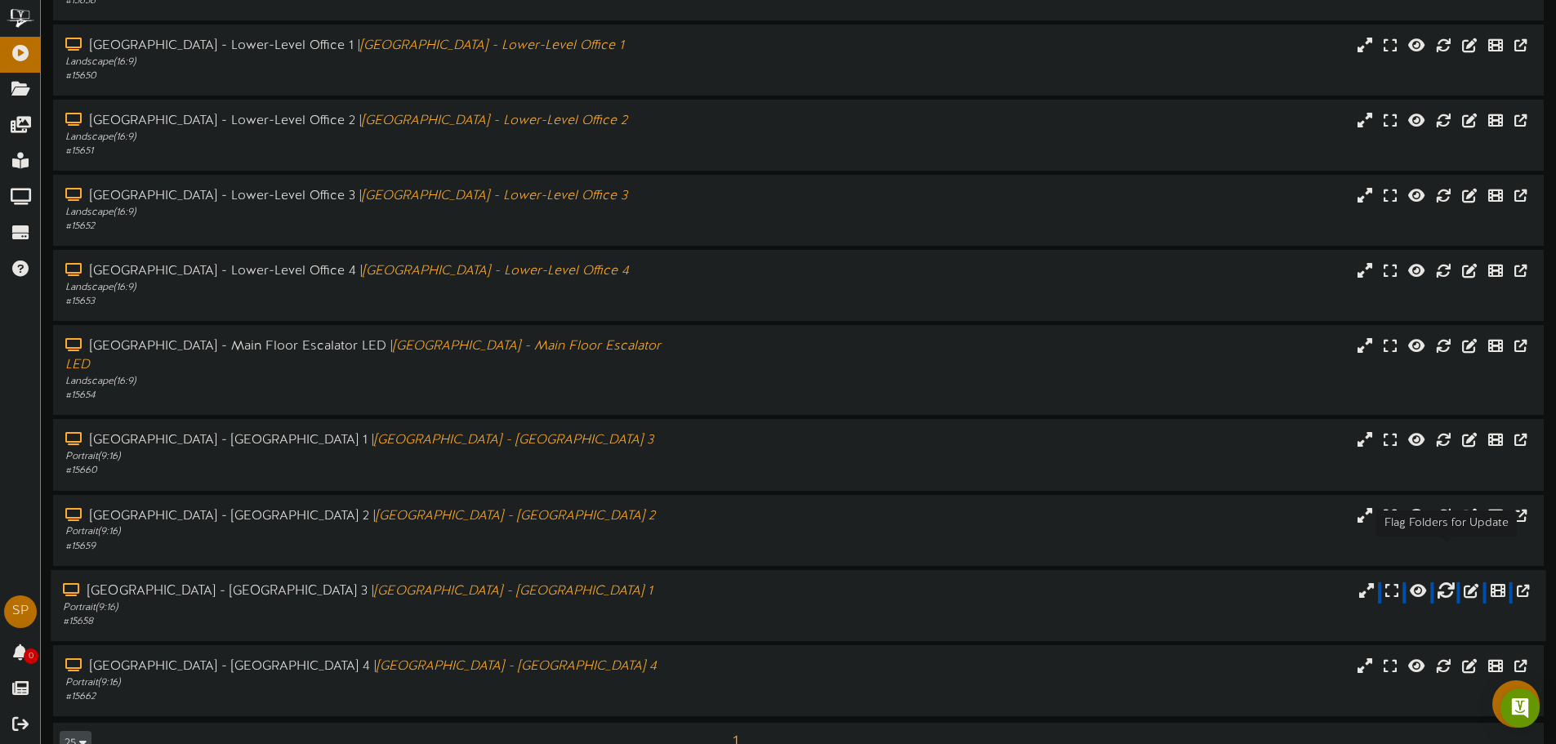
click at [1453, 581] on icon at bounding box center [1446, 590] width 18 height 18
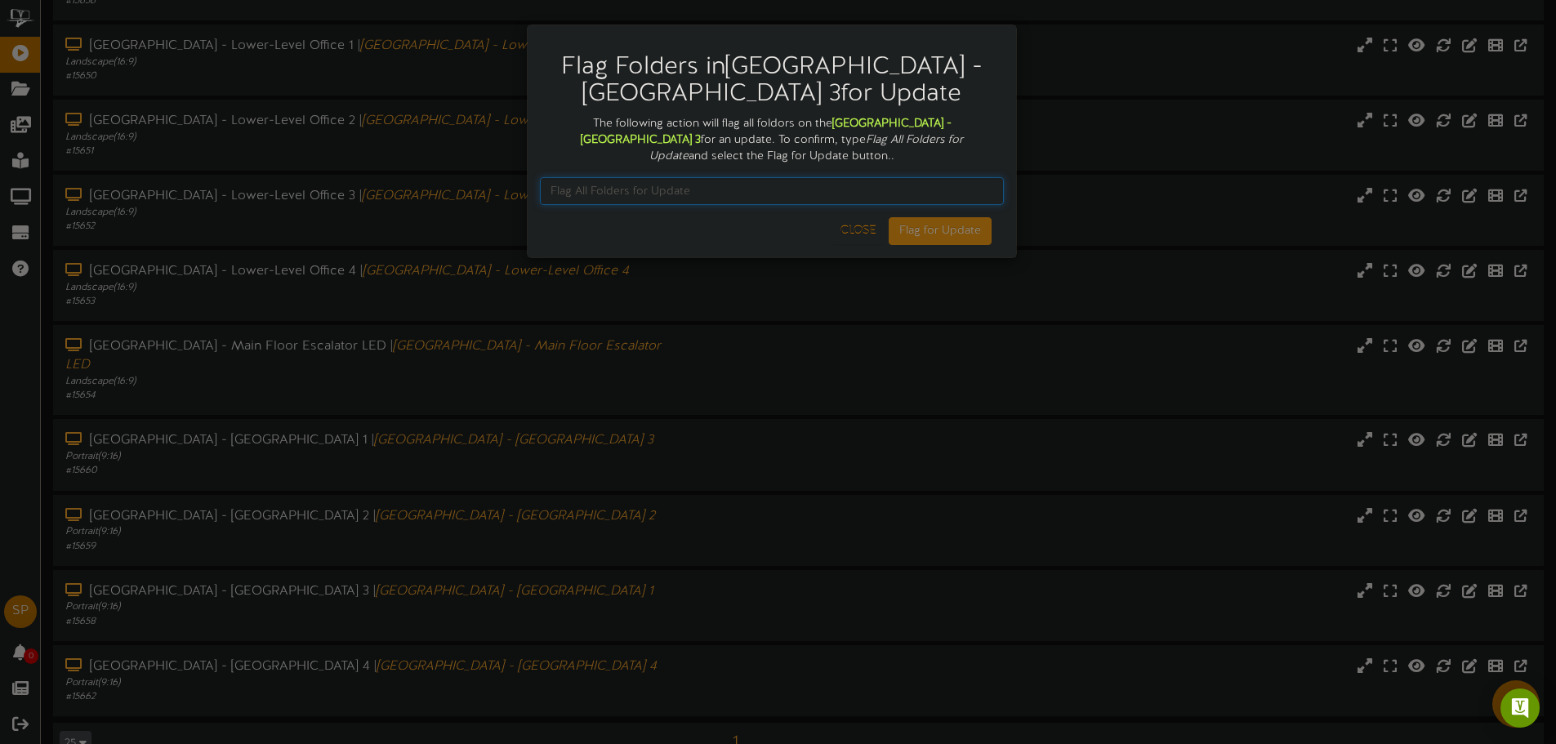
click at [850, 200] on input "text" at bounding box center [772, 191] width 464 height 28
type input "Flag All Folders for Update"
click at [953, 252] on div "Flag Folders in South Temple - Main Floor West Wall 3 for Update The following …" at bounding box center [772, 142] width 490 height 234
click at [959, 237] on button "Flag for Update" at bounding box center [940, 231] width 103 height 28
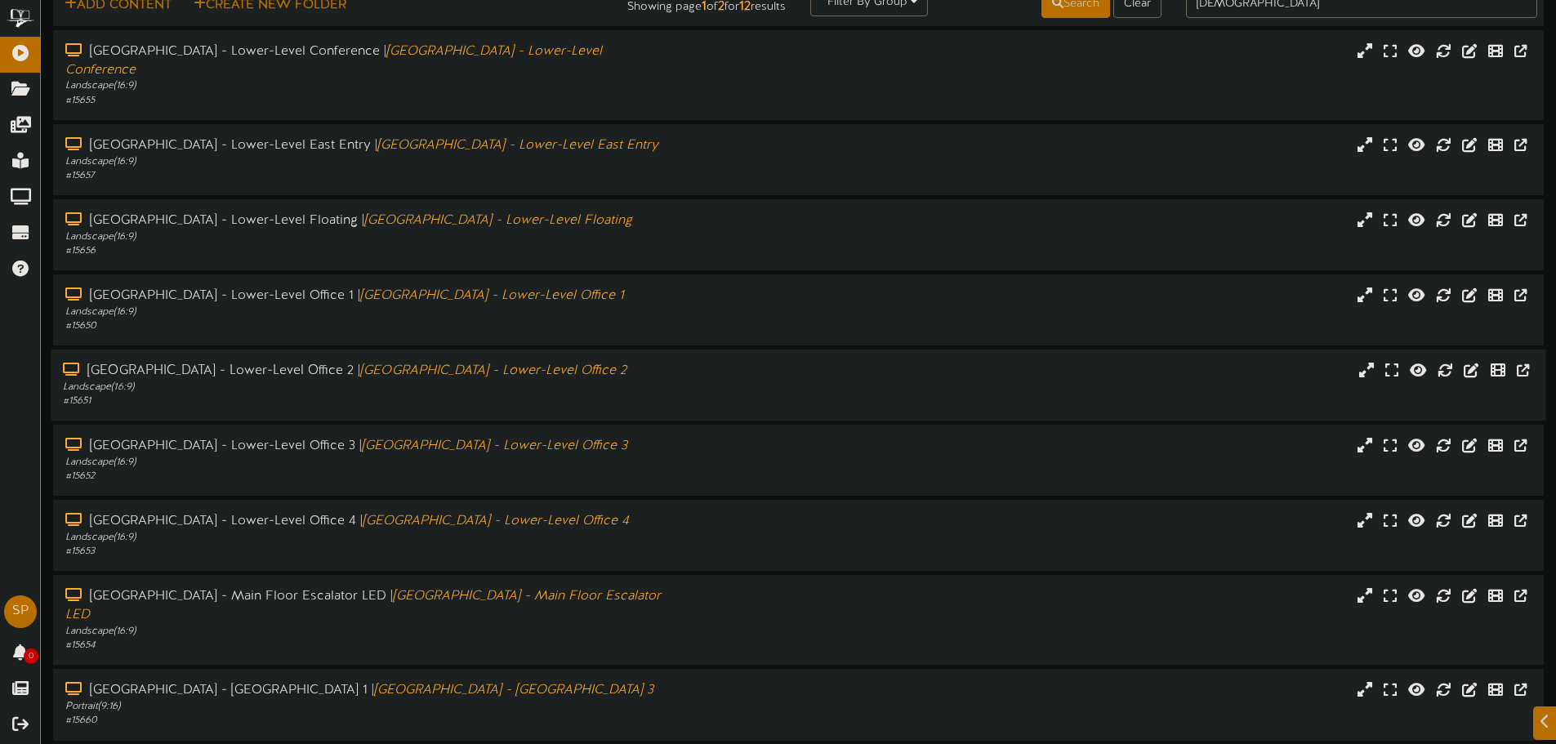
scroll to position [169, 0]
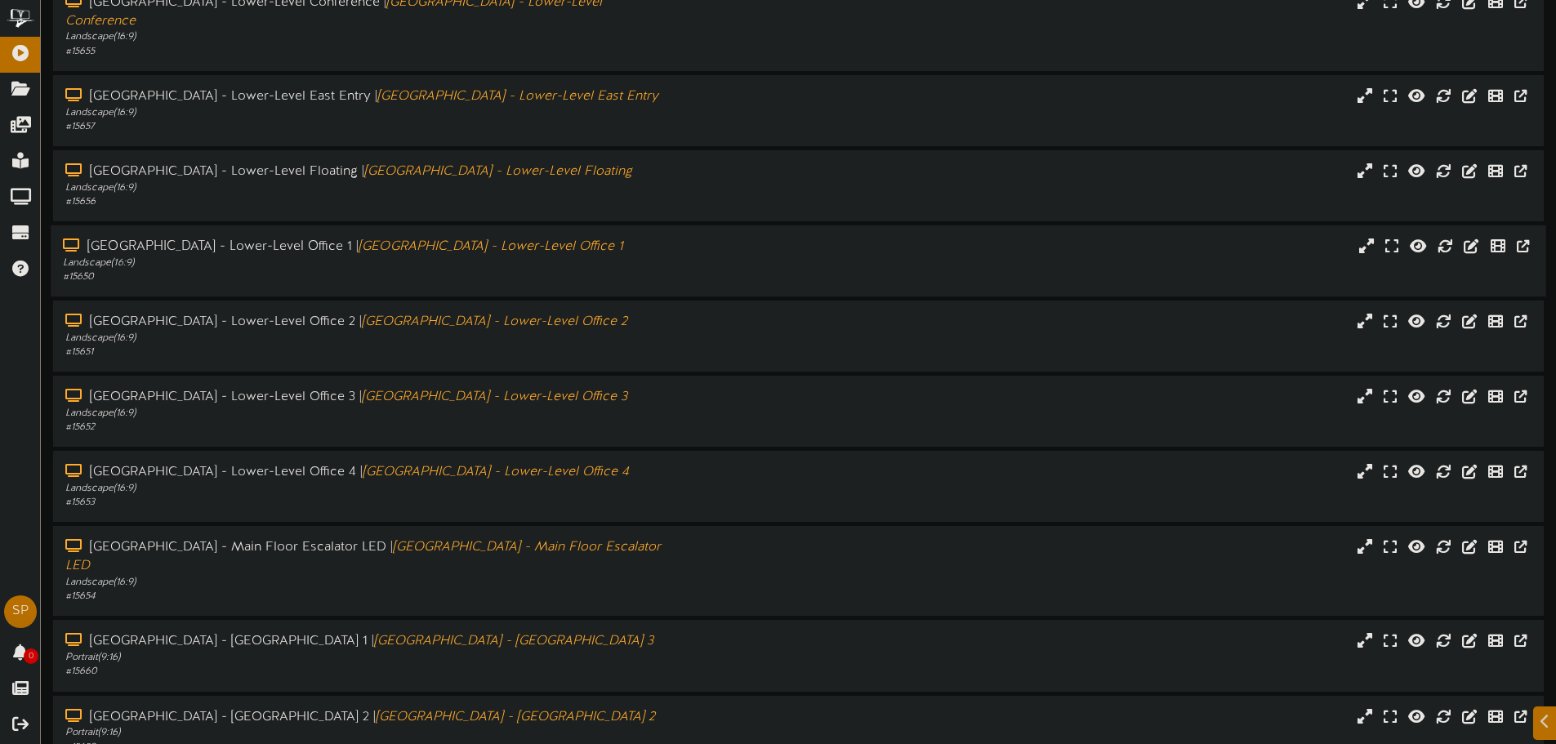
scroll to position [318, 0]
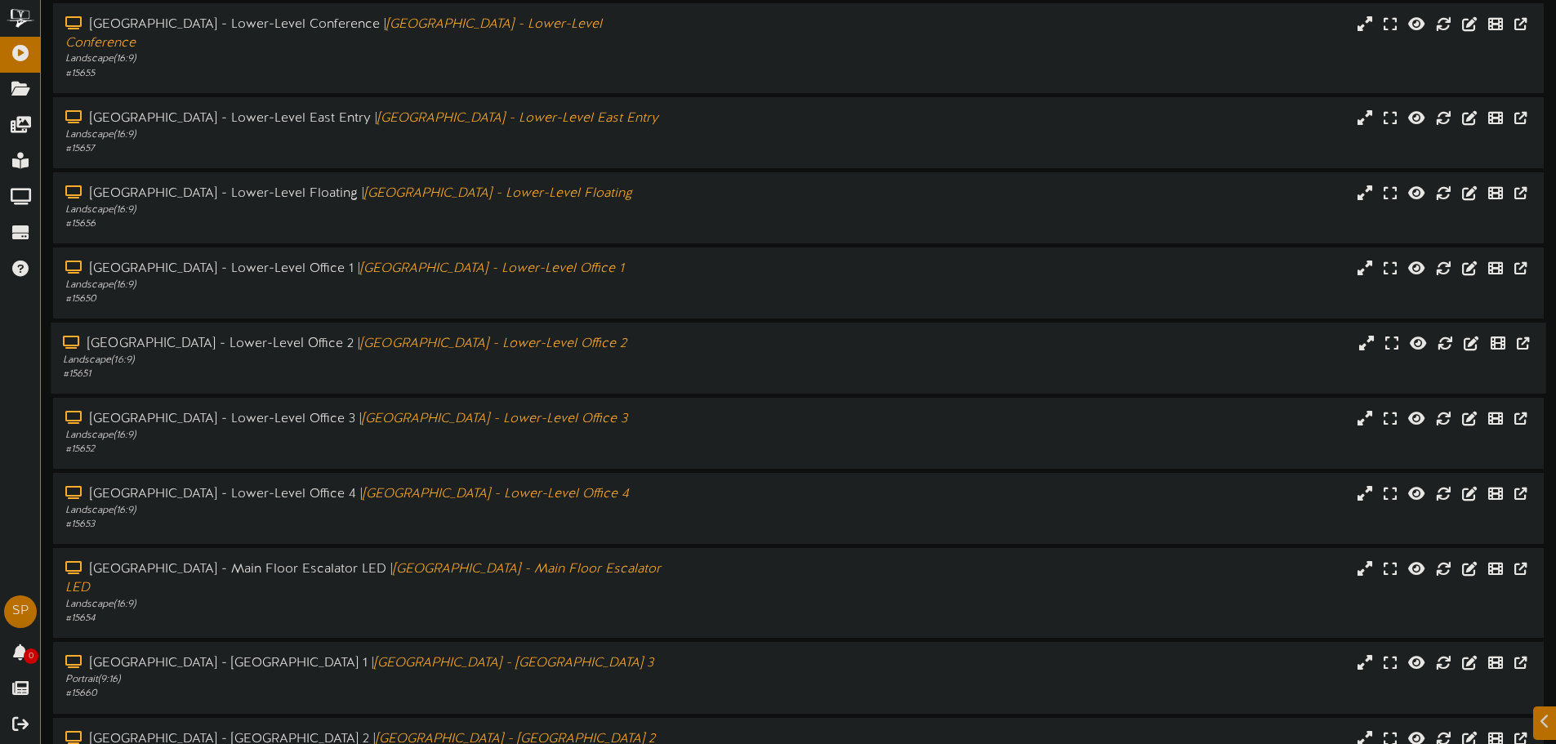
scroll to position [318, 0]
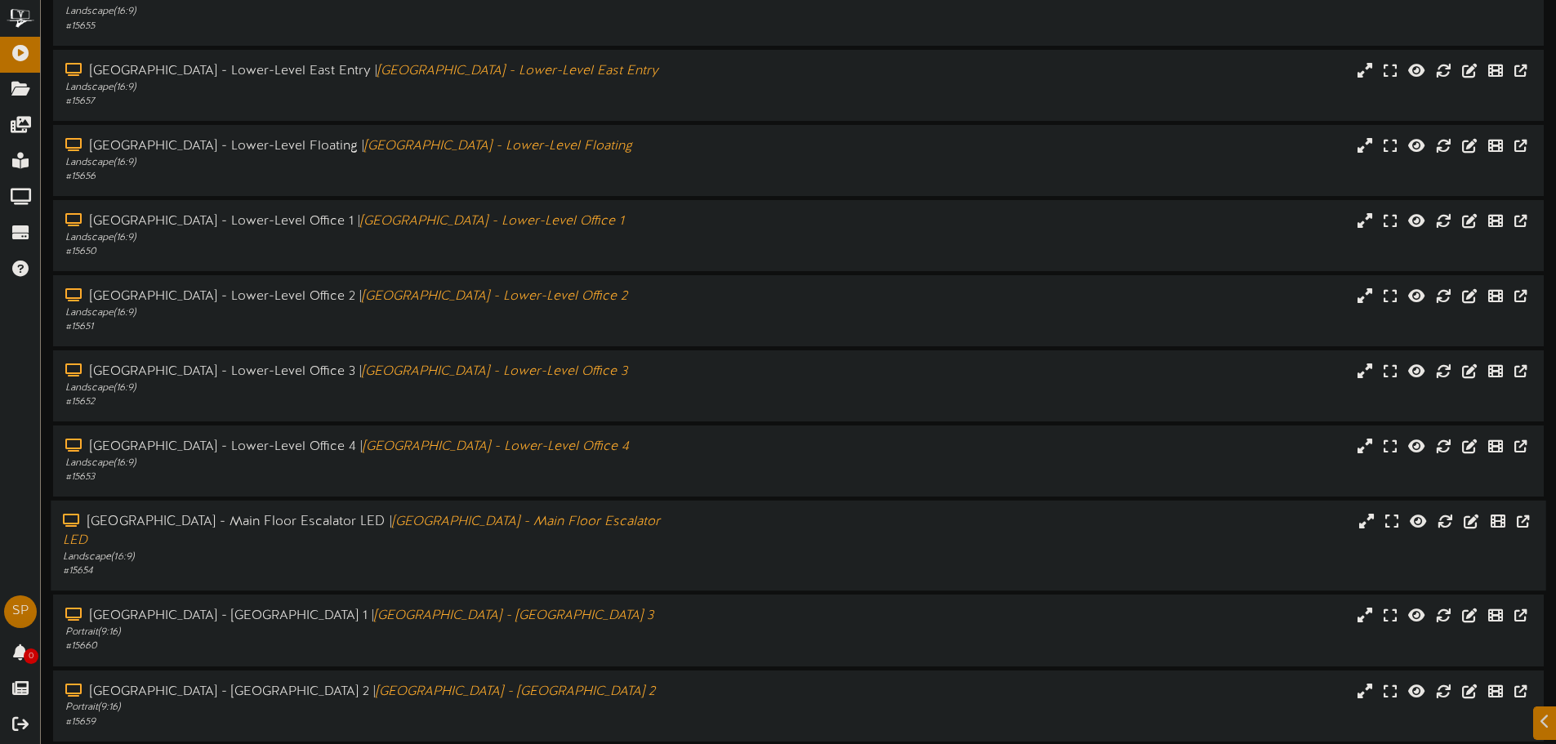
scroll to position [318, 0]
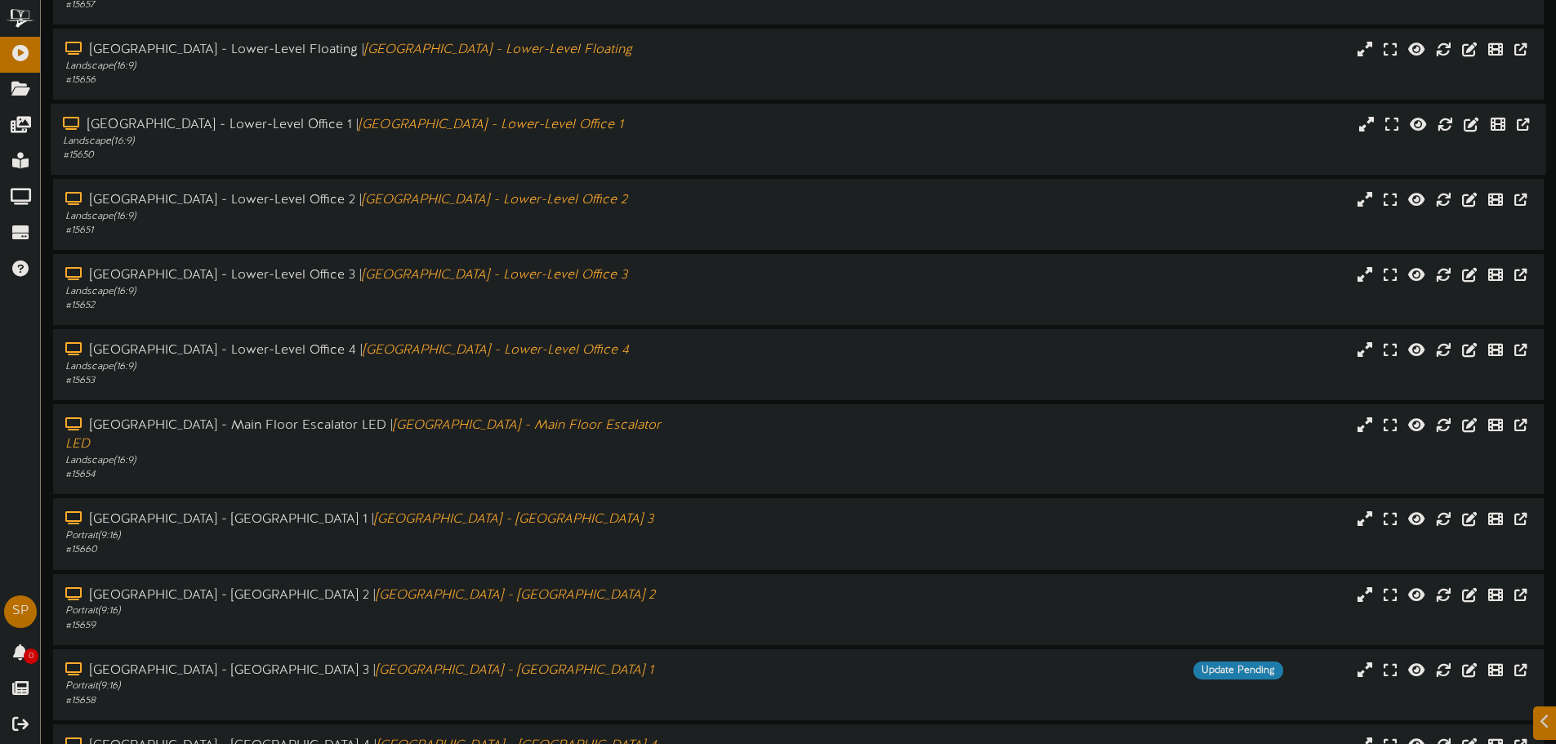
scroll to position [318, 0]
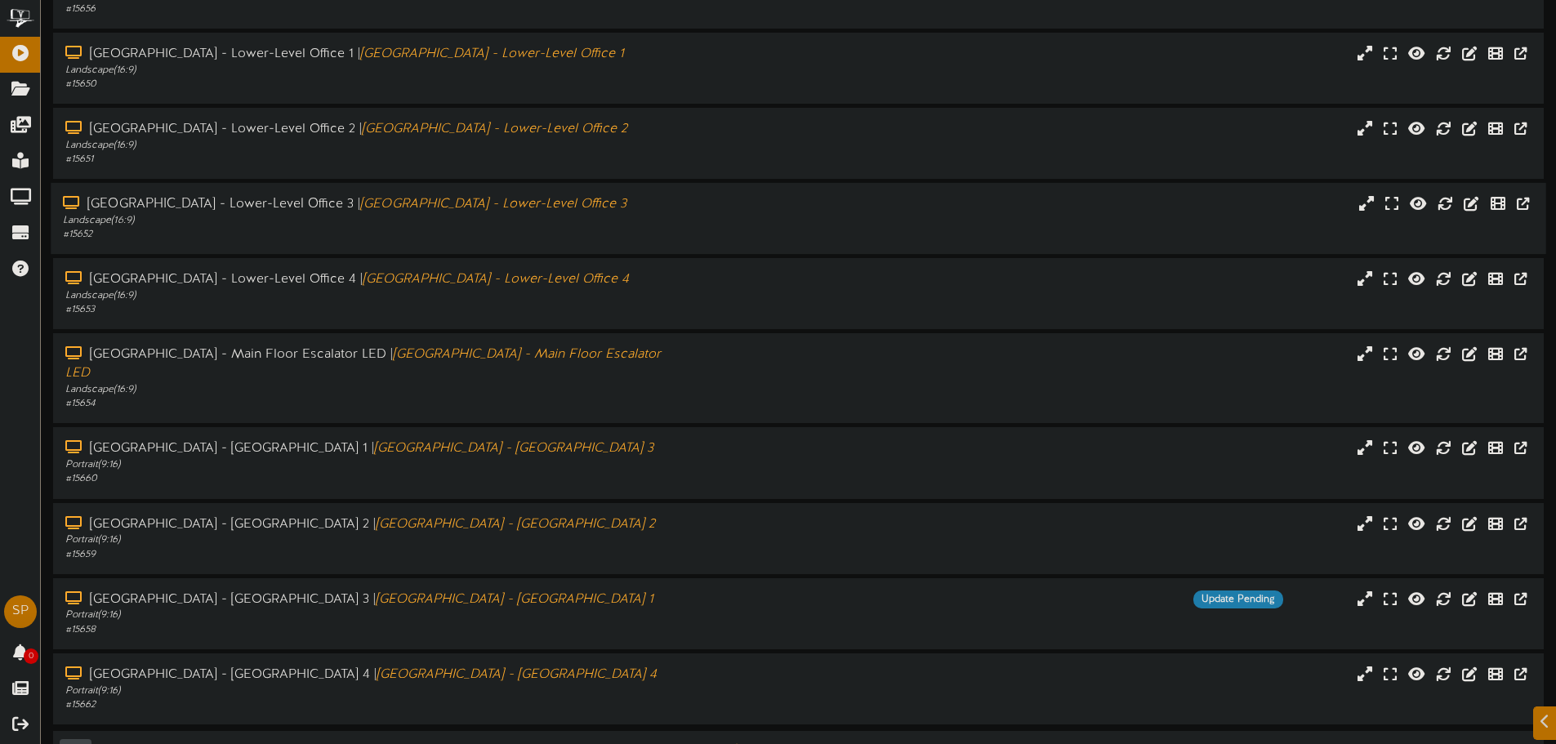
scroll to position [318, 0]
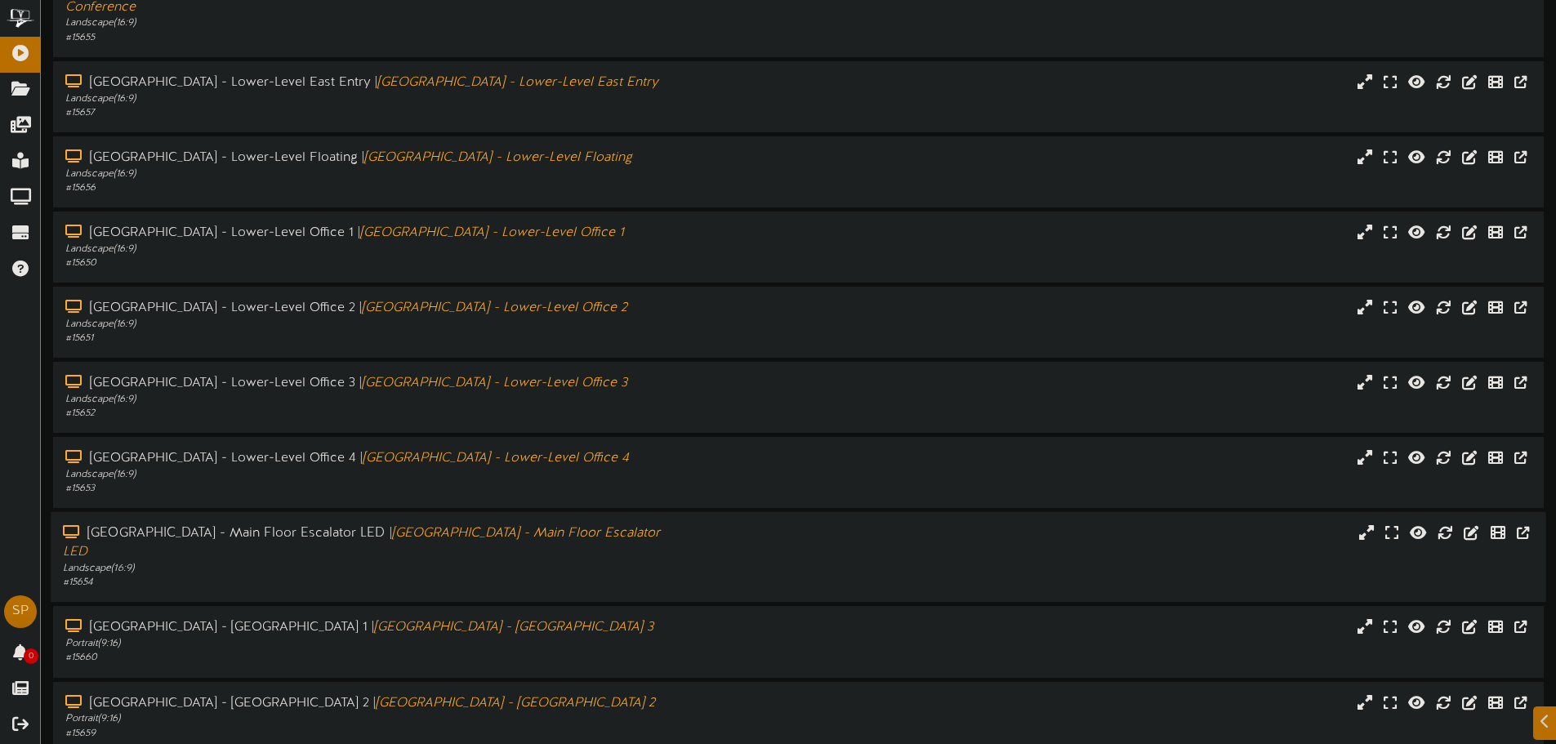
scroll to position [318, 0]
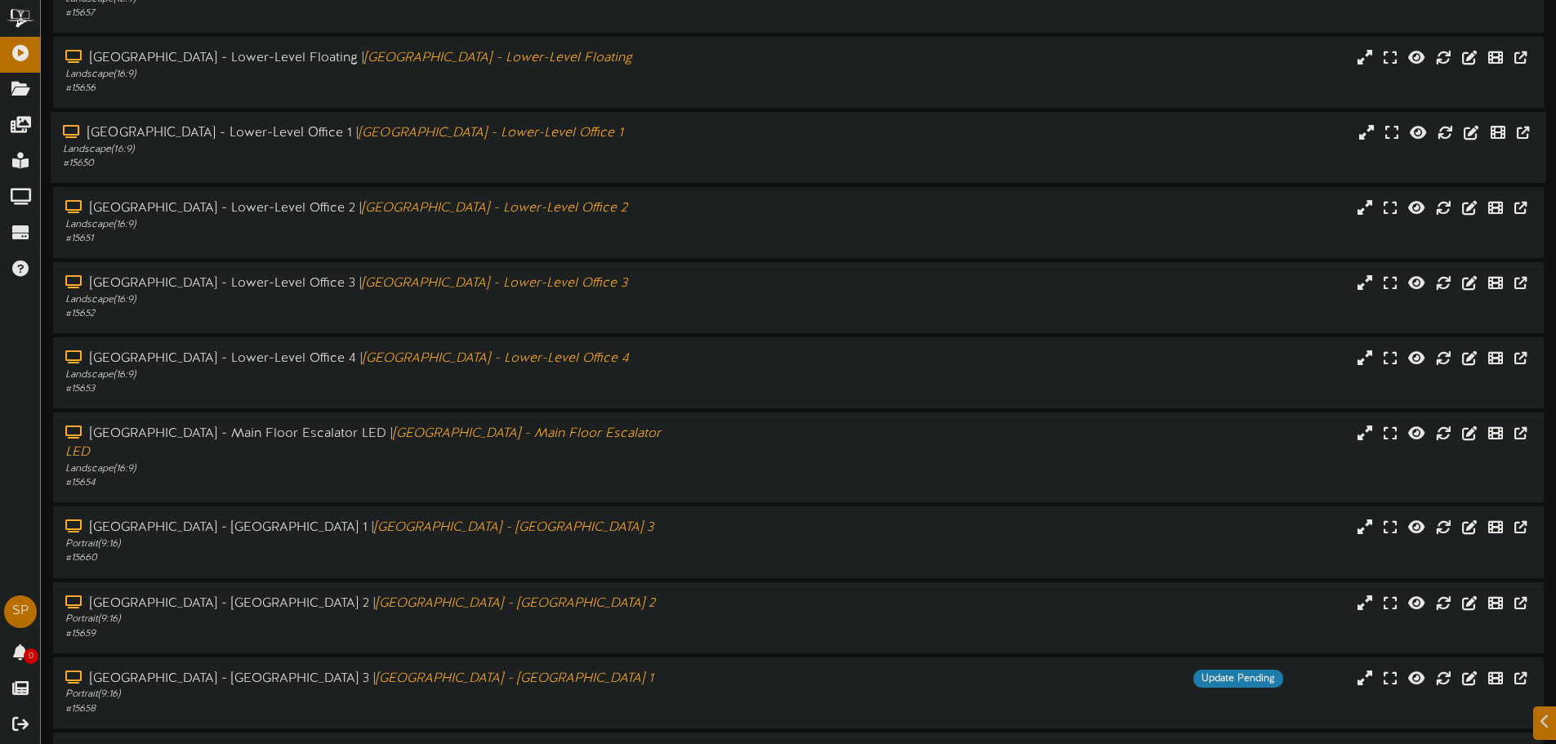
scroll to position [245, 0]
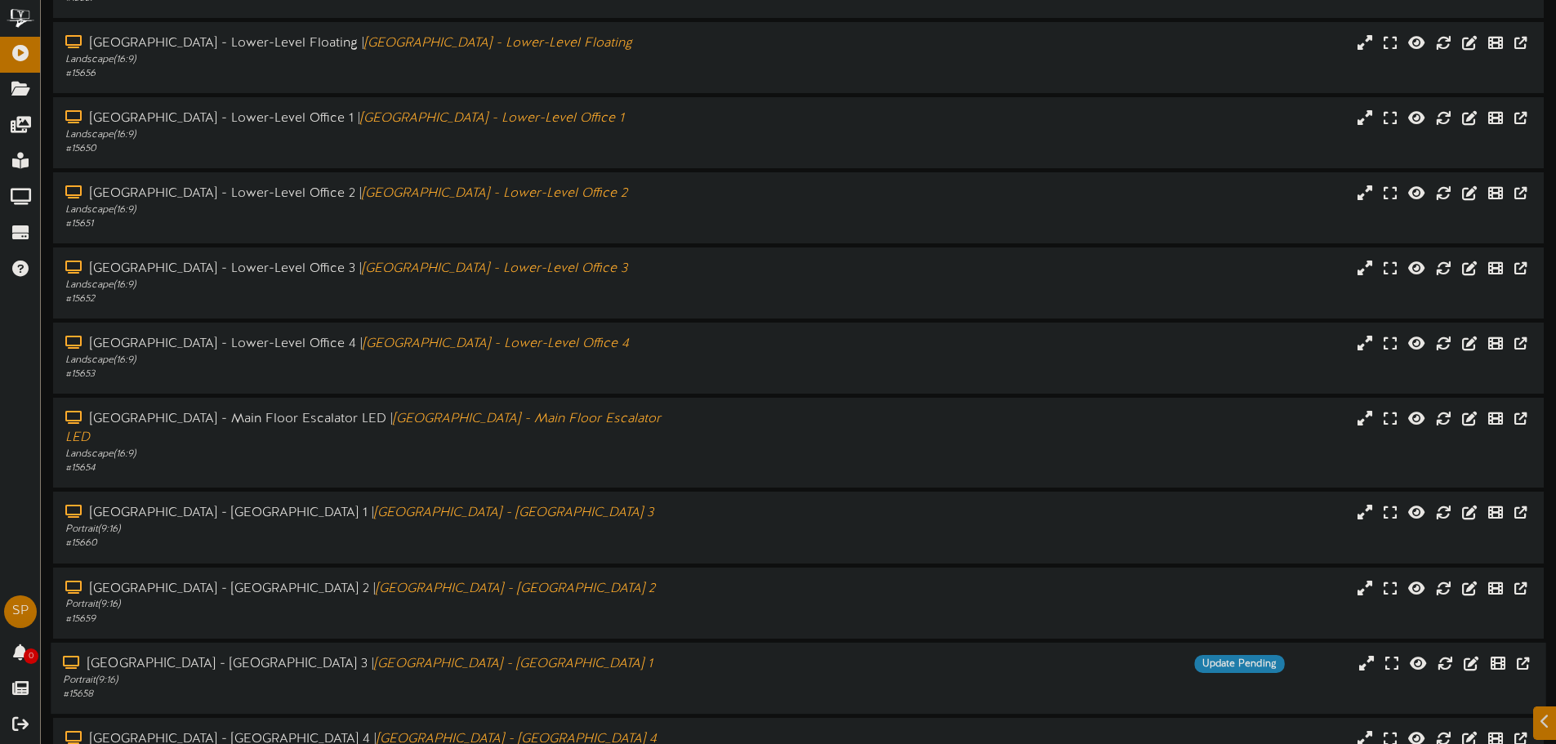
click at [513, 643] on div "South Temple - Main Floor West Wall 3 | South Temple - Main Floor West Wall 1 P…" at bounding box center [798, 678] width 1495 height 71
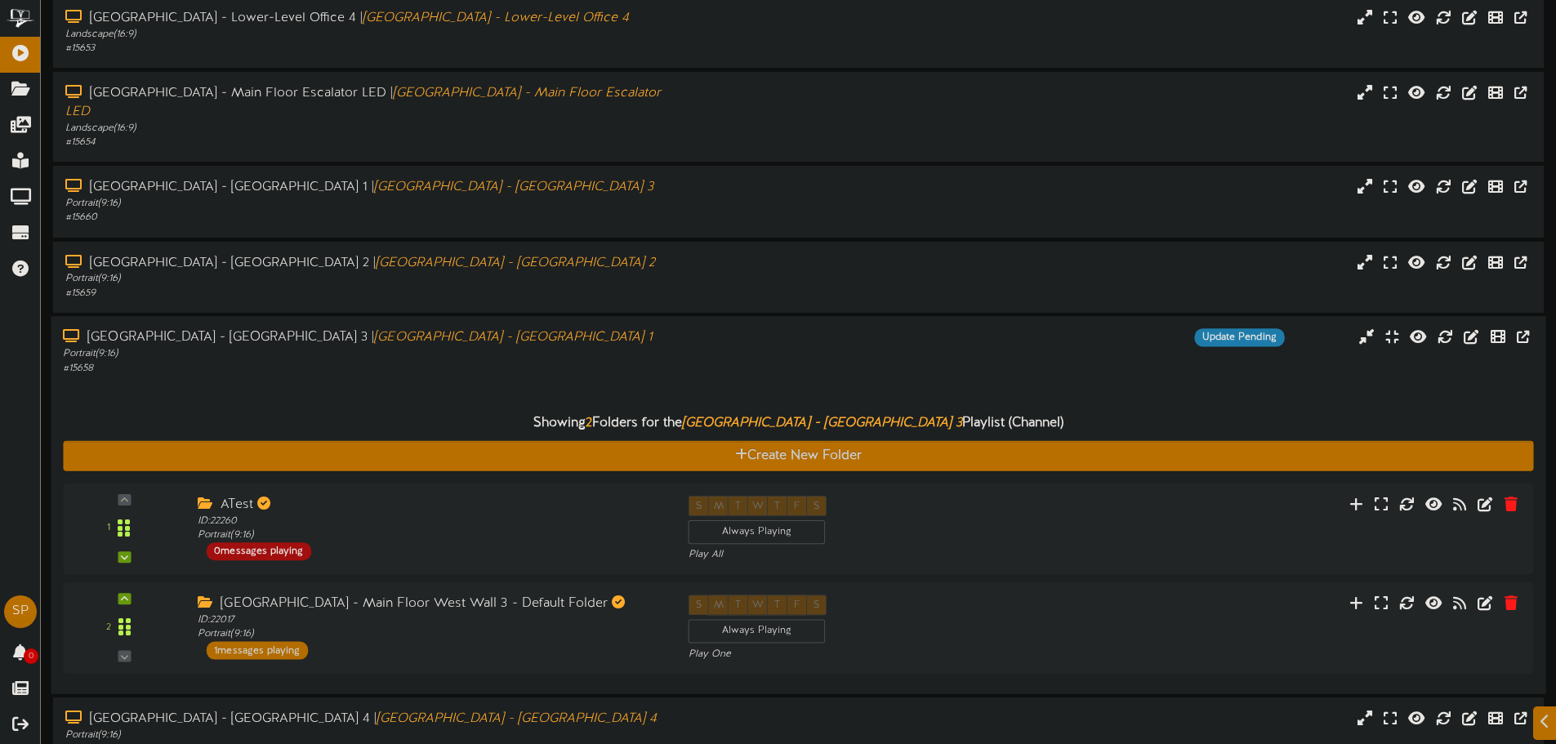
click at [597, 361] on div "# 15658" at bounding box center [362, 368] width 599 height 14
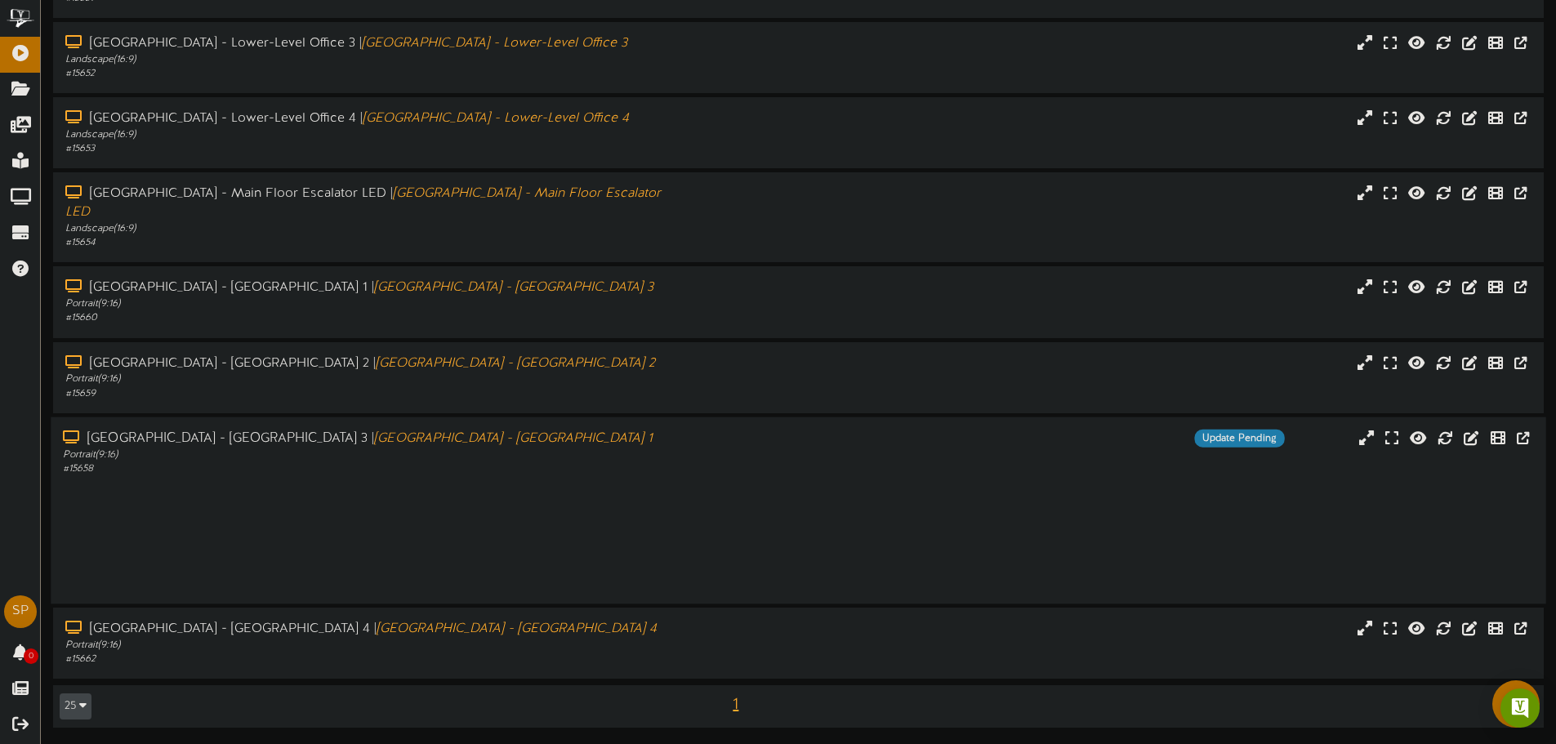
scroll to position [318, 0]
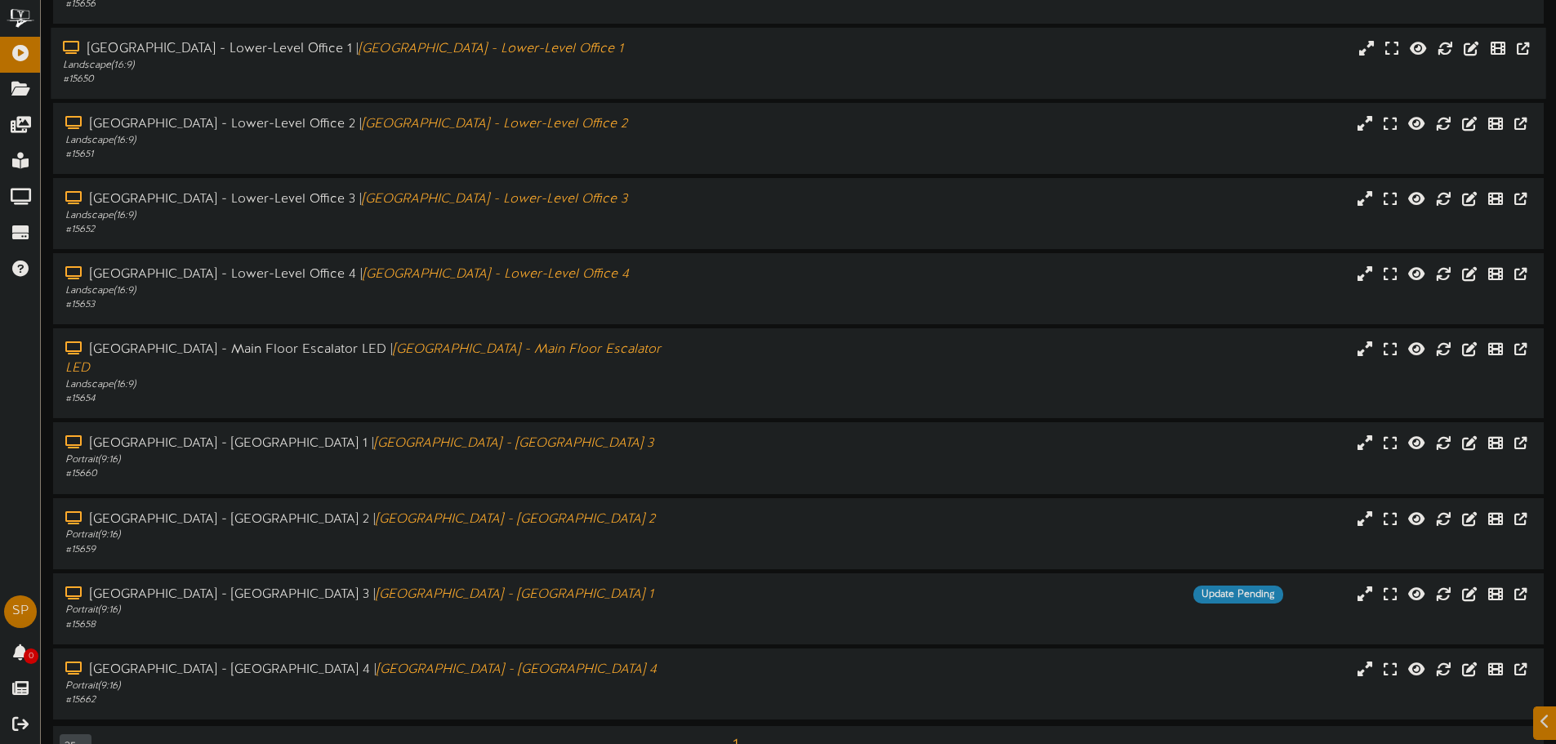
scroll to position [318, 0]
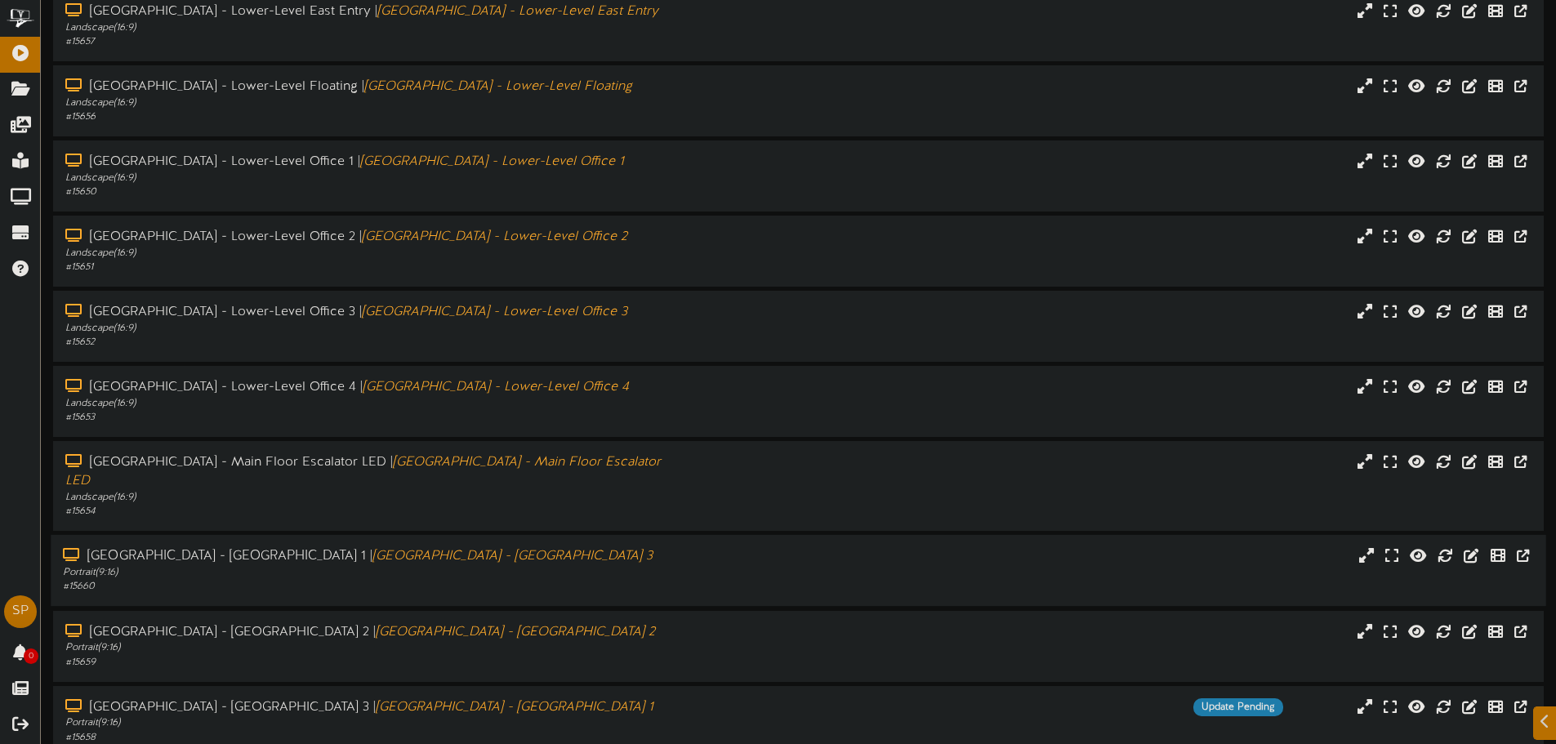
scroll to position [318, 0]
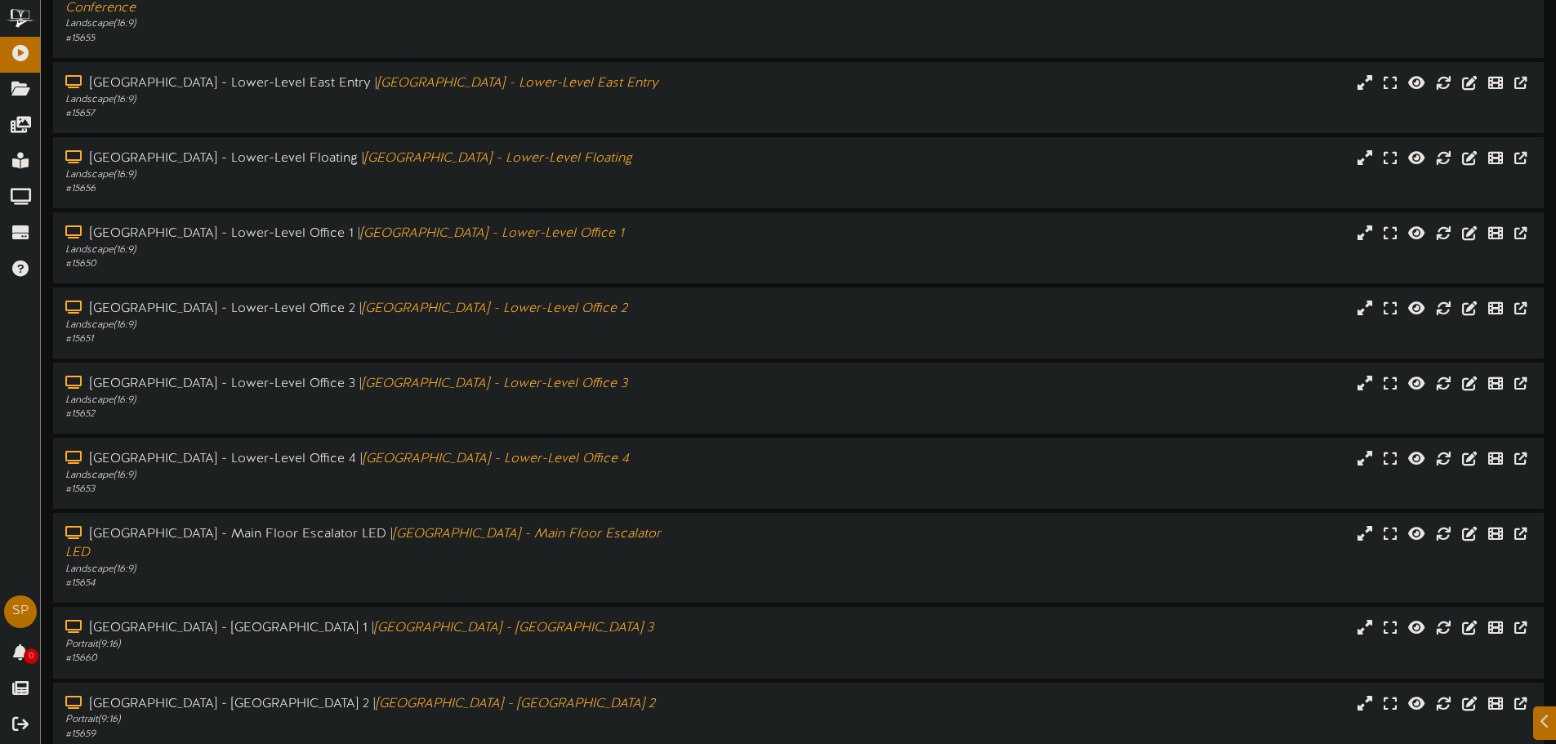
scroll to position [318, 0]
